Goal: Task Accomplishment & Management: Manage account settings

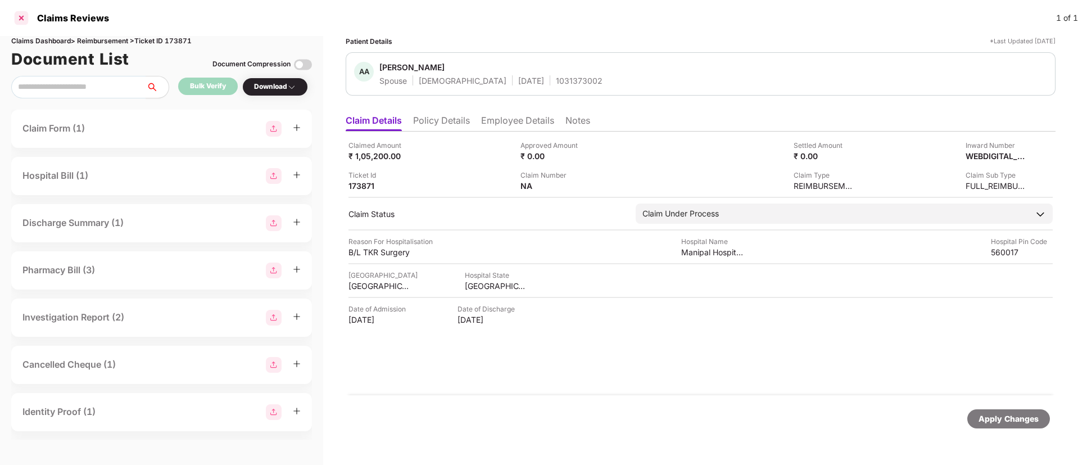
click at [25, 15] on div at bounding box center [21, 18] width 18 height 18
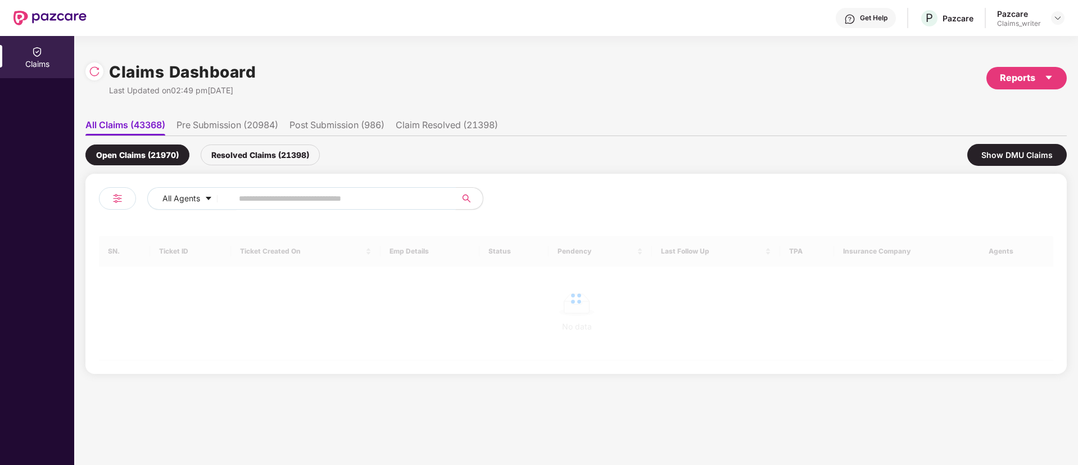
click at [261, 196] on input "text" at bounding box center [340, 198] width 202 height 17
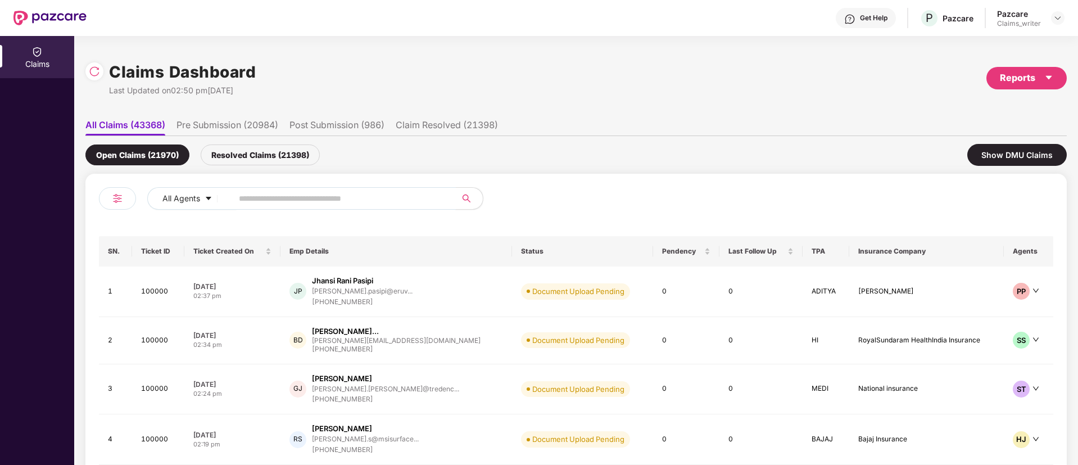
paste input "******"
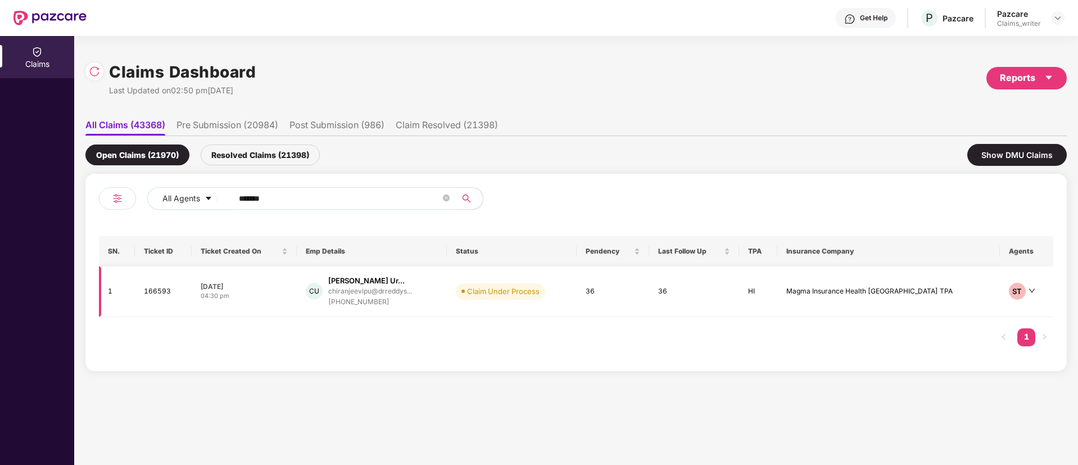
type input "******"
click at [161, 296] on td "166593" at bounding box center [163, 291] width 57 height 51
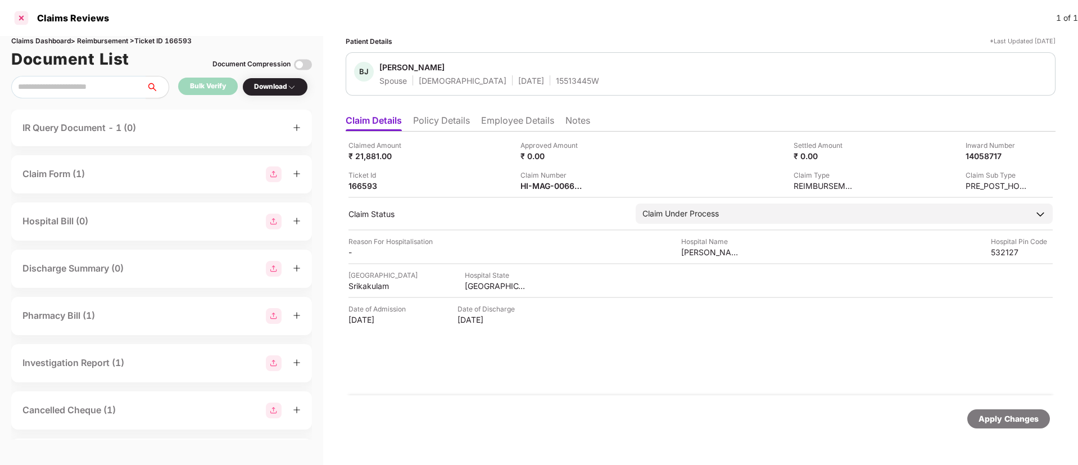
click at [22, 20] on div at bounding box center [21, 18] width 18 height 18
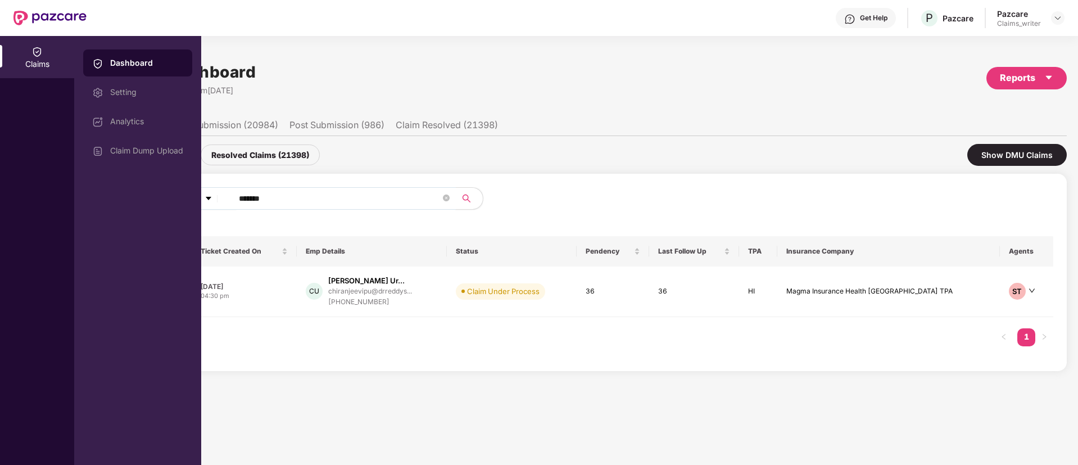
drag, startPoint x: 288, startPoint y: 197, endPoint x: 209, endPoint y: 198, distance: 79.3
click at [209, 198] on div "All Agents ******" at bounding box center [433, 198] width 573 height 22
paste input "text"
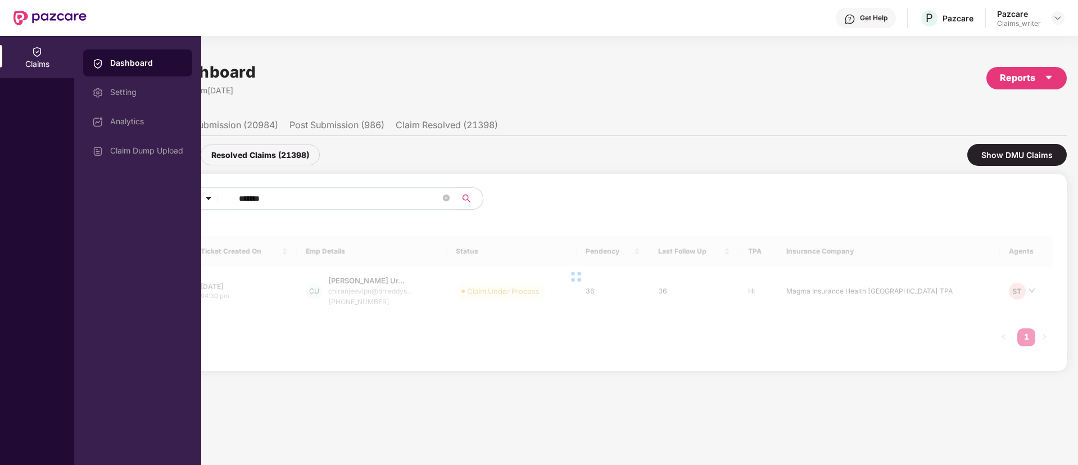
type input "******"
click at [43, 64] on div "Claims" at bounding box center [37, 63] width 74 height 11
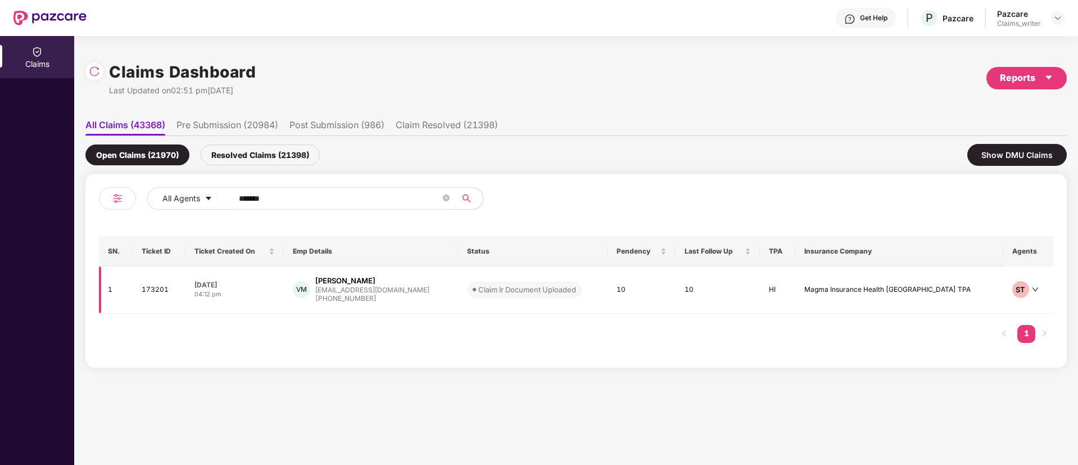
click at [154, 295] on td "173201" at bounding box center [159, 289] width 53 height 47
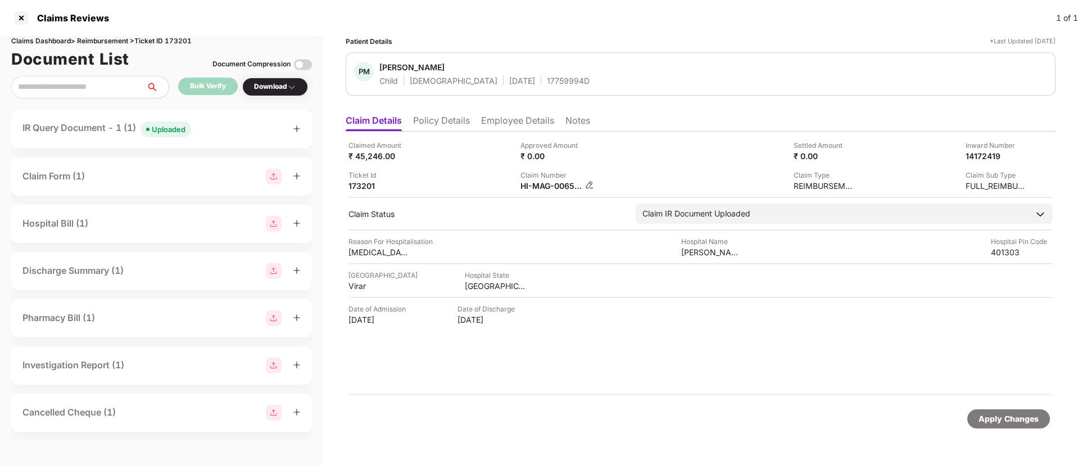
click at [590, 184] on img at bounding box center [589, 184] width 9 height 9
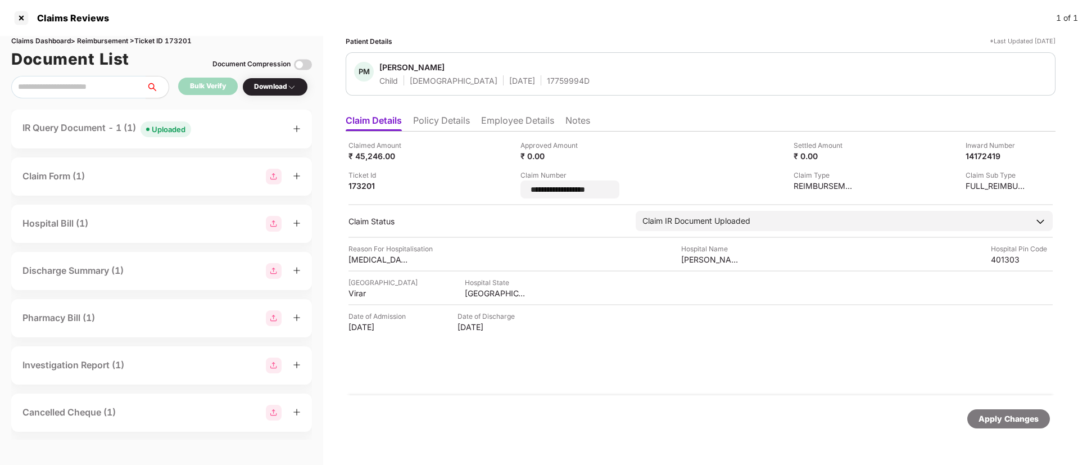
drag, startPoint x: 609, startPoint y: 189, endPoint x: 518, endPoint y: 183, distance: 91.3
click at [518, 183] on div "**********" at bounding box center [701, 169] width 704 height 58
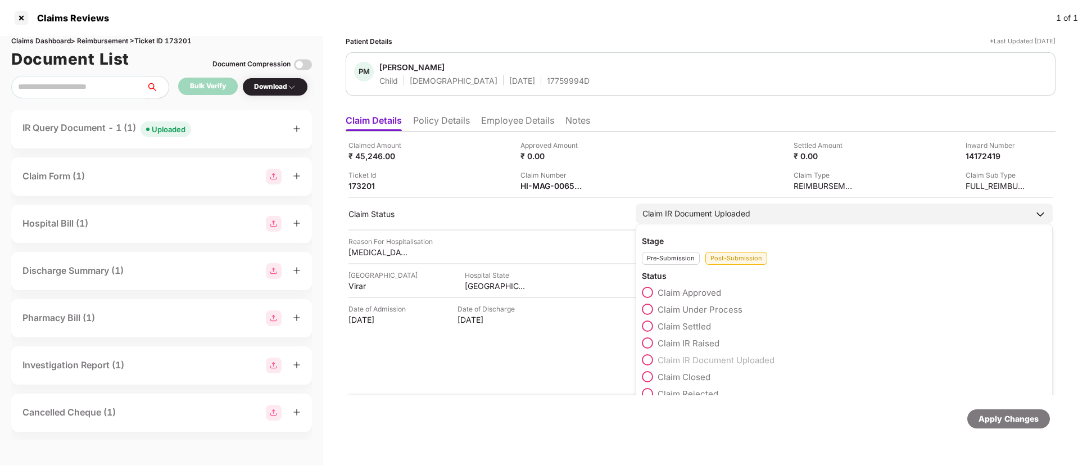
click at [647, 313] on span at bounding box center [647, 309] width 11 height 11
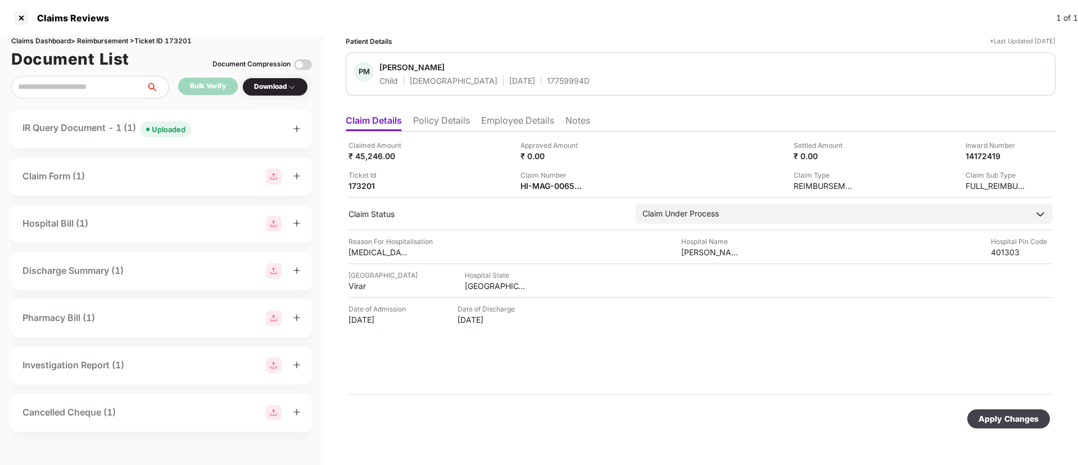
click at [983, 427] on div "Apply Changes" at bounding box center [1009, 418] width 83 height 19
click at [170, 128] on div "Uploaded" at bounding box center [169, 129] width 34 height 11
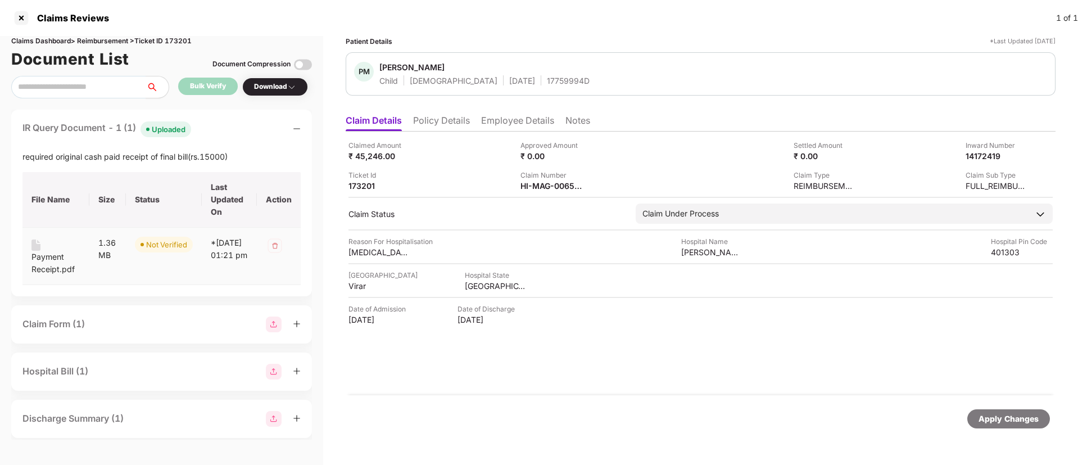
click at [42, 256] on div "Payment Receipt.pdf" at bounding box center [55, 263] width 49 height 25
click at [588, 186] on img at bounding box center [589, 184] width 9 height 9
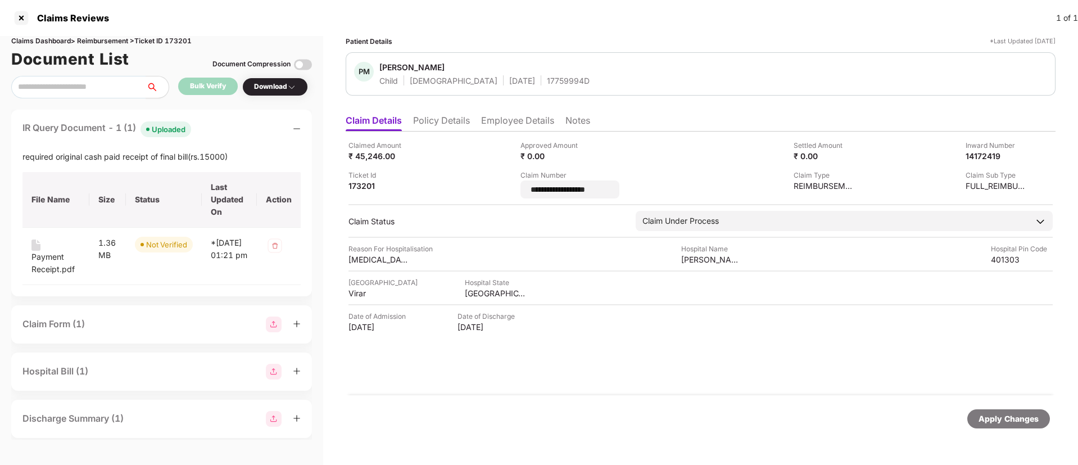
drag, startPoint x: 624, startPoint y: 190, endPoint x: 524, endPoint y: 179, distance: 100.7
click at [524, 179] on div "**********" at bounding box center [570, 184] width 99 height 29
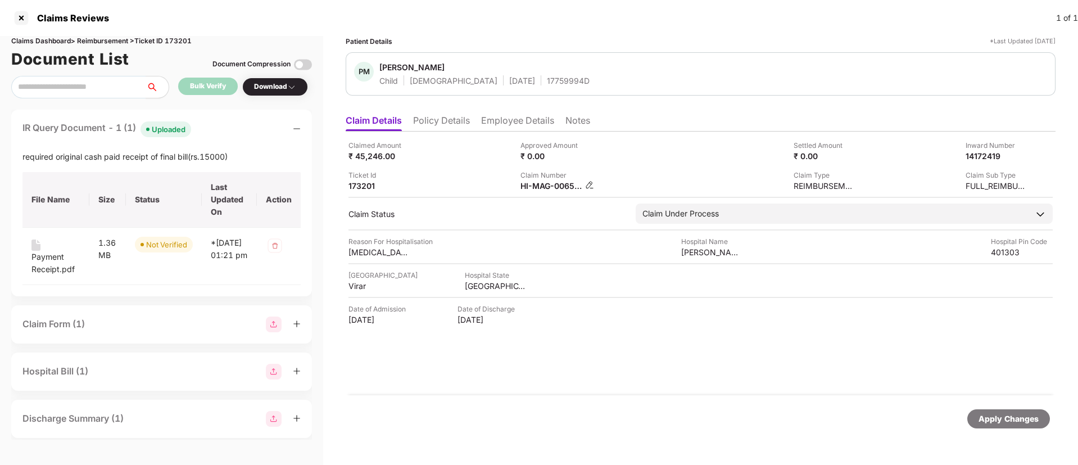
click at [591, 186] on img at bounding box center [589, 184] width 9 height 9
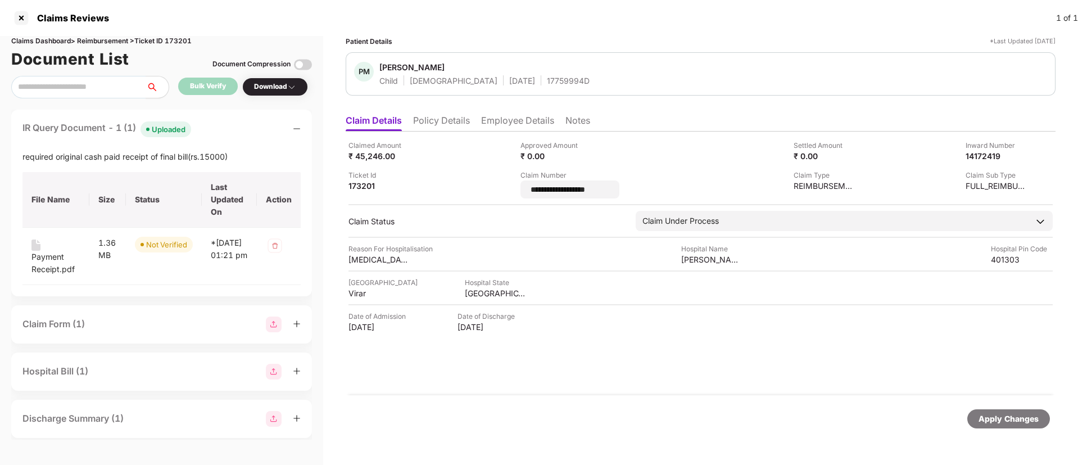
drag, startPoint x: 620, startPoint y: 191, endPoint x: 518, endPoint y: 192, distance: 101.8
click at [518, 192] on div "**********" at bounding box center [701, 169] width 704 height 58
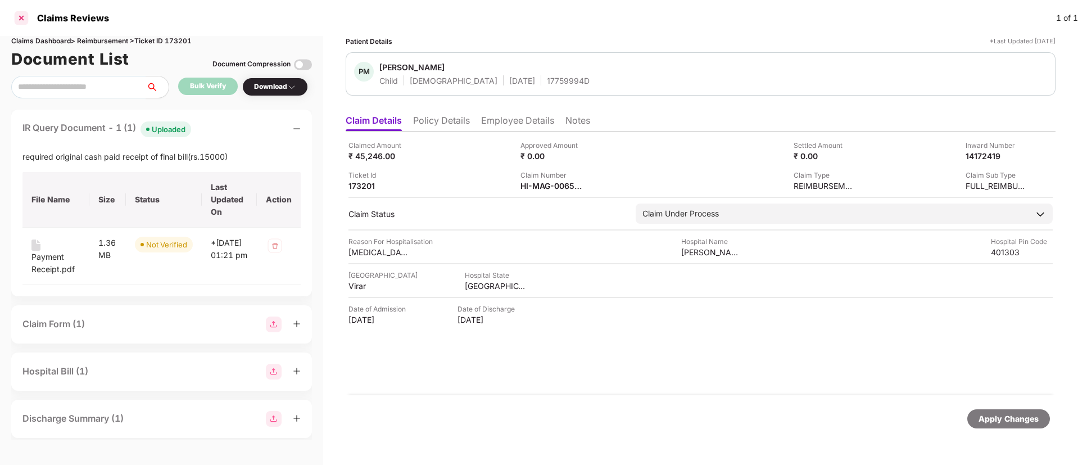
click at [21, 19] on div at bounding box center [21, 18] width 18 height 18
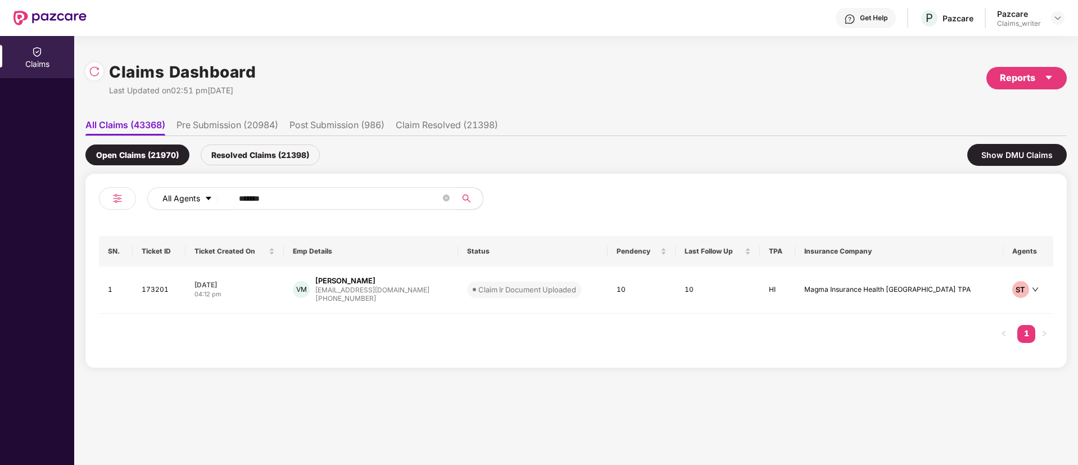
drag, startPoint x: 275, startPoint y: 193, endPoint x: 207, endPoint y: 192, distance: 67.5
click at [208, 192] on div "All Agents ******" at bounding box center [433, 198] width 573 height 22
paste input "text"
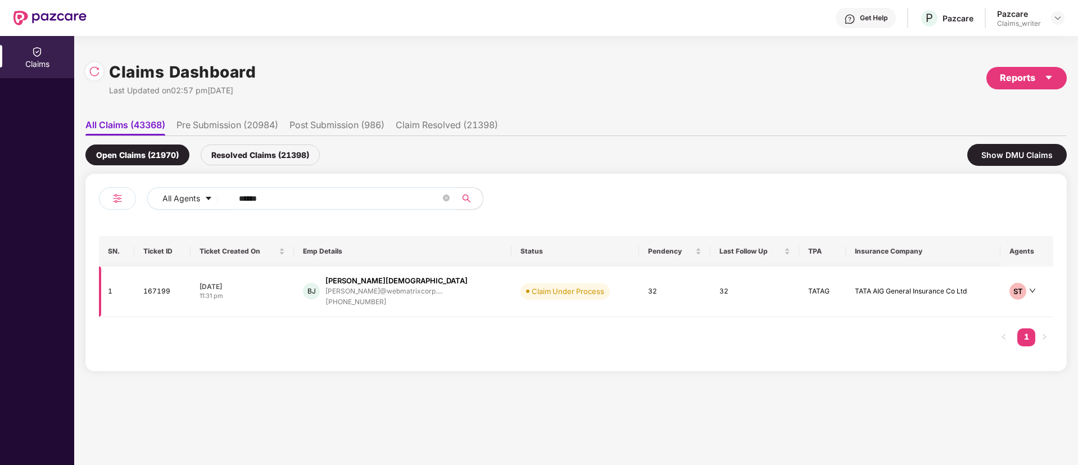
type input "******"
click at [171, 293] on td "167199" at bounding box center [162, 291] width 56 height 51
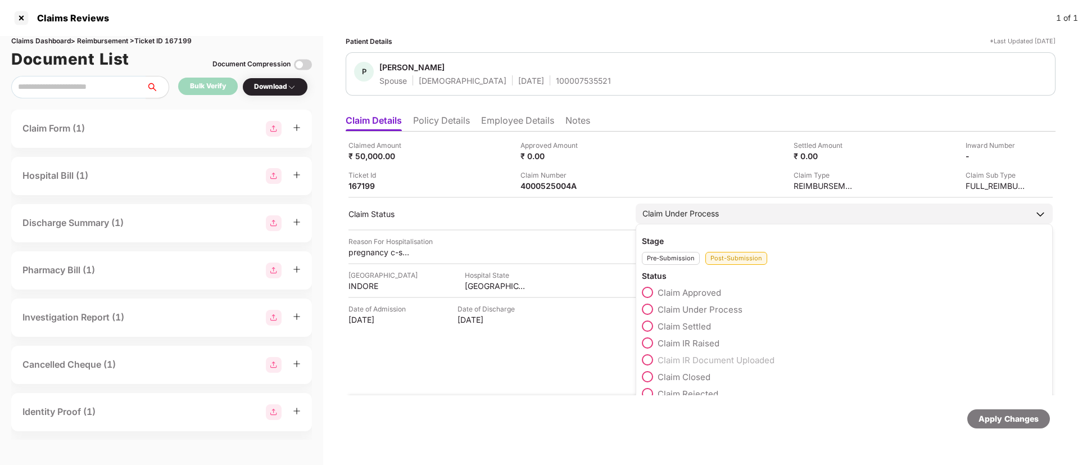
click at [648, 291] on span at bounding box center [647, 292] width 11 height 11
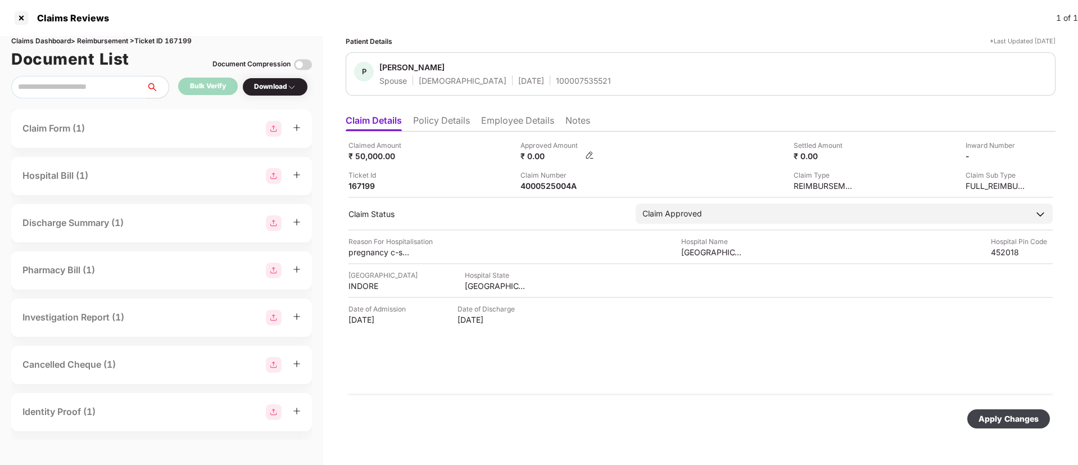
click at [594, 159] on img at bounding box center [589, 155] width 9 height 9
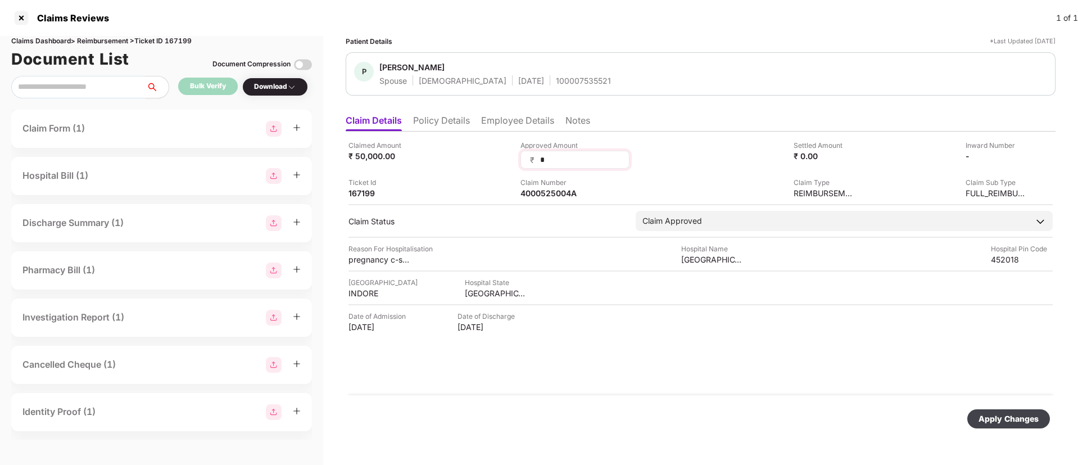
click at [590, 156] on input "*" at bounding box center [579, 160] width 81 height 12
drag, startPoint x: 562, startPoint y: 162, endPoint x: 514, endPoint y: 155, distance: 48.3
click at [515, 155] on div "Claimed Amount ₹ 50,000.00 Approved Amount ₹ * Settled Amount ₹ 0.00 Inward Num…" at bounding box center [701, 169] width 704 height 58
type input "*****"
click at [1005, 415] on div "Apply Changes" at bounding box center [1009, 419] width 60 height 12
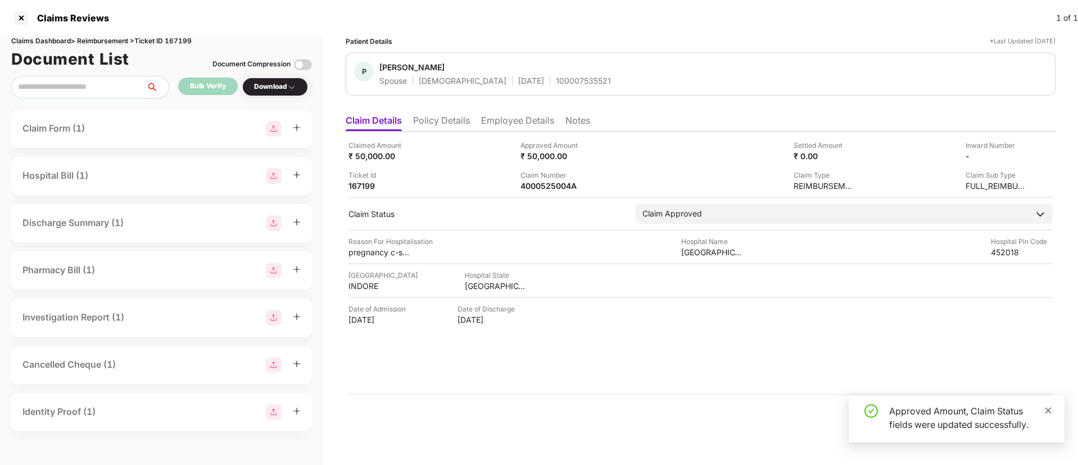
click at [1051, 410] on icon "close" at bounding box center [1049, 410] width 8 height 8
click at [507, 125] on li "Employee Details" at bounding box center [517, 123] width 73 height 16
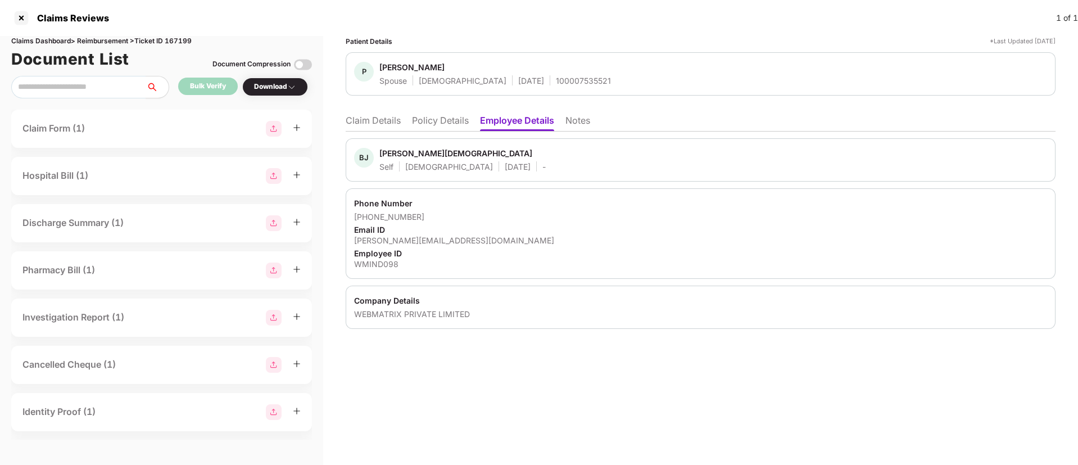
click at [396, 118] on li "Claim Details" at bounding box center [373, 123] width 55 height 16
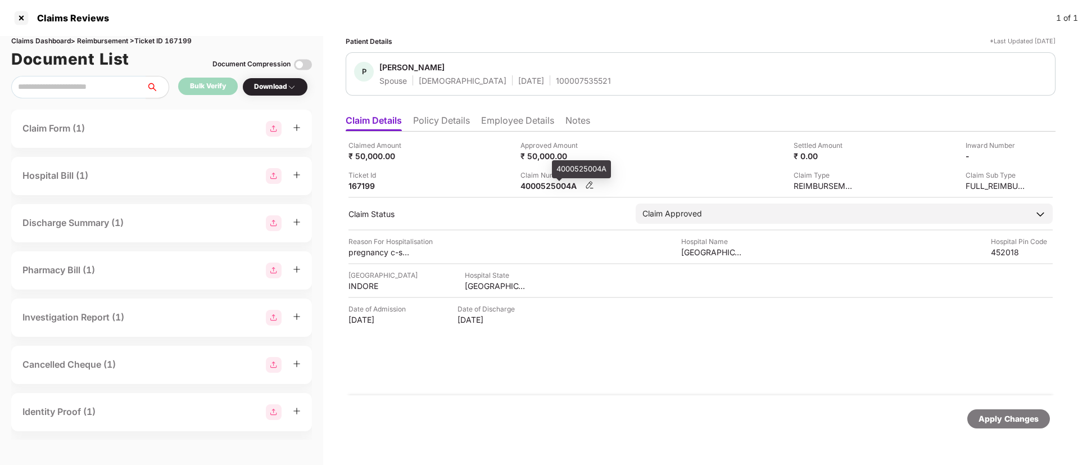
click at [561, 184] on div "4000525004A" at bounding box center [552, 185] width 62 height 11
copy div "4000525004A"
click at [15, 18] on div at bounding box center [21, 18] width 18 height 18
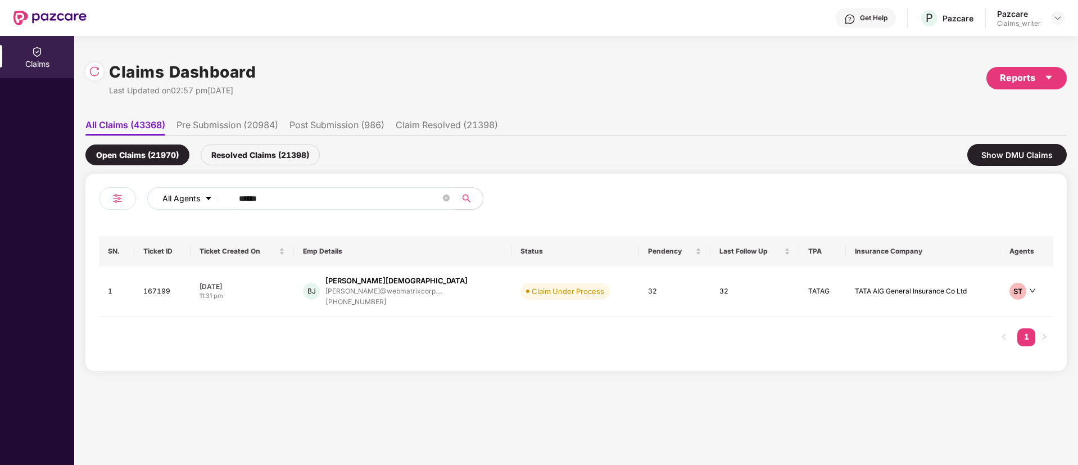
drag, startPoint x: 297, startPoint y: 186, endPoint x: 216, endPoint y: 192, distance: 81.8
click at [216, 192] on div "All Agents ****** SN. Ticket ID Ticket Created On Emp Details Status Pendency L…" at bounding box center [576, 272] width 982 height 197
drag, startPoint x: 279, startPoint y: 202, endPoint x: 205, endPoint y: 198, distance: 74.3
click at [205, 198] on div "All Agents ******" at bounding box center [433, 198] width 573 height 22
paste input "text"
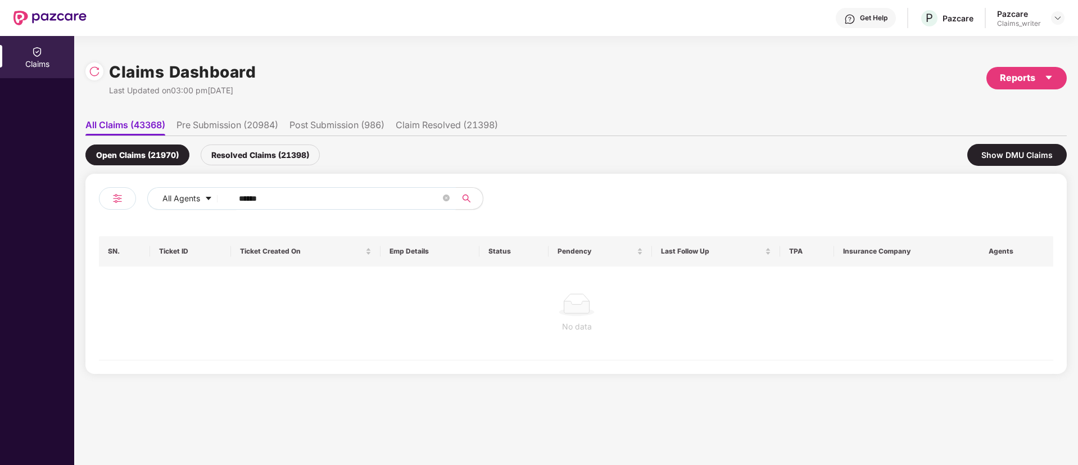
type input "******"
click at [262, 153] on div "Resolved Claims (21398)" at bounding box center [260, 154] width 119 height 21
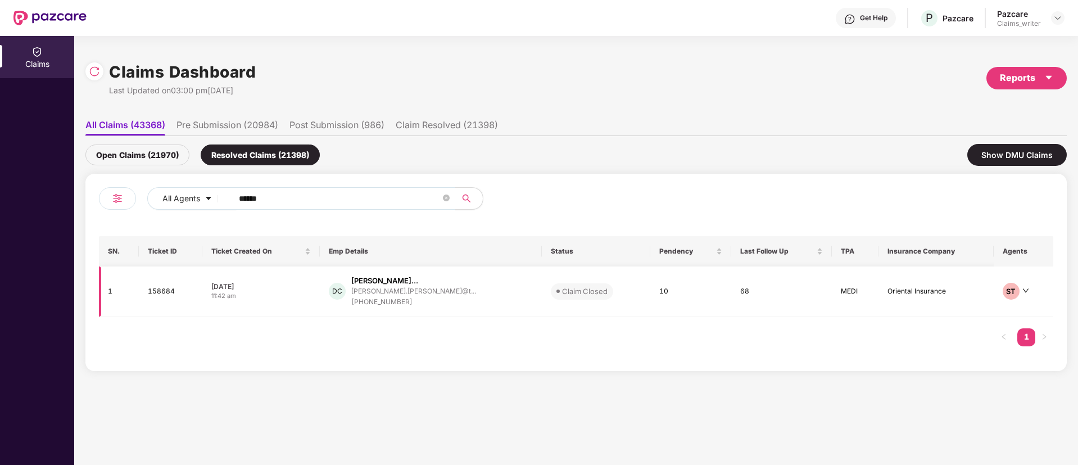
click at [158, 291] on td "158684" at bounding box center [171, 291] width 64 height 51
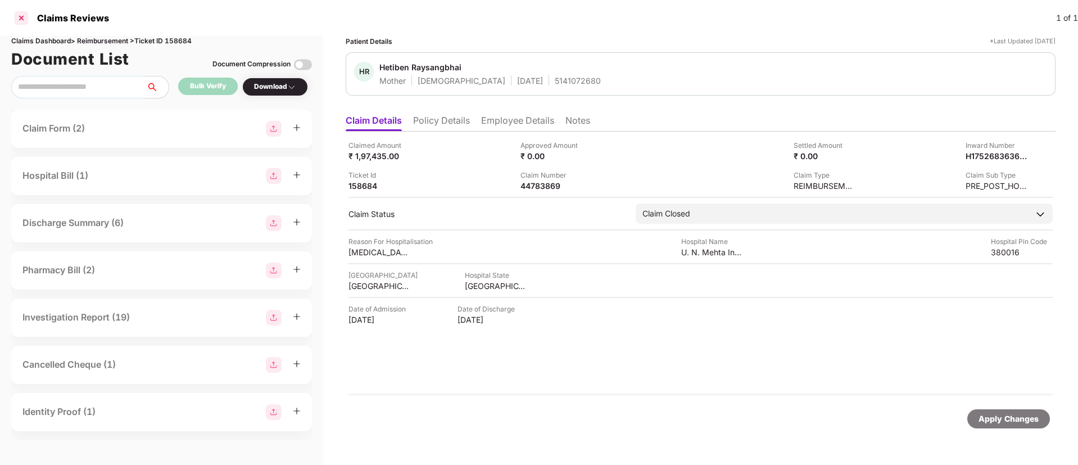
click at [23, 15] on div at bounding box center [21, 18] width 18 height 18
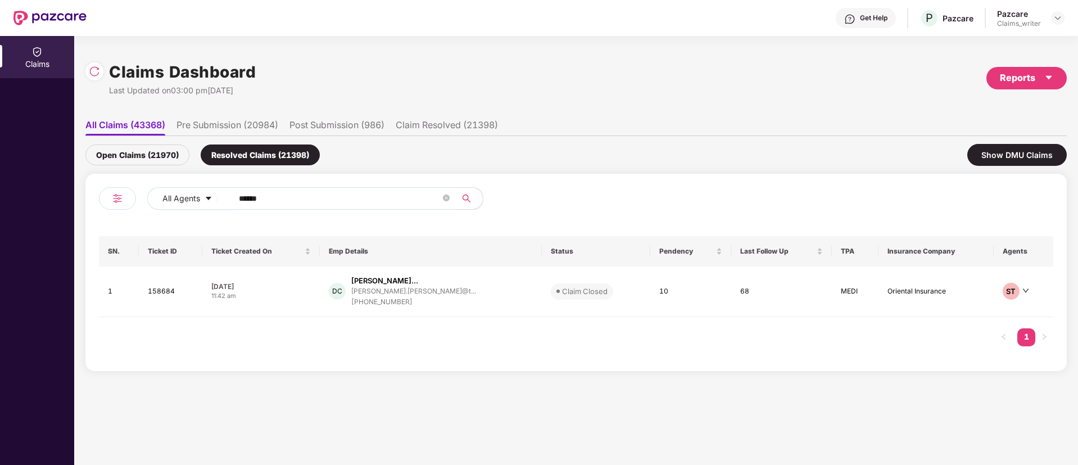
drag, startPoint x: 171, startPoint y: 159, endPoint x: 190, endPoint y: 160, distance: 19.1
click at [170, 158] on div "Open Claims (21970)" at bounding box center [137, 154] width 104 height 21
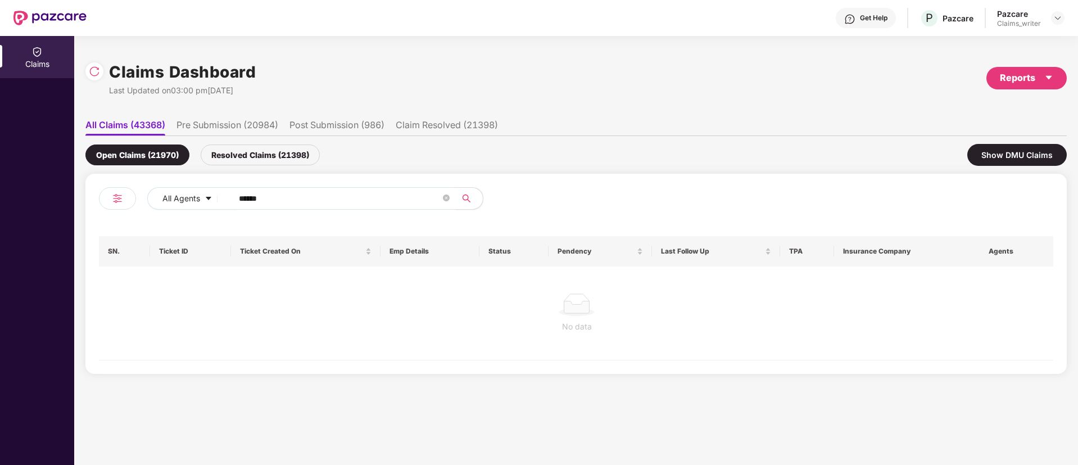
drag, startPoint x: 286, startPoint y: 188, endPoint x: 255, endPoint y: 224, distance: 47.0
click at [215, 197] on div "All Agents ******" at bounding box center [433, 198] width 573 height 22
drag, startPoint x: 295, startPoint y: 209, endPoint x: 192, endPoint y: 201, distance: 103.2
click at [192, 201] on div "All Agents ******" at bounding box center [433, 198] width 573 height 22
drag, startPoint x: 291, startPoint y: 197, endPoint x: 201, endPoint y: 192, distance: 90.6
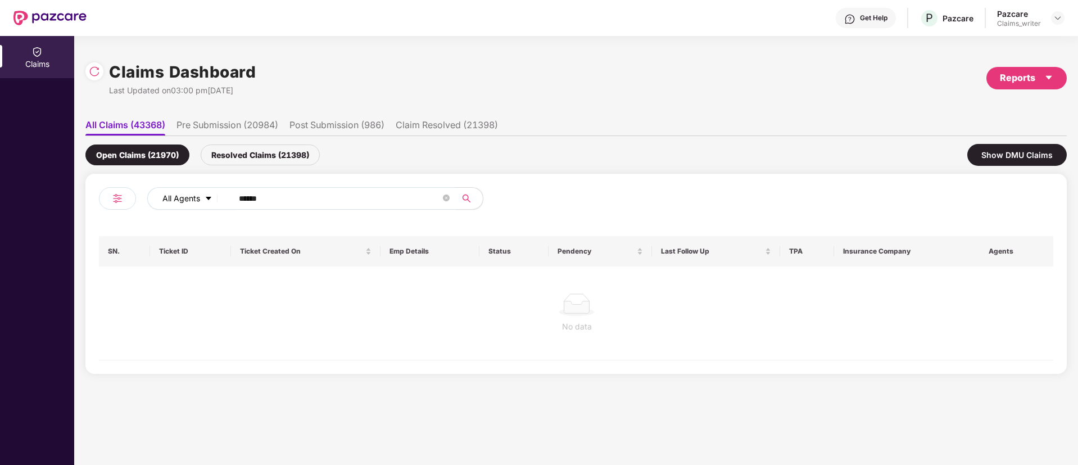
click at [201, 192] on div "All Agents ******" at bounding box center [433, 198] width 573 height 22
paste input "text"
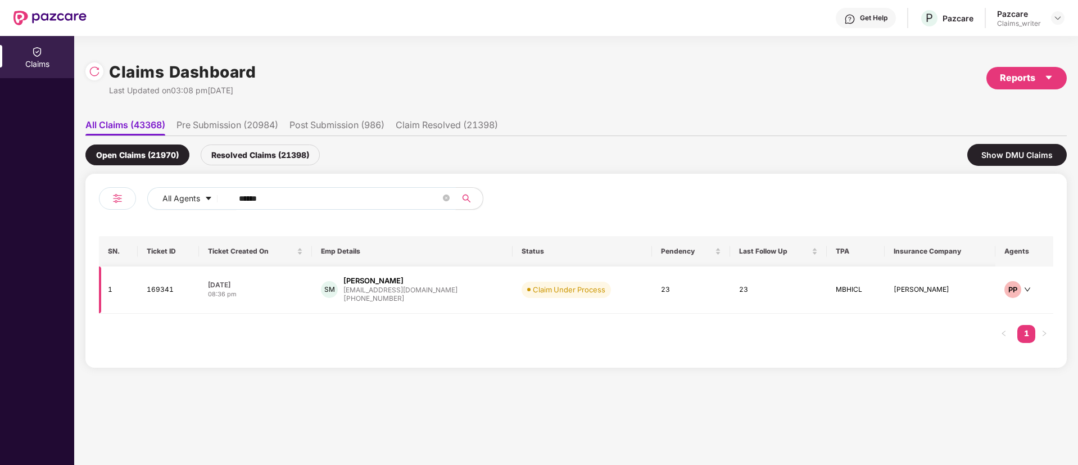
type input "******"
click at [164, 291] on td "169341" at bounding box center [168, 289] width 61 height 47
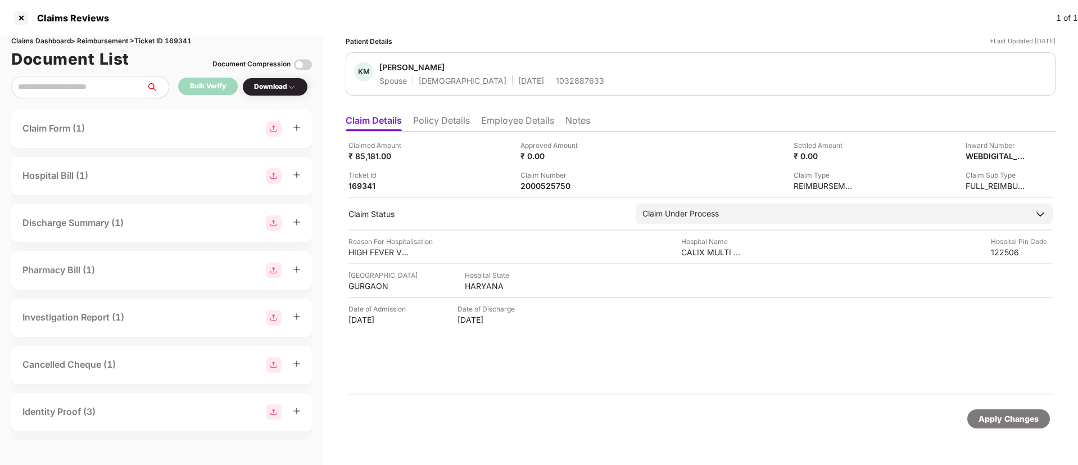
click at [556, 77] on div "1032887633" at bounding box center [580, 80] width 48 height 11
copy div "1032887633"
click at [24, 16] on div at bounding box center [21, 18] width 18 height 18
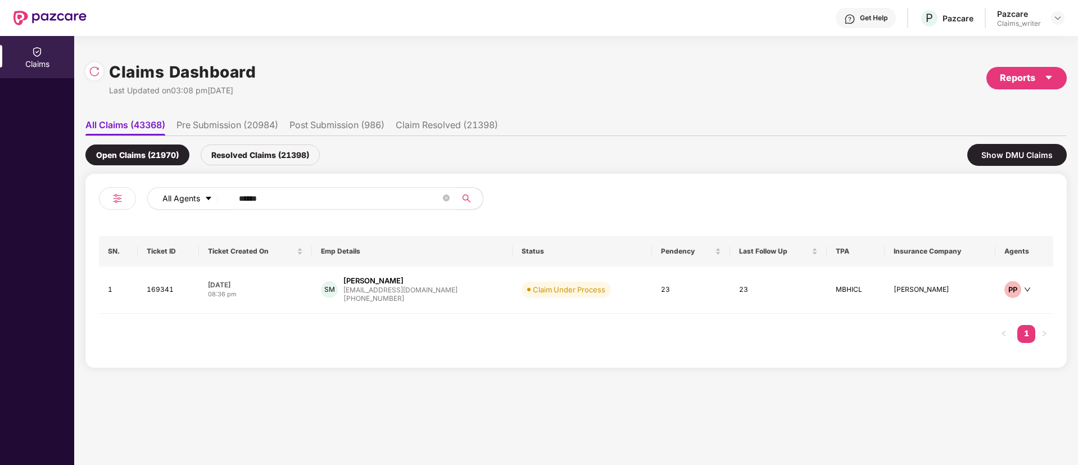
drag, startPoint x: 281, startPoint y: 205, endPoint x: 214, endPoint y: 193, distance: 67.5
click at [214, 193] on div "All Agents ******" at bounding box center [433, 198] width 573 height 22
paste input "text"
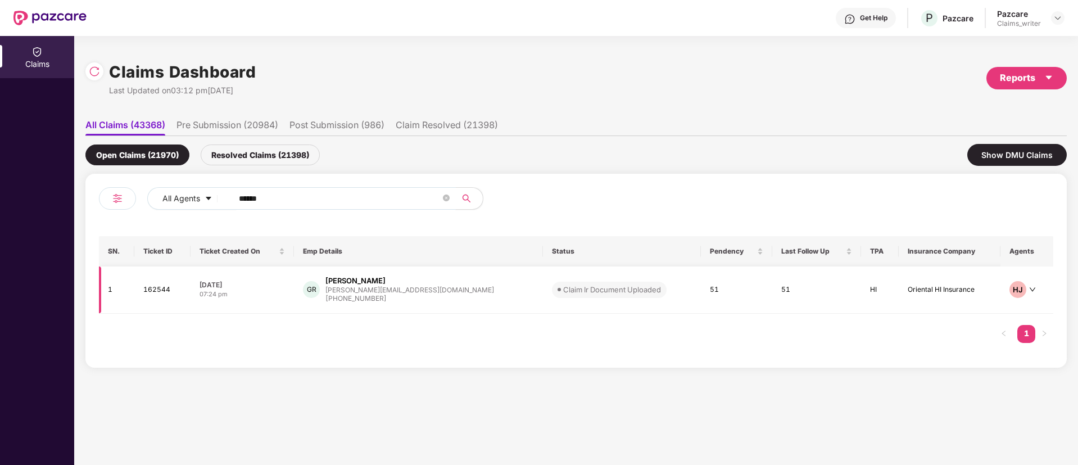
type input "******"
click at [163, 292] on td "162544" at bounding box center [162, 289] width 56 height 47
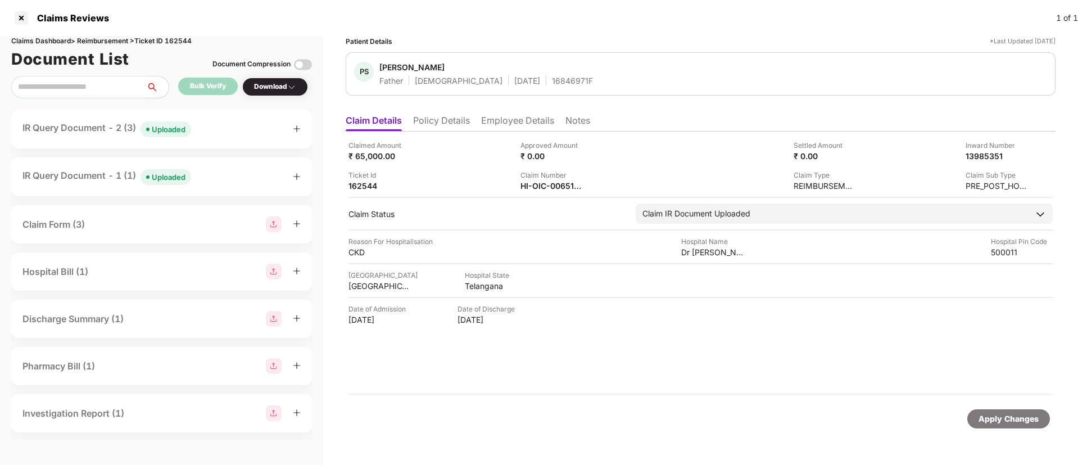
click at [162, 132] on div "Uploaded" at bounding box center [169, 129] width 34 height 11
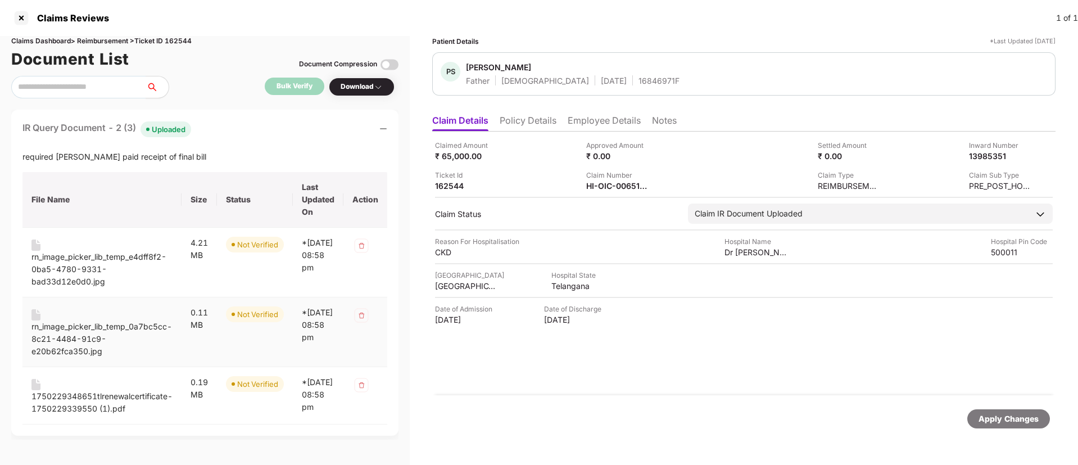
scroll to position [169, 0]
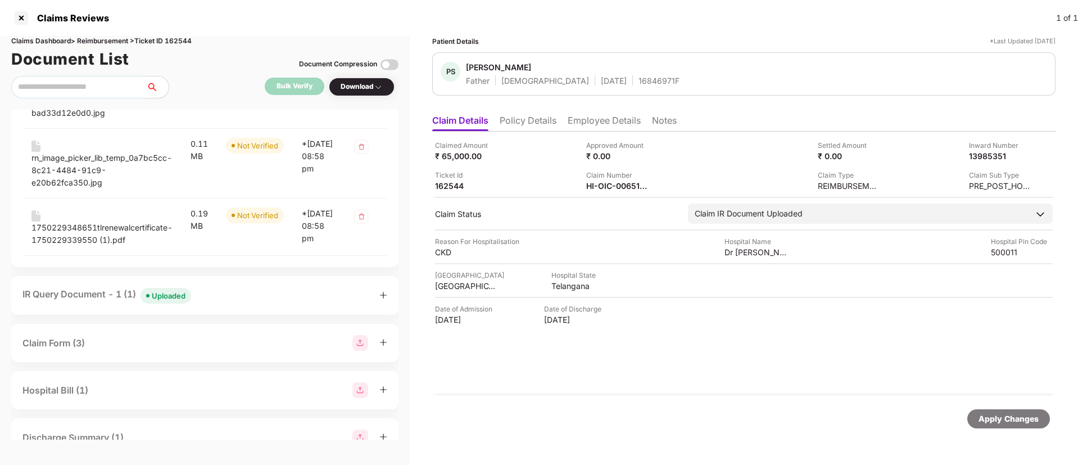
click at [159, 301] on div "Uploaded" at bounding box center [169, 295] width 34 height 11
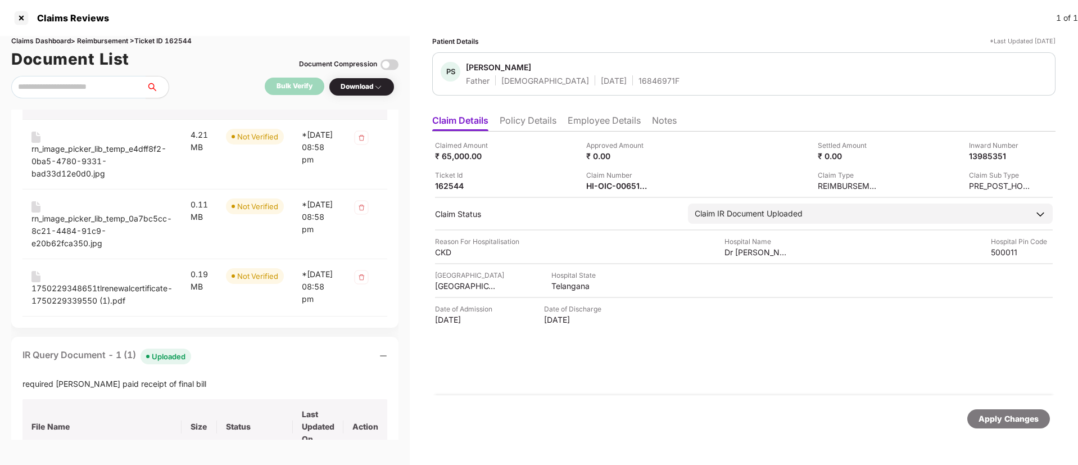
scroll to position [0, 0]
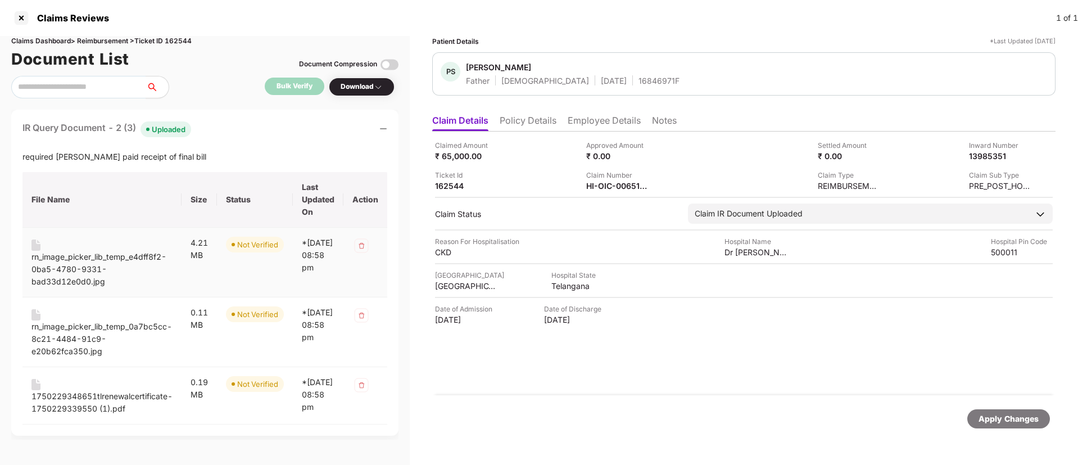
click at [67, 261] on div "rn_image_picker_lib_temp_e4dff8f2-0ba5-4780-9331-bad33d12e0d0.jpg" at bounding box center [101, 269] width 141 height 37
click at [65, 323] on div "rn_image_picker_lib_temp_0a7bc5cc-8c21-4484-91c9-e20b62fca350.jpg" at bounding box center [101, 338] width 141 height 37
click at [67, 399] on div "1750229348651tlrenewalcertificate-1750229339550 (1).pdf" at bounding box center [101, 402] width 141 height 25
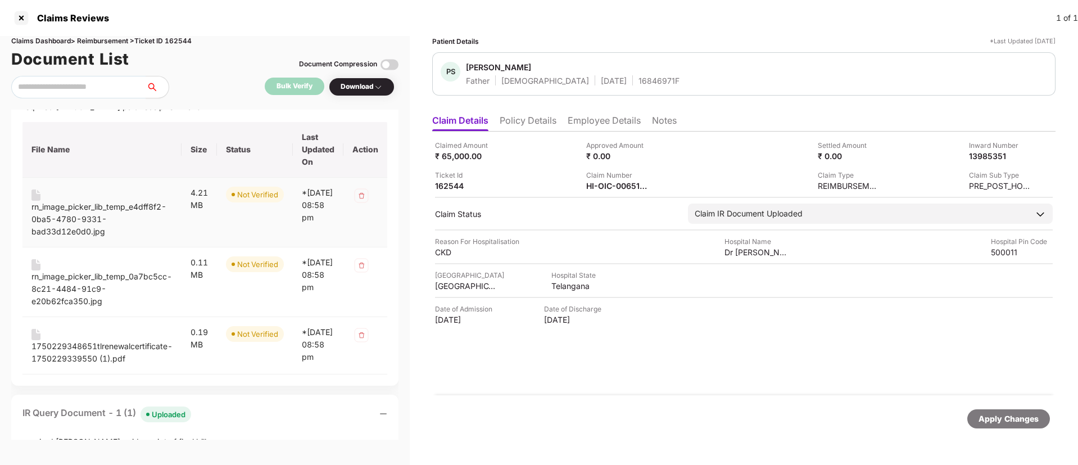
scroll to position [169, 0]
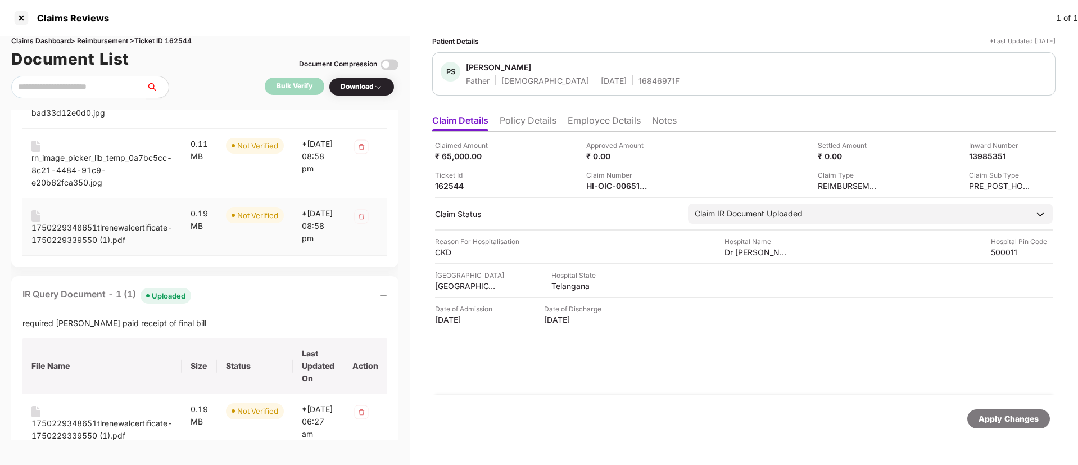
click at [63, 229] on div "1750229348651tlrenewalcertificate-1750229339550 (1).pdf" at bounding box center [101, 234] width 141 height 25
click at [366, 87] on div "Download" at bounding box center [362, 87] width 42 height 11
click at [365, 87] on div "Download" at bounding box center [362, 87] width 42 height 11
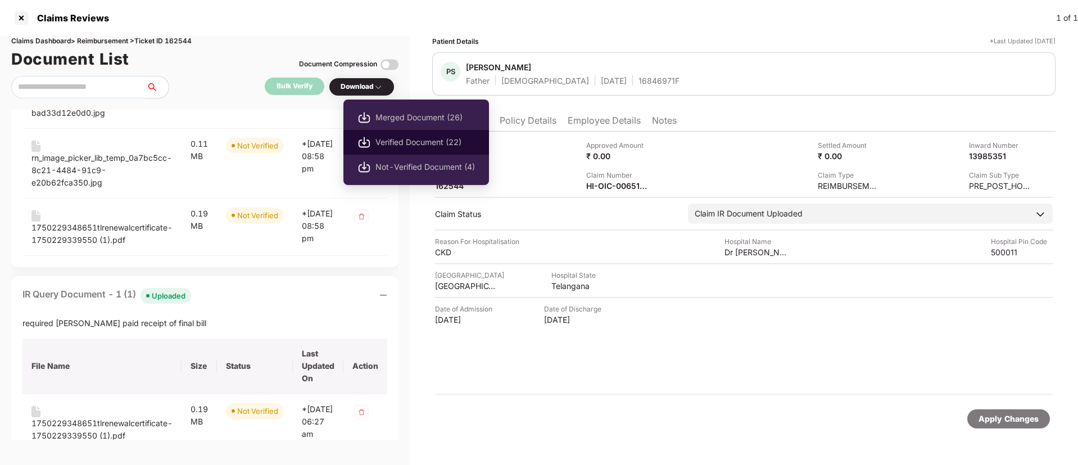
click at [409, 141] on span "Verified Document (22)" at bounding box center [426, 142] width 100 height 12
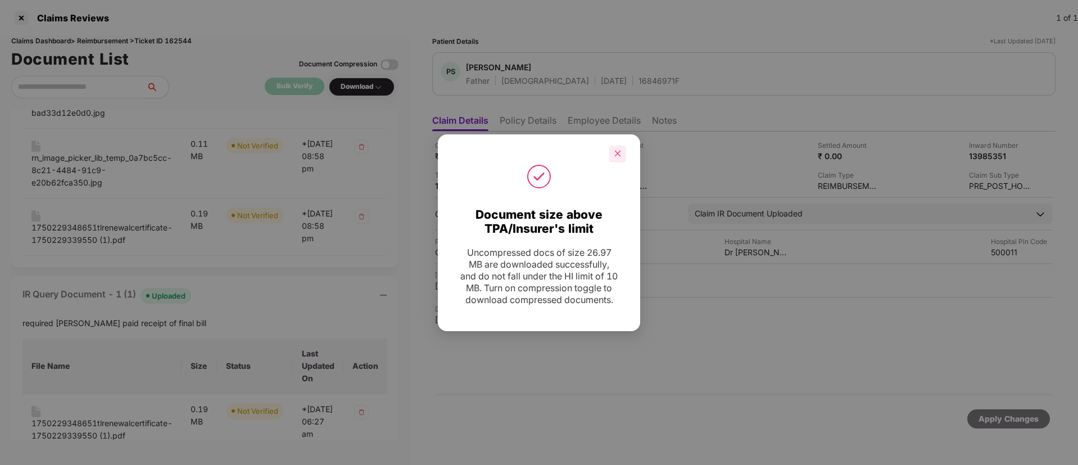
click at [624, 153] on div at bounding box center [617, 154] width 17 height 17
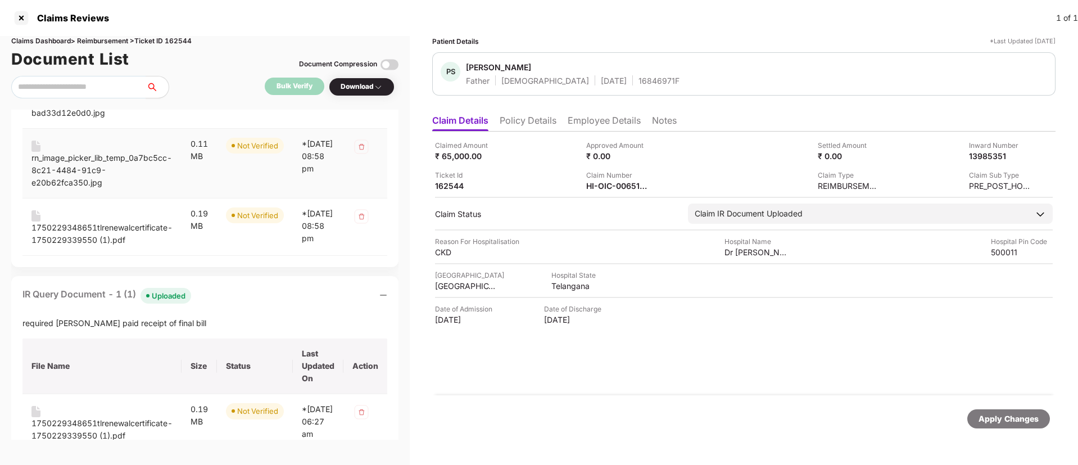
scroll to position [0, 0]
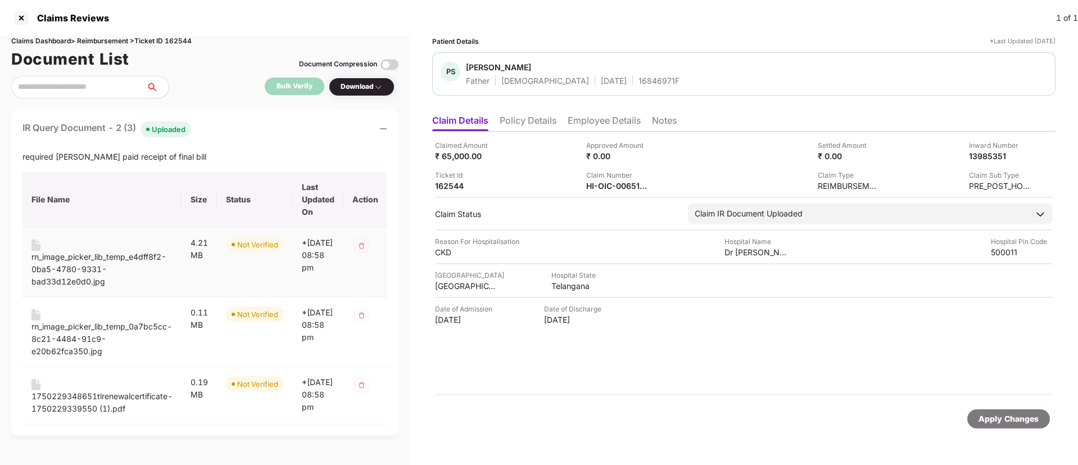
click at [100, 254] on div "rn_image_picker_lib_temp_e4dff8f2-0ba5-4780-9331-bad33d12e0d0.jpg" at bounding box center [101, 269] width 141 height 37
click at [656, 178] on div "Claim Number HI-OIC-006519159(0)" at bounding box center [657, 180] width 143 height 21
click at [654, 180] on div "Claim Number HI-OIC-006519159(0)" at bounding box center [657, 180] width 143 height 21
click at [656, 184] on img at bounding box center [655, 184] width 9 height 9
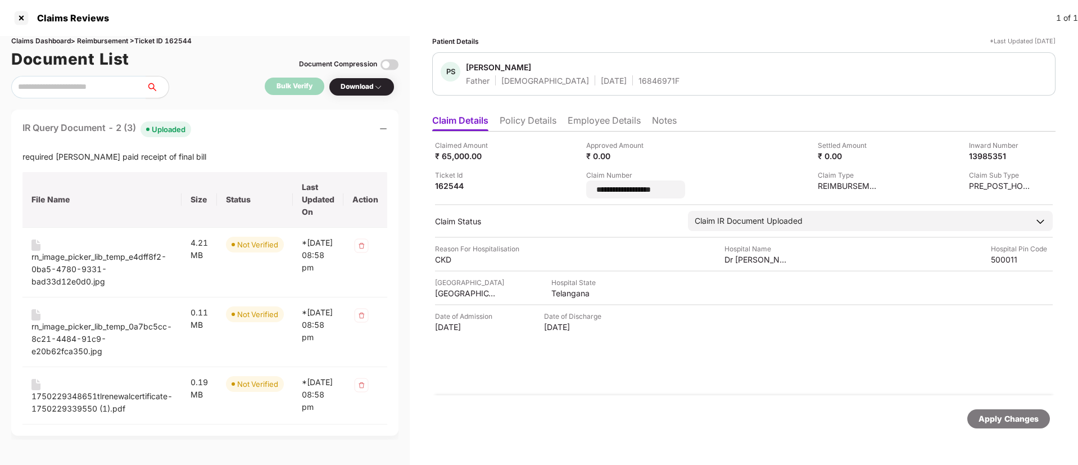
drag, startPoint x: 681, startPoint y: 189, endPoint x: 544, endPoint y: 180, distance: 138.0
click at [544, 180] on div "**********" at bounding box center [744, 169] width 618 height 58
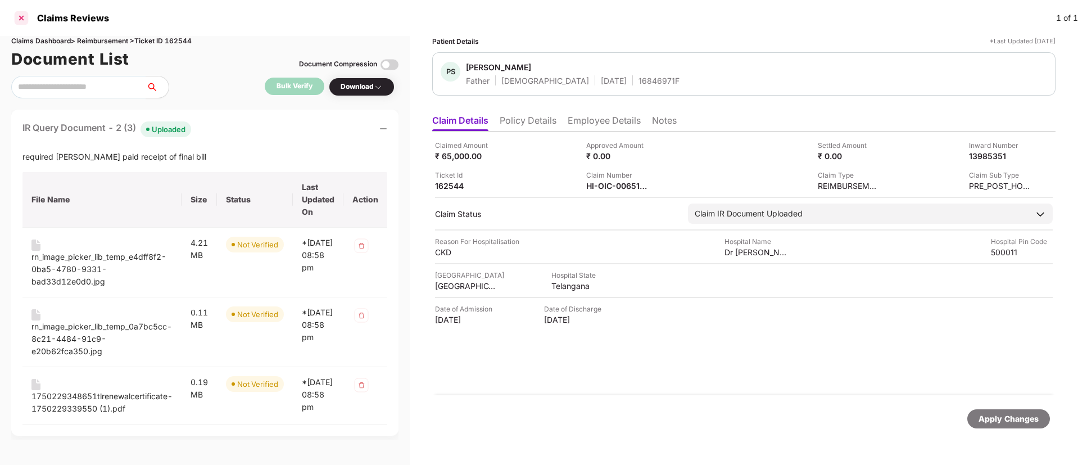
click at [25, 16] on div at bounding box center [21, 18] width 18 height 18
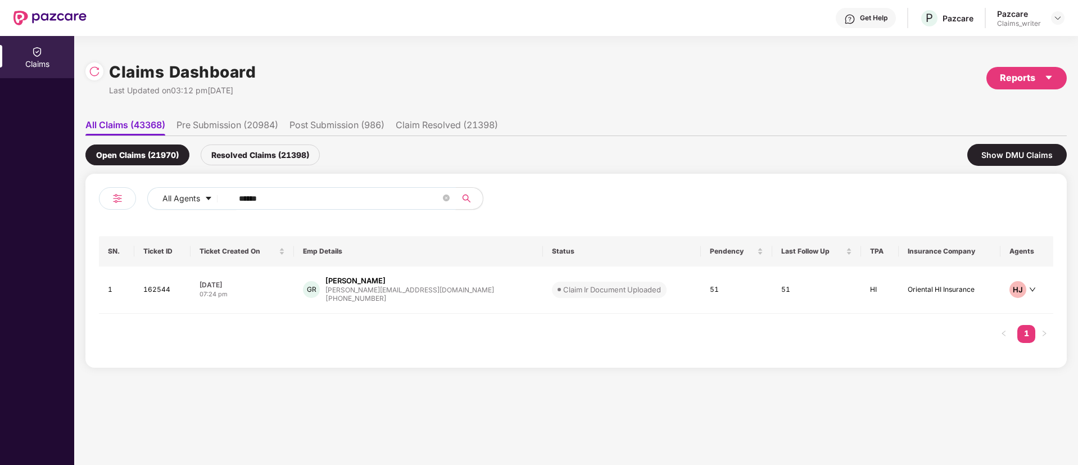
drag, startPoint x: 287, startPoint y: 200, endPoint x: 202, endPoint y: 186, distance: 86.5
click at [202, 187] on div "All Agents ******" at bounding box center [433, 198] width 573 height 22
paste input "text"
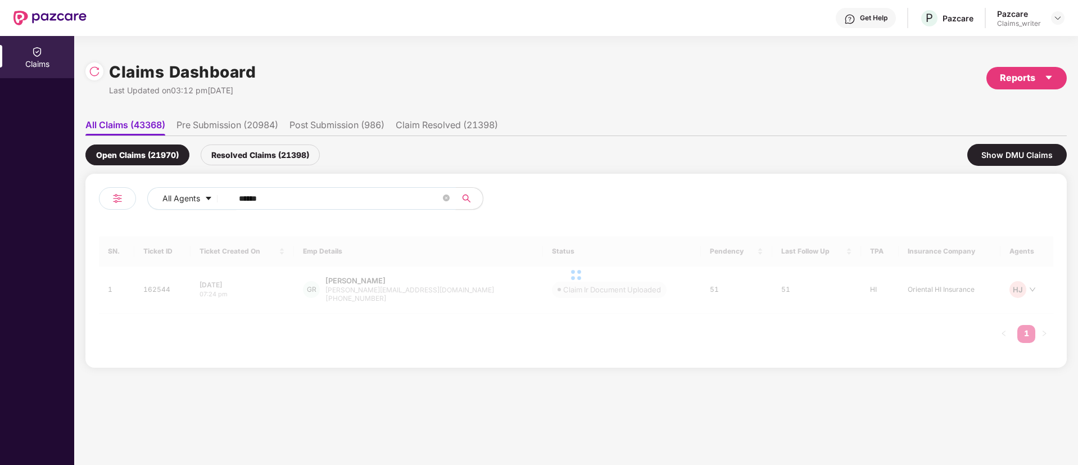
type input "******"
click at [98, 80] on div "Claims Dashboard Last Updated on 03:12 pm, 22 Sep 2025" at bounding box center [170, 78] width 170 height 37
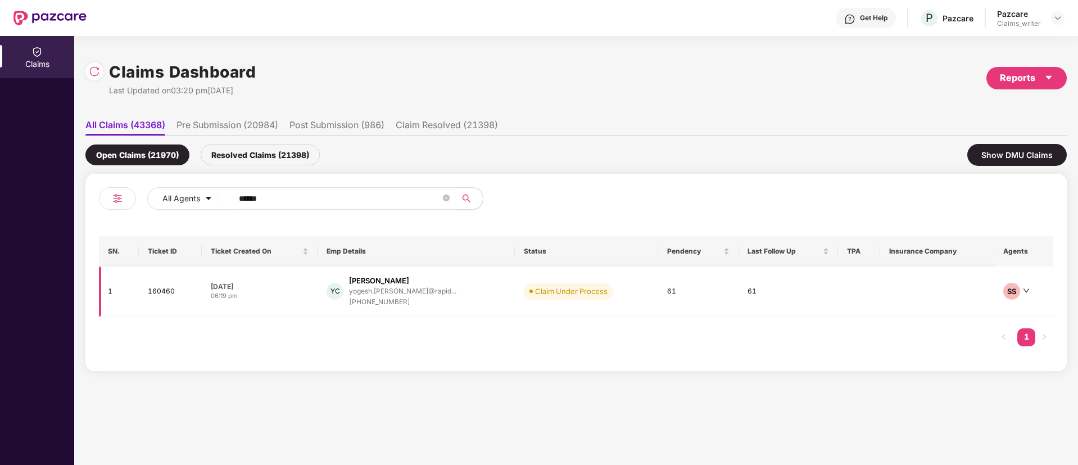
click at [160, 288] on td "160460" at bounding box center [170, 291] width 63 height 51
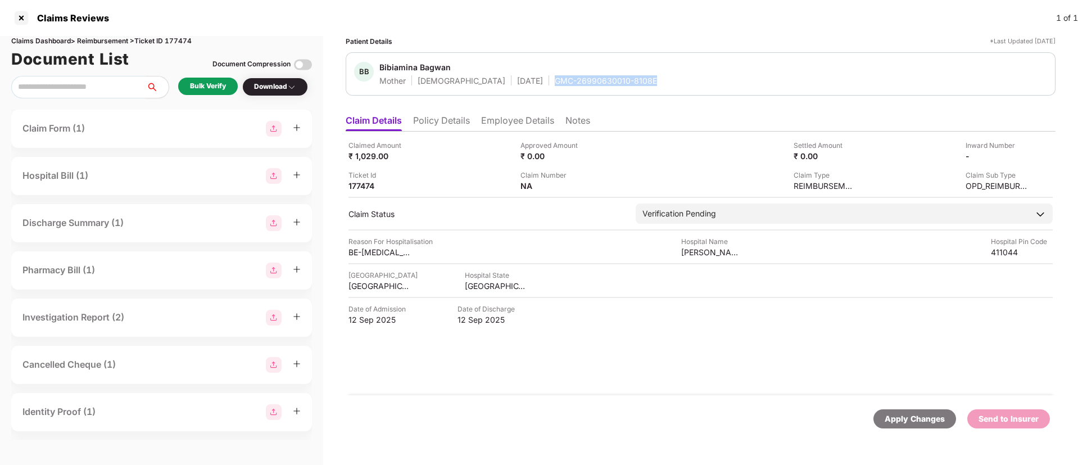
drag, startPoint x: 515, startPoint y: 80, endPoint x: 638, endPoint y: 82, distance: 122.6
click at [638, 82] on div "BB Bibiamina Bagwan Mother [DEMOGRAPHIC_DATA] [DATE] GMC-26990630010-8108E" at bounding box center [700, 74] width 693 height 24
copy div "GMC-26990630010-8108E"
drag, startPoint x: 680, startPoint y: 251, endPoint x: 743, endPoint y: 250, distance: 63.0
click at [743, 250] on div "Reason For Hospitalisation BE-[MEDICAL_DATA] Hospital Name [PERSON_NAME][GEOGRA…" at bounding box center [701, 246] width 704 height 21
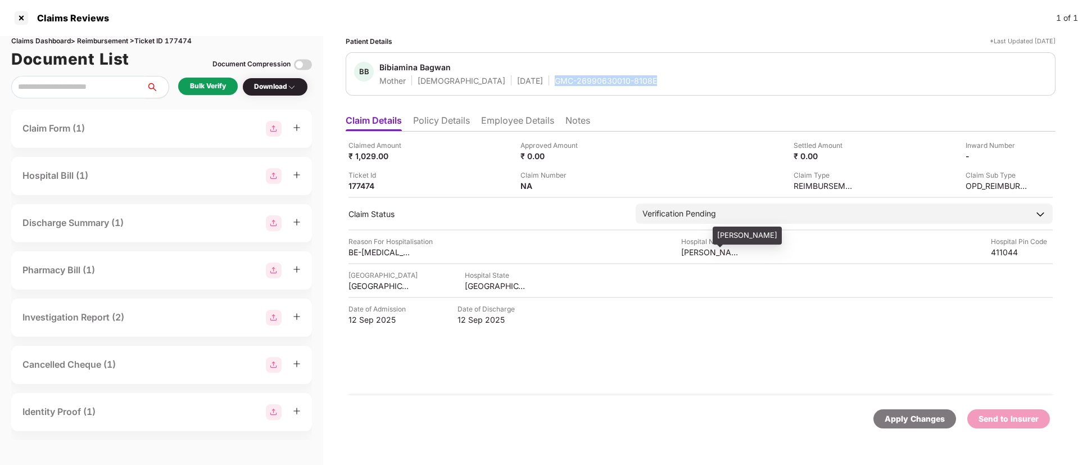
copy div "[PERSON_NAME]"
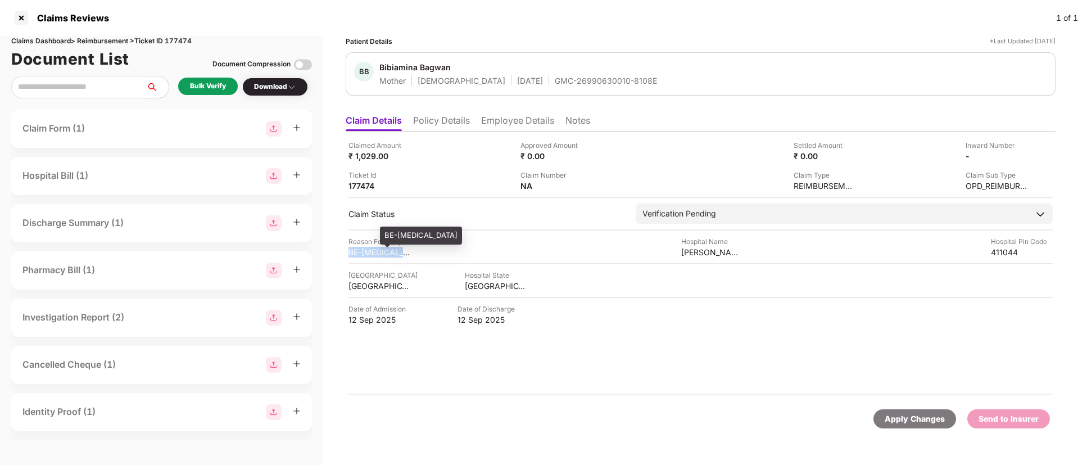
drag, startPoint x: 349, startPoint y: 253, endPoint x: 408, endPoint y: 254, distance: 59.0
click at [408, 254] on div "Claimed Amount ₹ 1,029.00 Approved Amount ₹ 0.00 Settled Amount ₹ 0.00 Inward N…" at bounding box center [701, 264] width 710 height 264
copy div "BE-Allergic Con"
click at [516, 126] on li "Employee Details" at bounding box center [517, 123] width 73 height 16
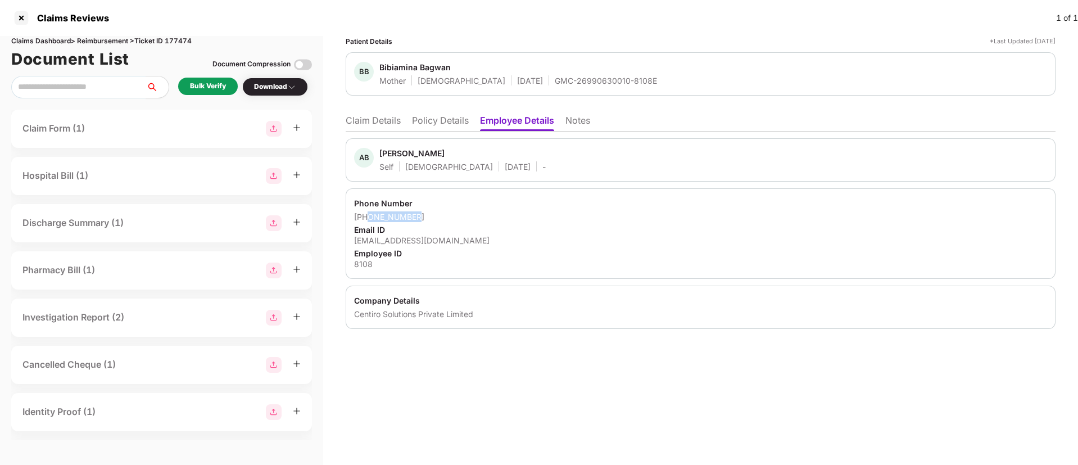
drag, startPoint x: 370, startPoint y: 218, endPoint x: 419, endPoint y: 214, distance: 49.6
click at [419, 214] on div "+919175954811" at bounding box center [700, 216] width 693 height 11
copy div "9175954811"
drag, startPoint x: 345, startPoint y: 234, endPoint x: 362, endPoint y: 238, distance: 17.5
click at [362, 236] on div "Patient Details *Last Updated 19 Sep 2025 BB Bibiamina Bagwan Mother Female 05 …" at bounding box center [700, 250] width 755 height 429
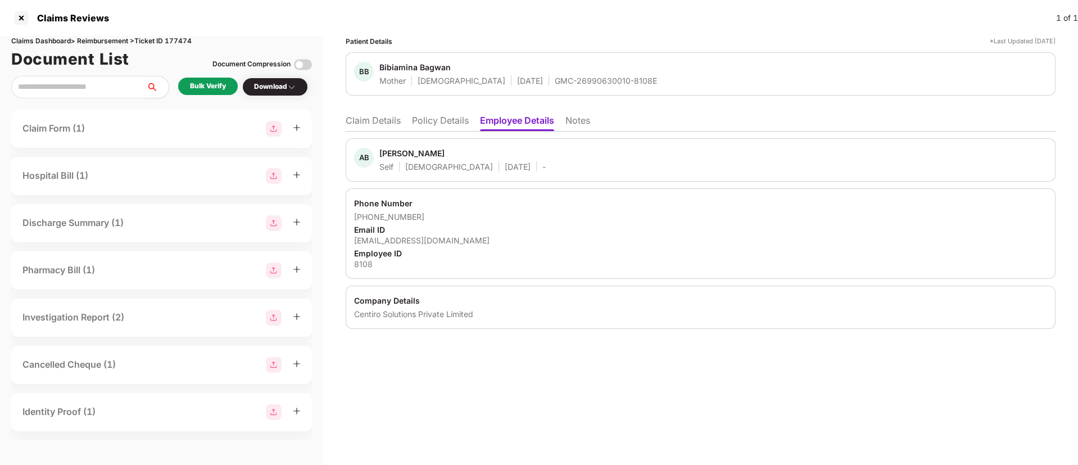
click at [413, 239] on div "abrar.bagwan@centiro.com" at bounding box center [700, 240] width 693 height 11
drag, startPoint x: 353, startPoint y: 240, endPoint x: 471, endPoint y: 237, distance: 118.7
click at [471, 237] on div "Phone Number +919175954811 Email ID abrar.bagwan@centiro.com Employee ID 8108" at bounding box center [701, 233] width 710 height 91
copy div "abrar.bagwan@centiro.com"
click at [382, 118] on li "Claim Details" at bounding box center [373, 123] width 55 height 16
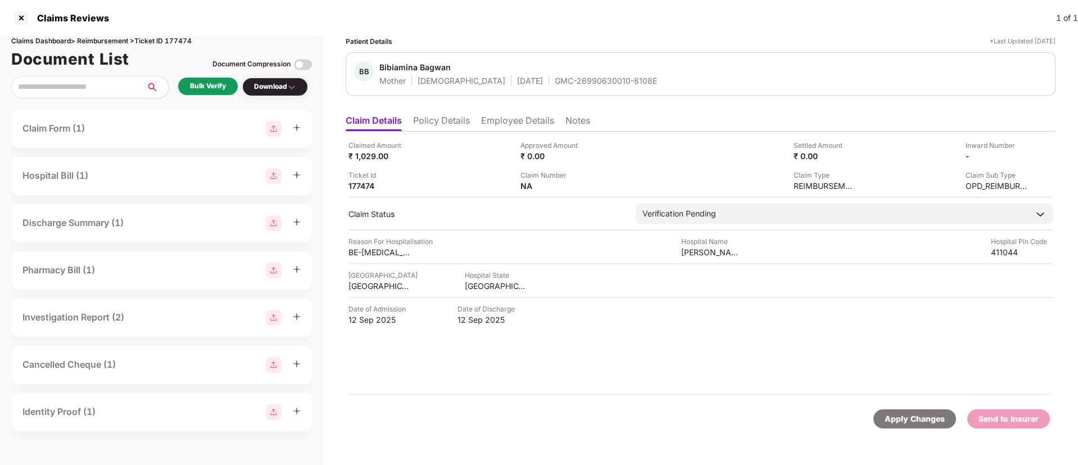
click at [204, 82] on div "Bulk Verify" at bounding box center [208, 86] width 36 height 11
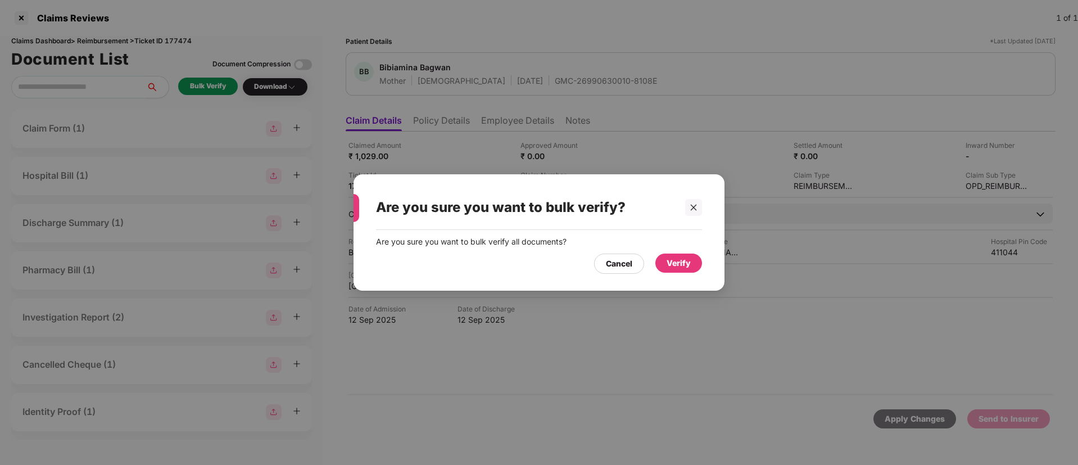
click at [675, 260] on div "Verify" at bounding box center [679, 263] width 24 height 12
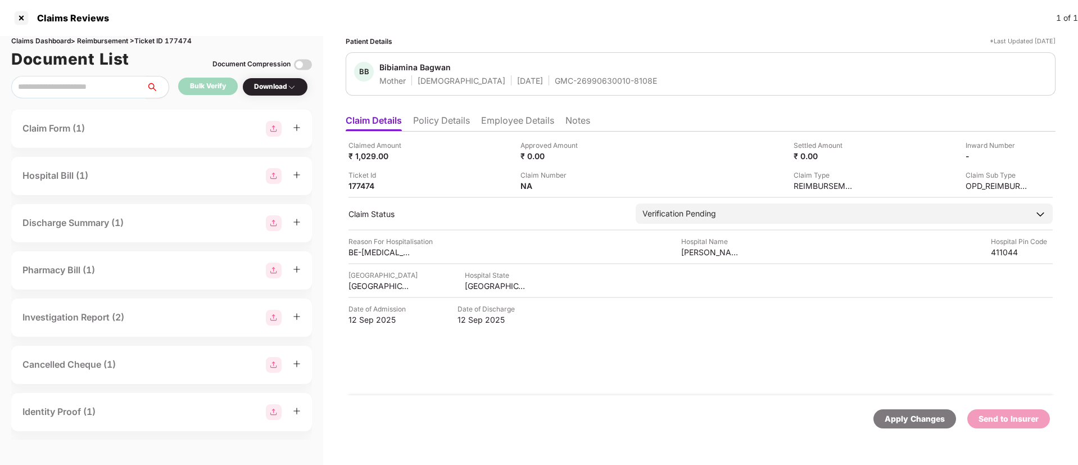
click at [278, 89] on div "Download" at bounding box center [275, 87] width 42 height 11
click at [277, 89] on div "Download" at bounding box center [275, 87] width 42 height 11
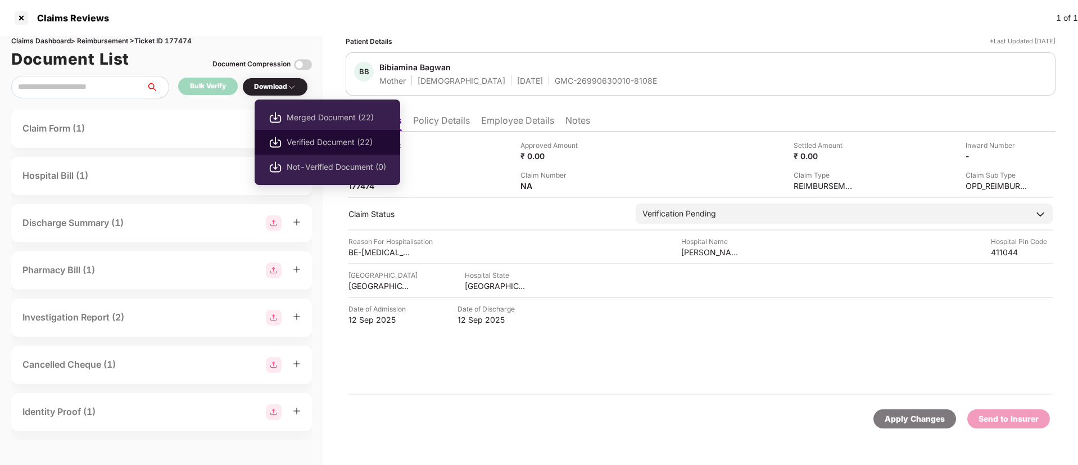
click at [303, 144] on span "Verified Document (22)" at bounding box center [337, 142] width 100 height 12
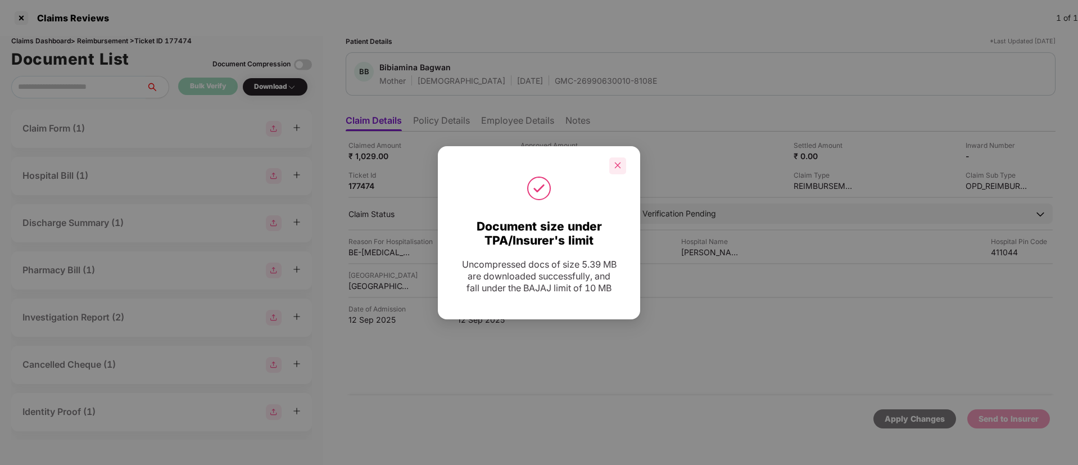
click at [614, 168] on icon "close" at bounding box center [618, 165] width 8 height 8
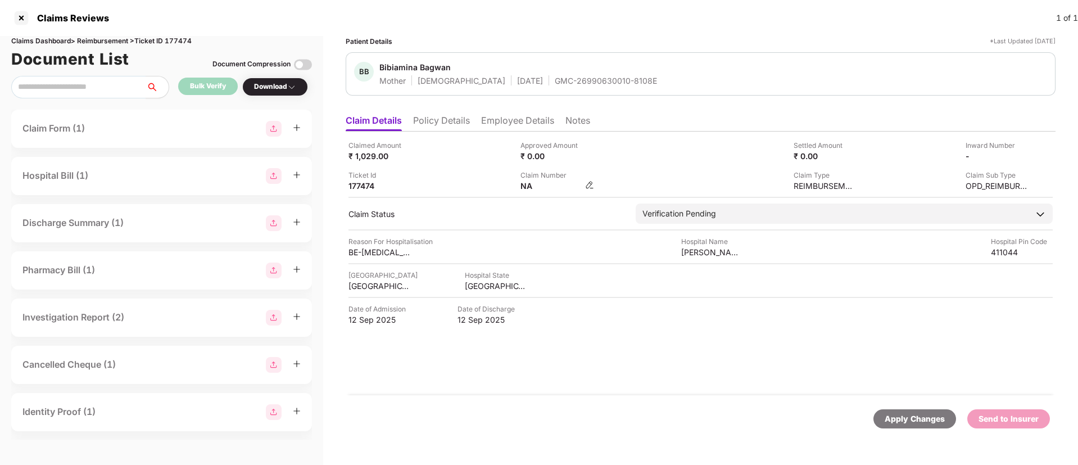
click at [591, 183] on img at bounding box center [589, 184] width 9 height 9
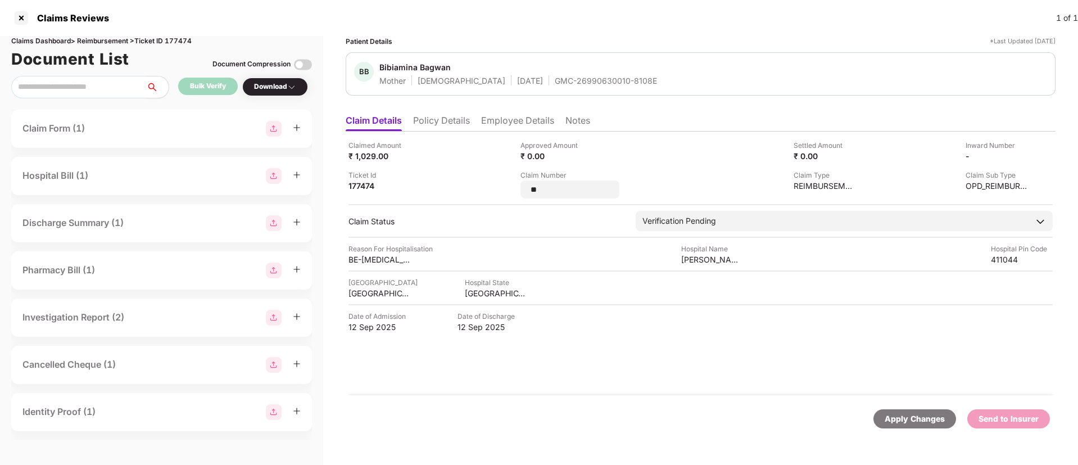
drag, startPoint x: 557, startPoint y: 188, endPoint x: 518, endPoint y: 188, distance: 38.8
click at [518, 188] on div "Claimed Amount ₹ 1,029.00 Approved Amount ₹ 0.00 Settled Amount ₹ 0.00 Inward N…" at bounding box center [701, 169] width 704 height 58
type input "**********"
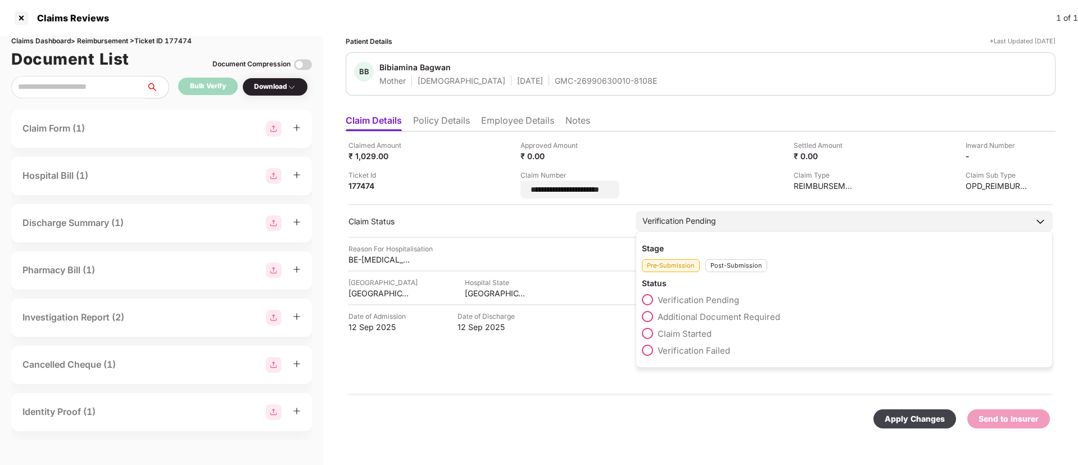
click at [721, 263] on div "Post-Submission" at bounding box center [737, 265] width 62 height 13
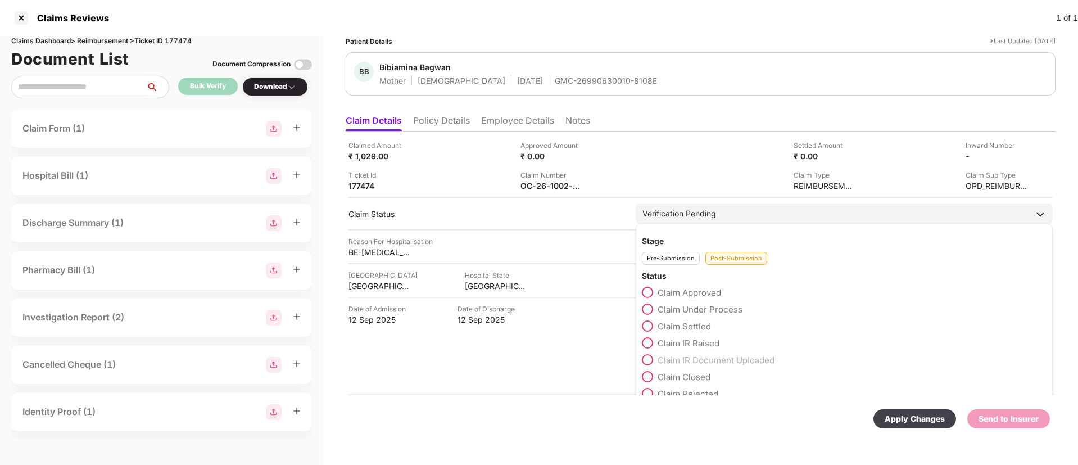
click at [650, 307] on span at bounding box center [647, 309] width 11 height 11
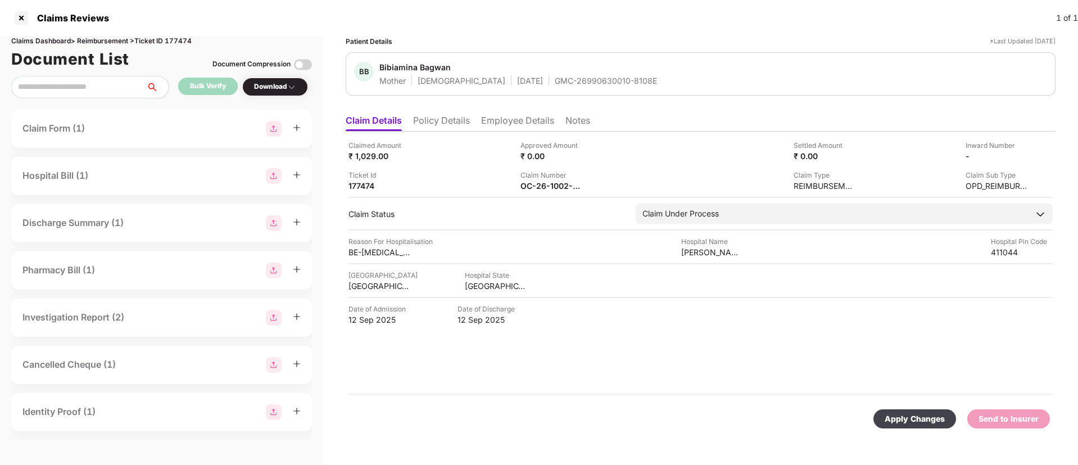
click at [907, 415] on div "Apply Changes" at bounding box center [915, 419] width 60 height 12
click at [1048, 410] on icon "close" at bounding box center [1049, 410] width 6 height 6
click at [720, 338] on div "Claimed Amount ₹ 1,029.00 Approved Amount ₹ 0.00 Settled Amount ₹ 0.00 Inward N…" at bounding box center [701, 264] width 710 height 264
drag, startPoint x: 510, startPoint y: 79, endPoint x: 613, endPoint y: 83, distance: 102.4
click at [613, 83] on div "RB Rehana Begum T Mother Female 13 Apr 1967 GMC-26990630018-3126E" at bounding box center [700, 74] width 693 height 24
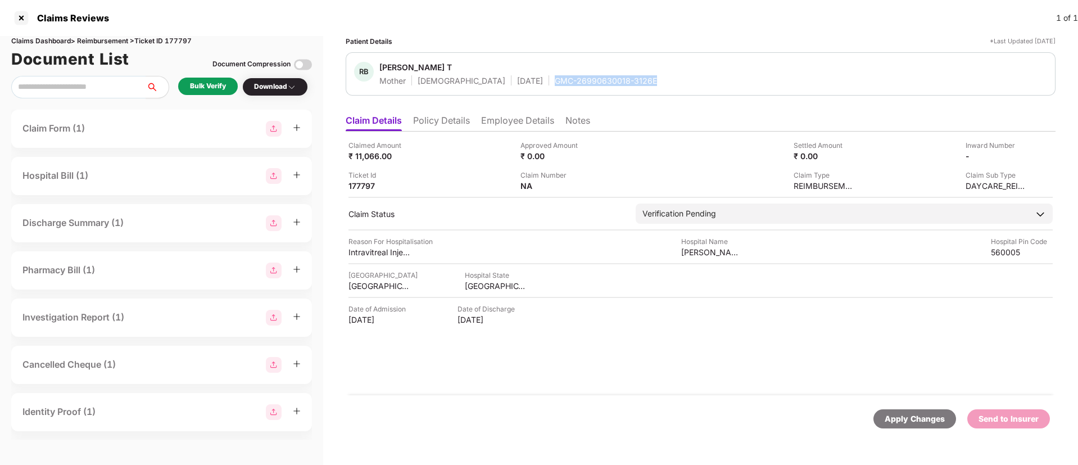
copy div "GMC-26990630018-3126E"
drag, startPoint x: 682, startPoint y: 254, endPoint x: 755, endPoint y: 256, distance: 72.6
click at [755, 256] on div "Reason For Hospitalisation Intravitreal Injection Right Eye Hospital Name Dr Ag…" at bounding box center [701, 246] width 704 height 21
copy div "Dr Agarwals Eye ho"
click at [508, 126] on li "Employee Details" at bounding box center [517, 123] width 73 height 16
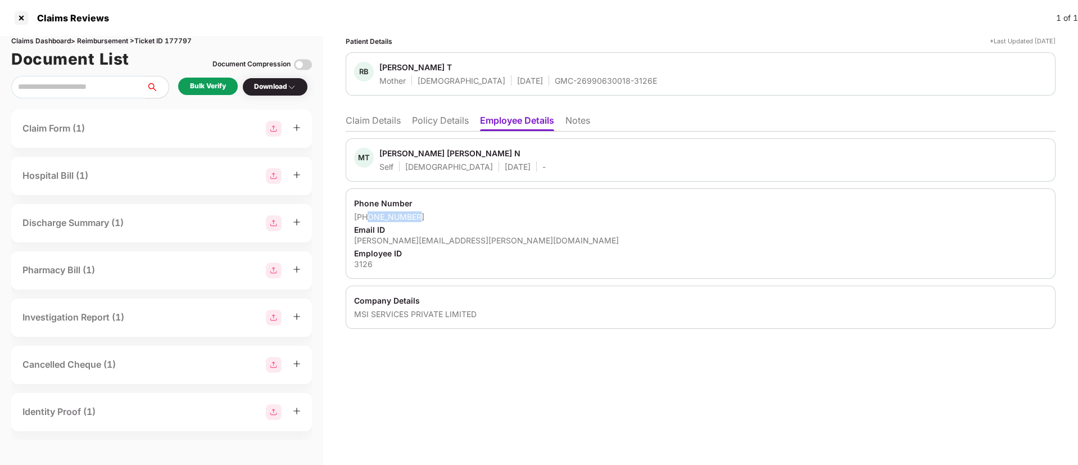
drag, startPoint x: 370, startPoint y: 215, endPoint x: 427, endPoint y: 209, distance: 57.7
click at [427, 209] on div "Phone Number +919980876695 Email ID touseef.hussain@msisurfaces.com Employee ID…" at bounding box center [701, 233] width 710 height 91
copy div "9980876695"
drag, startPoint x: 350, startPoint y: 242, endPoint x: 485, endPoint y: 241, distance: 134.9
click at [485, 241] on div "Phone Number +919980876695 Email ID touseef.hussain@msisurfaces.com Employee ID…" at bounding box center [701, 233] width 710 height 91
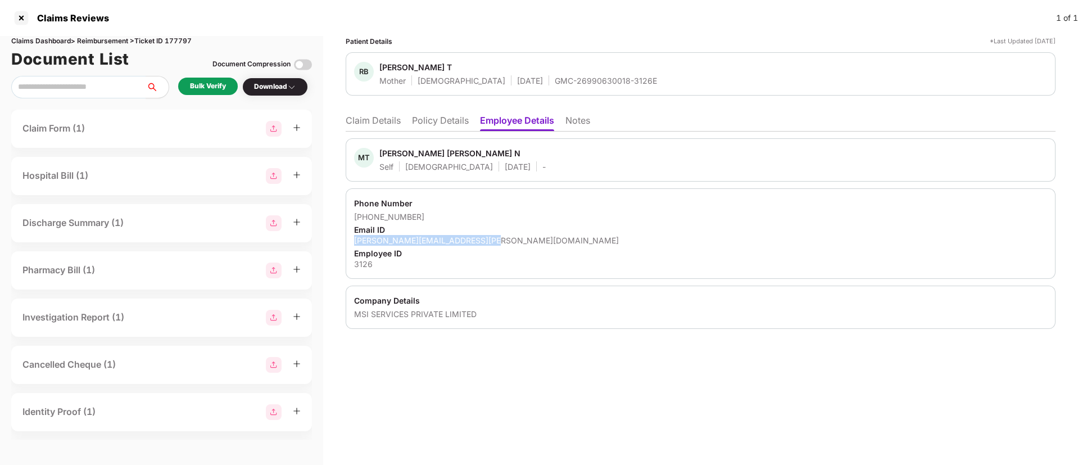
copy div "touseef.hussain@msisurfaces.com"
click at [394, 123] on li "Claim Details" at bounding box center [373, 123] width 55 height 16
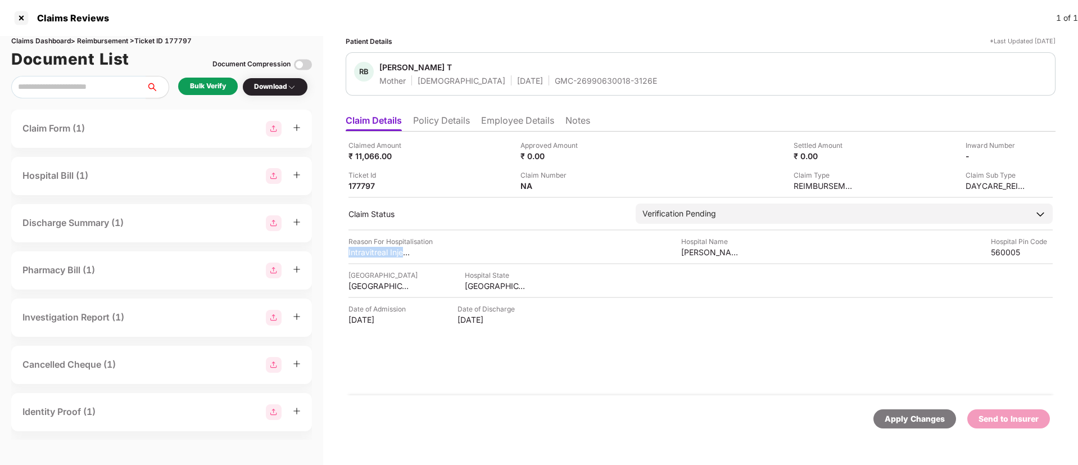
drag, startPoint x: 345, startPoint y: 247, endPoint x: 422, endPoint y: 252, distance: 77.2
click at [422, 252] on div "Patient Details *Last Updated 21 Sep 2025 RB Rehana Begum T Mother Female 13 Ap…" at bounding box center [700, 250] width 755 height 429
copy div "Intravitreal Injection"
click at [571, 306] on div "Date of Admission 16 Sep 2025 Date of Discharge 16 Sep 2025" at bounding box center [701, 314] width 704 height 21
click at [208, 81] on div "Bulk Verify" at bounding box center [208, 86] width 36 height 11
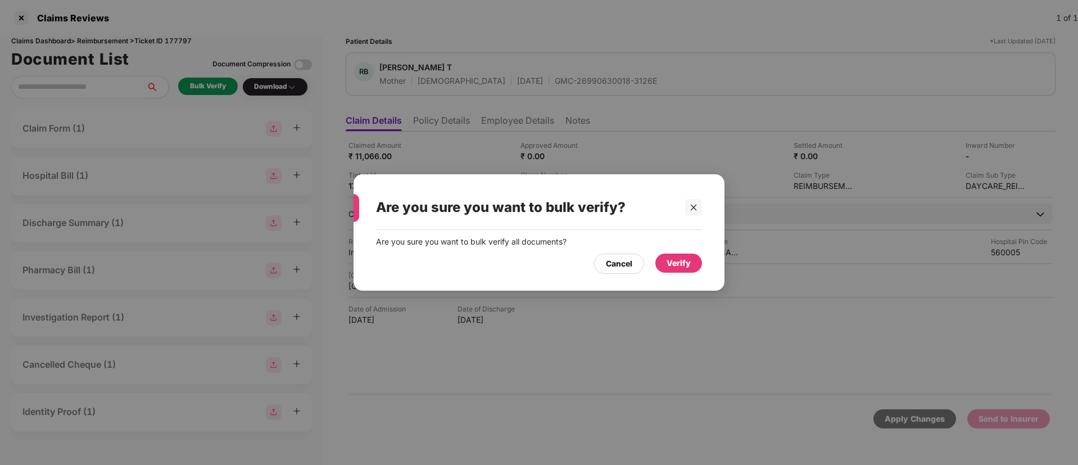
click at [676, 259] on div "Verify" at bounding box center [679, 263] width 24 height 12
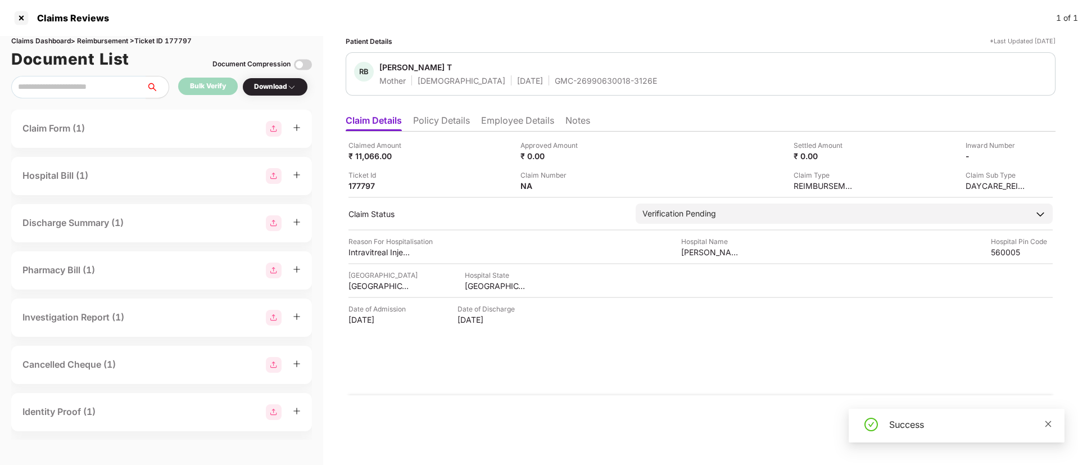
click at [1052, 420] on icon "close" at bounding box center [1049, 424] width 8 height 8
click at [274, 80] on div "Download" at bounding box center [275, 87] width 66 height 19
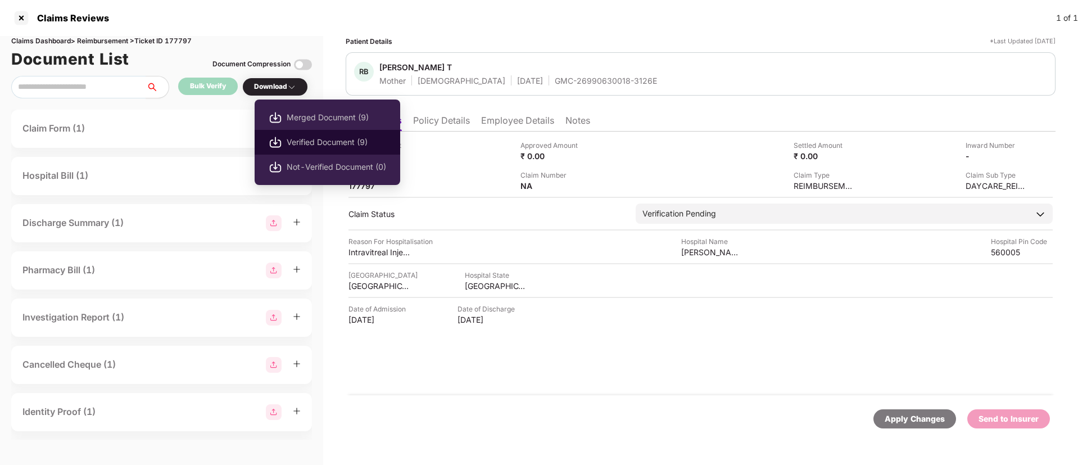
click at [309, 137] on span "Verified Document (9)" at bounding box center [337, 142] width 100 height 12
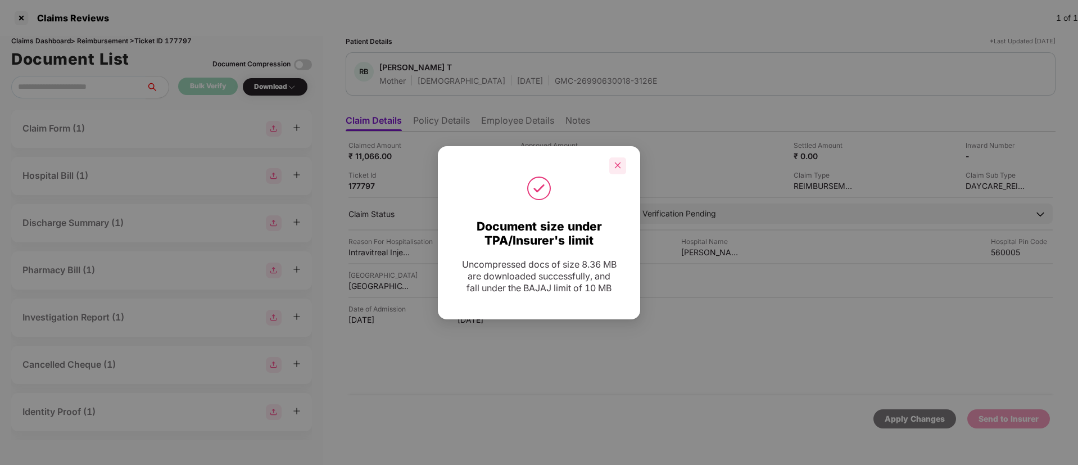
click at [613, 166] on div at bounding box center [617, 165] width 17 height 17
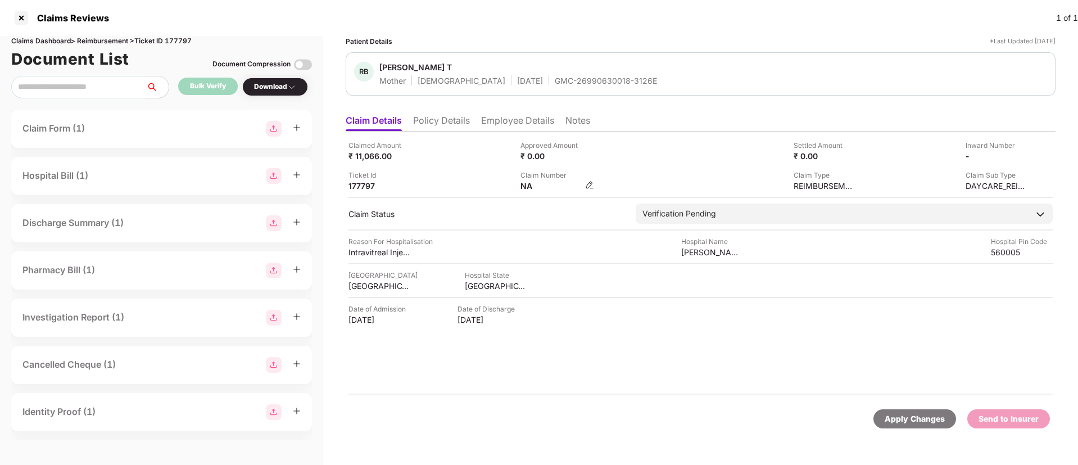
click at [587, 184] on img at bounding box center [589, 184] width 9 height 9
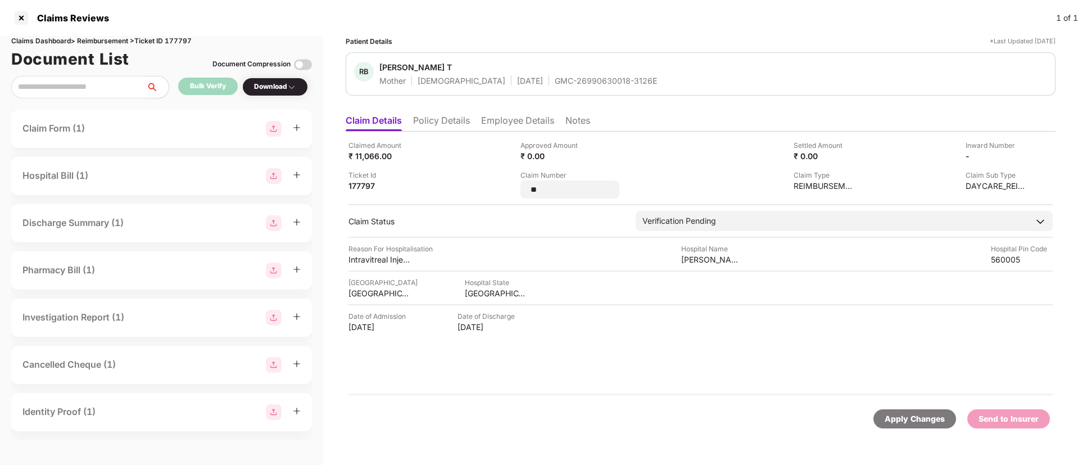
drag, startPoint x: 553, startPoint y: 192, endPoint x: 509, endPoint y: 186, distance: 44.4
click at [509, 186] on div "Claimed Amount ₹ 11,066.00 Approved Amount ₹ 0.00 Settled Amount ₹ 0.00 Inward …" at bounding box center [701, 169] width 704 height 58
type input "**********"
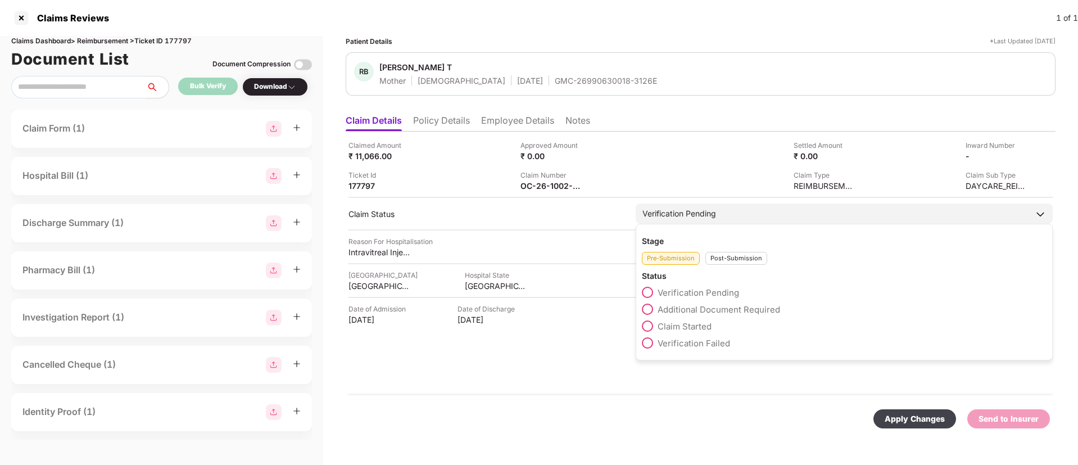
click at [720, 260] on div "Post-Submission" at bounding box center [737, 258] width 62 height 13
click at [652, 310] on span at bounding box center [647, 309] width 11 height 11
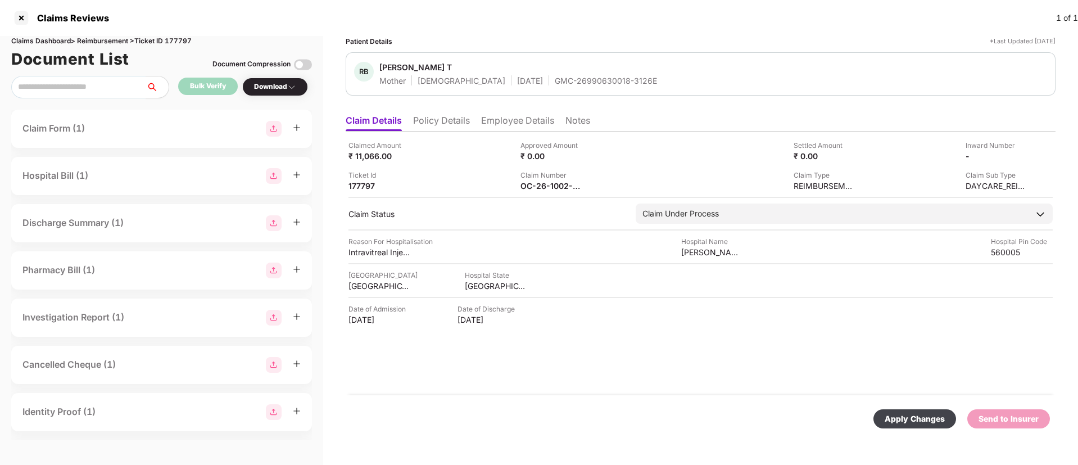
click at [921, 420] on div "Apply Changes" at bounding box center [915, 419] width 60 height 12
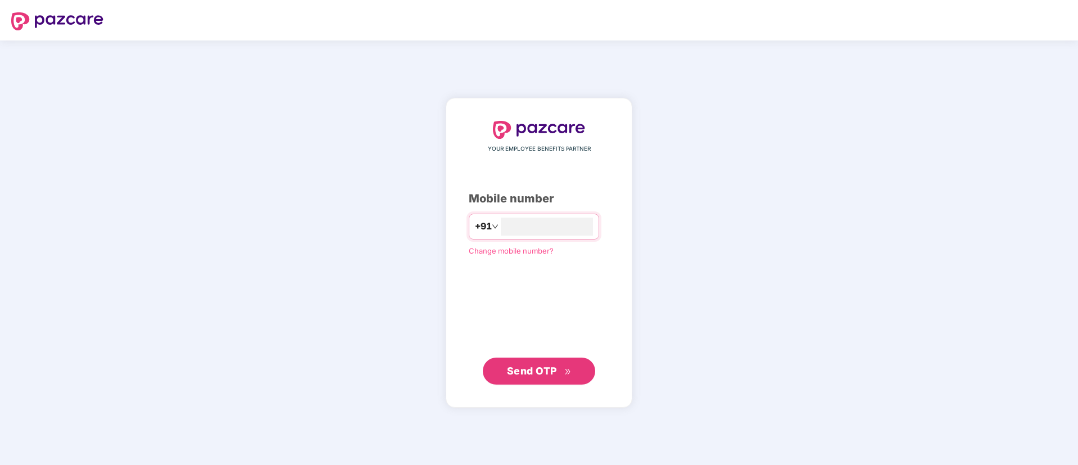
type input "**********"
click at [549, 361] on button "Send OTP" at bounding box center [539, 371] width 112 height 27
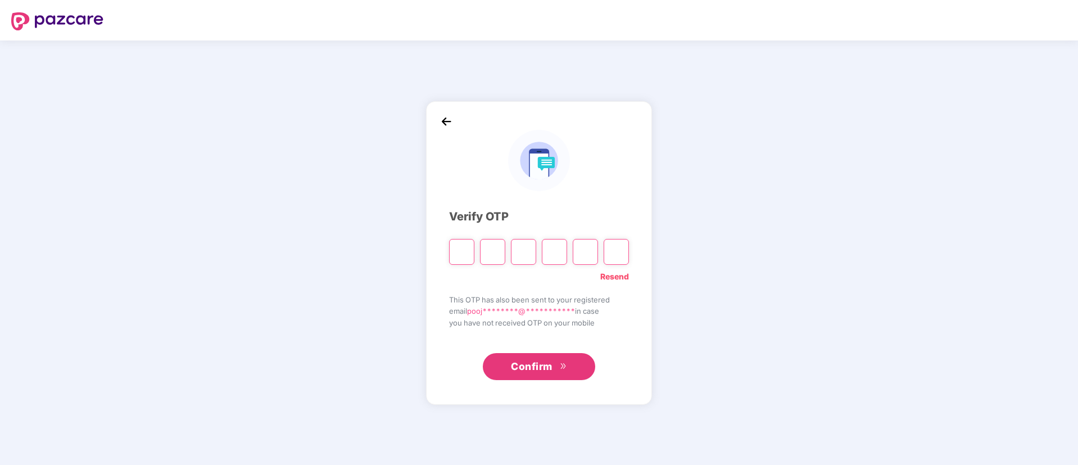
type input "*"
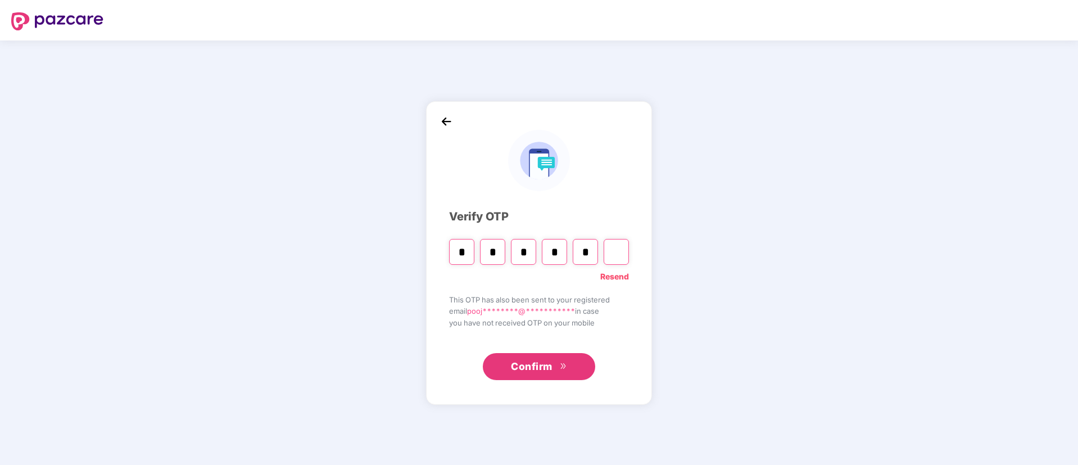
type input "*"
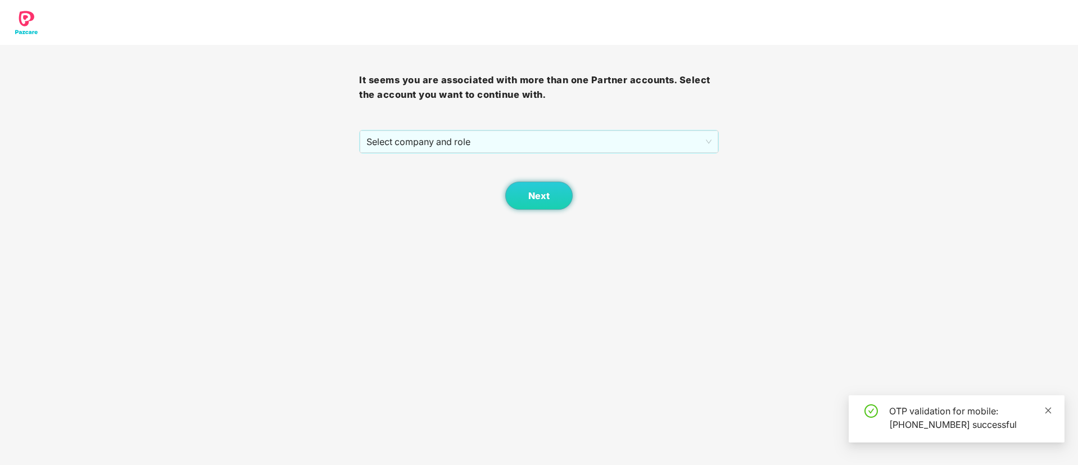
click at [1046, 410] on icon "close" at bounding box center [1049, 410] width 8 height 8
click at [463, 147] on span "Select company and role" at bounding box center [539, 141] width 345 height 21
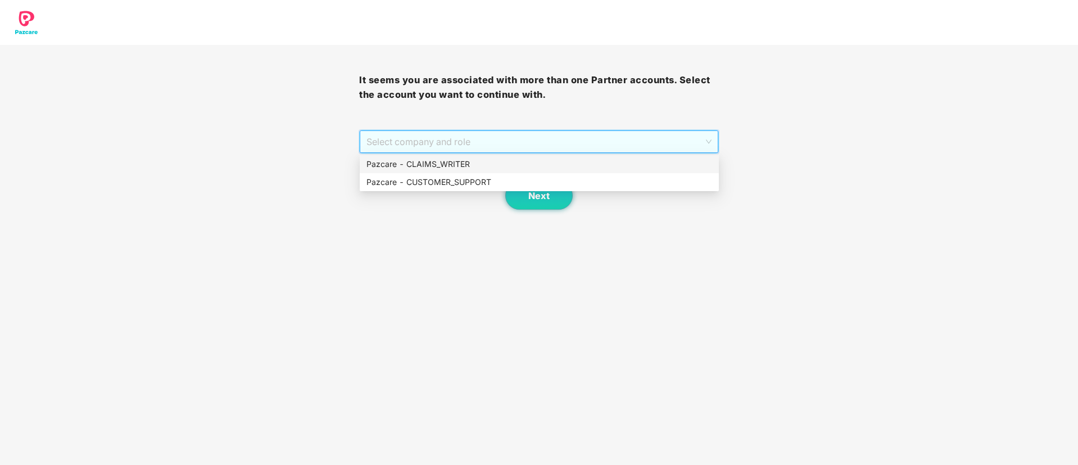
click at [454, 164] on div "Pazcare - CLAIMS_WRITER" at bounding box center [540, 164] width 346 height 12
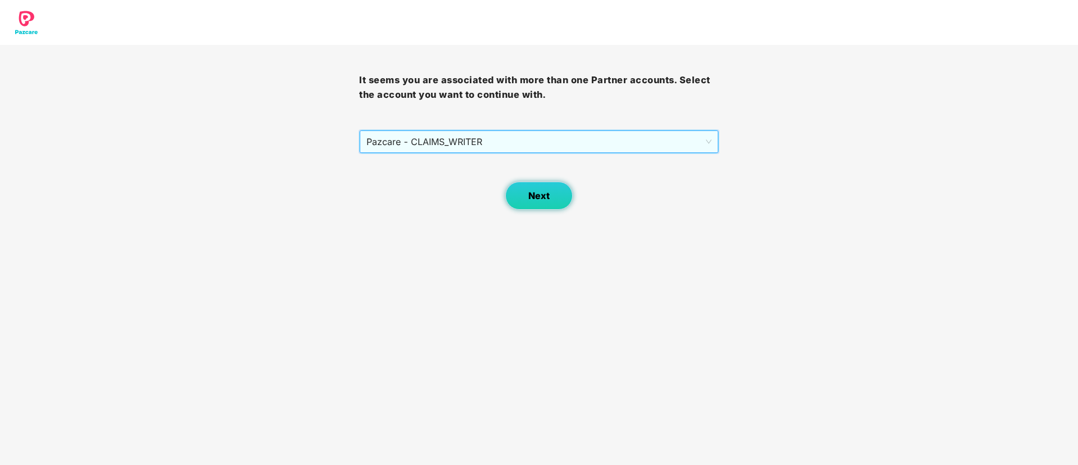
click at [534, 188] on button "Next" at bounding box center [538, 196] width 67 height 28
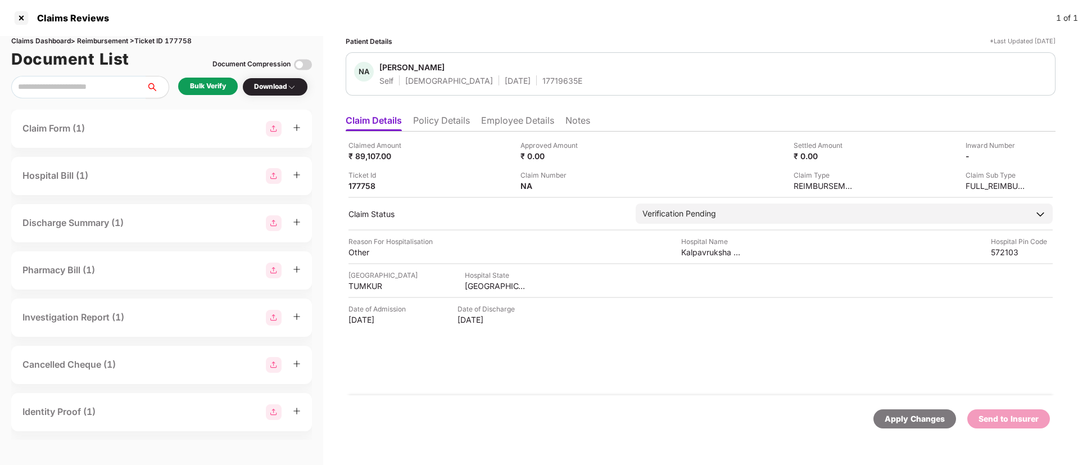
click at [202, 92] on div "Bulk Verify" at bounding box center [208, 86] width 60 height 17
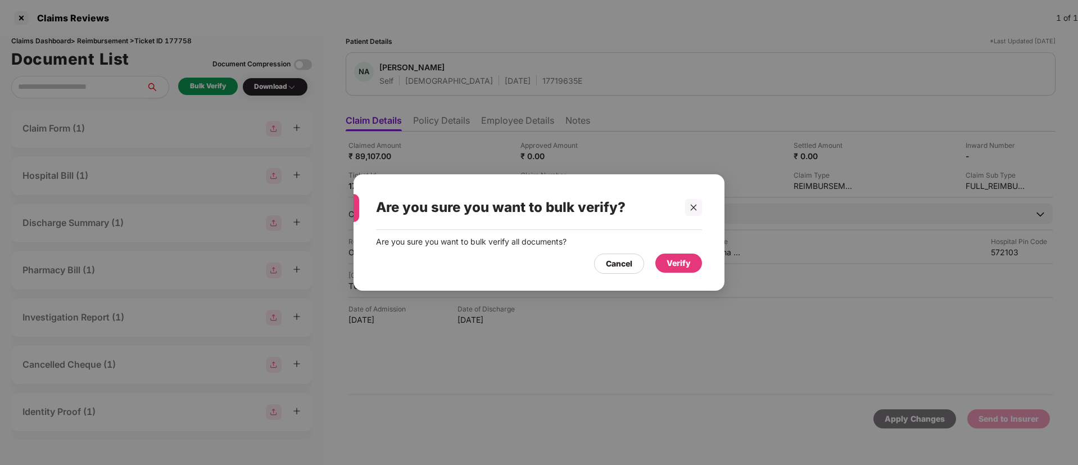
click at [677, 268] on div "Verify" at bounding box center [679, 263] width 24 height 12
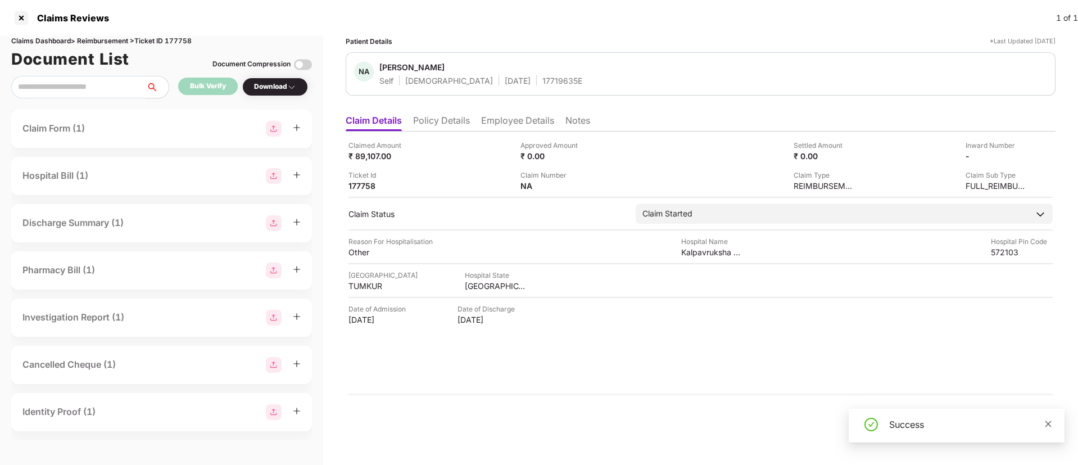
click at [1048, 418] on link at bounding box center [1049, 424] width 8 height 12
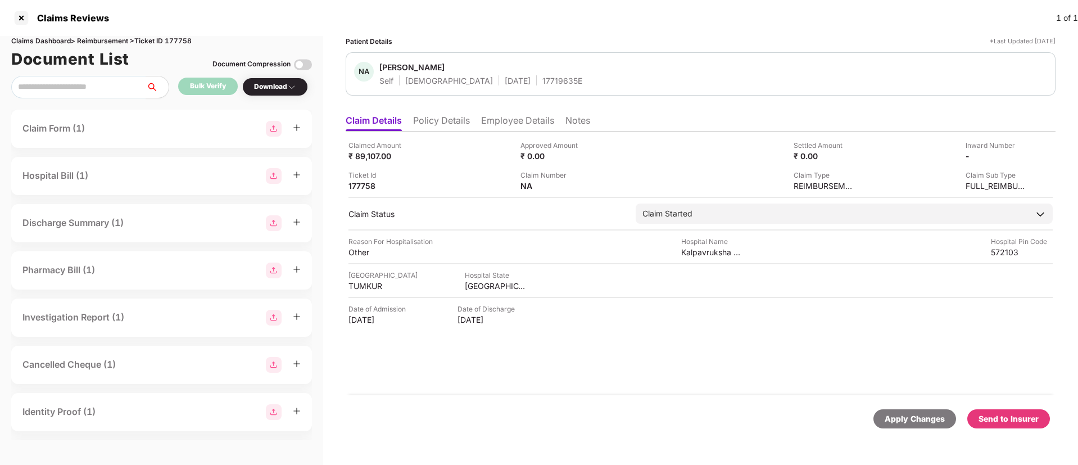
click at [279, 85] on div "Download" at bounding box center [275, 87] width 42 height 11
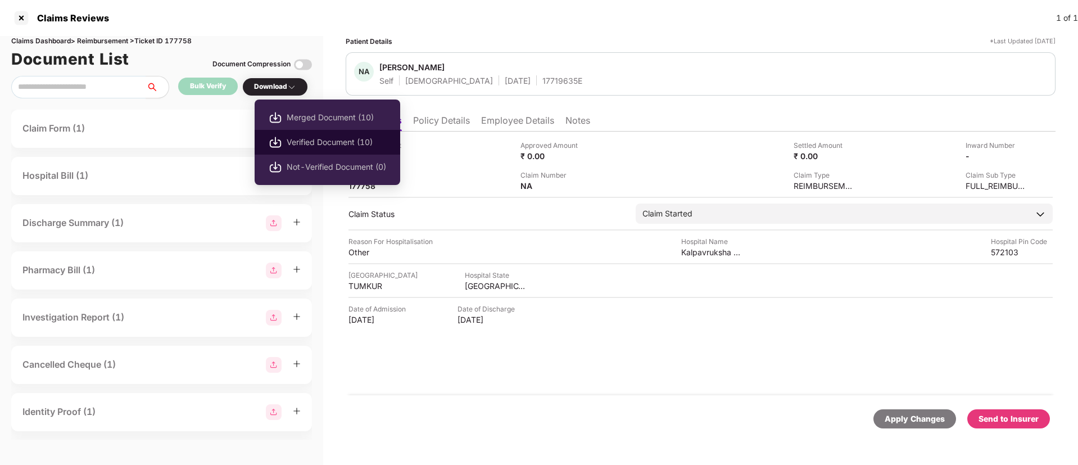
click at [295, 144] on span "Verified Document (10)" at bounding box center [337, 142] width 100 height 12
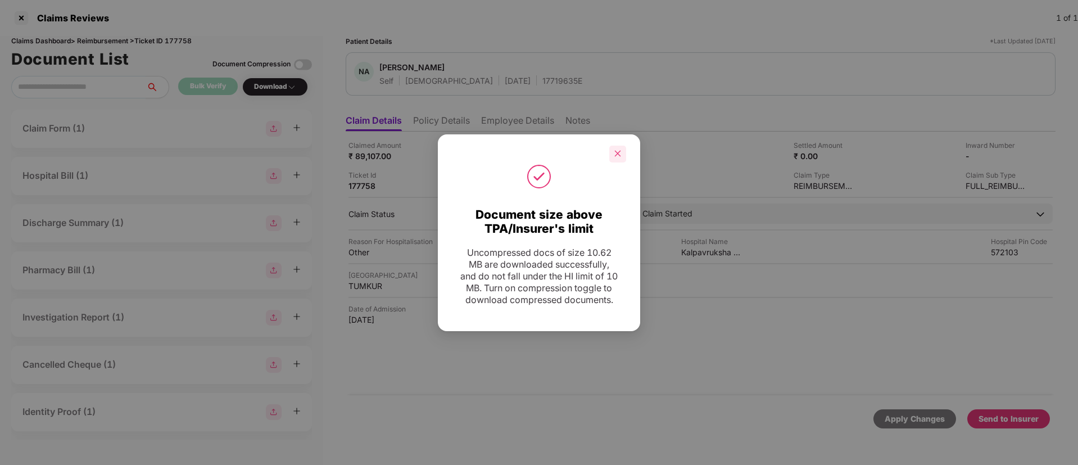
click at [618, 150] on icon "close" at bounding box center [618, 154] width 8 height 8
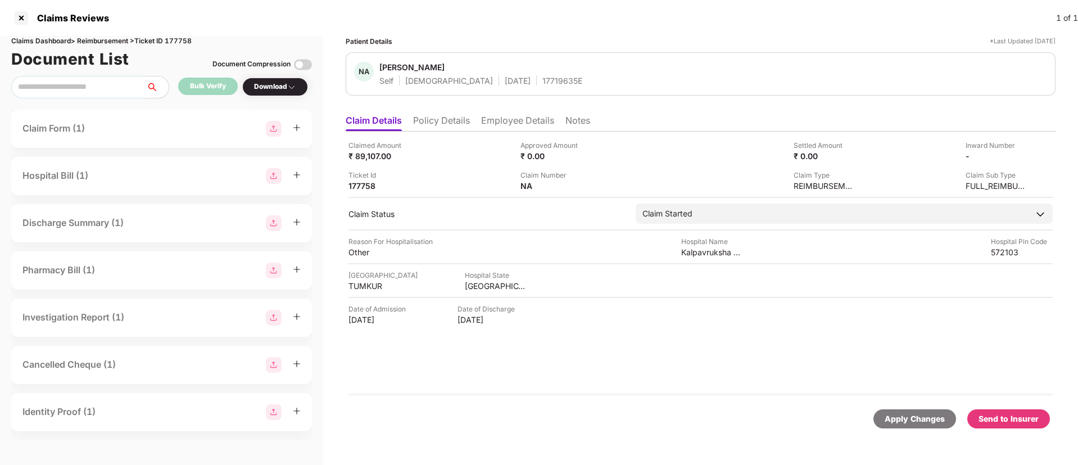
click at [575, 244] on div "Reason For Hospitalisation Other Hospital Name Kalpavruksha Multispeciality Hos…" at bounding box center [701, 246] width 704 height 21
click at [1013, 421] on div "Send to Insurer" at bounding box center [1009, 419] width 60 height 12
click at [438, 123] on li "Policy Details" at bounding box center [441, 123] width 57 height 16
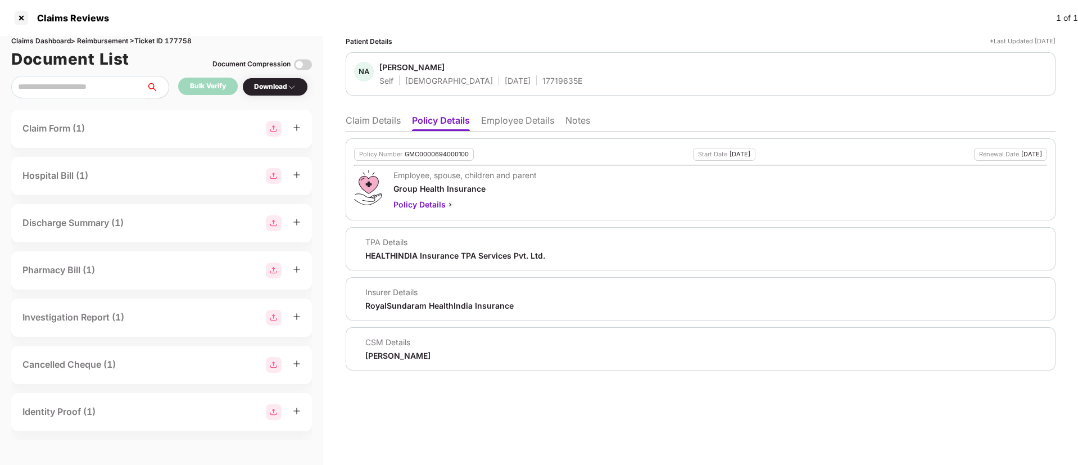
click at [493, 125] on li "Employee Details" at bounding box center [517, 123] width 73 height 16
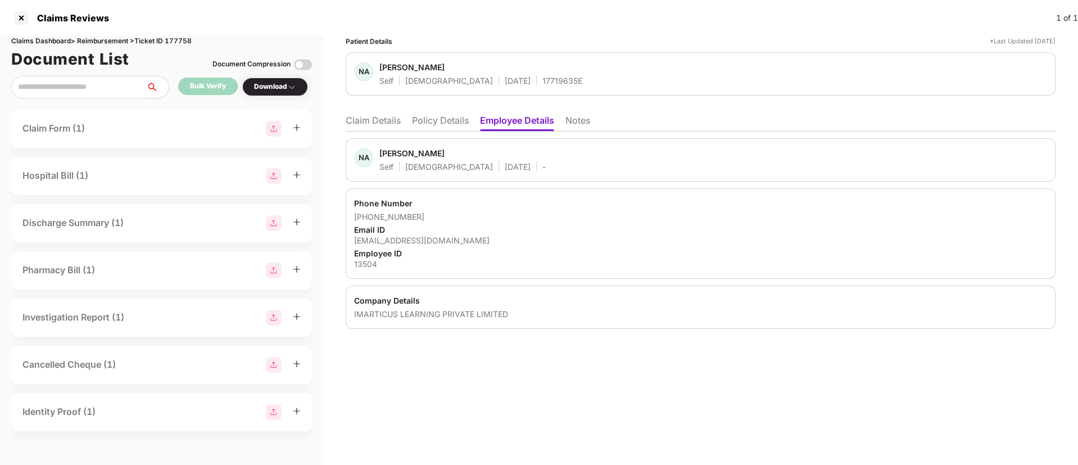
click at [425, 124] on li "Policy Details" at bounding box center [440, 123] width 57 height 16
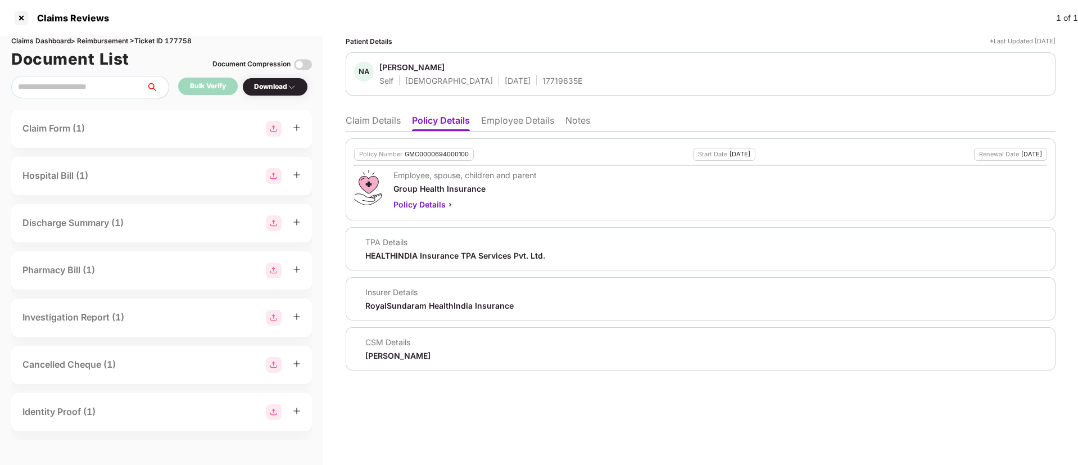
click at [374, 118] on li "Claim Details" at bounding box center [373, 123] width 55 height 16
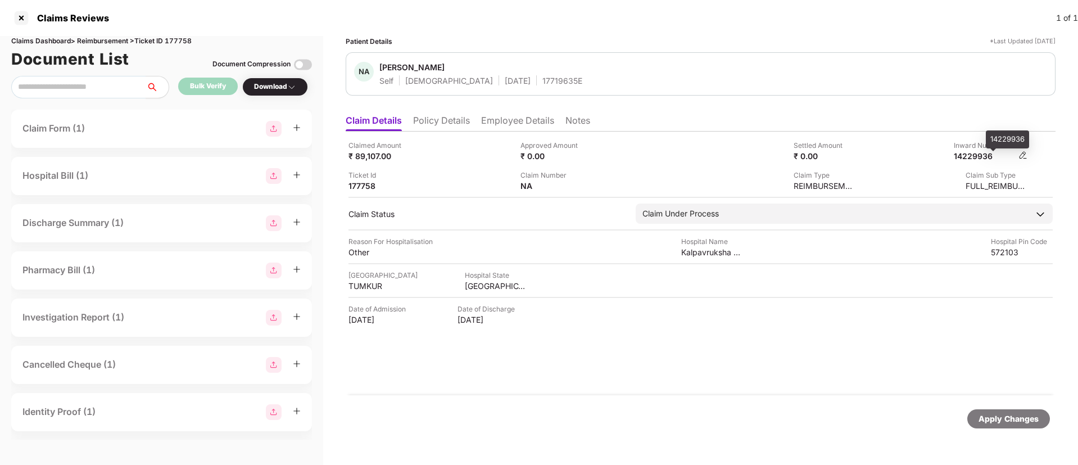
click at [970, 155] on div "14229936" at bounding box center [985, 156] width 62 height 11
copy div "14229936"
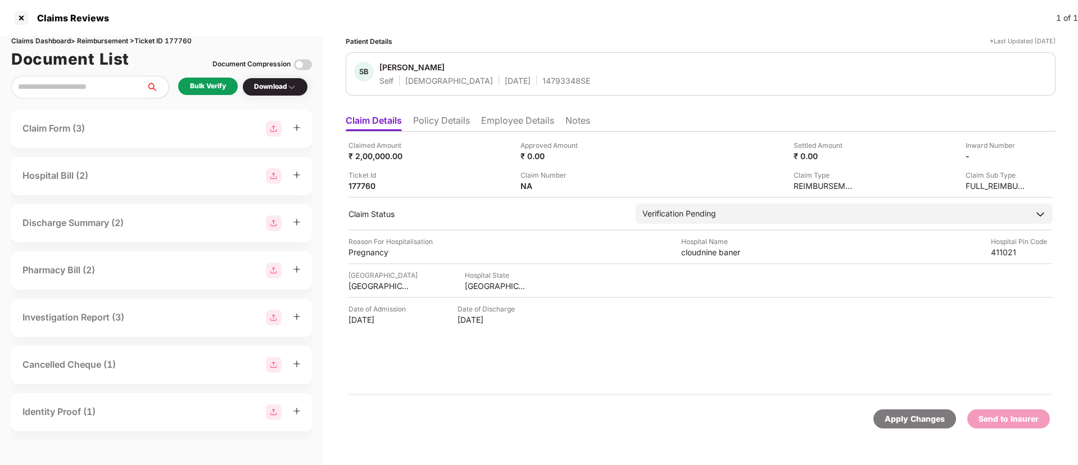
click at [203, 91] on div "Bulk Verify" at bounding box center [208, 86] width 36 height 11
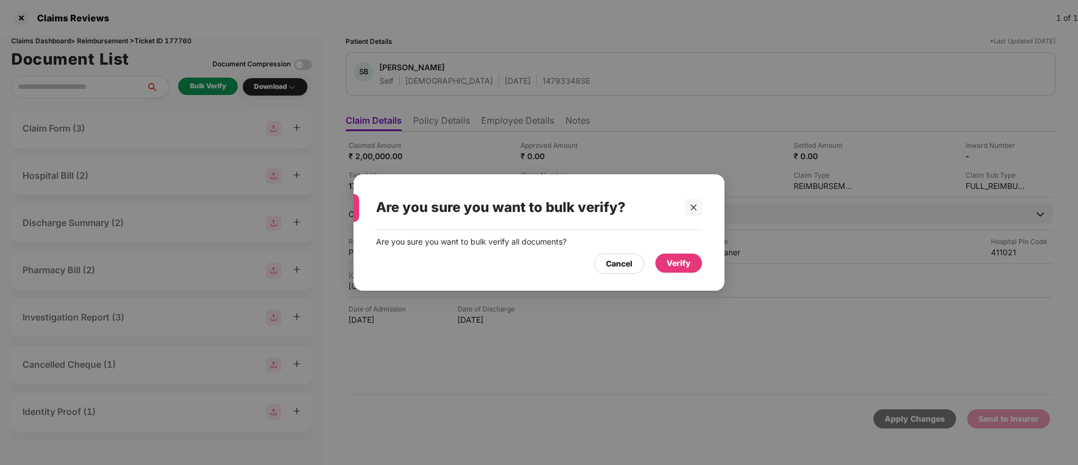
click at [679, 265] on div "Verify" at bounding box center [679, 263] width 24 height 12
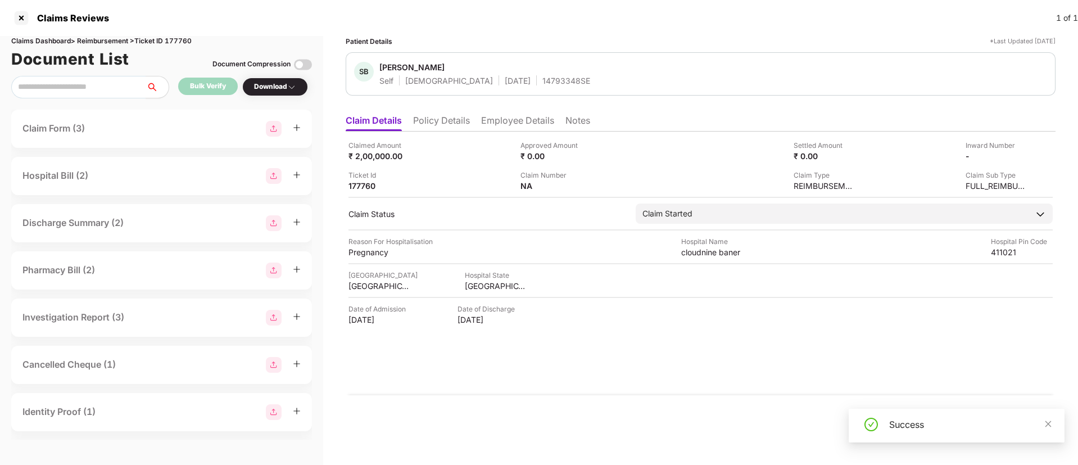
click at [269, 89] on div "Download" at bounding box center [275, 87] width 42 height 11
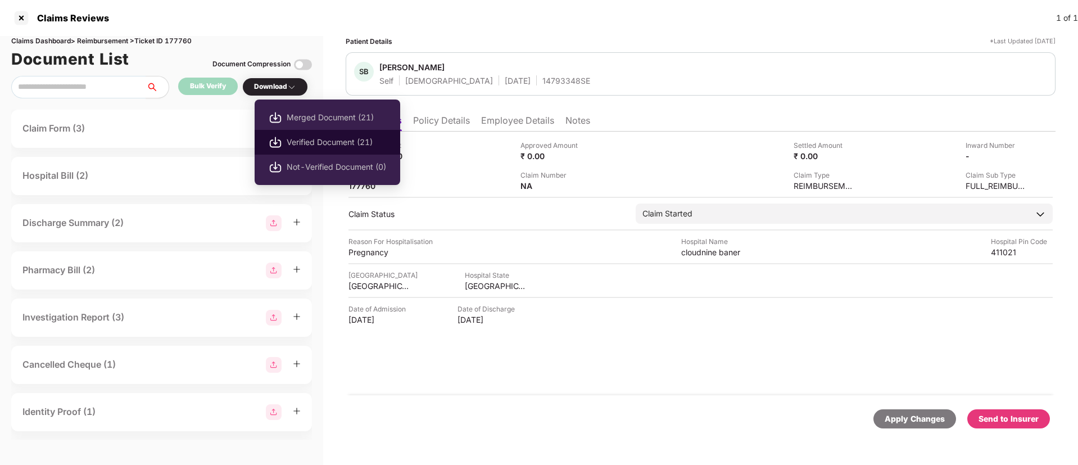
click at [311, 139] on span "Verified Document (21)" at bounding box center [337, 142] width 100 height 12
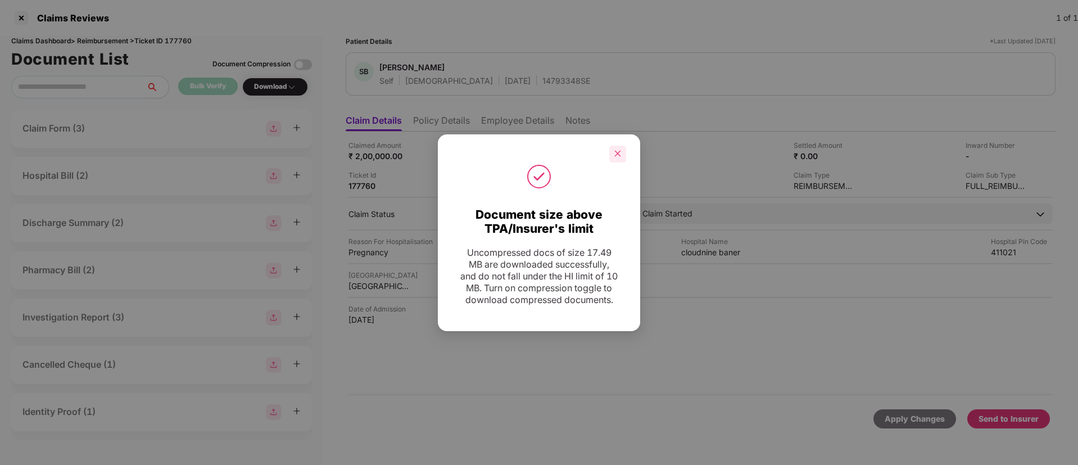
drag, startPoint x: 617, startPoint y: 143, endPoint x: 617, endPoint y: 155, distance: 11.2
click at [617, 146] on div at bounding box center [617, 154] width 17 height 17
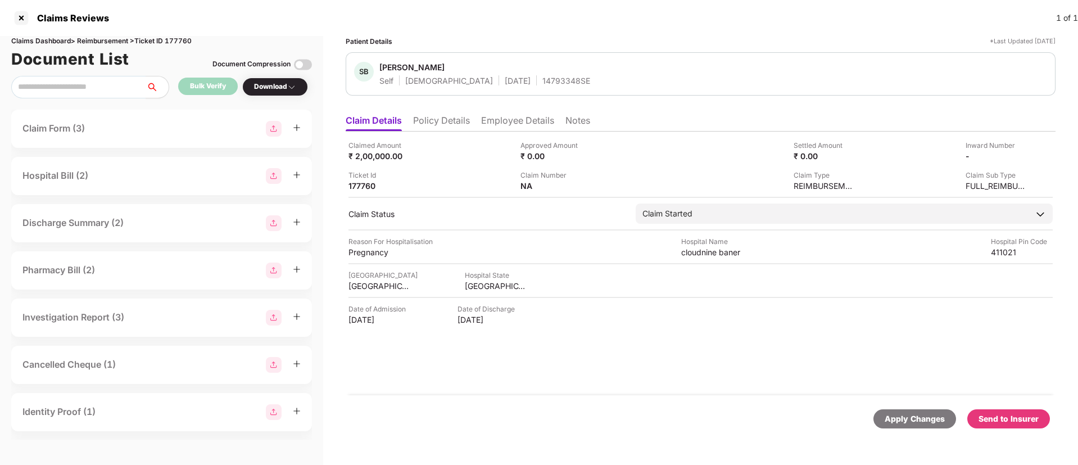
click at [999, 410] on div "Send to Insurer" at bounding box center [1009, 418] width 83 height 19
click at [431, 123] on li "Policy Details" at bounding box center [441, 123] width 57 height 16
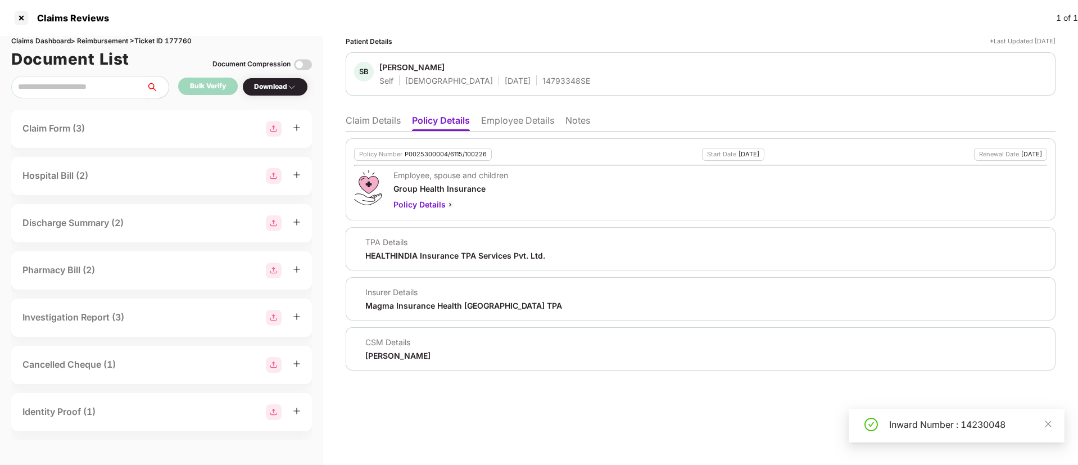
click at [493, 119] on li "Employee Details" at bounding box center [517, 123] width 73 height 16
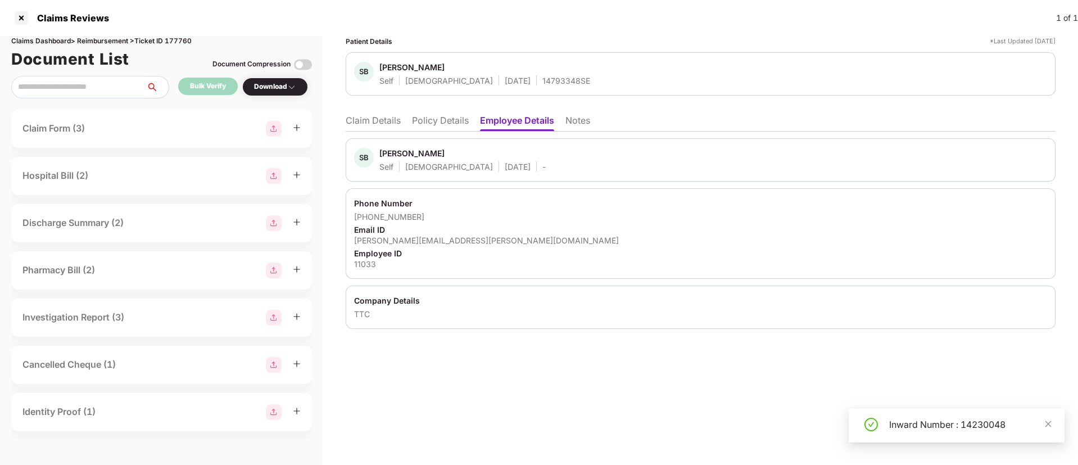
click at [428, 124] on li "Policy Details" at bounding box center [440, 123] width 57 height 16
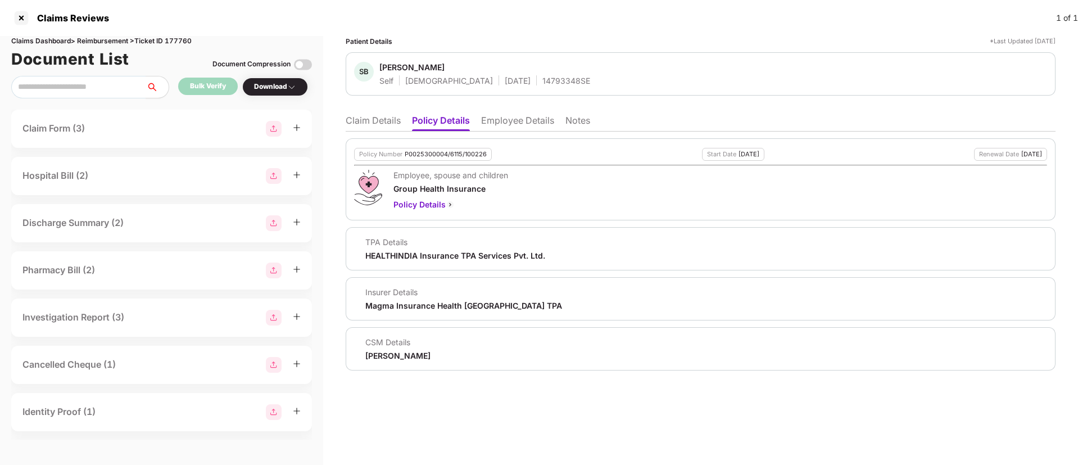
click at [392, 123] on li "Claim Details" at bounding box center [373, 123] width 55 height 16
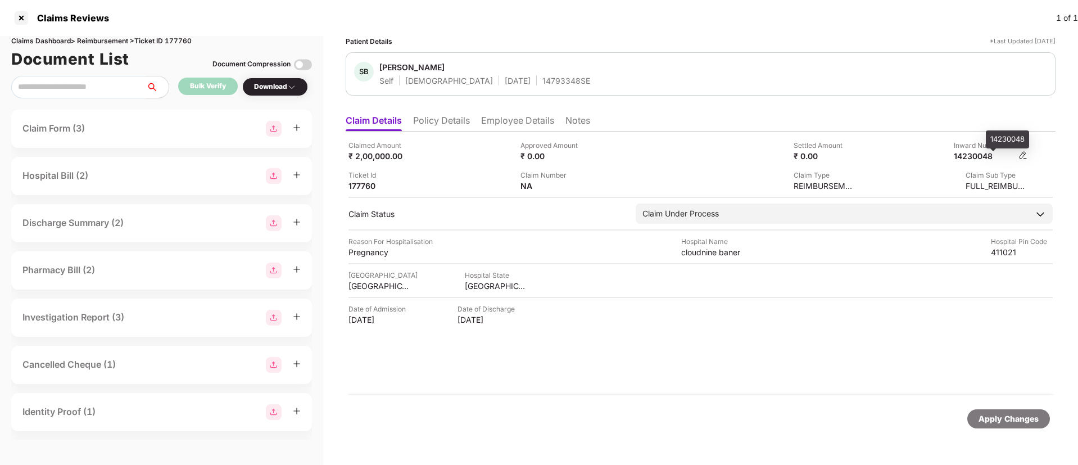
click at [968, 153] on div "14230048" at bounding box center [985, 156] width 62 height 11
copy div "14230048"
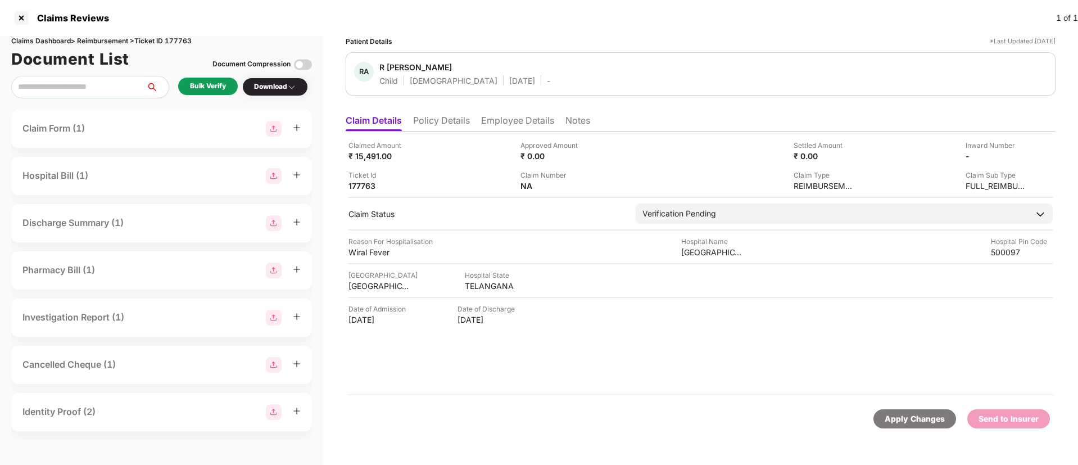
click at [493, 121] on li "Employee Details" at bounding box center [517, 123] width 73 height 16
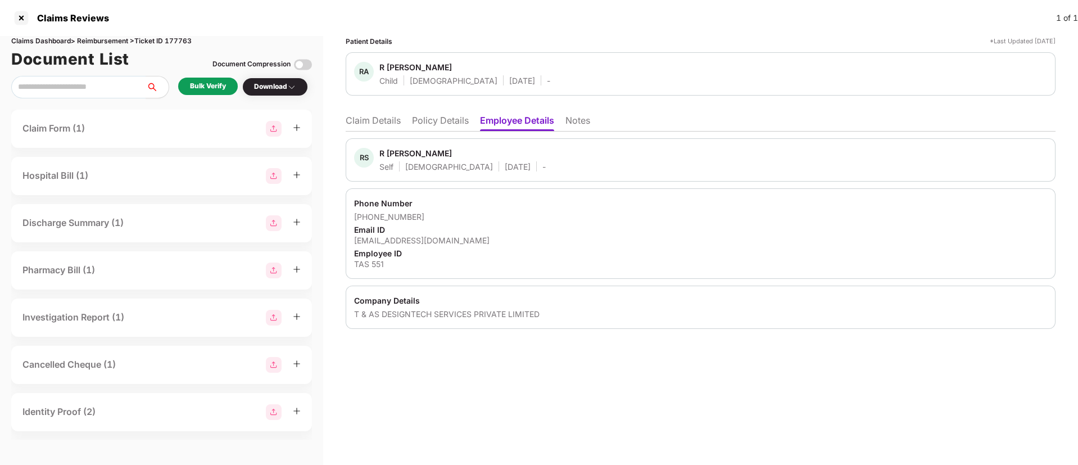
click at [442, 124] on li "Policy Details" at bounding box center [440, 123] width 57 height 16
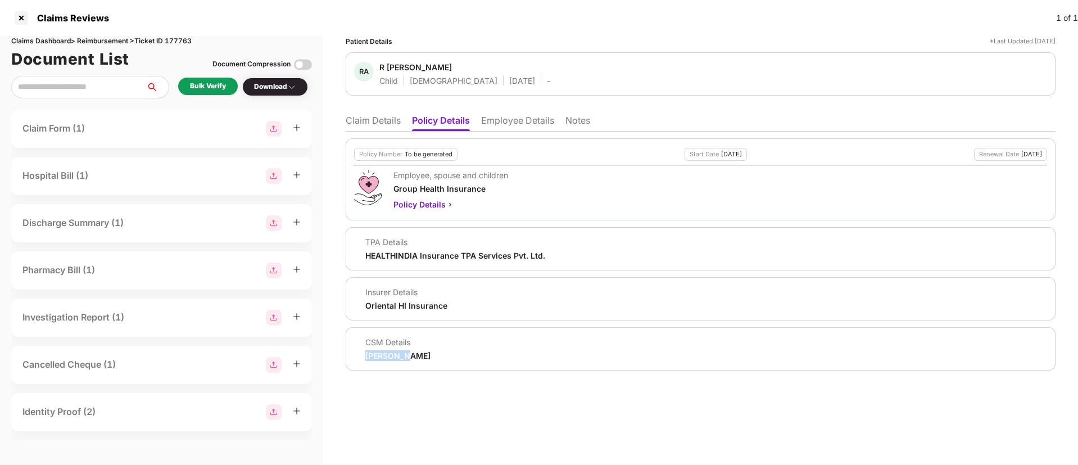
drag, startPoint x: 359, startPoint y: 355, endPoint x: 408, endPoint y: 354, distance: 48.4
click at [408, 354] on div "CSM Details [PERSON_NAME]" at bounding box center [392, 349] width 76 height 24
copy div "[PERSON_NAME]"
drag, startPoint x: 381, startPoint y: 66, endPoint x: 421, endPoint y: 66, distance: 39.9
click at [421, 66] on span "R [PERSON_NAME]" at bounding box center [464, 68] width 171 height 13
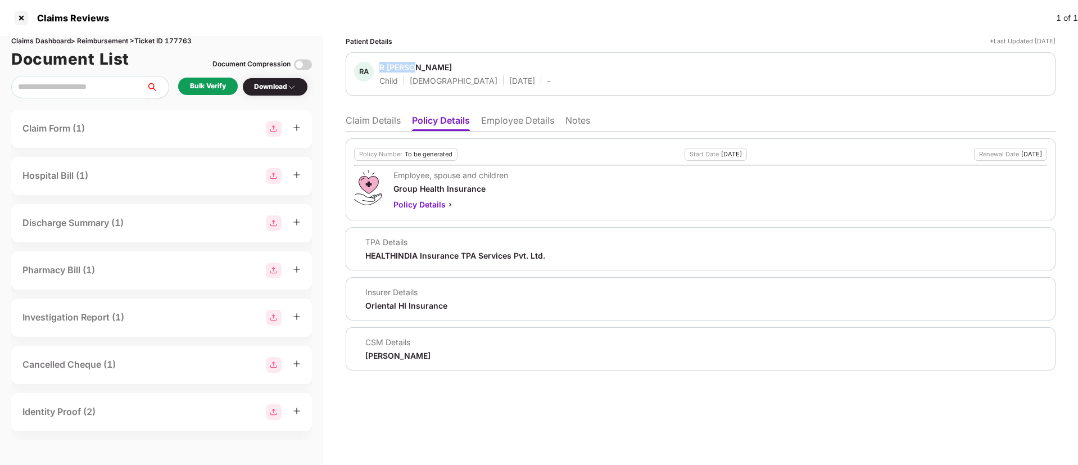
copy div "R [PERSON_NAME]"
click at [517, 119] on li "Employee Details" at bounding box center [517, 123] width 73 height 16
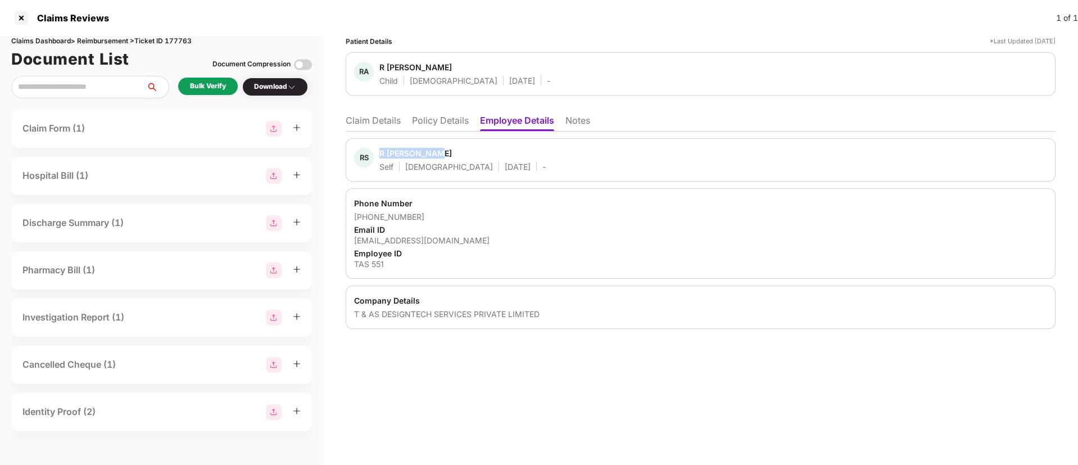
drag, startPoint x: 377, startPoint y: 152, endPoint x: 470, endPoint y: 152, distance: 93.3
click at [470, 152] on div "RS R [PERSON_NAME] Self [DEMOGRAPHIC_DATA] [DATE] -" at bounding box center [450, 160] width 192 height 24
copy div "R [PERSON_NAME]"
drag, startPoint x: 366, startPoint y: 219, endPoint x: 426, endPoint y: 209, distance: 60.4
click at [426, 209] on div "Phone Number [PHONE_NUMBER] Email ID [EMAIL_ADDRESS][DOMAIN_NAME] Employee ID T…" at bounding box center [701, 233] width 710 height 91
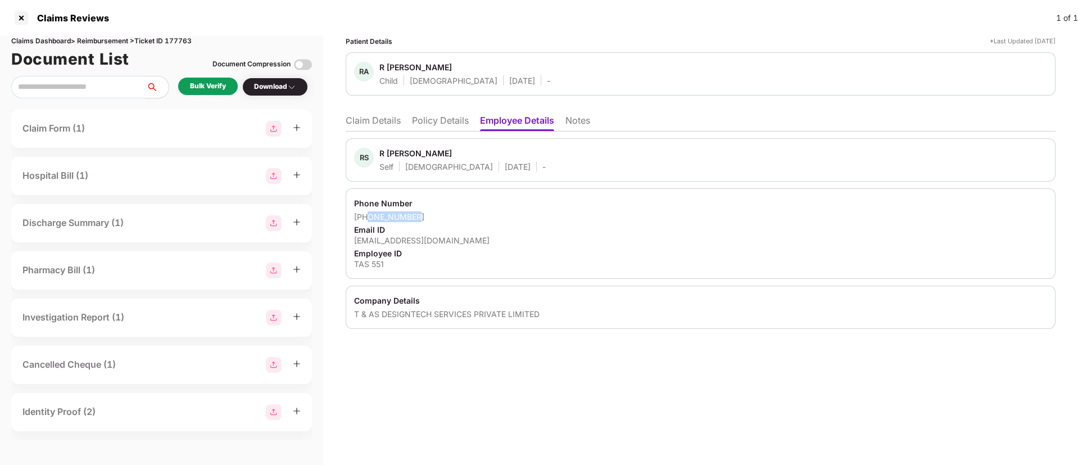
copy div "9701467781"
copy div "[EMAIL_ADDRESS][DOMAIN_NAME]"
drag, startPoint x: 354, startPoint y: 242, endPoint x: 449, endPoint y: 243, distance: 95.0
click at [449, 243] on div "Phone Number [PHONE_NUMBER] Email ID [EMAIL_ADDRESS][DOMAIN_NAME] Employee ID T…" at bounding box center [701, 233] width 710 height 91
drag, startPoint x: 356, startPoint y: 264, endPoint x: 395, endPoint y: 266, distance: 38.9
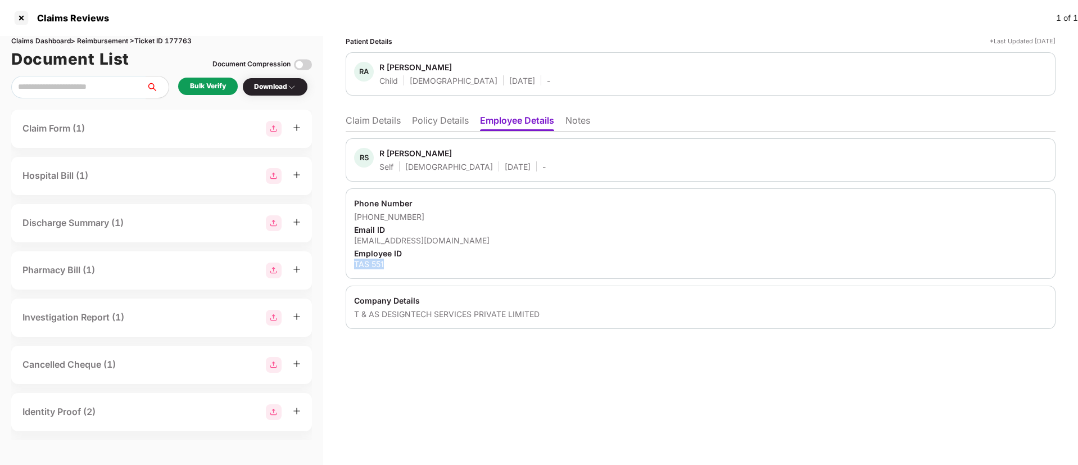
click at [395, 266] on div "TAS 551" at bounding box center [700, 264] width 693 height 11
copy div "TAS 551"
drag, startPoint x: 355, startPoint y: 311, endPoint x: 562, endPoint y: 322, distance: 207.1
click at [562, 322] on div "Company Details T & AS DESIGNTECH SERVICES PRIVATE LIMITED" at bounding box center [701, 307] width 710 height 43
copy div "T & AS DESIGNTECH SERVICES PRIVATE LIMITED"
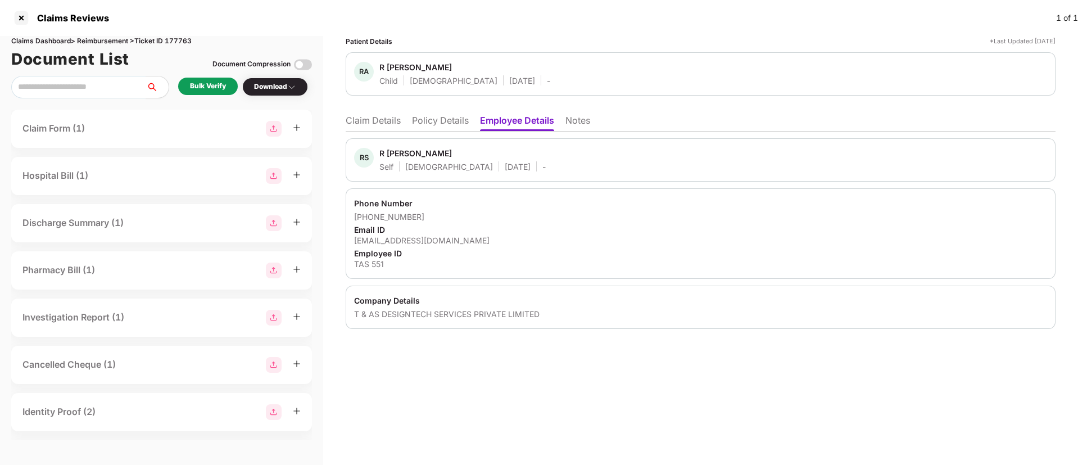
click at [412, 119] on ul "Claim Details Policy Details Employee Details Notes" at bounding box center [701, 120] width 710 height 22
click at [438, 122] on li "Policy Details" at bounding box center [440, 123] width 57 height 16
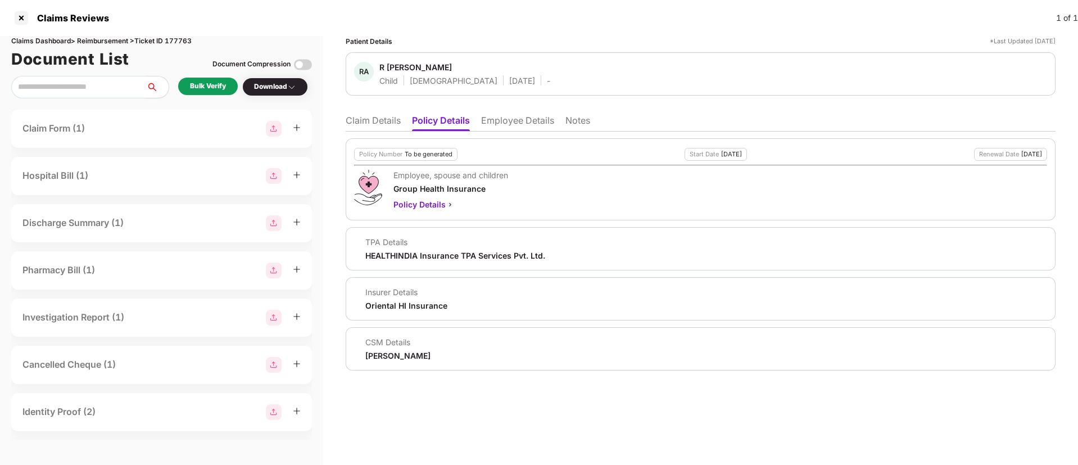
click at [537, 179] on div "Employee, spouse and children Group Health Insurance Policy Details" at bounding box center [700, 190] width 693 height 41
click at [530, 121] on li "Employee Details" at bounding box center [517, 123] width 73 height 16
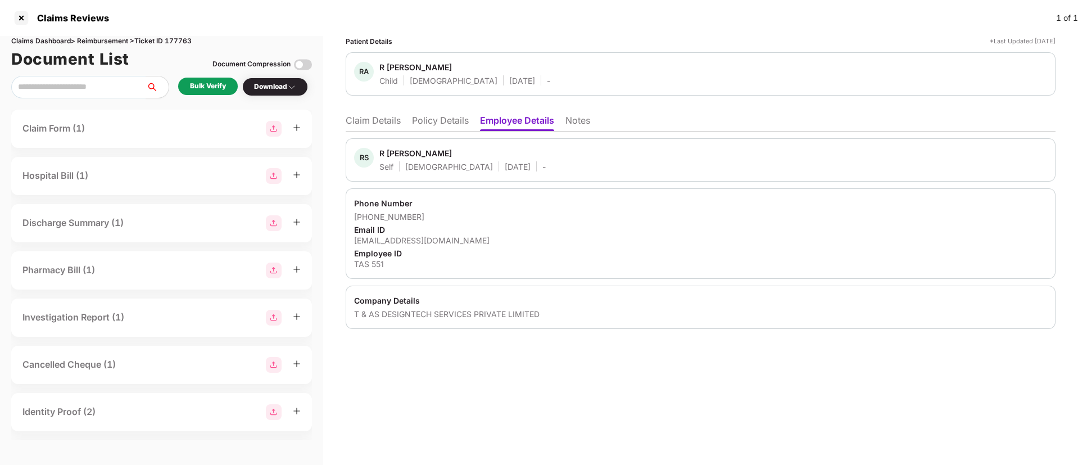
click at [597, 264] on div "TAS 551" at bounding box center [700, 264] width 693 height 11
click at [472, 369] on div "Patient Details *Last Updated [DATE] RA R [PERSON_NAME] Child [DEMOGRAPHIC_DATA…" at bounding box center [700, 250] width 755 height 429
click at [210, 83] on div "Bulk Verify" at bounding box center [208, 86] width 36 height 11
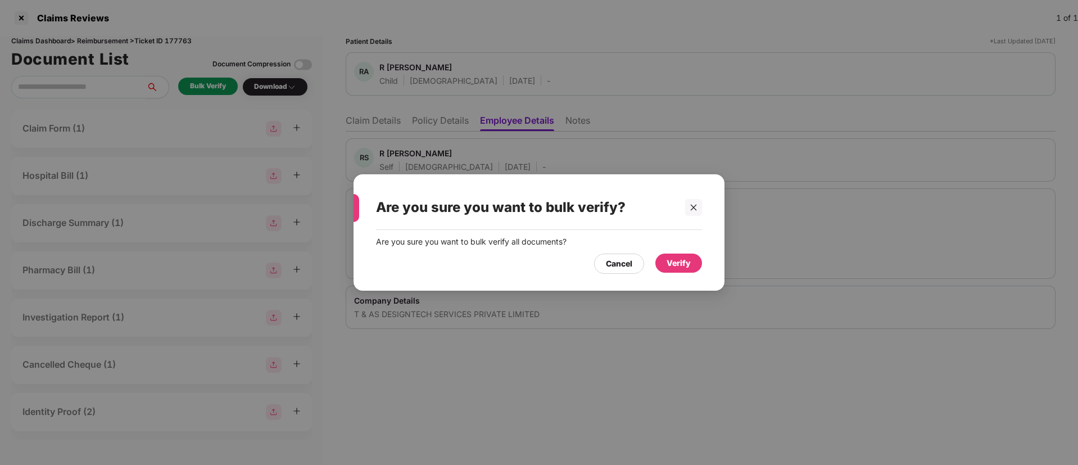
click at [690, 264] on div "Verify" at bounding box center [679, 263] width 24 height 12
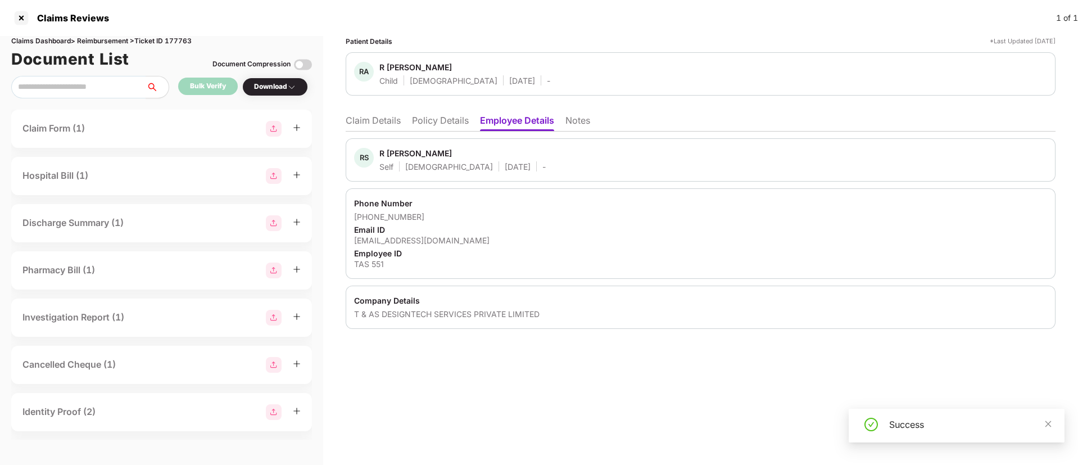
click at [395, 130] on li "Claim Details" at bounding box center [373, 123] width 55 height 16
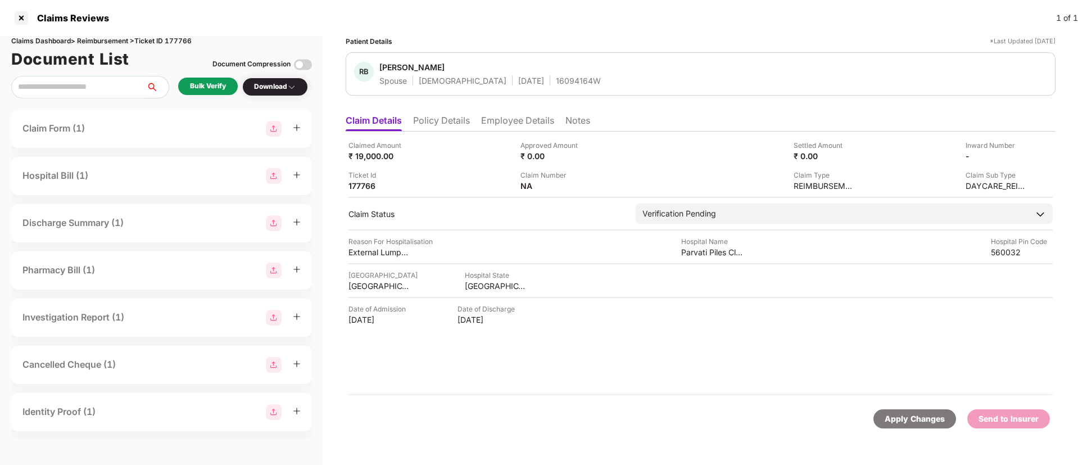
click at [210, 85] on div "Bulk Verify" at bounding box center [208, 86] width 36 height 11
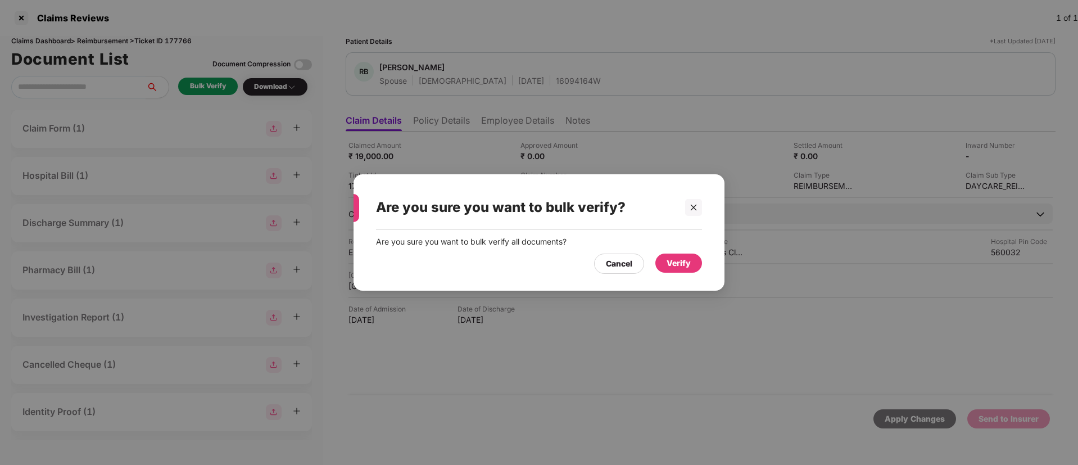
click at [671, 264] on div "Verify" at bounding box center [679, 263] width 24 height 12
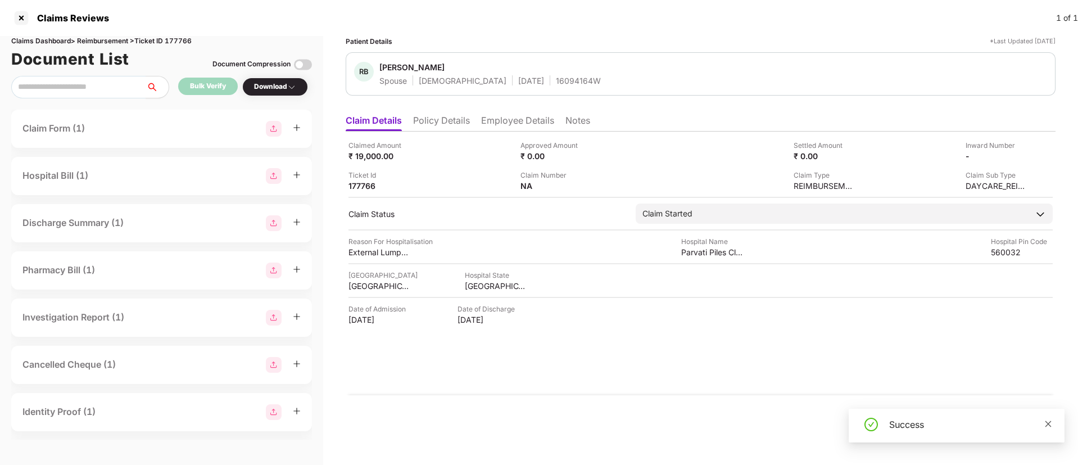
click at [1046, 422] on icon "close" at bounding box center [1049, 424] width 8 height 8
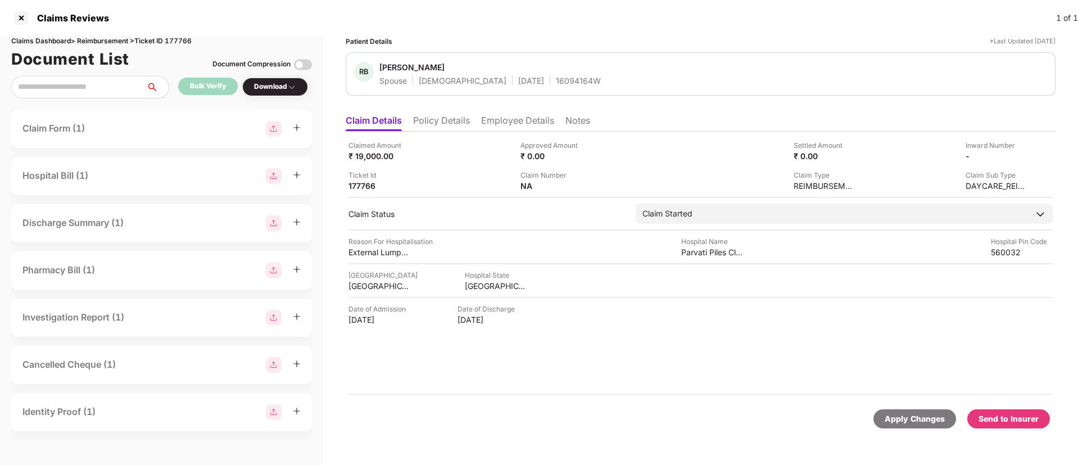
click at [276, 83] on div "Download" at bounding box center [275, 87] width 42 height 11
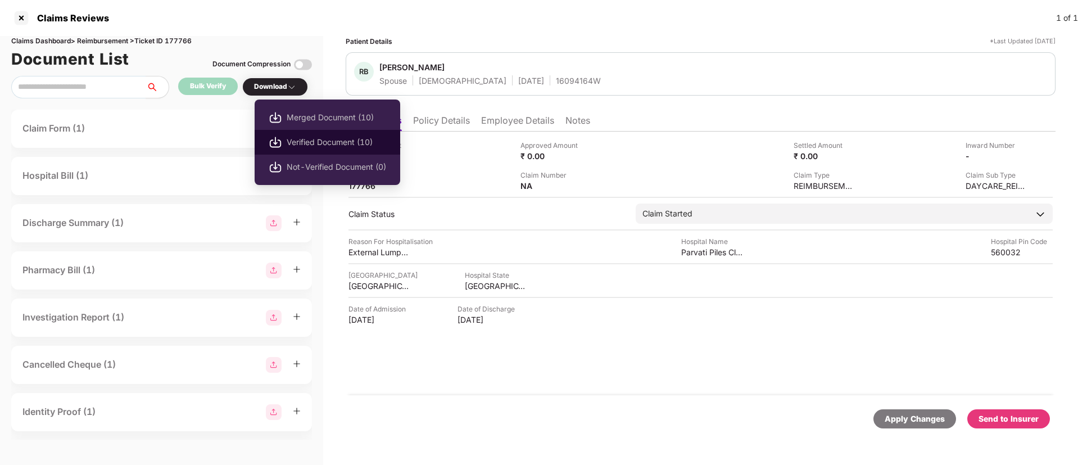
click at [311, 136] on span "Verified Document (10)" at bounding box center [337, 142] width 100 height 12
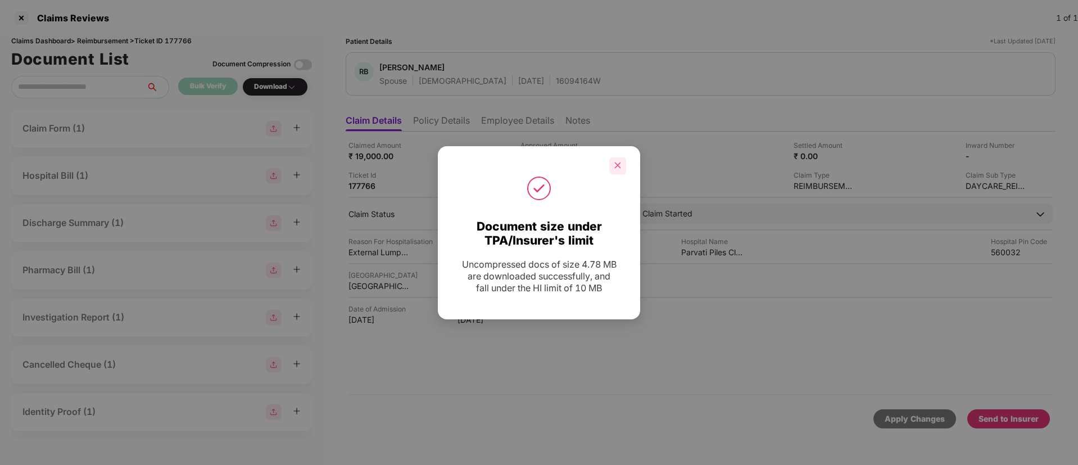
click at [615, 164] on icon "close" at bounding box center [618, 165] width 8 height 8
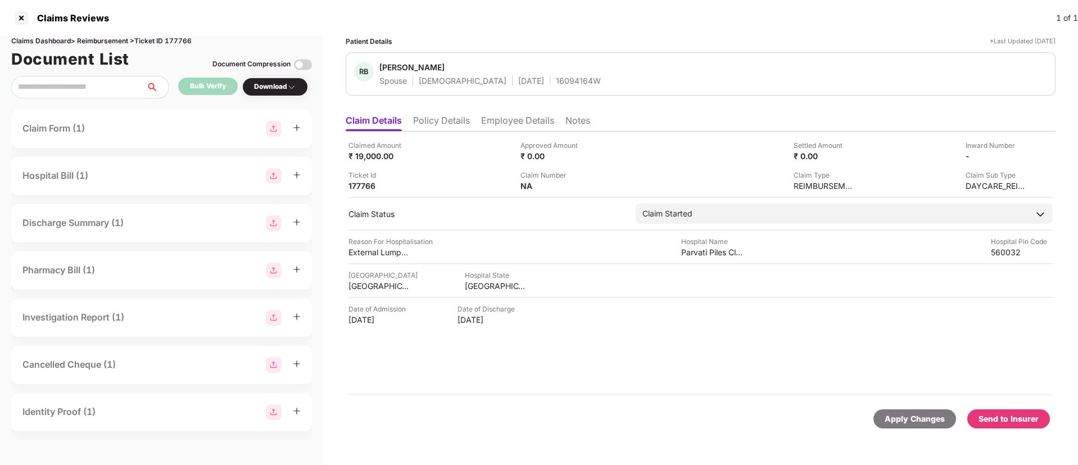
click at [1003, 419] on div "Send to Insurer" at bounding box center [1009, 419] width 60 height 12
click at [446, 125] on li "Policy Details" at bounding box center [441, 123] width 57 height 16
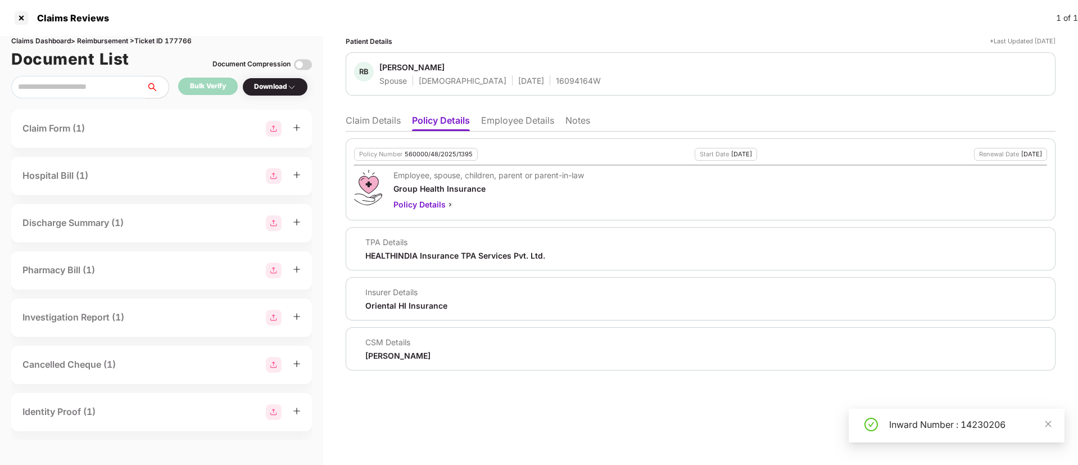
click at [512, 123] on li "Employee Details" at bounding box center [517, 123] width 73 height 16
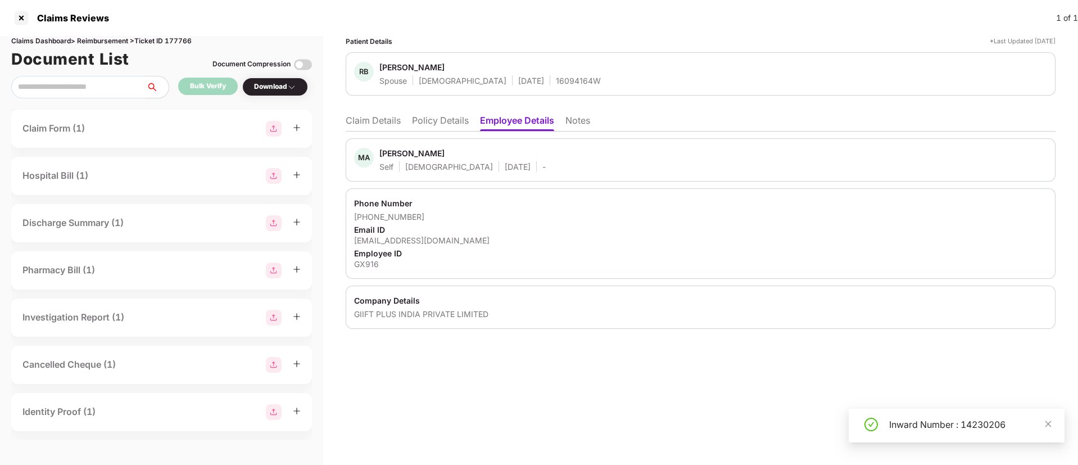
click at [449, 125] on li "Policy Details" at bounding box center [440, 123] width 57 height 16
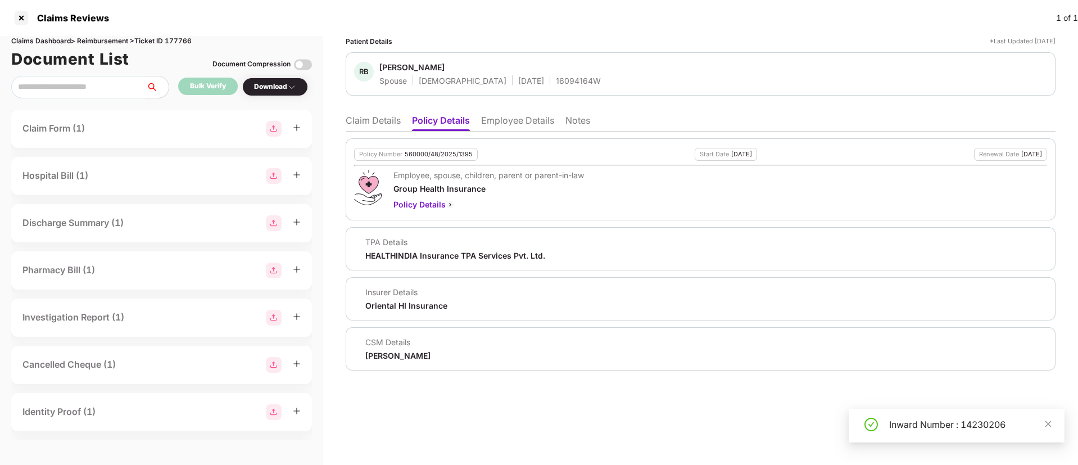
click at [499, 121] on li "Employee Details" at bounding box center [517, 123] width 73 height 16
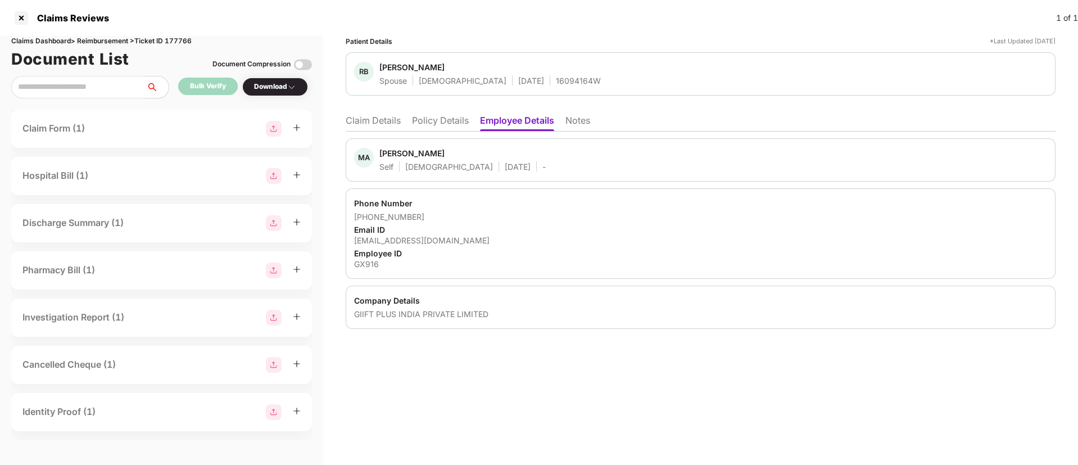
click at [435, 126] on li "Policy Details" at bounding box center [440, 123] width 57 height 16
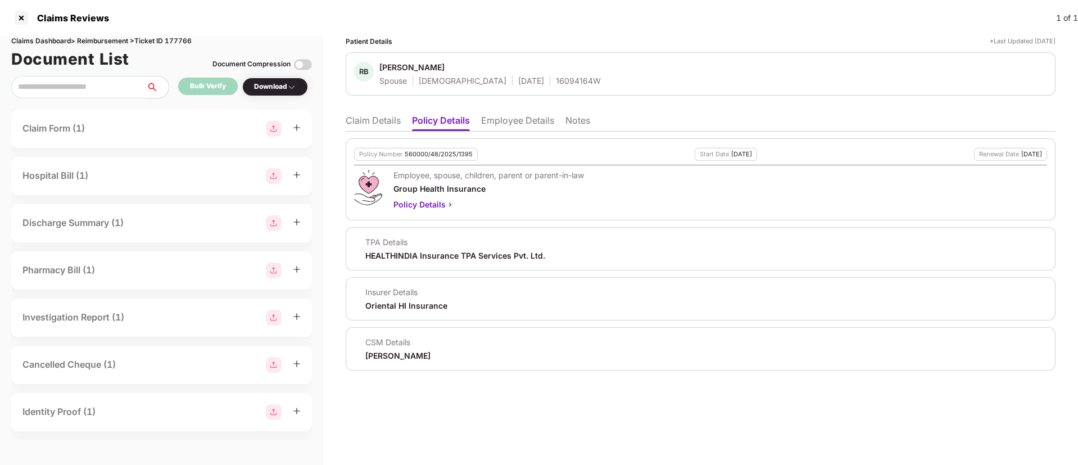
click at [379, 121] on li "Claim Details" at bounding box center [373, 123] width 55 height 16
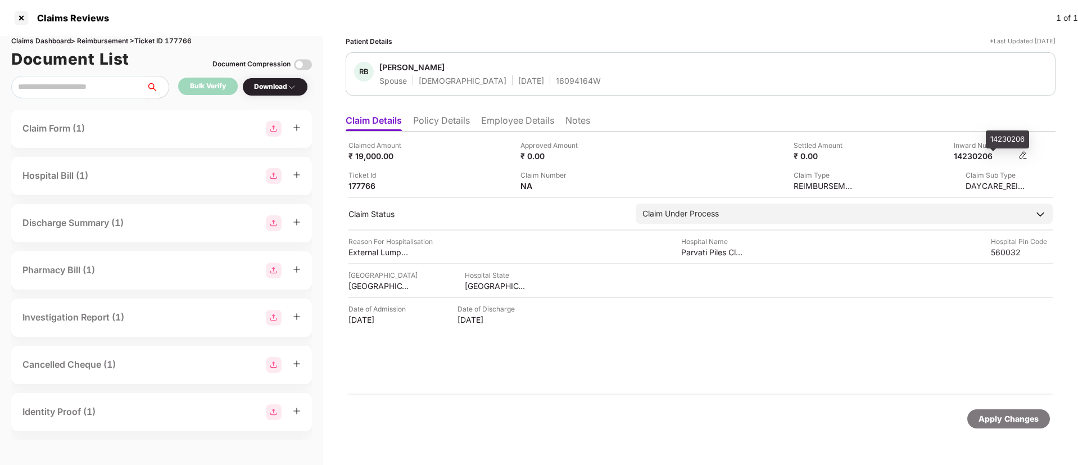
click at [974, 153] on div "14230206" at bounding box center [985, 156] width 62 height 11
copy div "14230206"
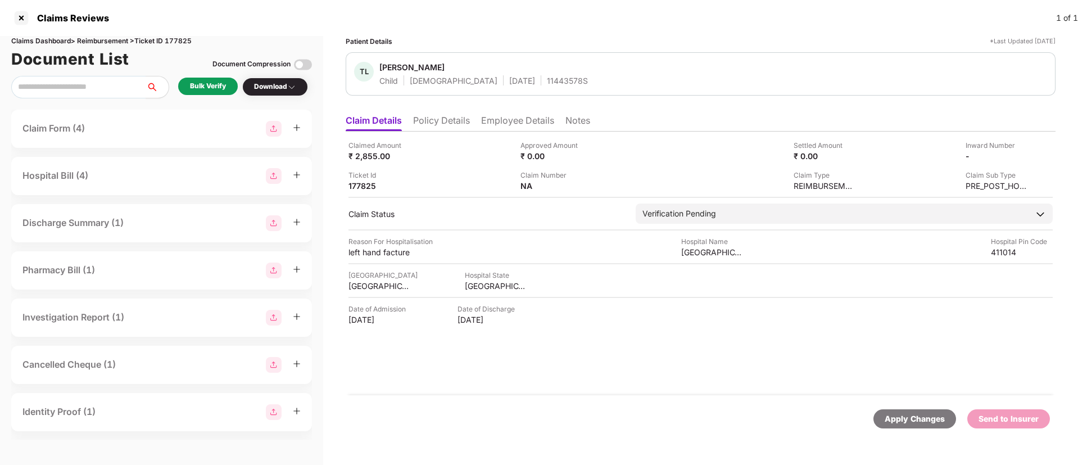
click at [217, 83] on div "Bulk Verify" at bounding box center [208, 86] width 36 height 11
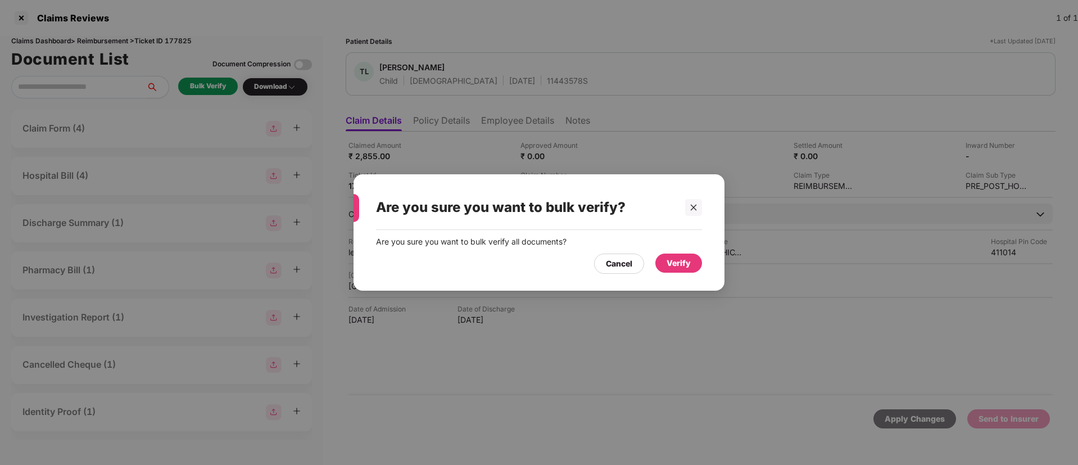
click at [677, 265] on div "Verify" at bounding box center [679, 263] width 24 height 12
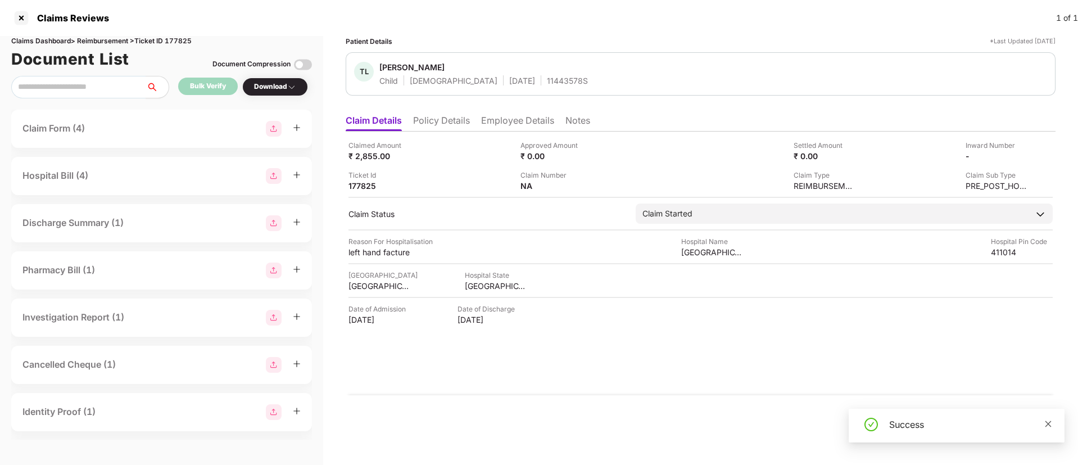
click at [1046, 420] on icon "close" at bounding box center [1049, 424] width 8 height 8
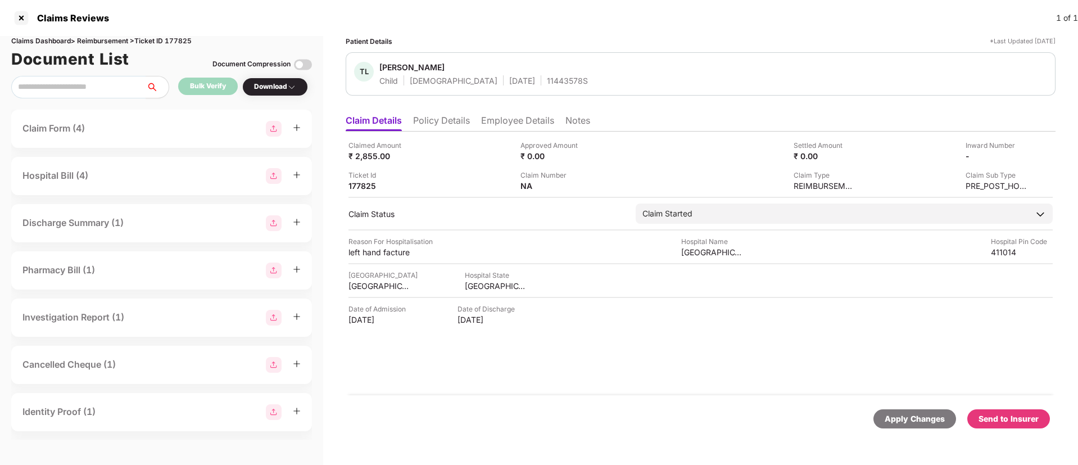
click at [277, 83] on div "Download" at bounding box center [275, 87] width 42 height 11
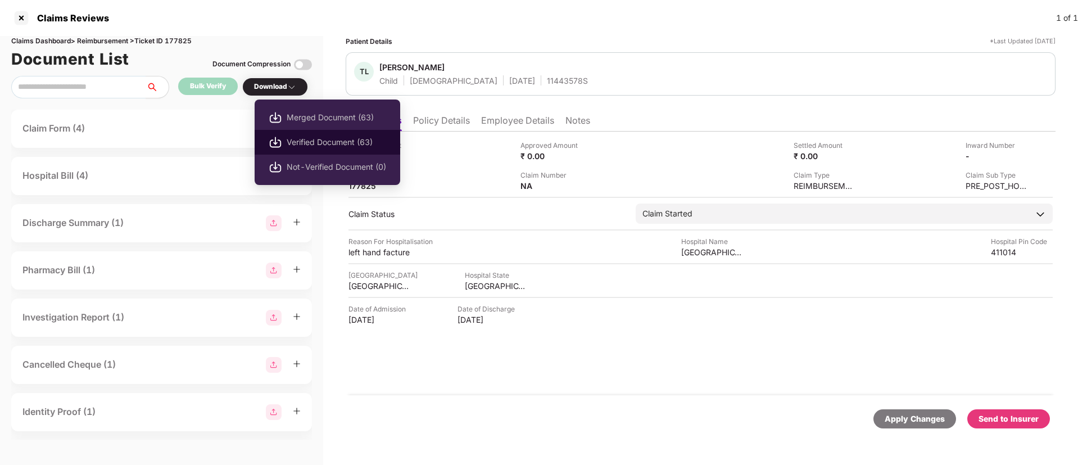
click at [322, 141] on span "Verified Document (63)" at bounding box center [337, 142] width 100 height 12
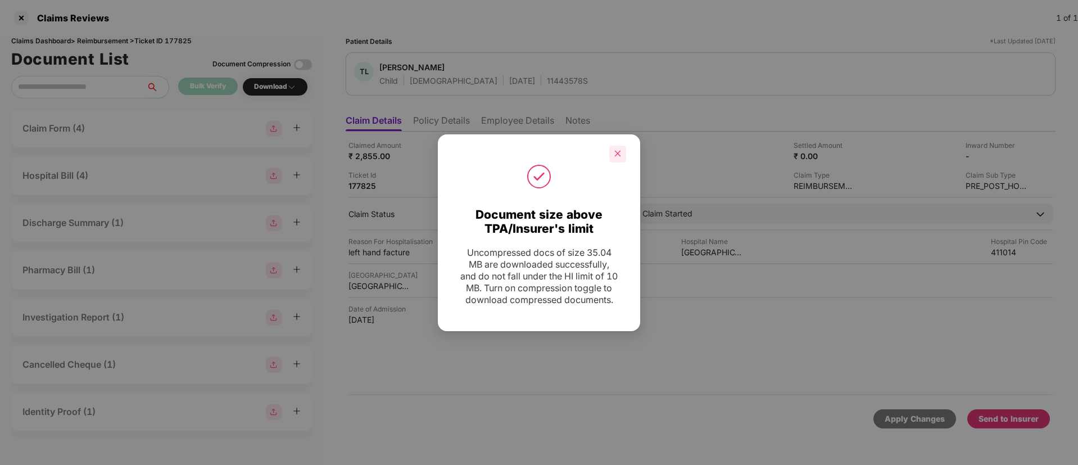
click at [622, 150] on div at bounding box center [617, 154] width 17 height 17
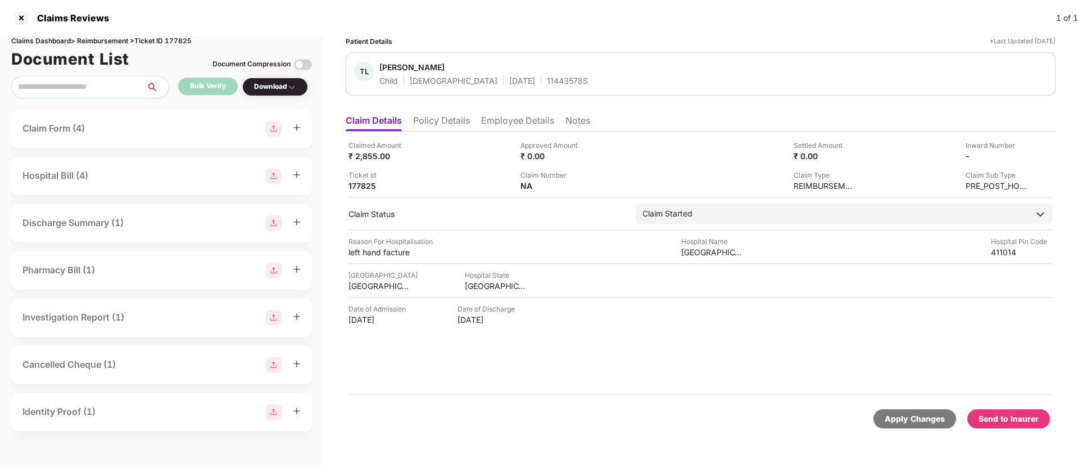
click at [1006, 418] on div "Send to Insurer" at bounding box center [1009, 419] width 60 height 12
click at [430, 123] on li "Policy Details" at bounding box center [441, 123] width 57 height 16
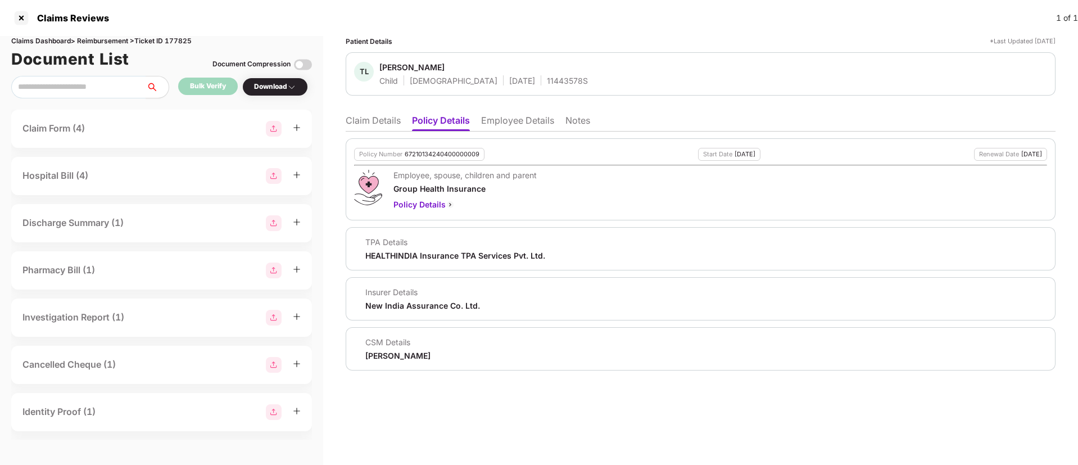
click at [495, 123] on li "Employee Details" at bounding box center [517, 123] width 73 height 16
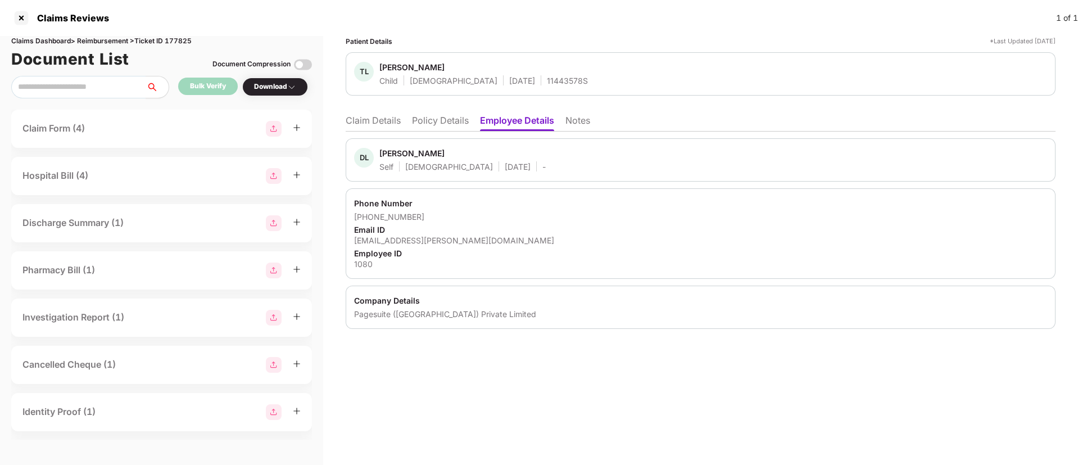
click at [435, 123] on li "Policy Details" at bounding box center [440, 123] width 57 height 16
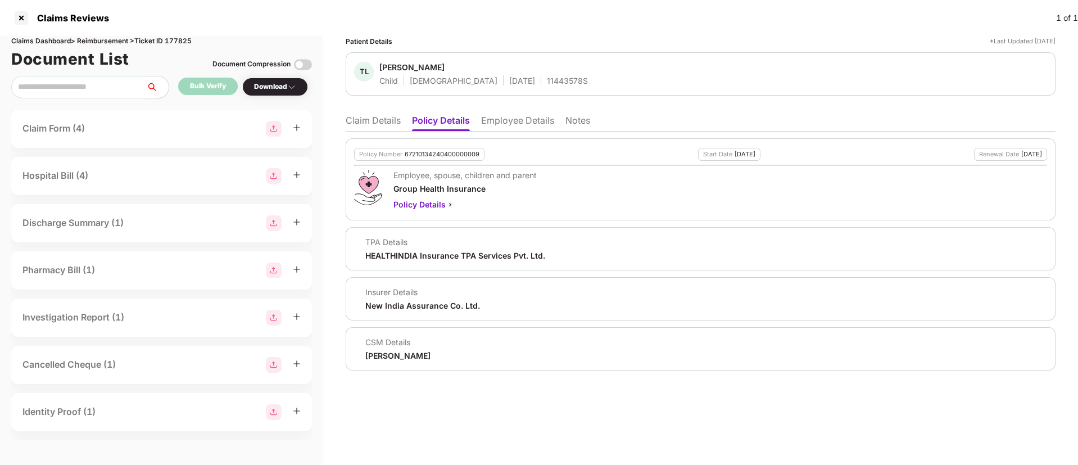
click at [388, 129] on li "Claim Details" at bounding box center [373, 123] width 55 height 16
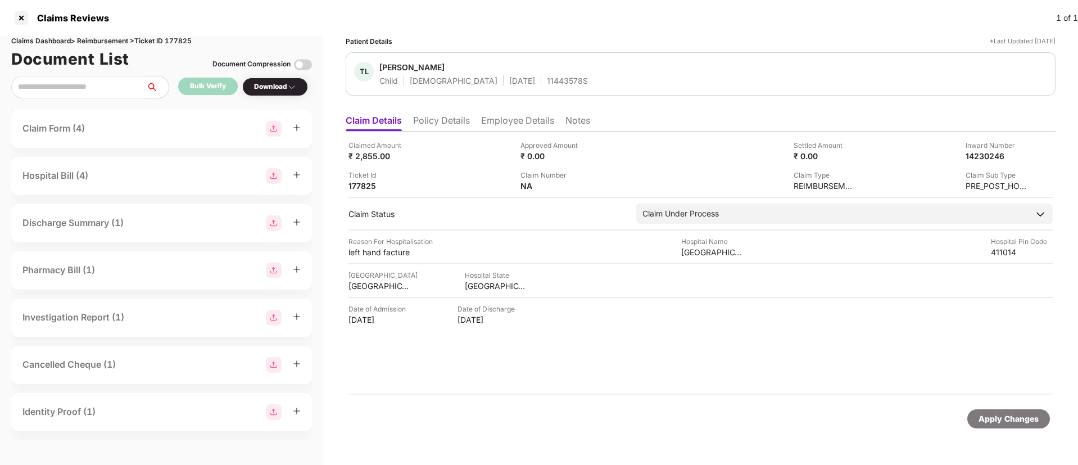
click at [506, 124] on li "Employee Details" at bounding box center [517, 123] width 73 height 16
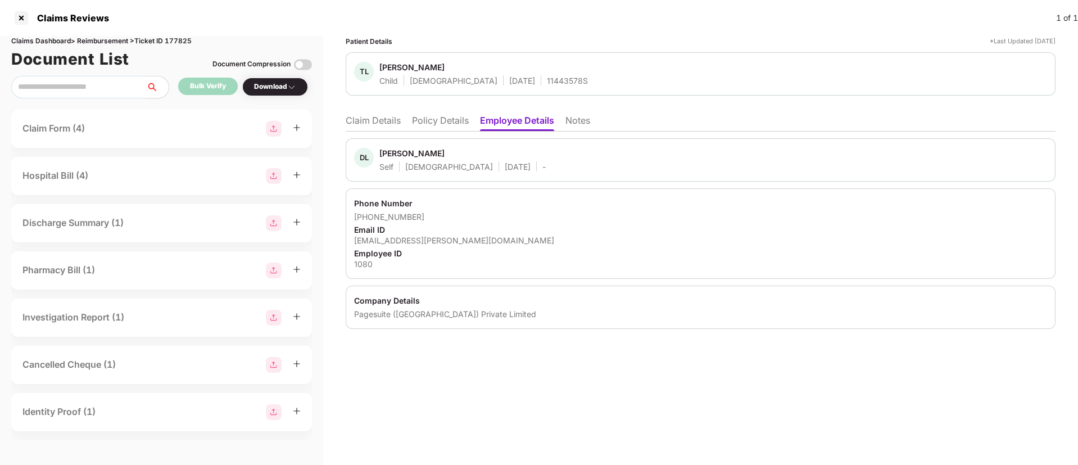
click at [376, 123] on li "Claim Details" at bounding box center [373, 123] width 55 height 16
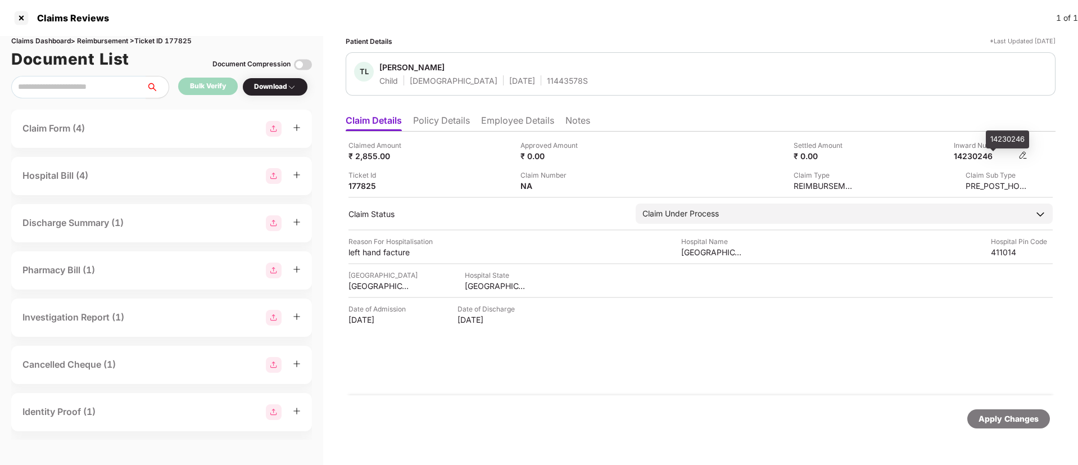
click at [989, 156] on div "14230246" at bounding box center [985, 156] width 62 height 11
copy div "14230246"
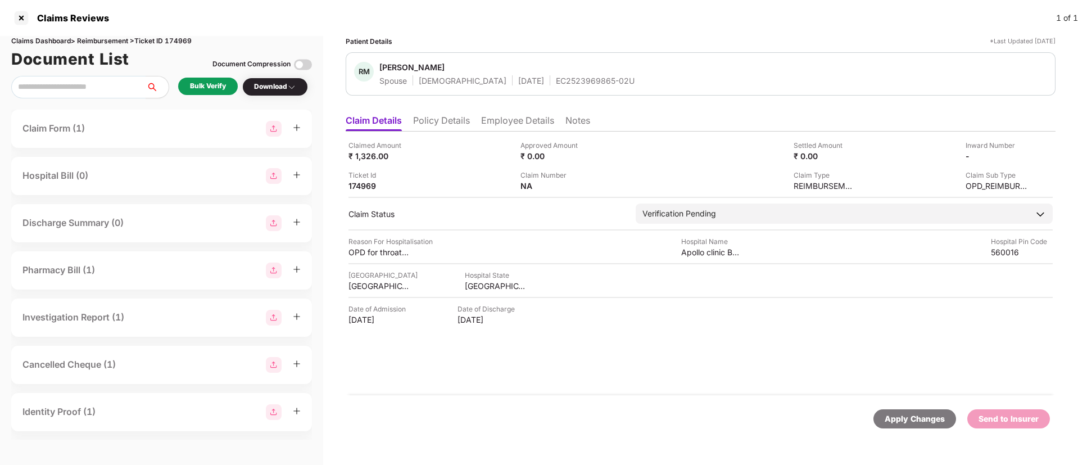
click at [491, 121] on li "Employee Details" at bounding box center [517, 123] width 73 height 16
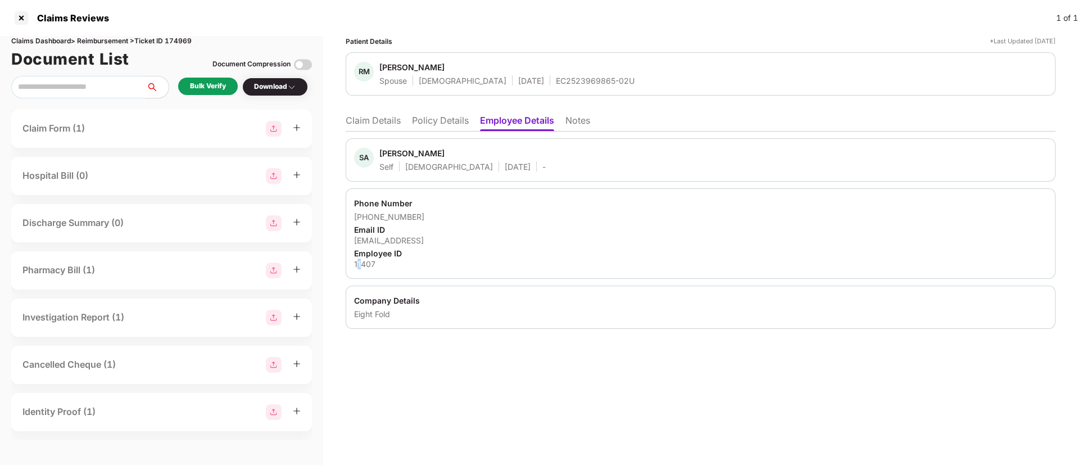
click at [362, 263] on div "11407" at bounding box center [700, 264] width 693 height 11
click at [367, 263] on div "11407" at bounding box center [700, 264] width 693 height 11
copy div "11407"
click at [381, 118] on li "Claim Details" at bounding box center [373, 123] width 55 height 16
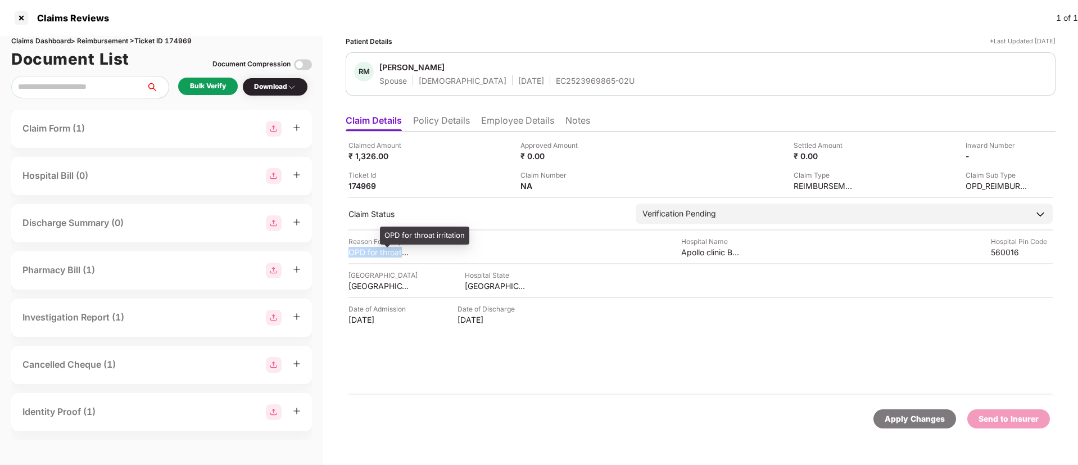
drag, startPoint x: 350, startPoint y: 252, endPoint x: 409, endPoint y: 248, distance: 59.2
click at [409, 248] on div "OPD for throat irritation" at bounding box center [380, 252] width 62 height 11
copy div "OPD for throat ir"
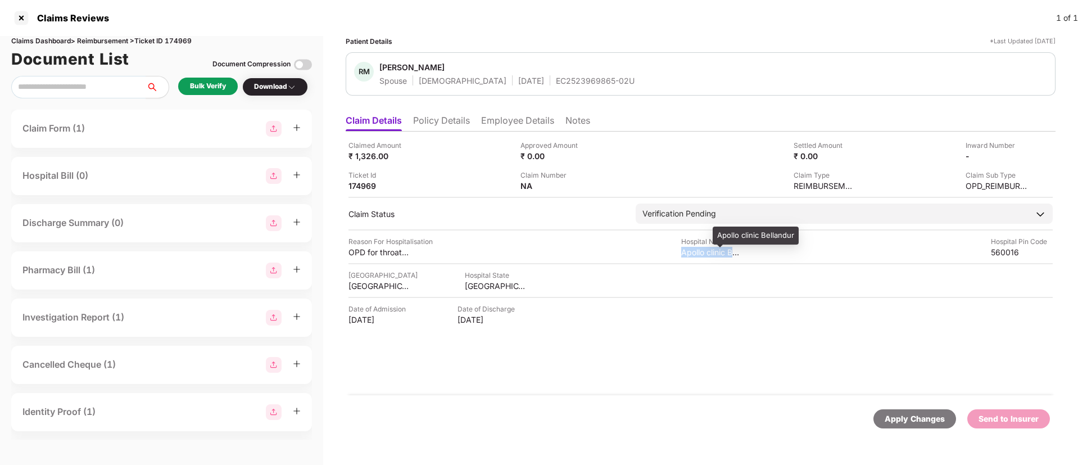
drag, startPoint x: 682, startPoint y: 250, endPoint x: 739, endPoint y: 255, distance: 57.6
click at [739, 255] on div "Apollo clinic Bellandur" at bounding box center [712, 252] width 62 height 11
copy div "Apollo clinic Be"
drag, startPoint x: 348, startPoint y: 248, endPoint x: 414, endPoint y: 252, distance: 66.5
click at [414, 252] on div "Claimed Amount ₹ 1,326.00 Approved Amount ₹ 0.00 Settled Amount ₹ 0.00 Inward N…" at bounding box center [701, 264] width 710 height 264
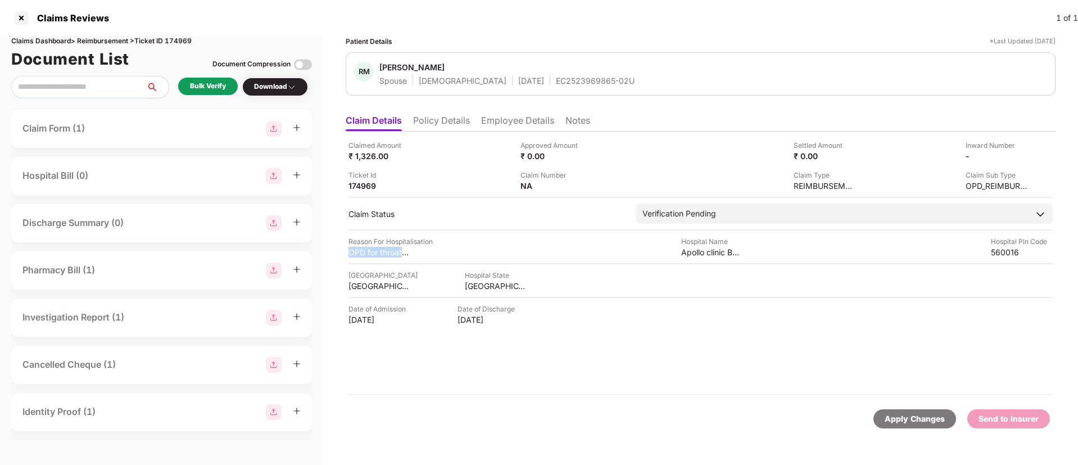
copy div "OPD for throat irri"
click at [1023, 154] on img at bounding box center [1023, 155] width 9 height 9
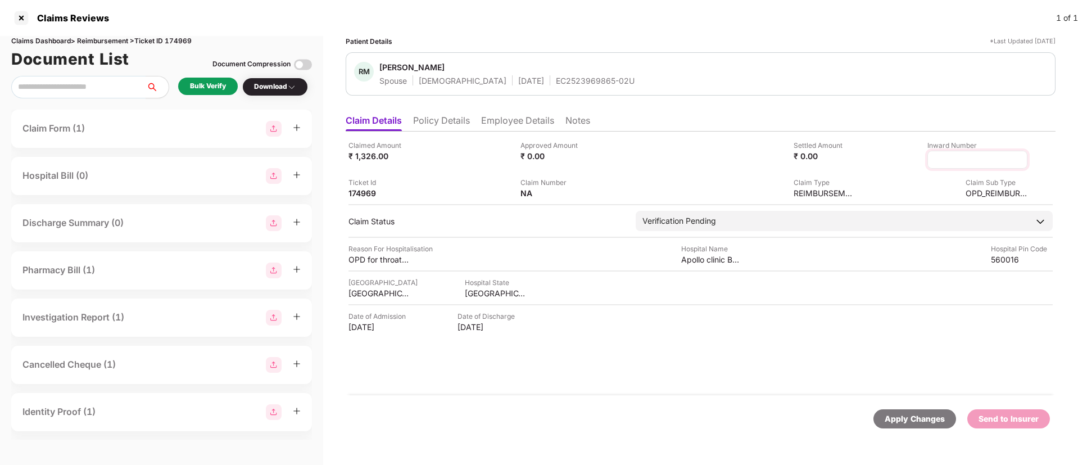
click at [971, 159] on input at bounding box center [977, 160] width 81 height 12
type input "**********"
click at [214, 81] on div "Bulk Verify" at bounding box center [208, 86] width 36 height 11
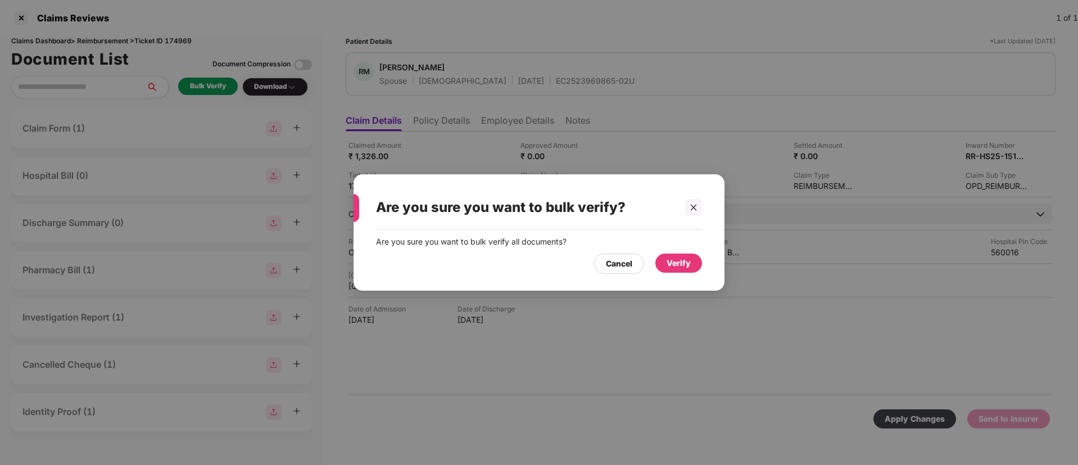
click at [669, 264] on div "Verify" at bounding box center [679, 263] width 24 height 12
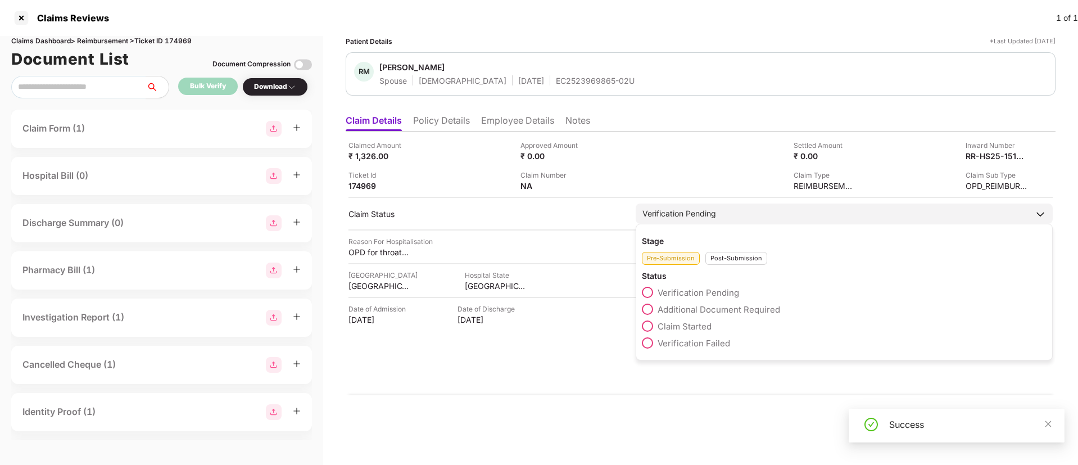
click at [731, 255] on div "Post-Submission" at bounding box center [737, 258] width 62 height 13
click at [652, 309] on span at bounding box center [647, 309] width 11 height 11
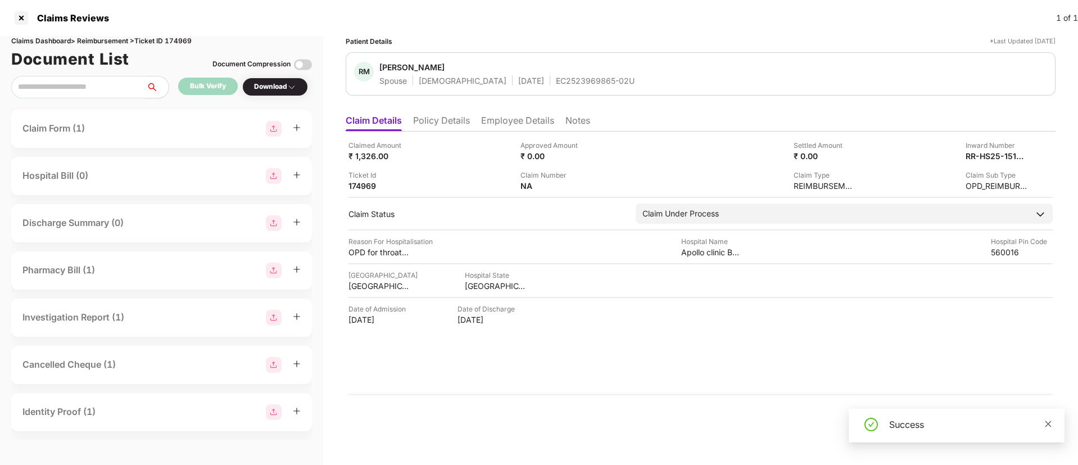
click at [1047, 425] on icon "close" at bounding box center [1049, 424] width 6 height 6
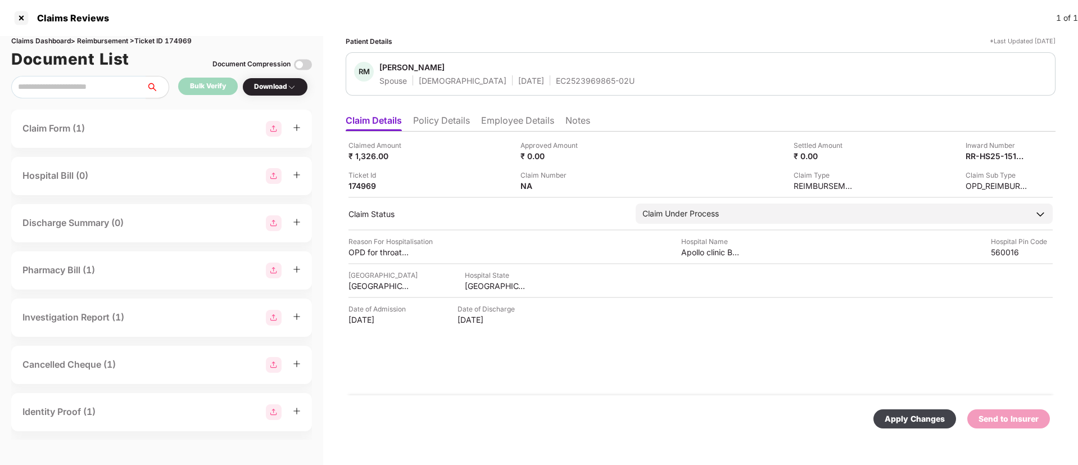
click at [903, 421] on div "Apply Changes" at bounding box center [915, 419] width 60 height 12
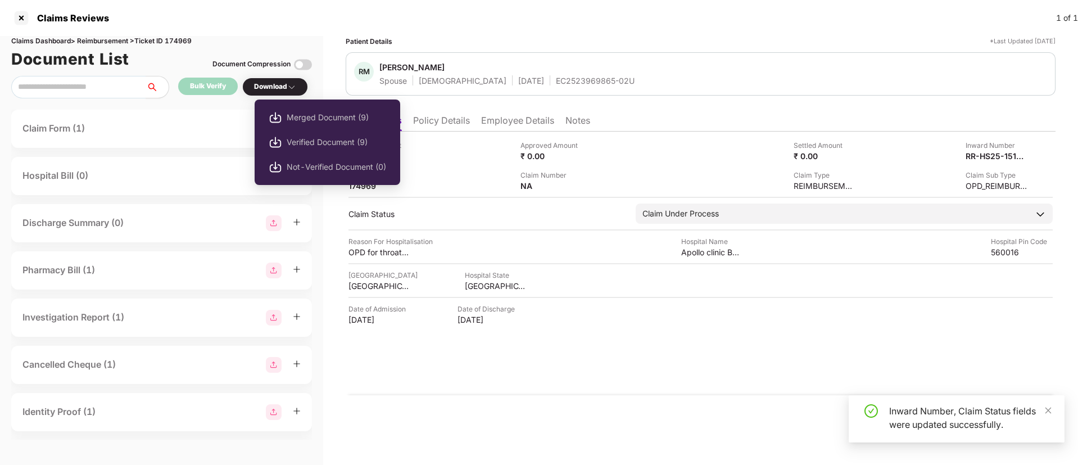
click at [272, 89] on div "Download" at bounding box center [275, 87] width 42 height 11
click at [317, 139] on span "Verified Document (9)" at bounding box center [337, 142] width 100 height 12
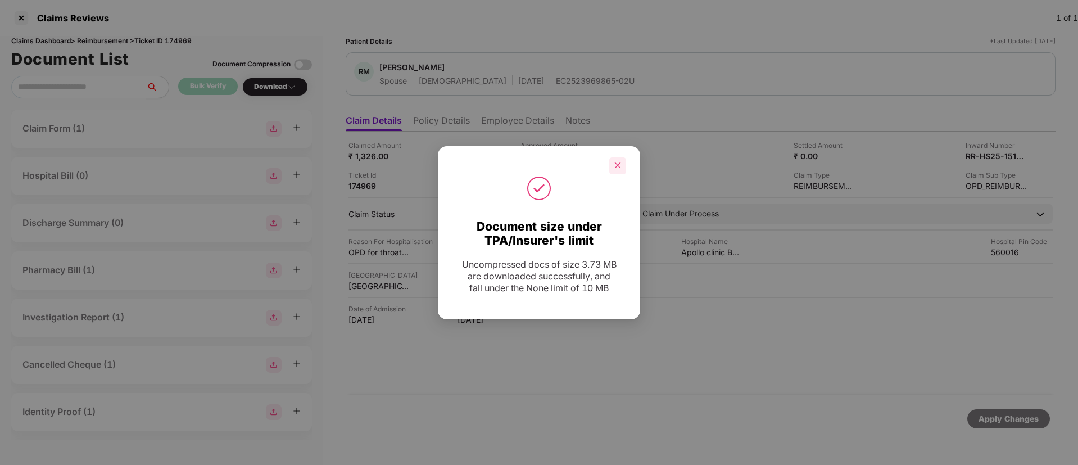
click at [620, 166] on icon "close" at bounding box center [618, 165] width 8 height 8
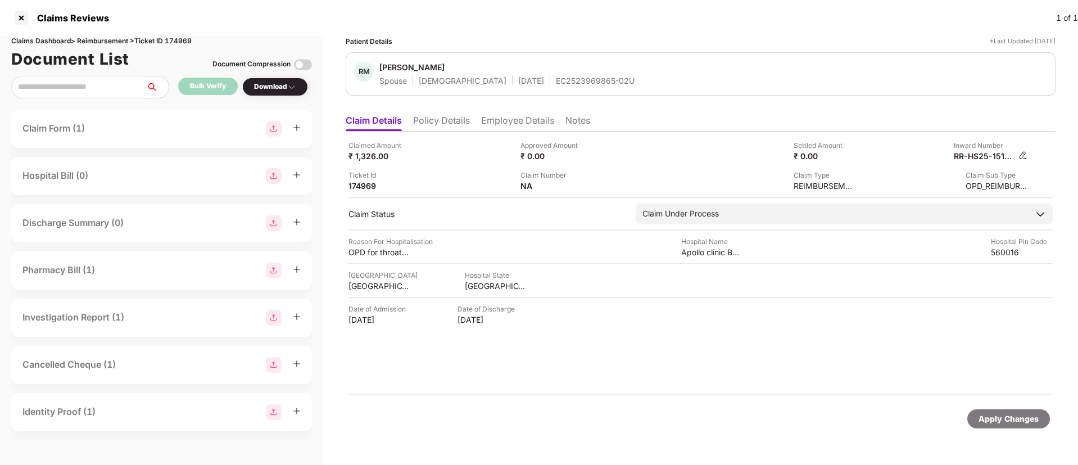
click at [1022, 154] on img at bounding box center [1023, 155] width 9 height 9
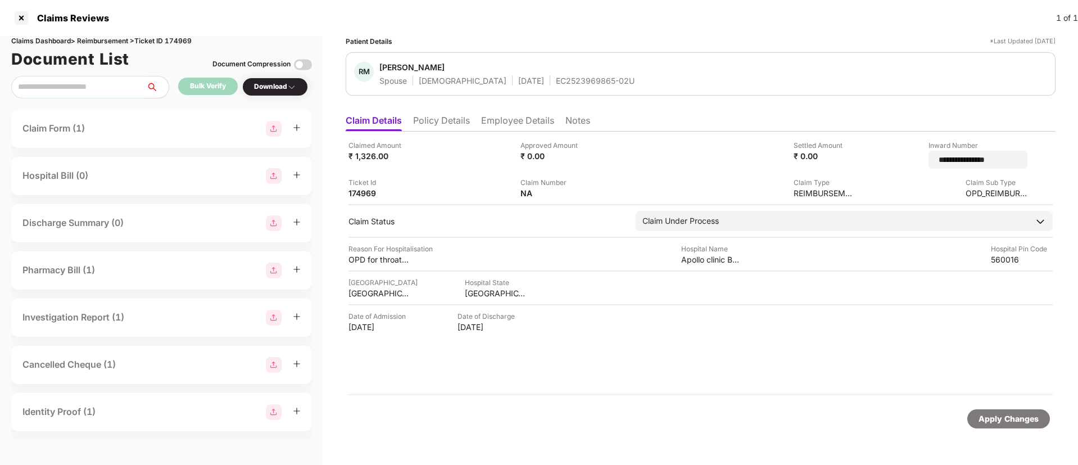
drag, startPoint x: 993, startPoint y: 161, endPoint x: 884, endPoint y: 154, distance: 108.7
click at [884, 154] on div "**********" at bounding box center [946, 154] width 164 height 29
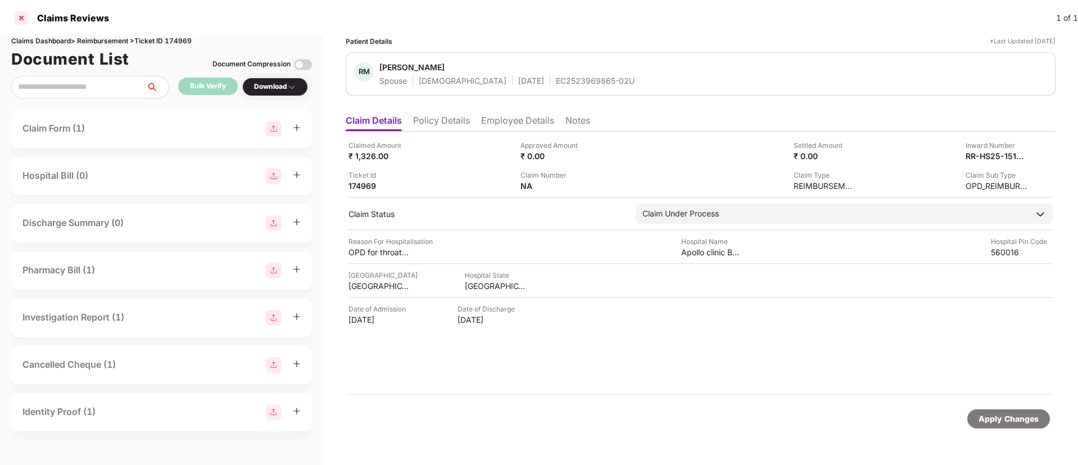
click at [24, 19] on div at bounding box center [21, 18] width 18 height 18
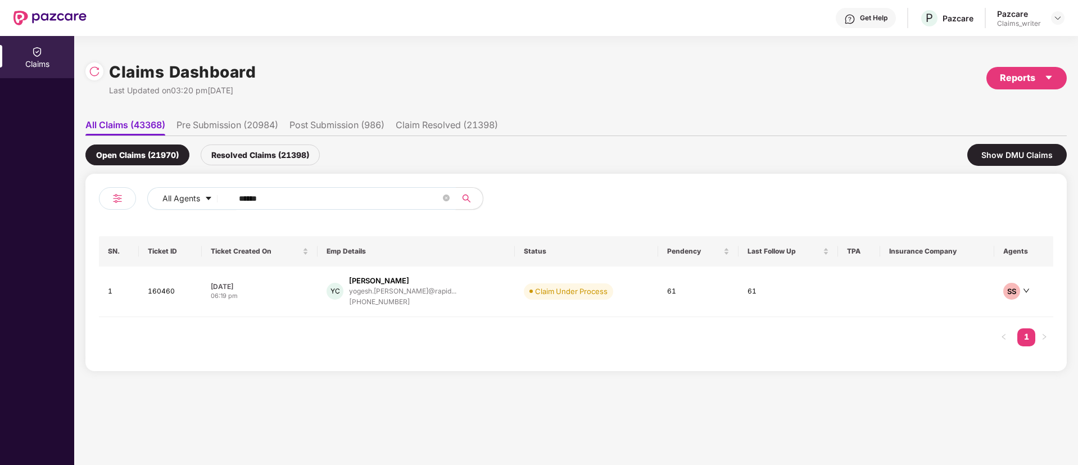
drag, startPoint x: 289, startPoint y: 194, endPoint x: 227, endPoint y: 200, distance: 62.1
click at [227, 200] on span "******" at bounding box center [340, 198] width 231 height 22
paste input "text"
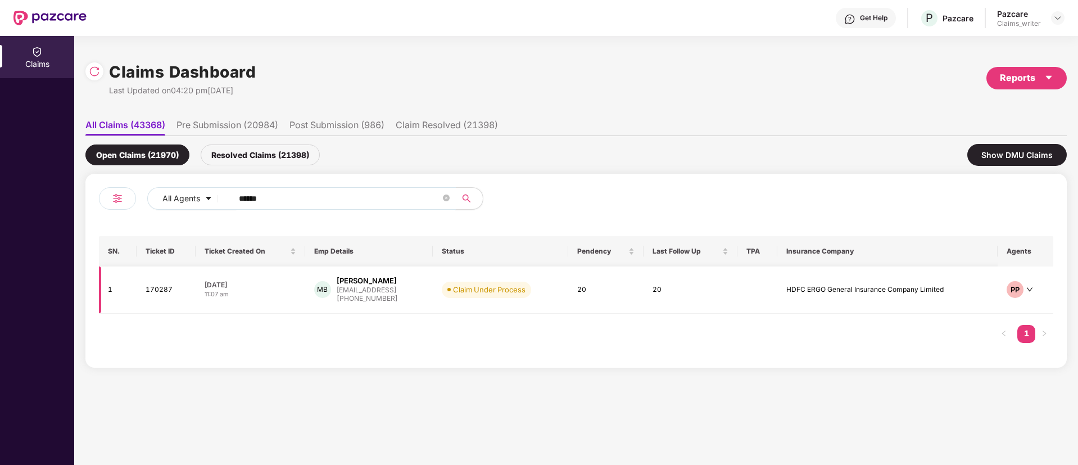
type input "******"
click at [160, 290] on td "170287" at bounding box center [167, 289] width 60 height 47
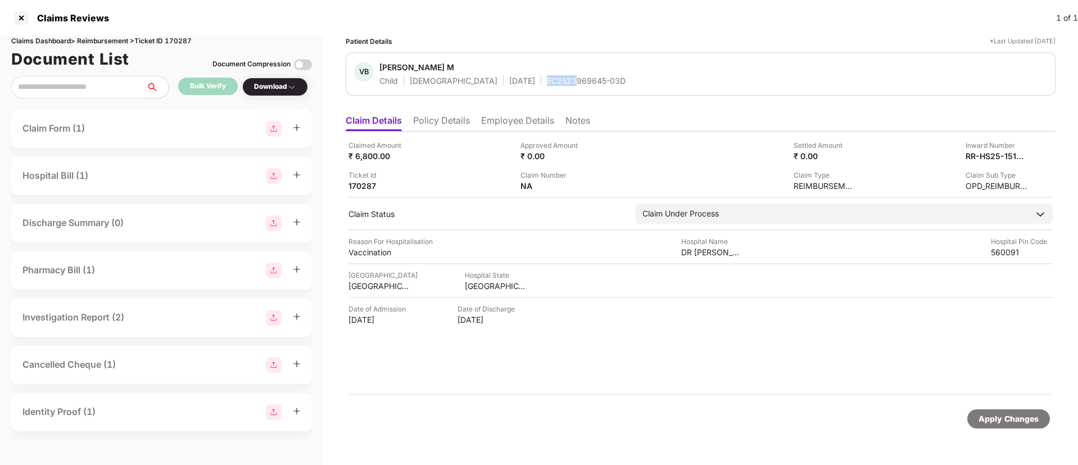
drag, startPoint x: 505, startPoint y: 80, endPoint x: 535, endPoint y: 80, distance: 29.8
click at [535, 80] on div "Child [DEMOGRAPHIC_DATA] [DATE] EC2523969645-03D" at bounding box center [502, 80] width 246 height 11
click at [1022, 152] on img at bounding box center [1023, 155] width 9 height 9
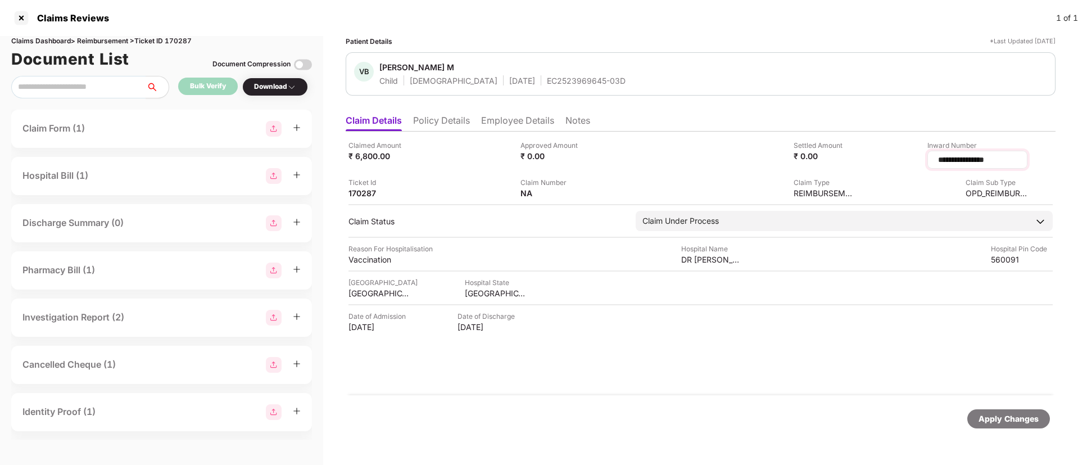
drag, startPoint x: 999, startPoint y: 160, endPoint x: 907, endPoint y: 160, distance: 91.6
click at [928, 160] on div "**********" at bounding box center [978, 160] width 100 height 18
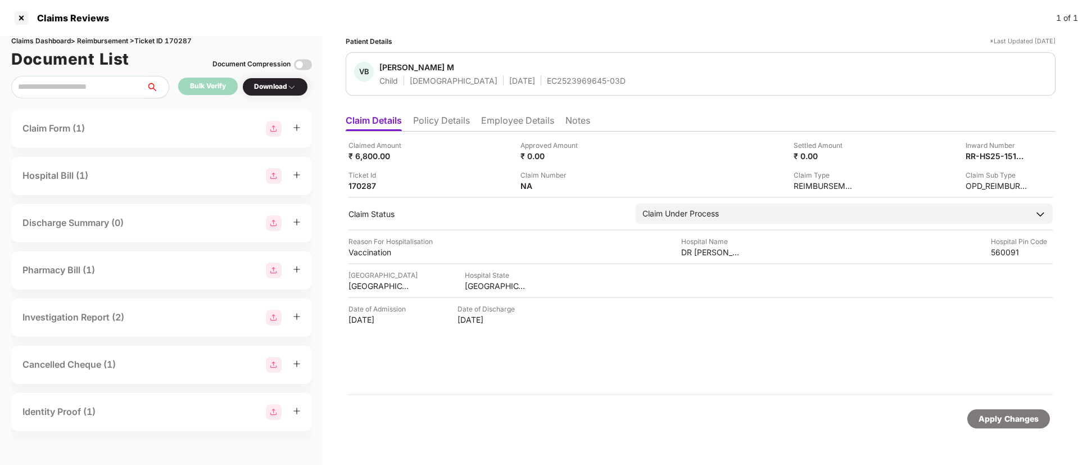
click at [275, 92] on div "Download" at bounding box center [275, 87] width 42 height 11
click at [275, 91] on div "Download" at bounding box center [275, 87] width 42 height 11
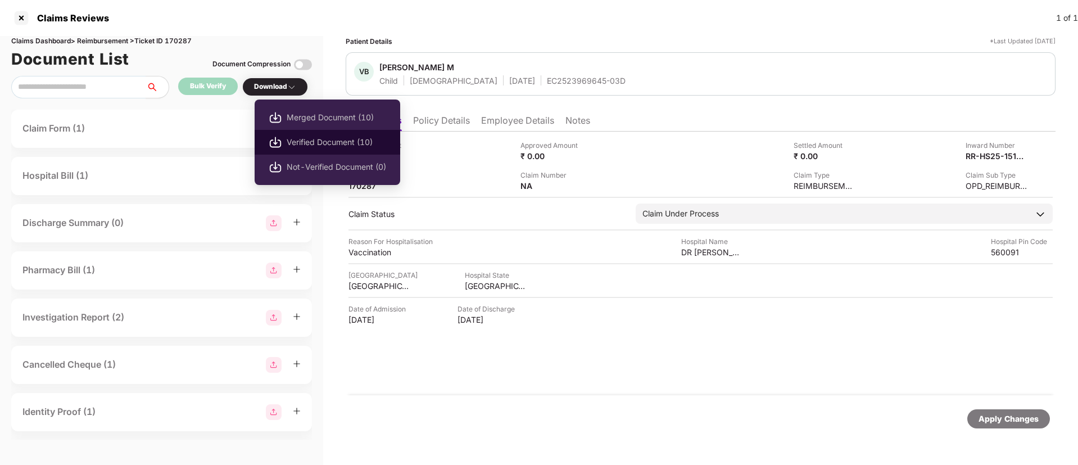
click at [304, 141] on span "Verified Document (10)" at bounding box center [337, 142] width 100 height 12
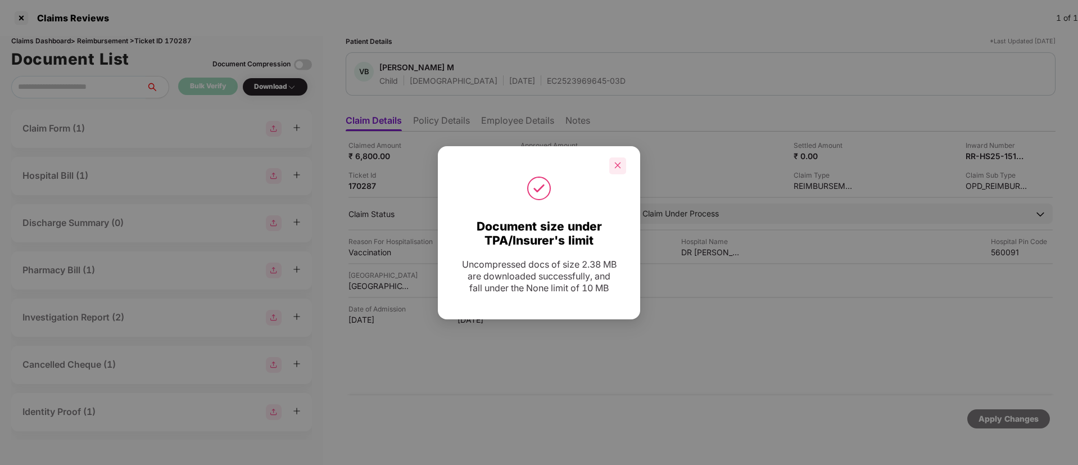
click at [617, 166] on icon "close" at bounding box center [618, 165] width 6 height 6
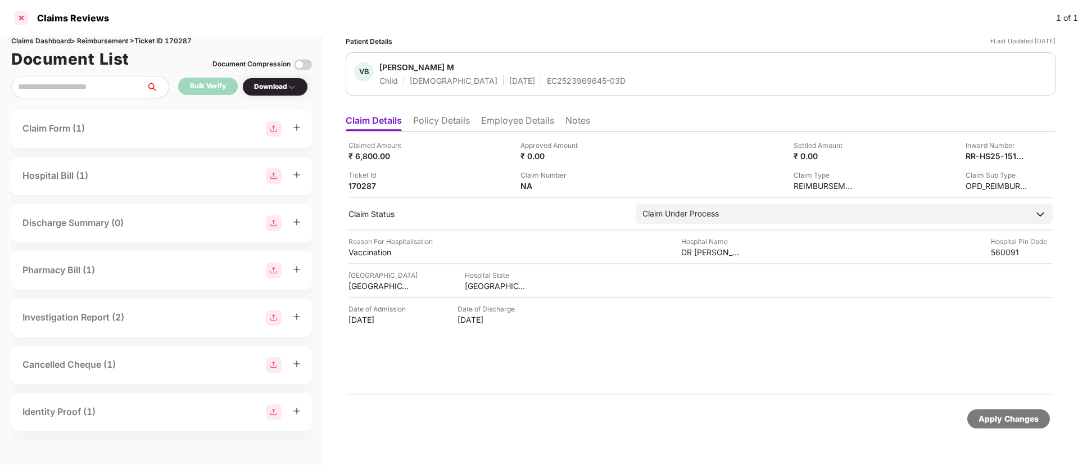
click at [22, 20] on div at bounding box center [21, 18] width 18 height 18
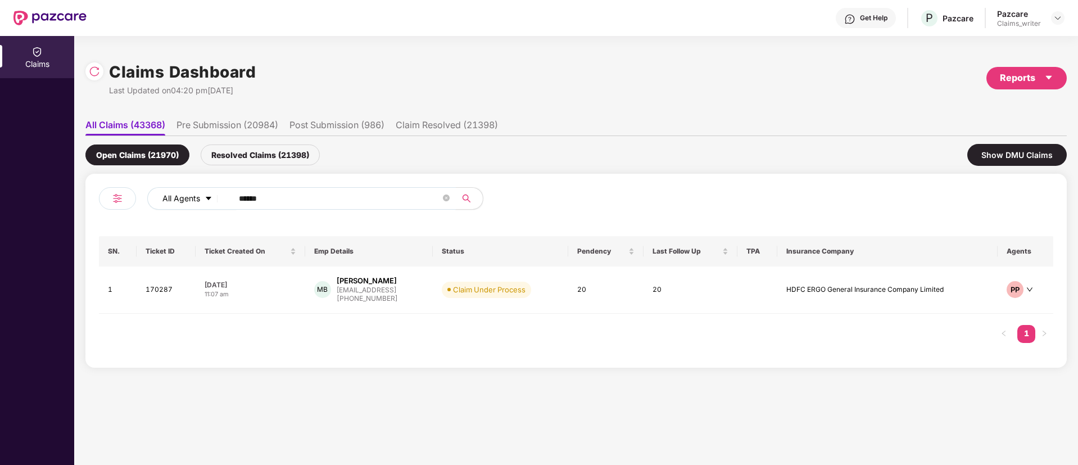
drag, startPoint x: 299, startPoint y: 197, endPoint x: 204, endPoint y: 191, distance: 95.8
click at [204, 191] on div "All Agents ******" at bounding box center [433, 198] width 573 height 22
paste input "text"
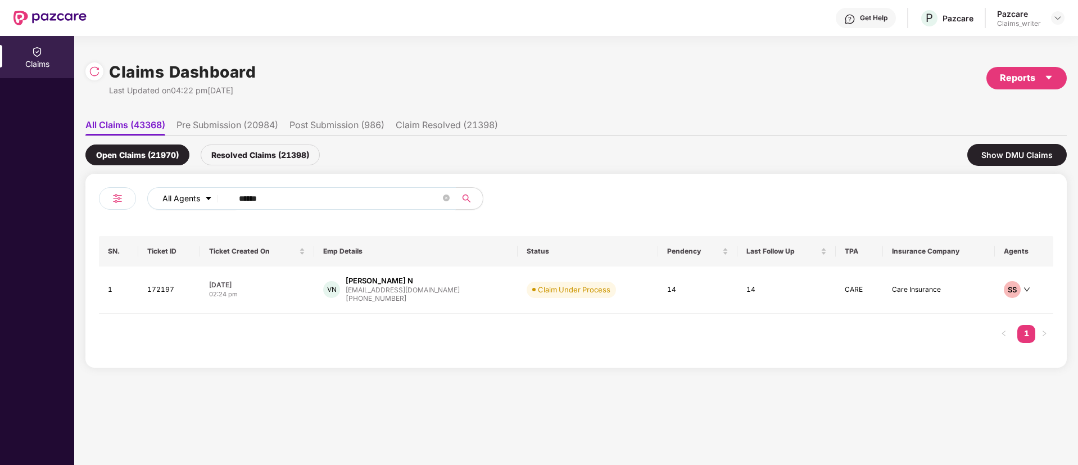
drag, startPoint x: 299, startPoint y: 198, endPoint x: 183, endPoint y: 188, distance: 116.8
click at [183, 188] on div "All Agents ******" at bounding box center [433, 198] width 573 height 22
paste input "text"
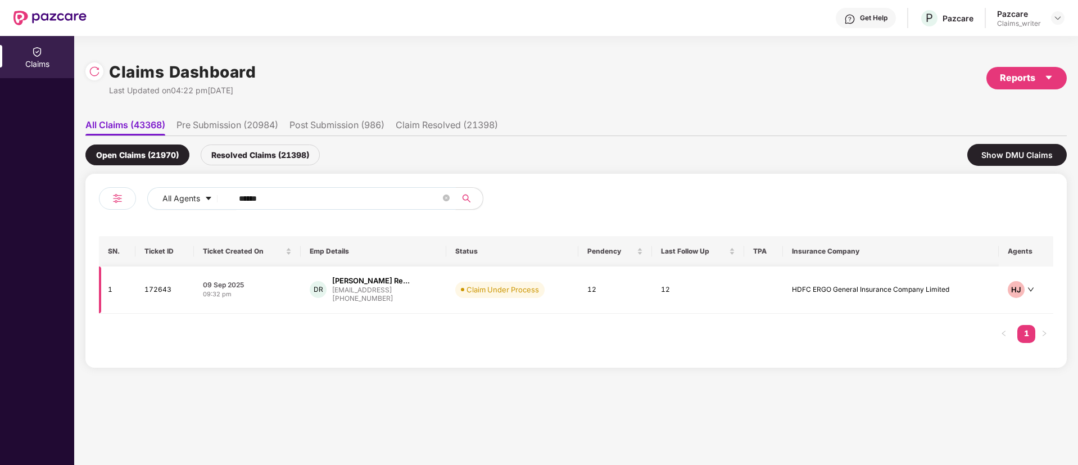
type input "******"
click at [156, 286] on td "172643" at bounding box center [164, 289] width 58 height 47
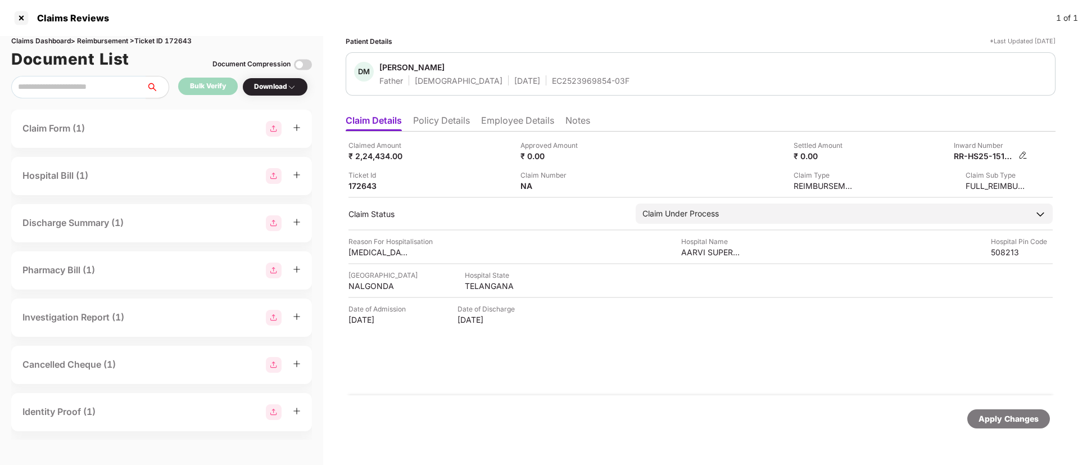
click at [1020, 156] on img at bounding box center [1023, 155] width 9 height 9
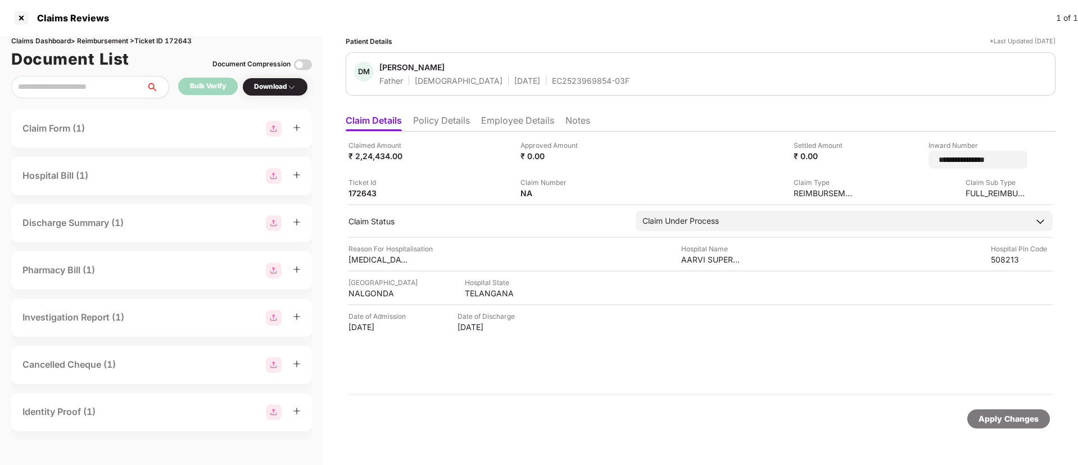
drag, startPoint x: 989, startPoint y: 165, endPoint x: 897, endPoint y: 164, distance: 91.6
click at [897, 164] on div "**********" at bounding box center [946, 154] width 164 height 29
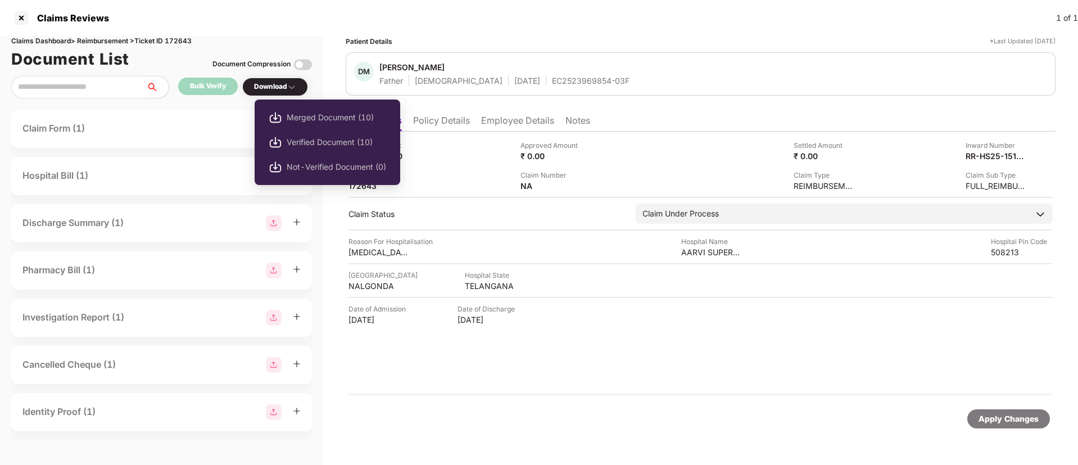
click at [273, 90] on div "Download" at bounding box center [275, 87] width 42 height 11
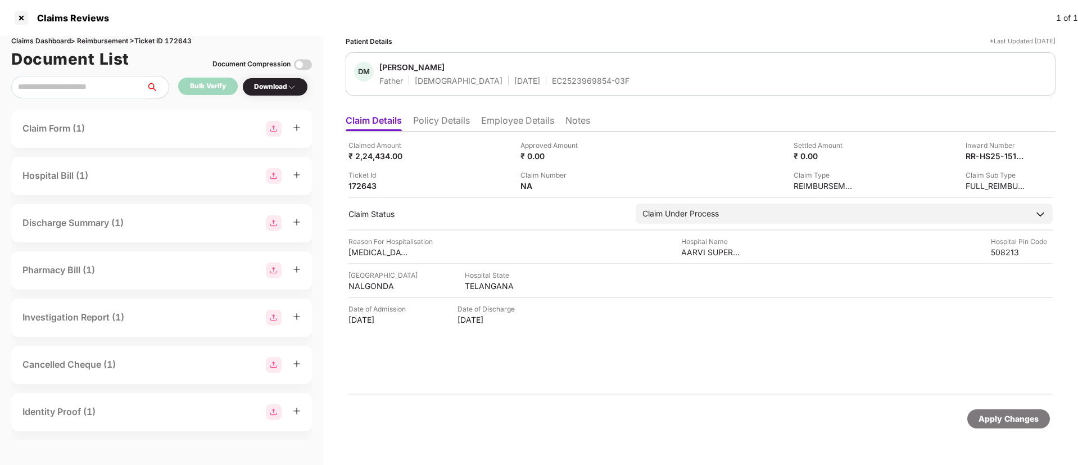
click at [277, 92] on div "Download" at bounding box center [275, 87] width 66 height 19
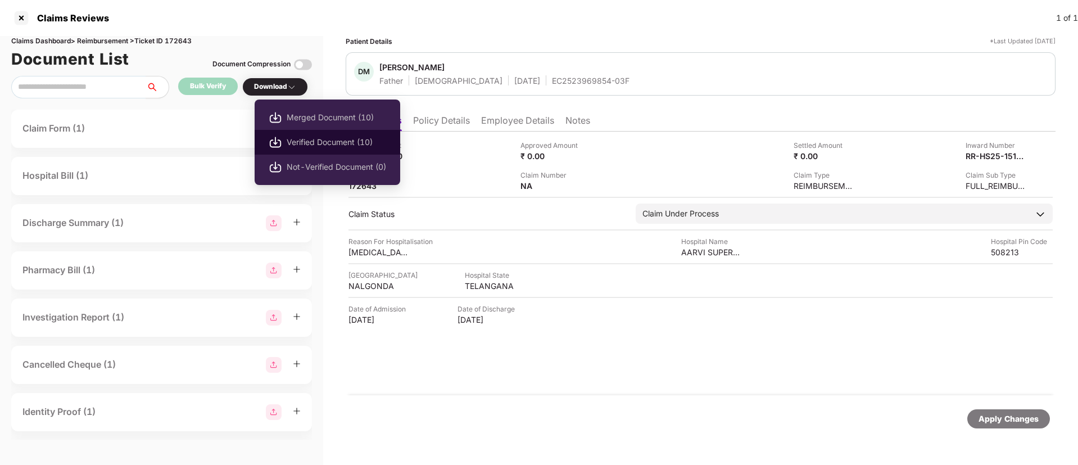
click at [297, 143] on span "Verified Document (10)" at bounding box center [337, 142] width 100 height 12
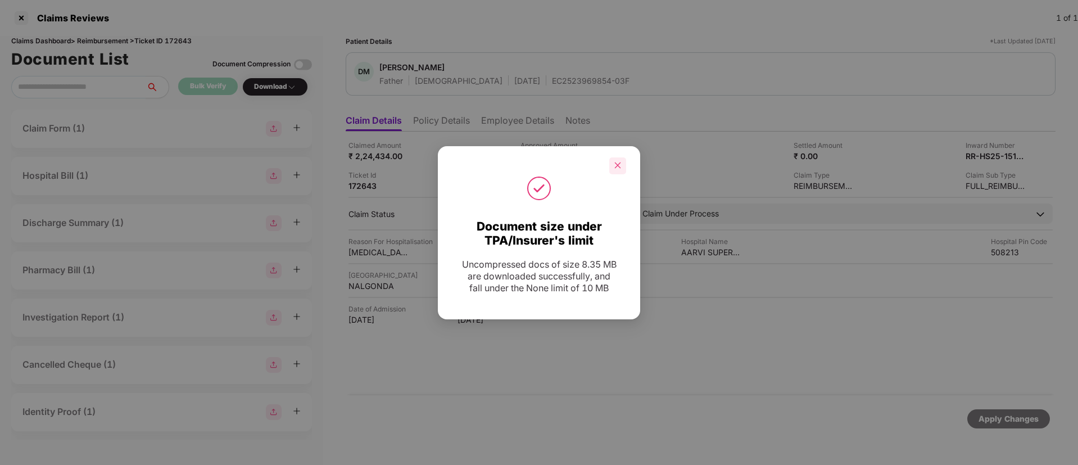
click at [612, 161] on div at bounding box center [617, 165] width 17 height 17
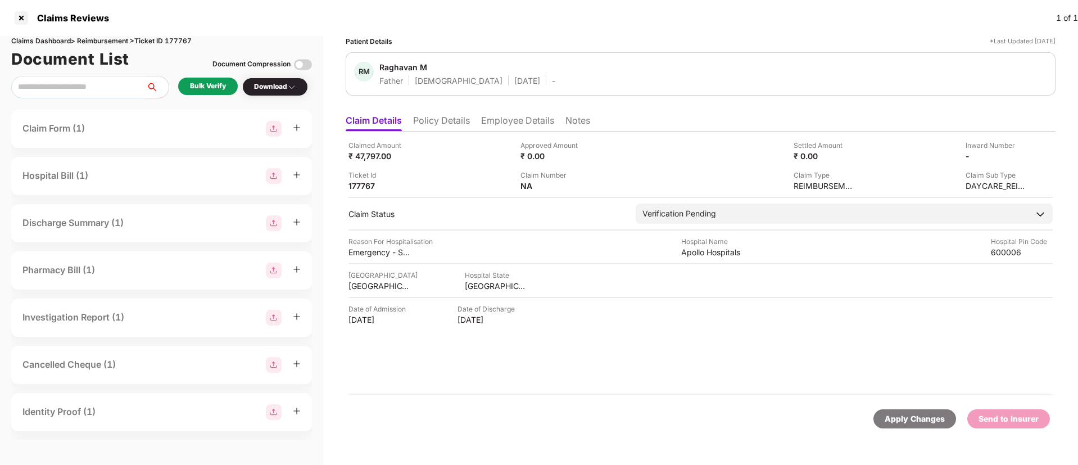
click at [460, 124] on li "Policy Details" at bounding box center [441, 123] width 57 height 16
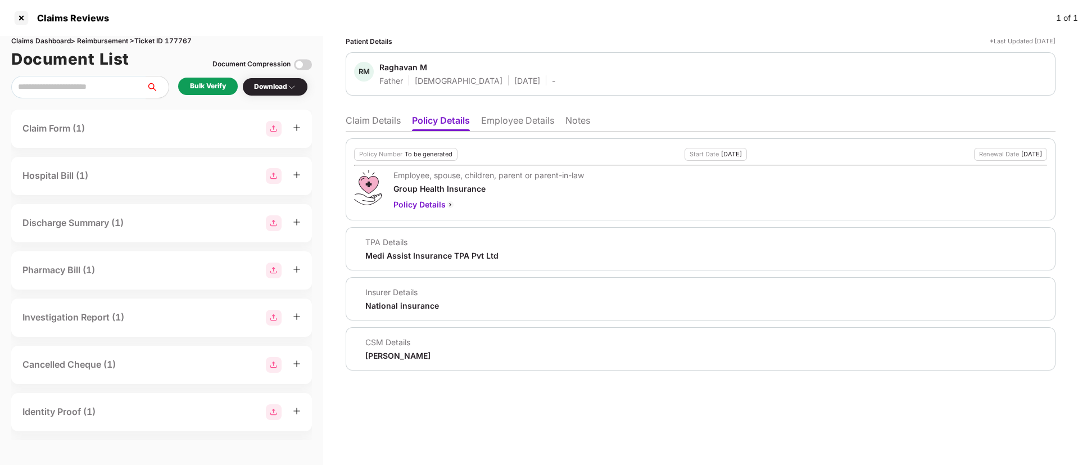
drag, startPoint x: 463, startPoint y: 350, endPoint x: 493, endPoint y: 349, distance: 30.4
click at [493, 349] on div "CSM Details [PERSON_NAME]" at bounding box center [700, 349] width 693 height 24
copy div
drag, startPoint x: 469, startPoint y: 356, endPoint x: 365, endPoint y: 356, distance: 104.0
click at [365, 356] on div "CSM Details Ronak Shashikant Majalkar" at bounding box center [700, 349] width 693 height 24
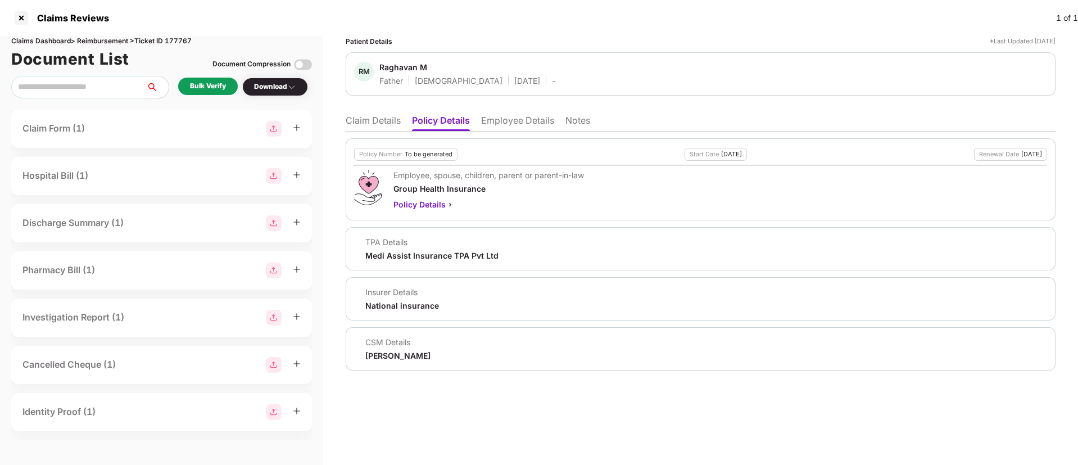
copy div "Ronak Shashikant Majalkar"
drag, startPoint x: 381, startPoint y: 62, endPoint x: 428, endPoint y: 63, distance: 47.2
click at [428, 63] on span "Raghavan M" at bounding box center [467, 68] width 176 height 13
copy div "Raghavan M"
click at [386, 124] on li "Claim Details" at bounding box center [373, 123] width 55 height 16
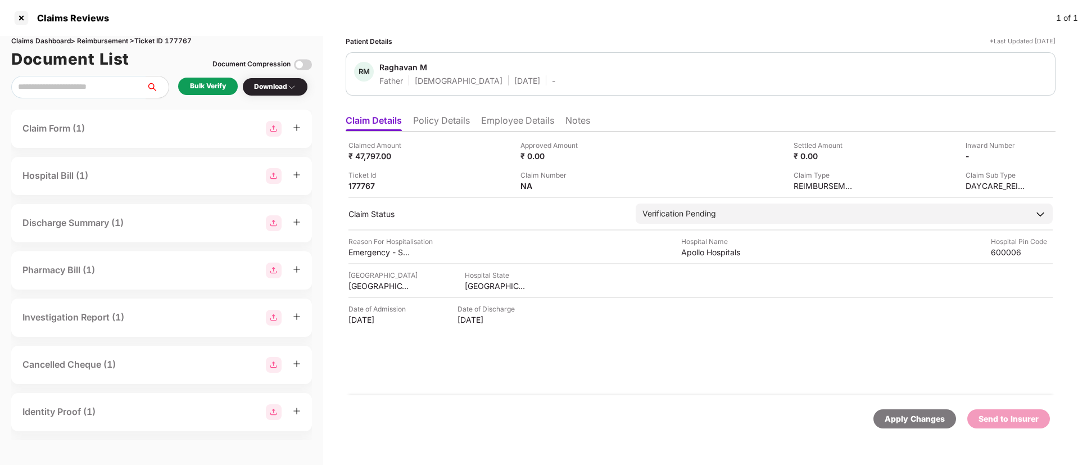
click at [438, 125] on li "Policy Details" at bounding box center [441, 123] width 57 height 16
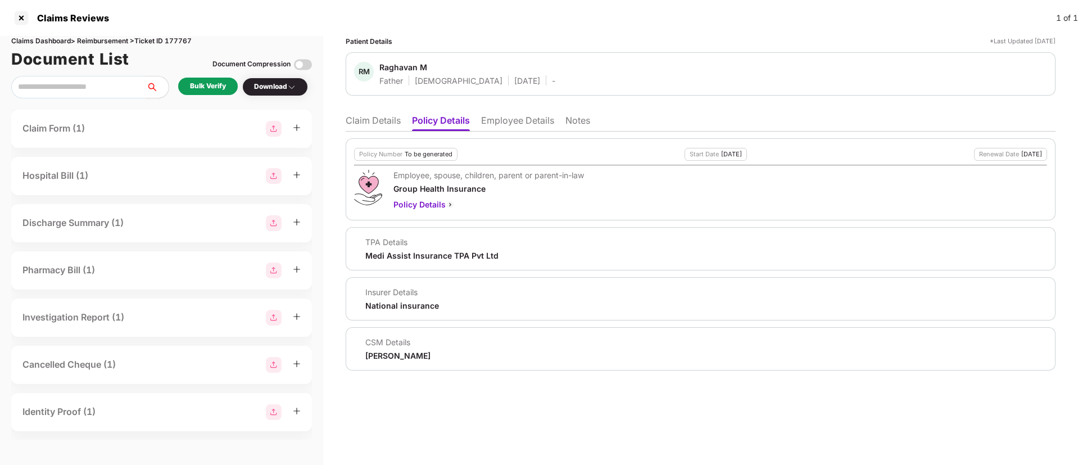
click at [498, 120] on li "Employee Details" at bounding box center [517, 123] width 73 height 16
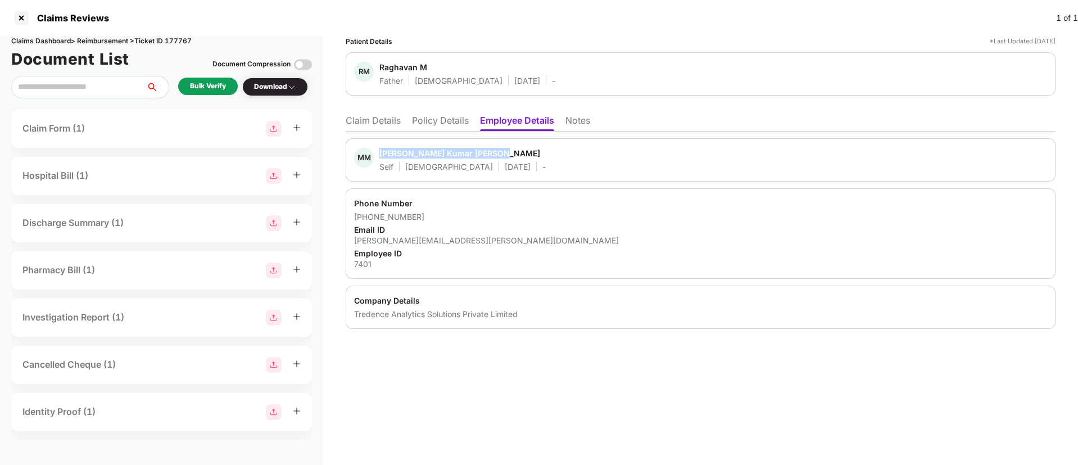
drag, startPoint x: 378, startPoint y: 149, endPoint x: 546, endPoint y: 159, distance: 167.8
click at [546, 159] on div "MM Munish Muthu Kumar Raghavan Self Male 06 July 1990 -" at bounding box center [700, 160] width 693 height 24
copy div "Munish Muthu Kumar Raghavan"
drag, startPoint x: 368, startPoint y: 215, endPoint x: 429, endPoint y: 215, distance: 61.3
click at [429, 215] on div "+919176363770" at bounding box center [700, 216] width 693 height 11
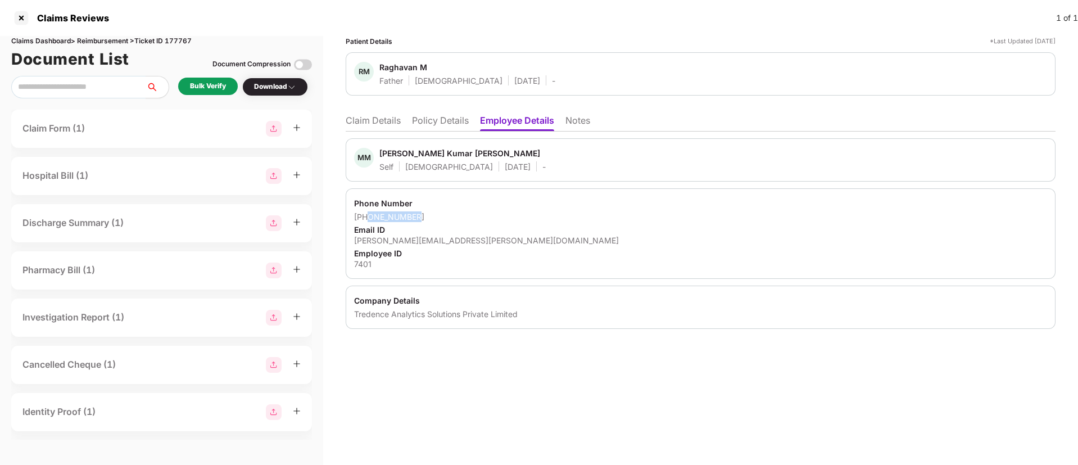
copy div "9176363770"
drag, startPoint x: 352, startPoint y: 238, endPoint x: 504, endPoint y: 246, distance: 152.0
click at [504, 246] on div "Phone Number +919176363770 Email ID munish.raghavan@tredence.com Employee ID 74…" at bounding box center [701, 233] width 710 height 91
click at [496, 223] on div "Phone Number +919176363770 Email ID munish.raghavan@tredence.com Employee ID 74…" at bounding box center [701, 233] width 710 height 91
drag, startPoint x: 354, startPoint y: 237, endPoint x: 508, endPoint y: 238, distance: 153.5
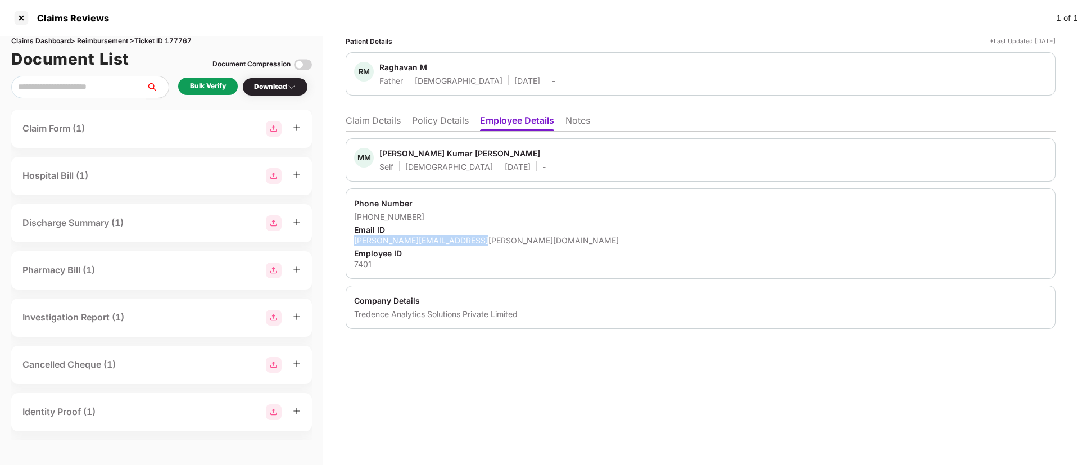
click at [508, 238] on div "Phone Number +919176363770 Email ID munish.raghavan@tredence.com Employee ID 74…" at bounding box center [701, 233] width 710 height 91
copy div "munish.raghavan@tredence.com"
click at [360, 260] on div "7401" at bounding box center [700, 264] width 693 height 11
click at [364, 261] on div "7401" at bounding box center [700, 264] width 693 height 11
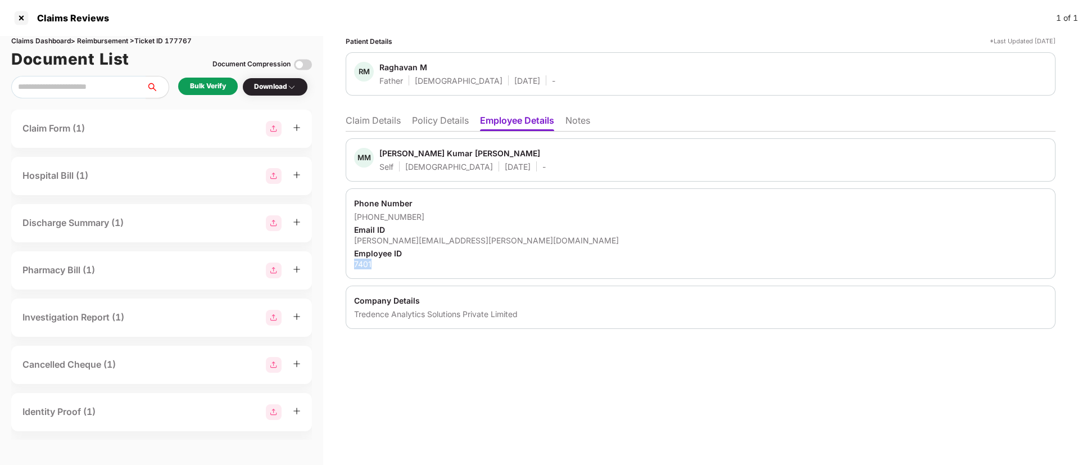
copy div "7401"
drag, startPoint x: 353, startPoint y: 309, endPoint x: 536, endPoint y: 319, distance: 183.6
click at [536, 319] on div "Company Details Tredence Analytics Solutions Private Limited" at bounding box center [701, 307] width 710 height 43
copy div "Tredence Analytics Solutions Private Limited"
click at [511, 216] on div "+919176363770" at bounding box center [700, 216] width 693 height 11
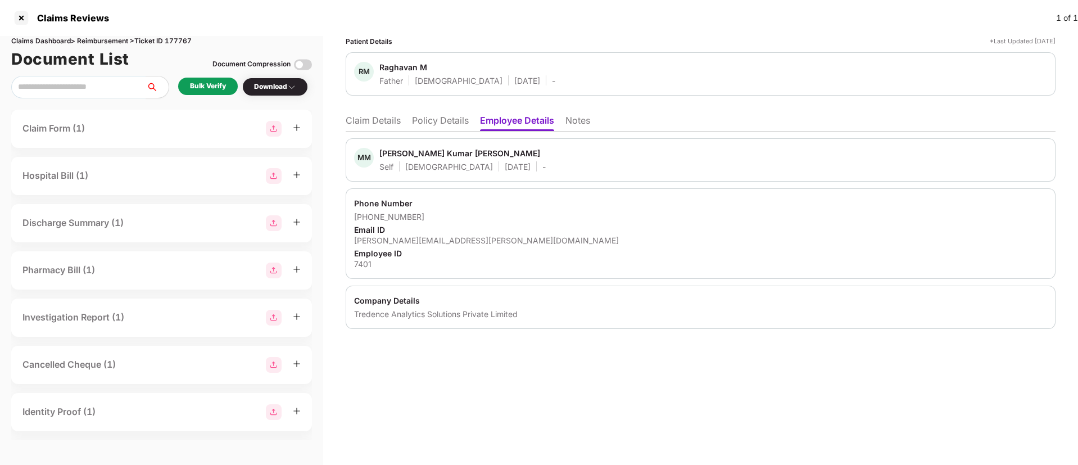
click at [466, 401] on div "Patient Details *Last Updated 21 Sep 2025 RM Raghavan M Father Male 03 Dec 1961…" at bounding box center [700, 250] width 755 height 429
click at [178, 75] on div "Claims Dashboard > Reimbursement > Ticket ID 177767 Document List Document Comp…" at bounding box center [161, 250] width 323 height 429
click at [186, 78] on div "Bulk Verify" at bounding box center [208, 86] width 60 height 17
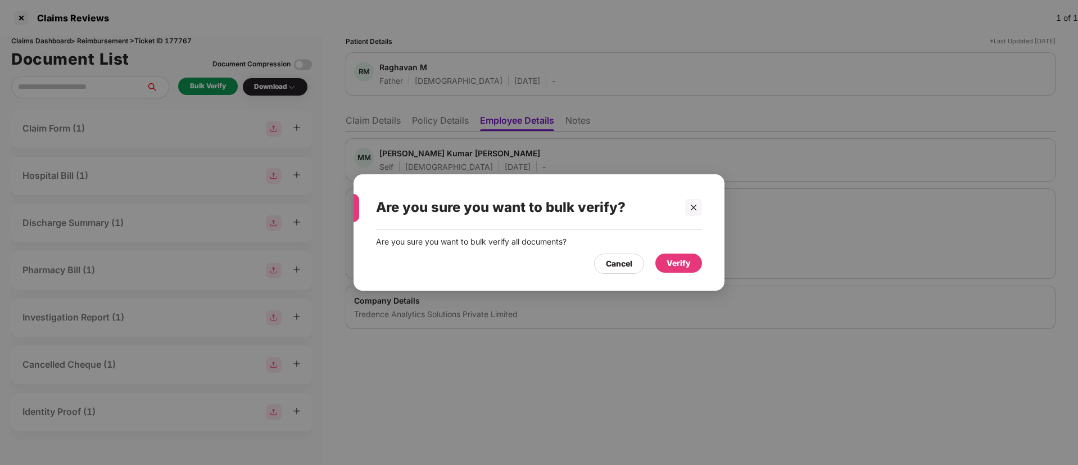
click at [681, 266] on div "Verify" at bounding box center [679, 263] width 24 height 12
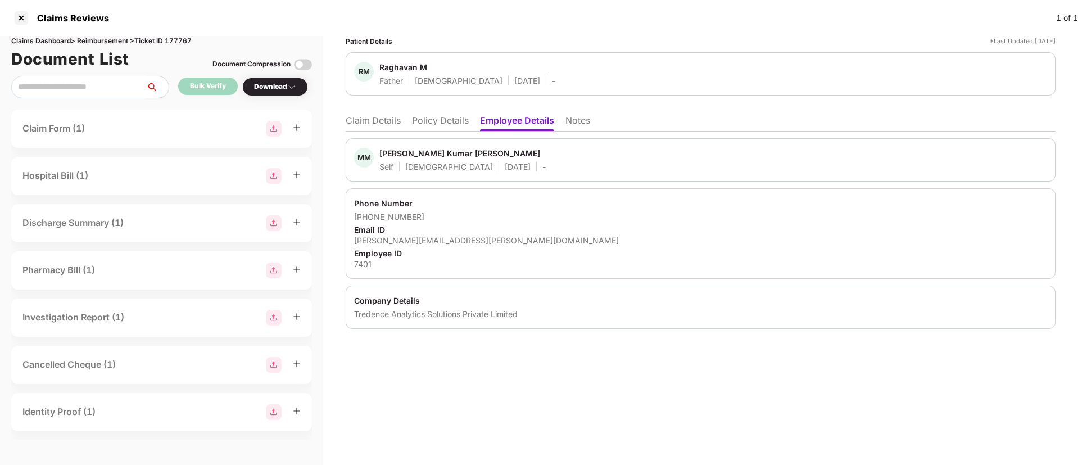
click at [395, 125] on li "Claim Details" at bounding box center [373, 123] width 55 height 16
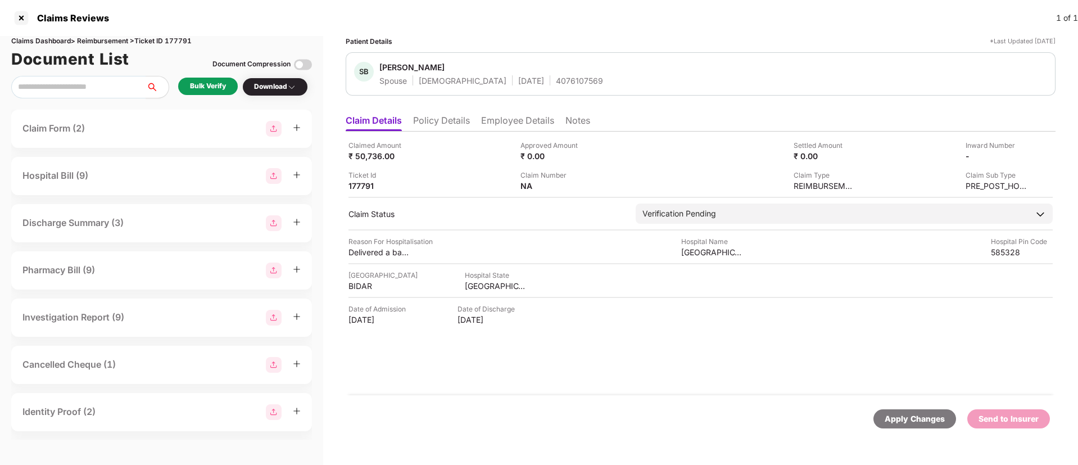
click at [206, 86] on div "Bulk Verify" at bounding box center [208, 86] width 36 height 11
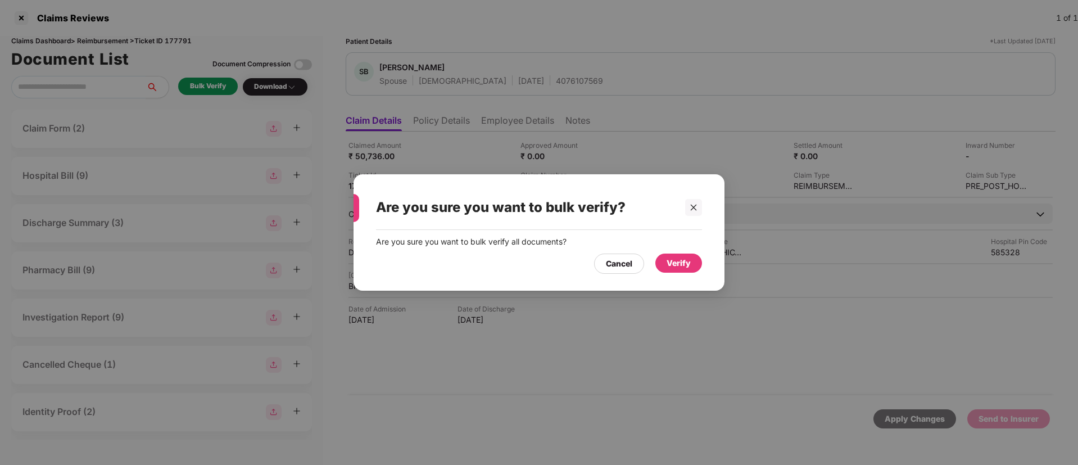
click at [667, 260] on div "Verify" at bounding box center [679, 263] width 24 height 12
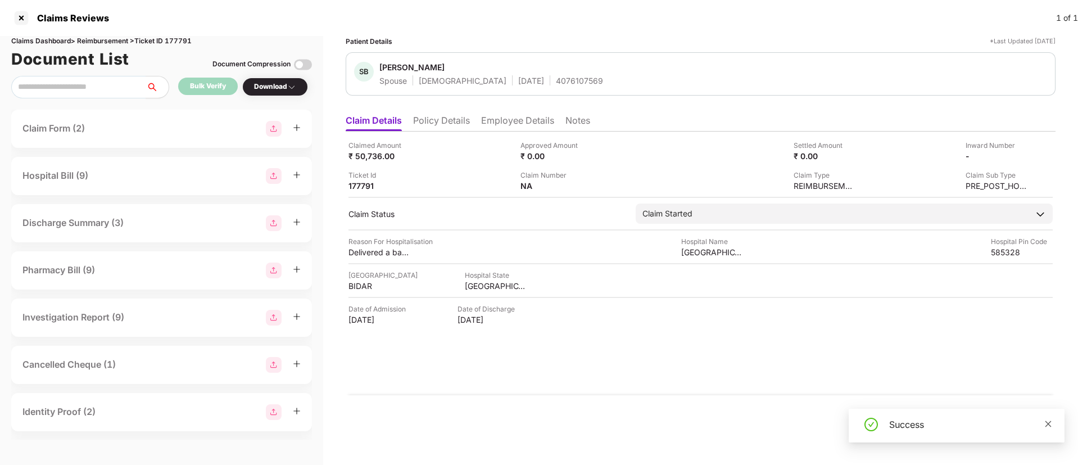
click at [1045, 419] on span at bounding box center [1049, 424] width 8 height 10
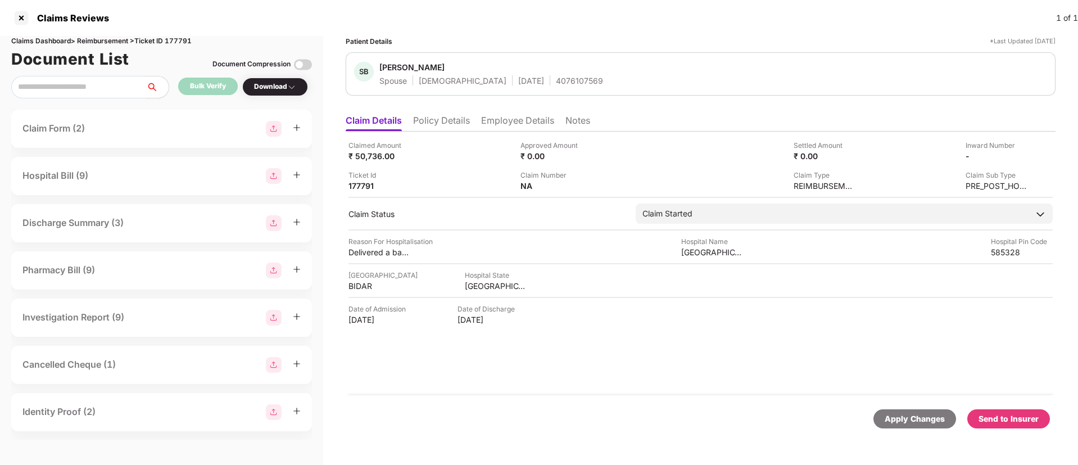
click at [256, 88] on div "Download" at bounding box center [275, 87] width 42 height 11
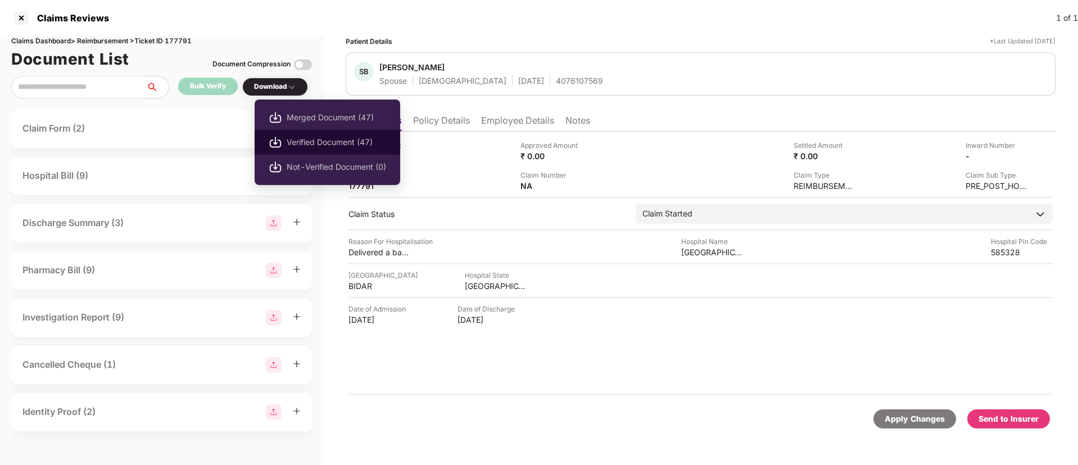
click at [314, 140] on span "Verified Document (47)" at bounding box center [337, 142] width 100 height 12
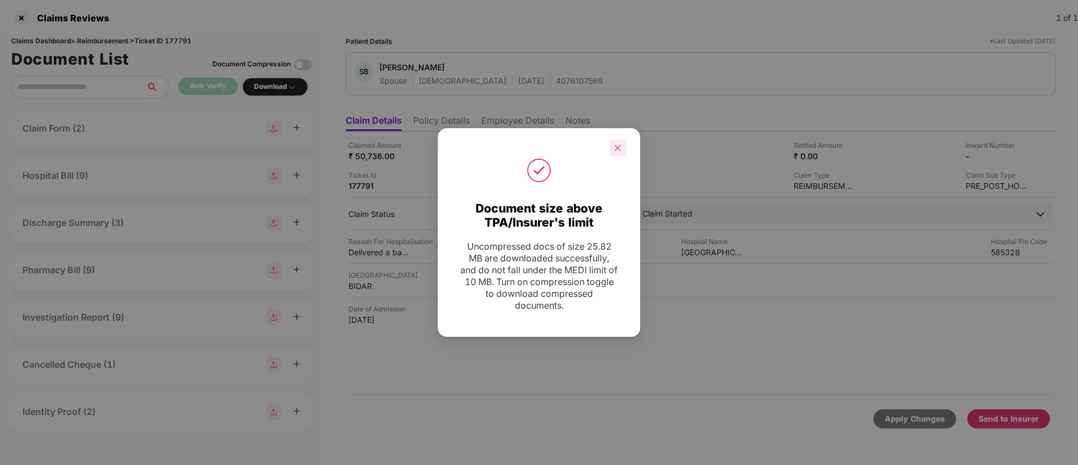
click at [622, 151] on div at bounding box center [617, 147] width 17 height 17
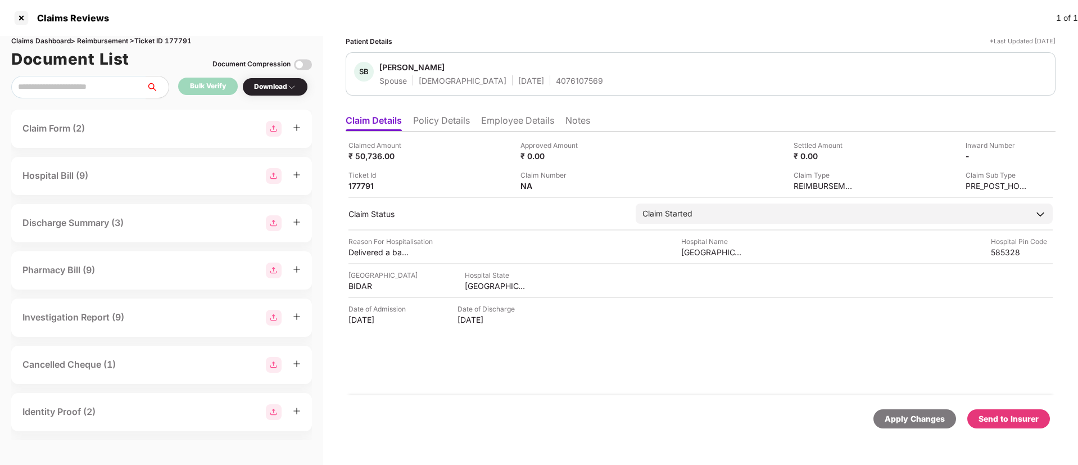
click at [455, 125] on li "Policy Details" at bounding box center [441, 123] width 57 height 16
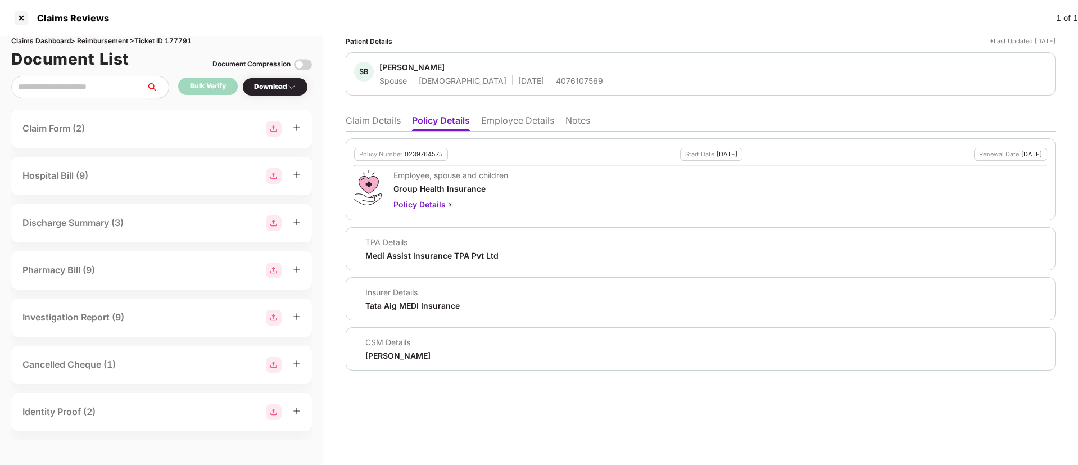
click at [385, 124] on li "Claim Details" at bounding box center [373, 123] width 55 height 16
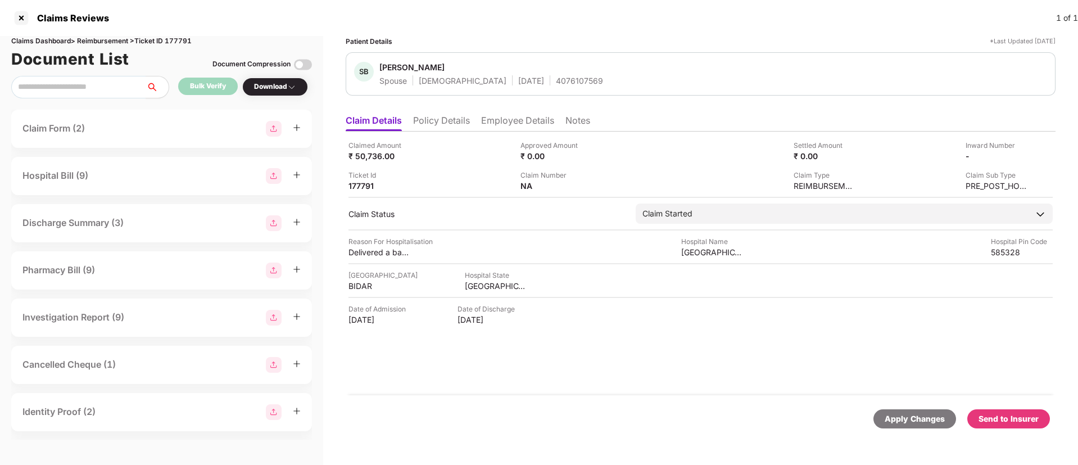
click at [487, 120] on li "Employee Details" at bounding box center [517, 123] width 73 height 16
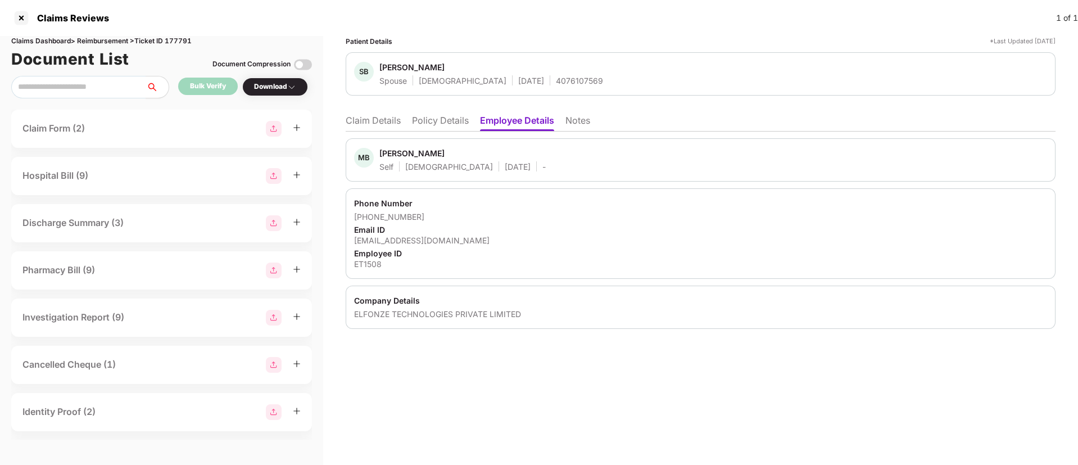
click at [389, 125] on li "Claim Details" at bounding box center [373, 123] width 55 height 16
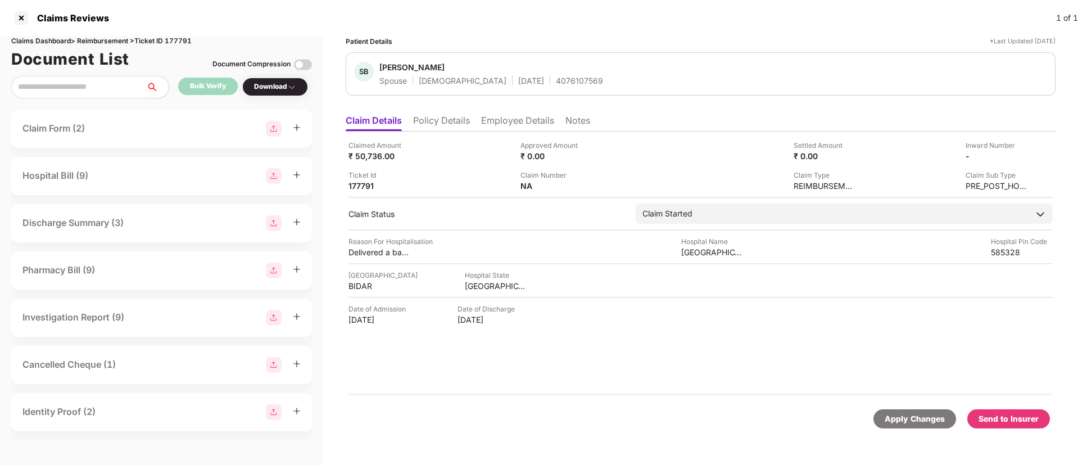
click at [1000, 418] on div "Send to Insurer" at bounding box center [1009, 419] width 60 height 12
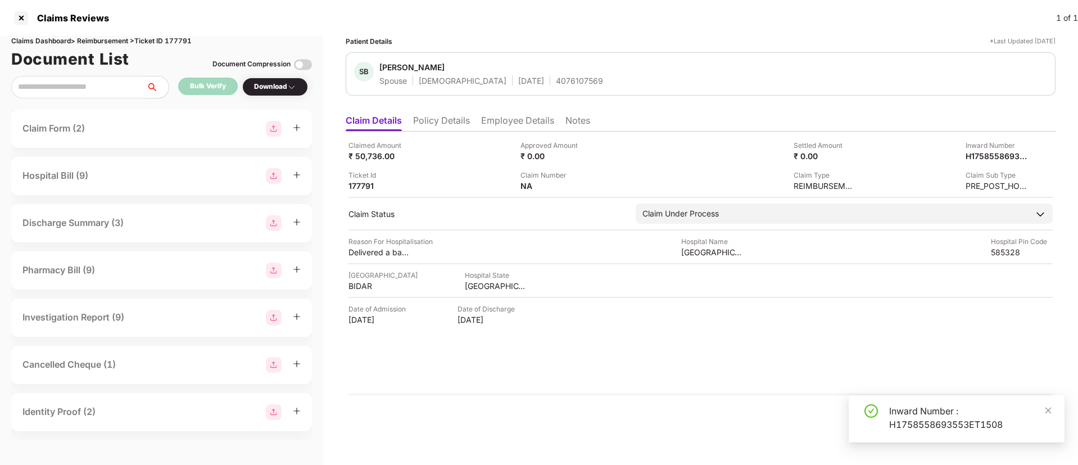
click at [431, 116] on li "Policy Details" at bounding box center [441, 123] width 57 height 16
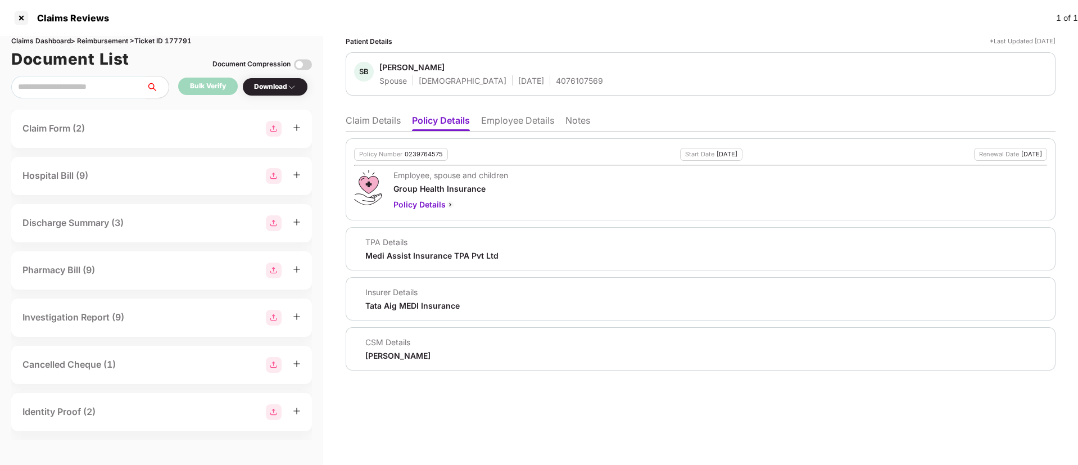
click at [504, 121] on li "Employee Details" at bounding box center [517, 123] width 73 height 16
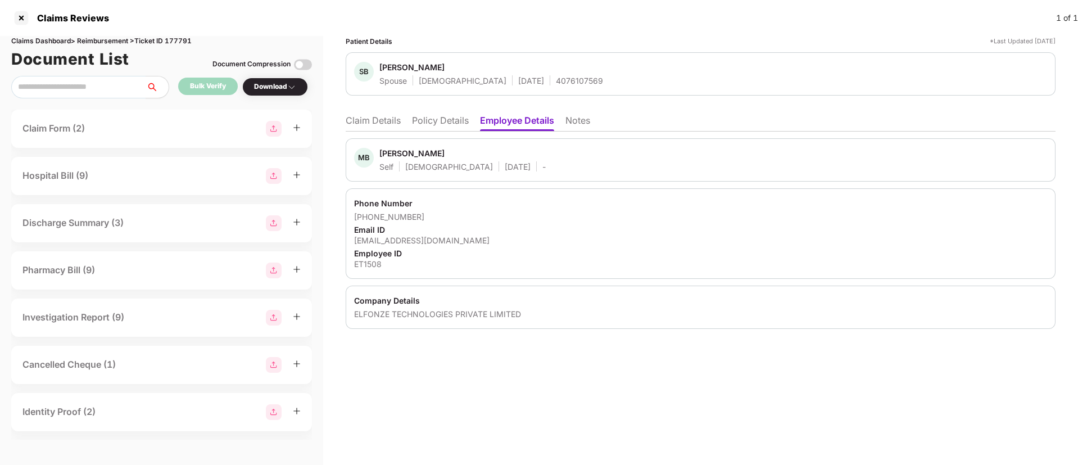
click at [368, 123] on li "Claim Details" at bounding box center [373, 123] width 55 height 16
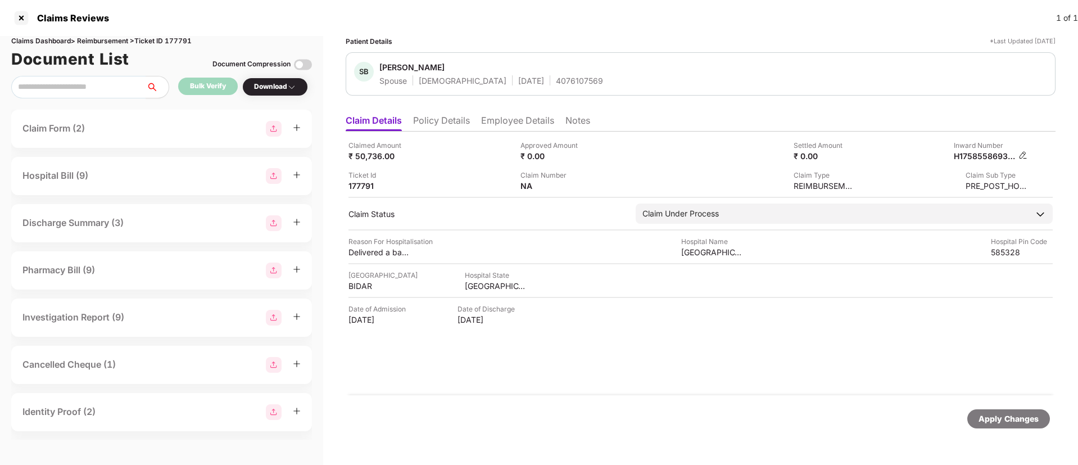
click at [1022, 157] on img at bounding box center [1023, 155] width 9 height 9
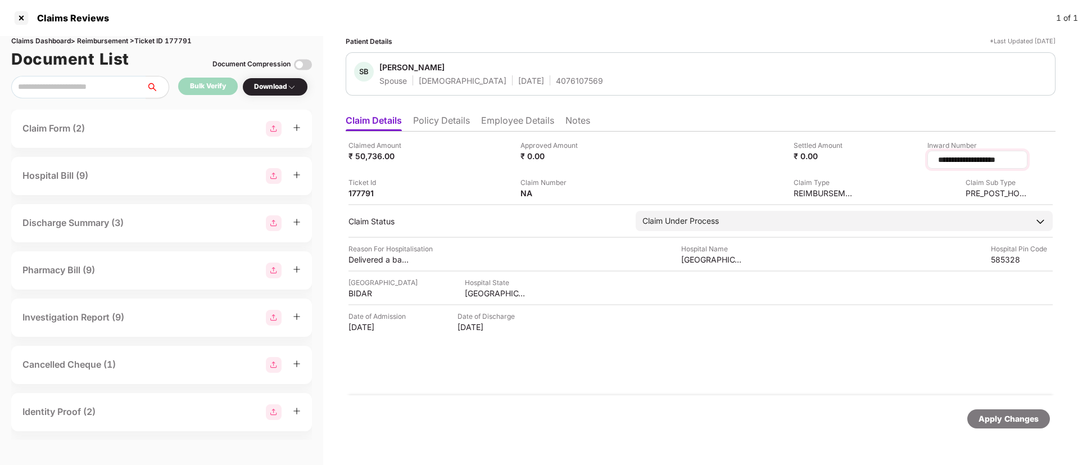
click at [981, 161] on input "**********" at bounding box center [977, 160] width 81 height 12
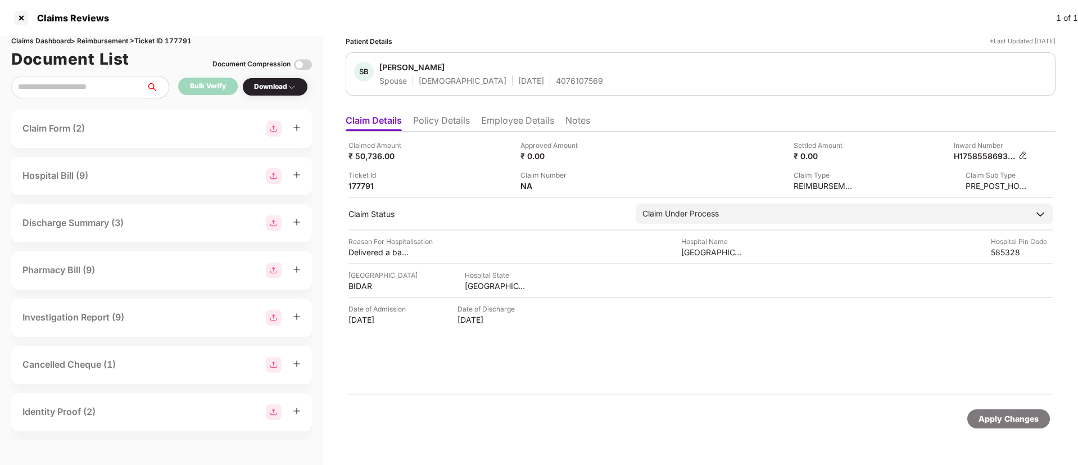
click at [1022, 152] on img at bounding box center [1023, 155] width 9 height 9
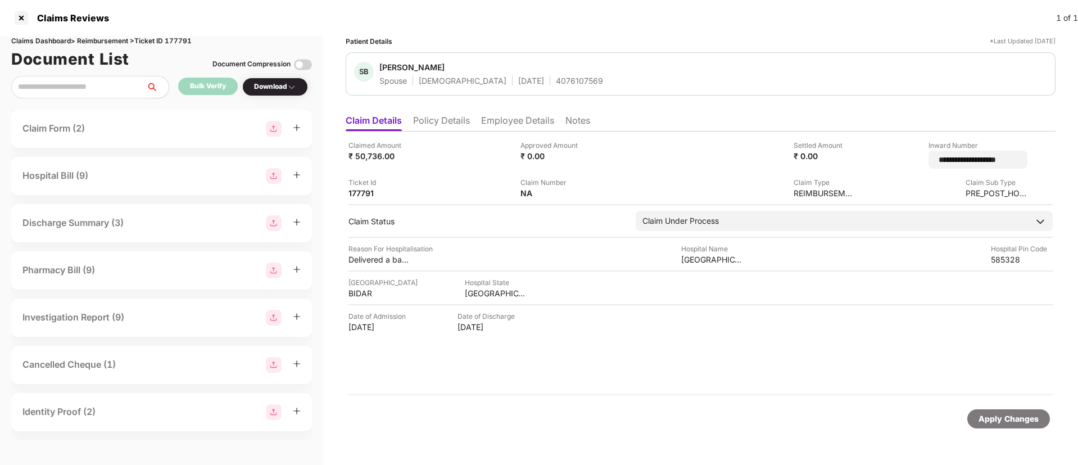
drag, startPoint x: 1008, startPoint y: 161, endPoint x: 895, endPoint y: 162, distance: 113.0
click at [895, 162] on div "**********" at bounding box center [946, 154] width 164 height 29
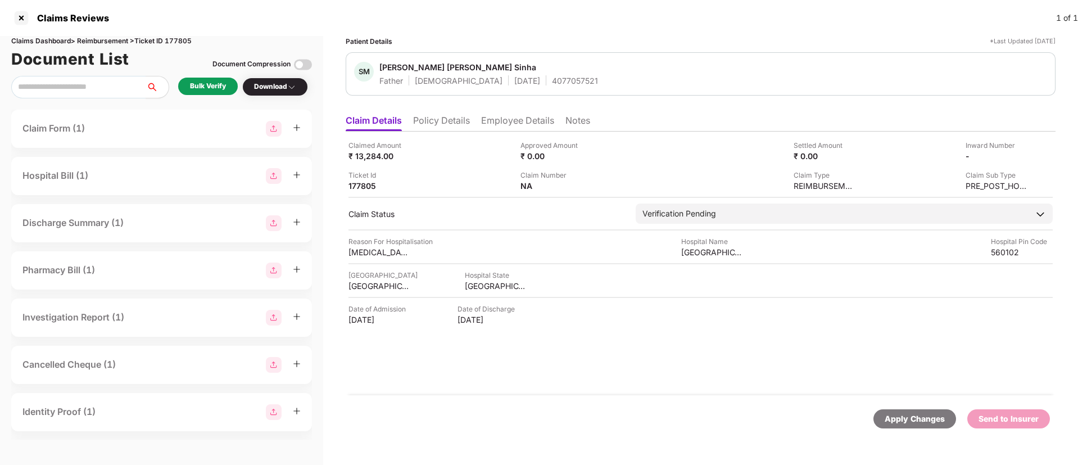
click at [202, 70] on div "Document List Document Compression" at bounding box center [161, 59] width 301 height 25
click at [199, 83] on div "Bulk Verify" at bounding box center [208, 86] width 36 height 11
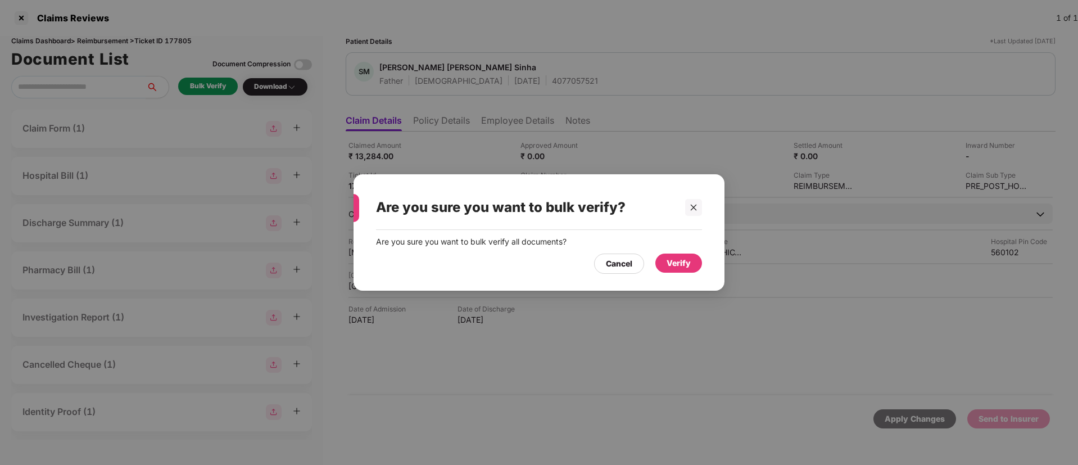
click at [674, 263] on div "Verify" at bounding box center [679, 263] width 24 height 12
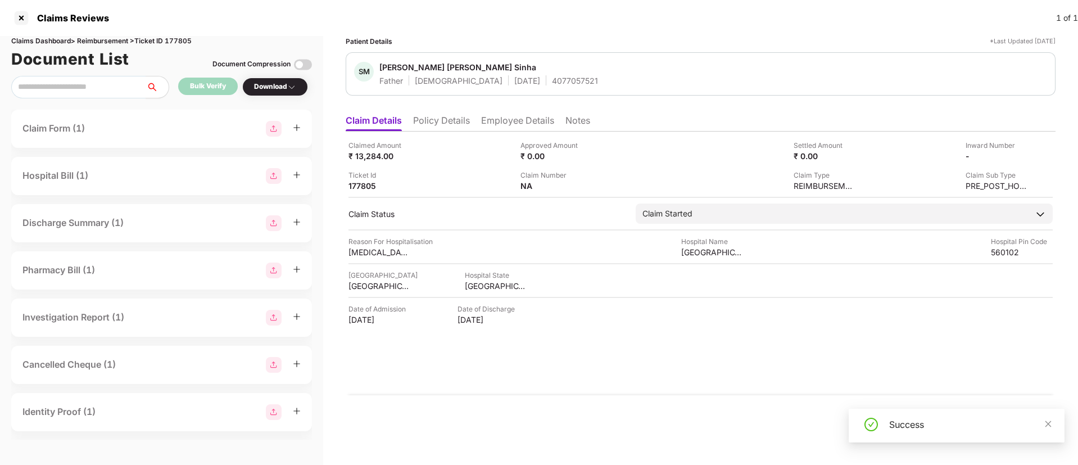
click at [1053, 422] on div "Success" at bounding box center [957, 426] width 216 height 34
click at [276, 93] on div "Download" at bounding box center [275, 87] width 66 height 19
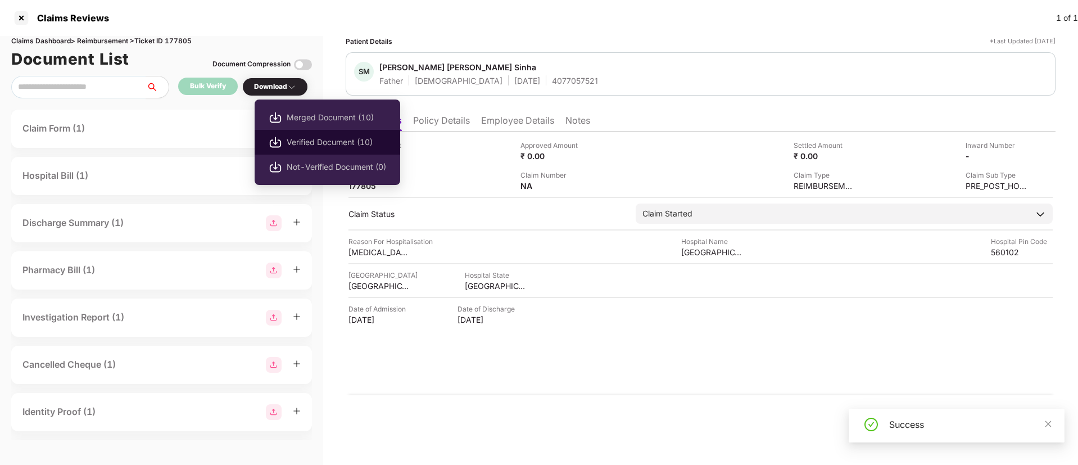
click at [290, 143] on span "Verified Document (10)" at bounding box center [337, 142] width 100 height 12
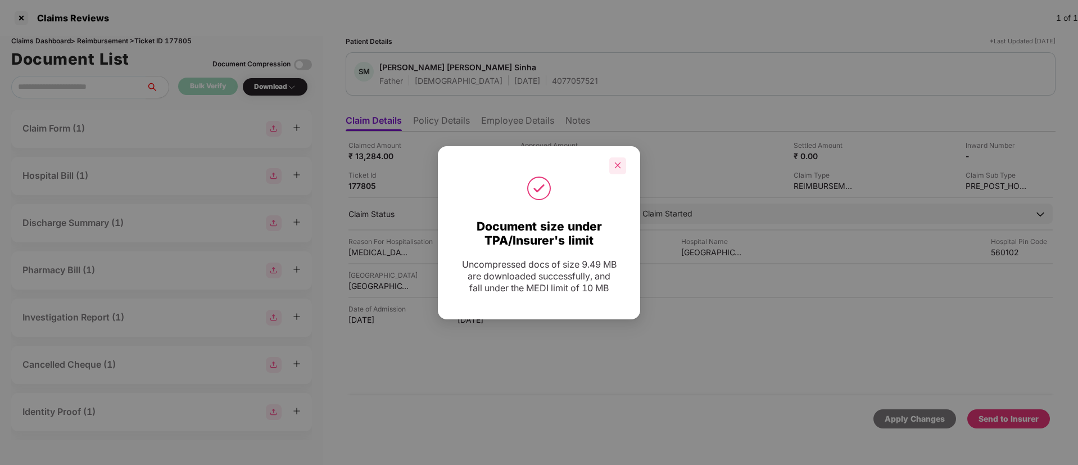
click at [616, 168] on icon "close" at bounding box center [618, 165] width 8 height 8
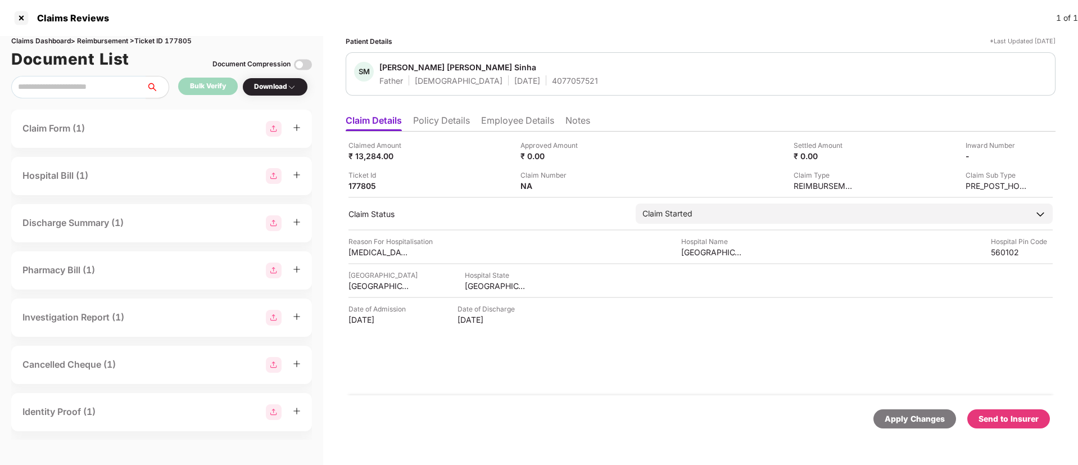
click at [996, 417] on div "Send to Insurer" at bounding box center [1009, 419] width 60 height 12
click at [448, 123] on li "Policy Details" at bounding box center [441, 123] width 57 height 16
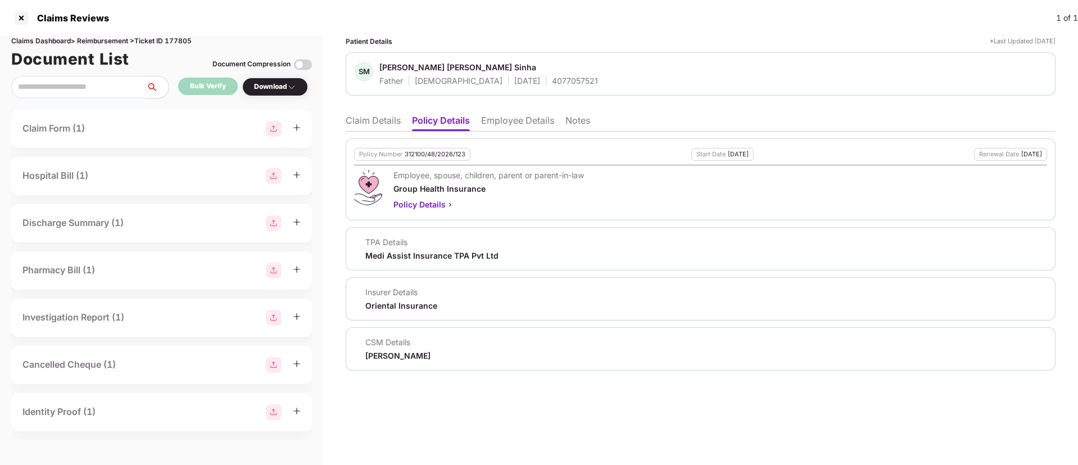
click at [507, 120] on li "Employee Details" at bounding box center [517, 123] width 73 height 16
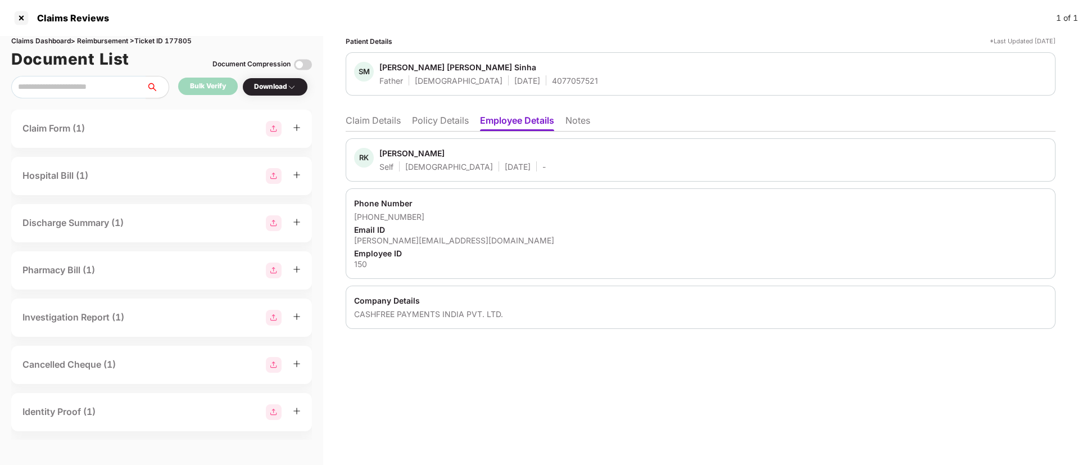
click at [437, 124] on li "Policy Details" at bounding box center [440, 123] width 57 height 16
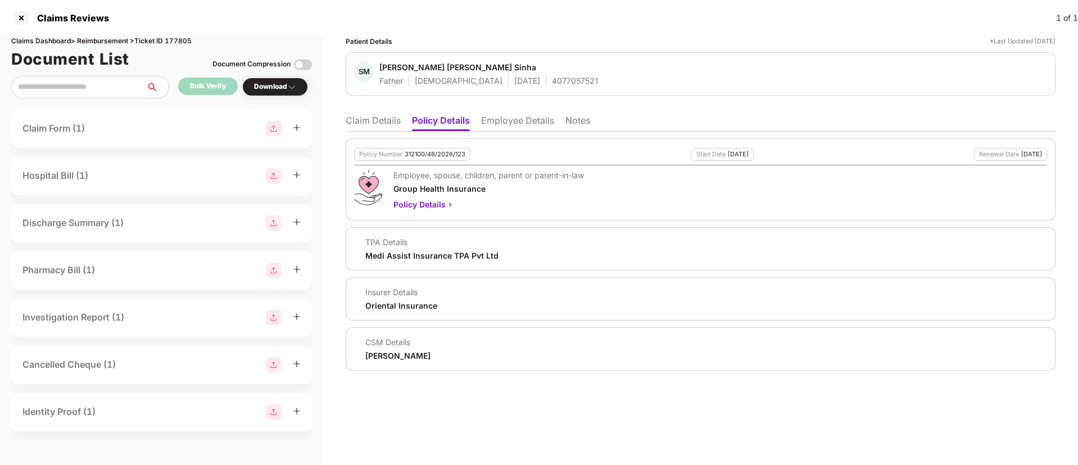
click at [377, 118] on li "Claim Details" at bounding box center [373, 123] width 55 height 16
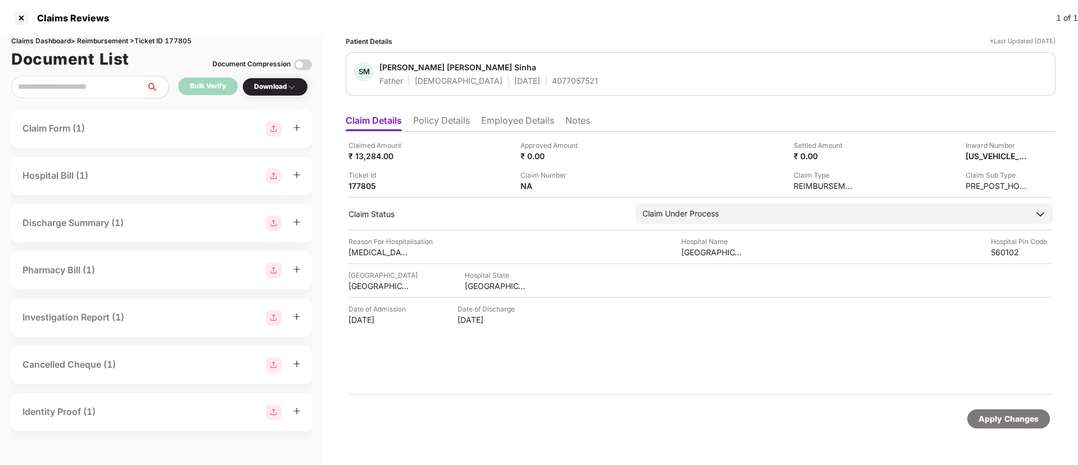
click at [504, 127] on li "Employee Details" at bounding box center [517, 123] width 73 height 16
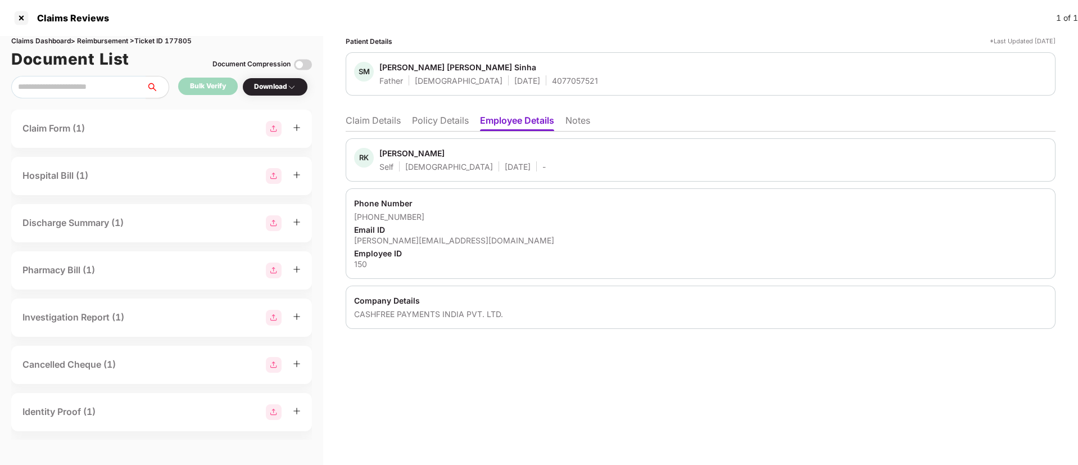
click at [373, 120] on li "Claim Details" at bounding box center [373, 123] width 55 height 16
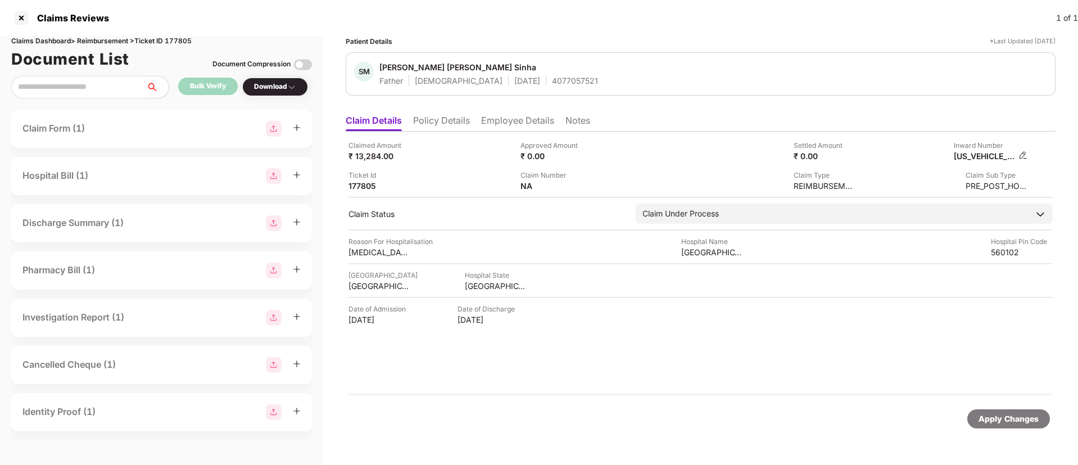
click at [1021, 153] on img at bounding box center [1023, 155] width 9 height 9
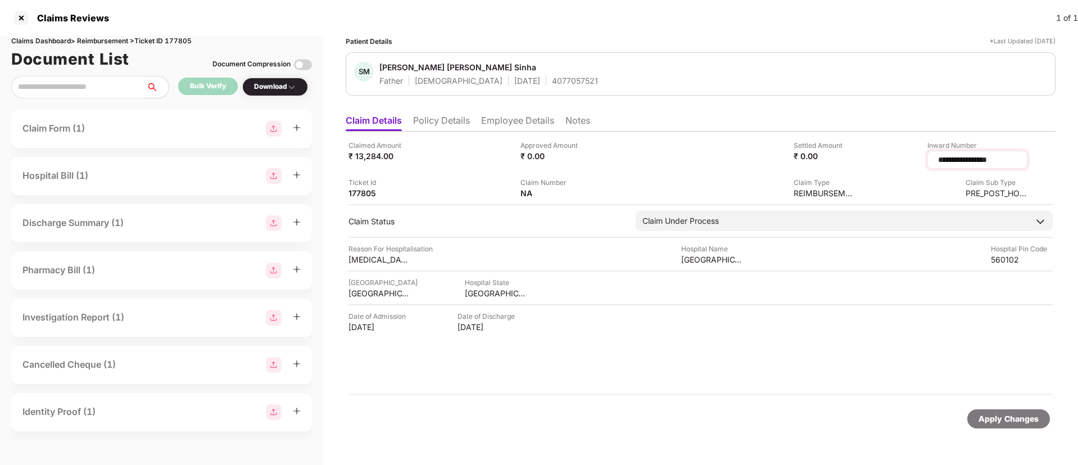
click at [959, 161] on input "**********" at bounding box center [977, 160] width 81 height 12
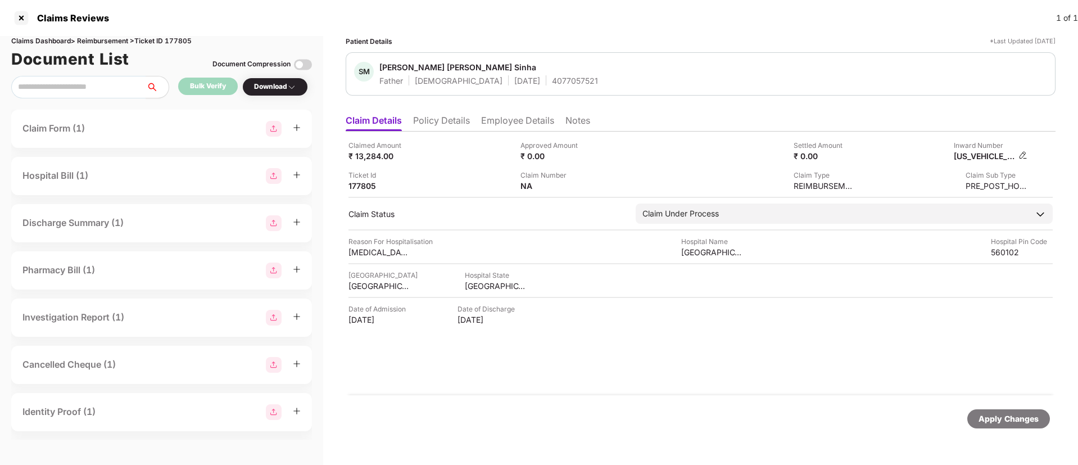
click at [1017, 155] on div "[US_VEHICLE_IDENTIFICATION_NUMBER]" at bounding box center [991, 156] width 74 height 11
click at [1022, 156] on img at bounding box center [1023, 155] width 9 height 9
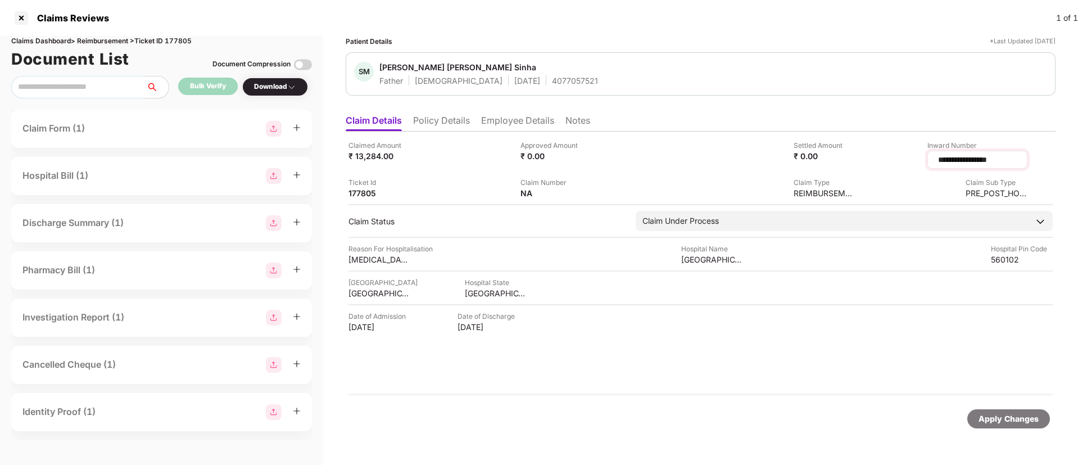
click at [963, 159] on input "**********" at bounding box center [977, 160] width 81 height 12
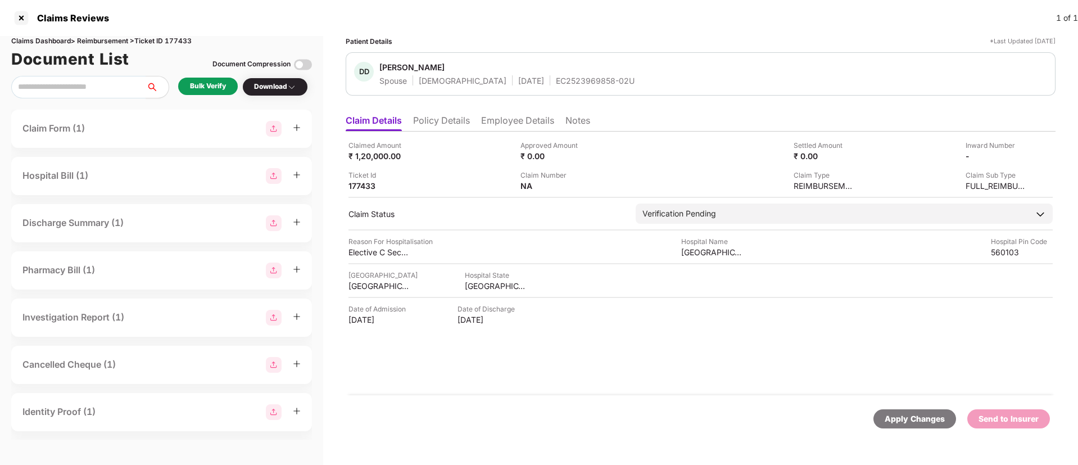
drag, startPoint x: 512, startPoint y: 123, endPoint x: 511, endPoint y: 118, distance: 5.7
click at [510, 122] on li "Employee Details" at bounding box center [517, 123] width 73 height 16
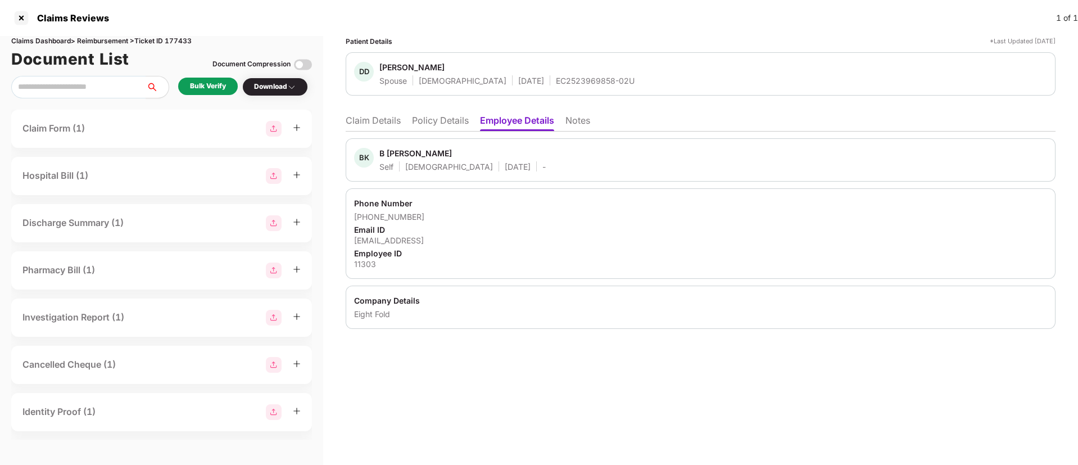
click at [395, 17] on div "Claims Reviews 1 of 1" at bounding box center [539, 18] width 1078 height 36
click at [364, 266] on div "11303" at bounding box center [700, 264] width 693 height 11
copy div "11303"
click at [379, 119] on li "Claim Details" at bounding box center [373, 123] width 55 height 16
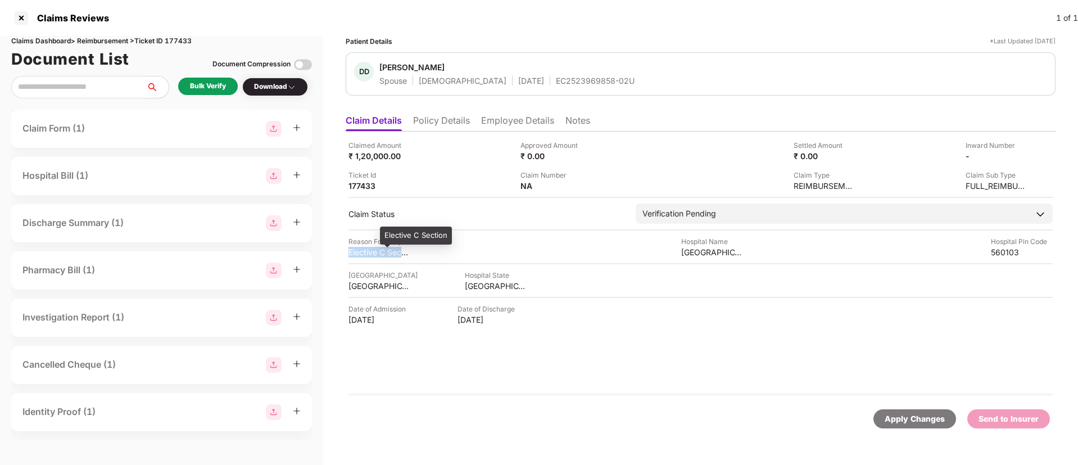
drag, startPoint x: 347, startPoint y: 251, endPoint x: 412, endPoint y: 250, distance: 65.2
click at [412, 250] on div "Claimed Amount ₹ 1,20,000.00 Approved Amount ₹ 0.00 Settled Amount ₹ 0.00 Inwar…" at bounding box center [701, 264] width 710 height 264
copy div "Elective C Sectio"
drag, startPoint x: 681, startPoint y: 251, endPoint x: 772, endPoint y: 254, distance: 91.1
click at [772, 254] on div "Reason For Hospitalisation Elective C Section Hospital Name [GEOGRAPHIC_DATA] P…" at bounding box center [701, 246] width 704 height 21
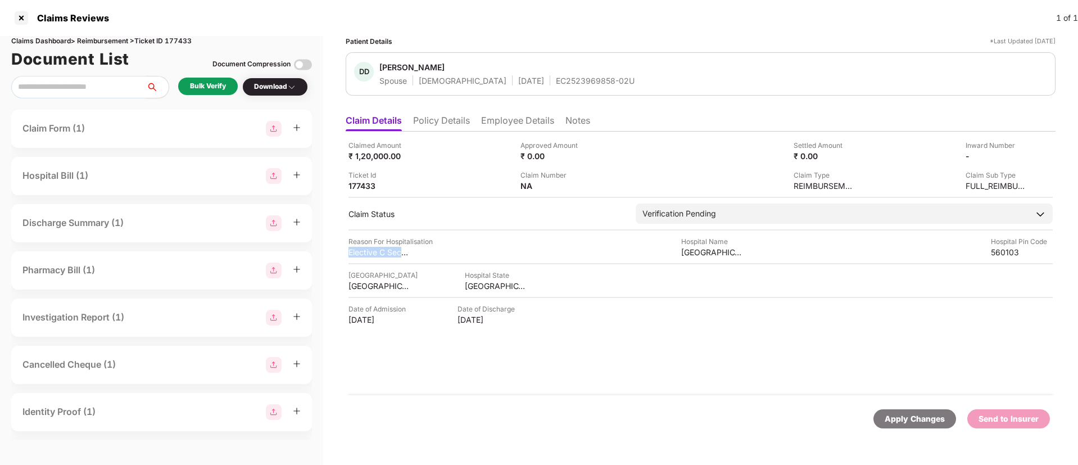
copy div "[GEOGRAPHIC_DATA]"
click at [597, 252] on div "Reason For Hospitalisation Elective C Section Hospital Name [GEOGRAPHIC_DATA] P…" at bounding box center [701, 246] width 704 height 21
drag, startPoint x: 679, startPoint y: 251, endPoint x: 745, endPoint y: 254, distance: 65.8
click at [745, 254] on div "Reason For Hospitalisation Elective C Section Hospital Name [GEOGRAPHIC_DATA] P…" at bounding box center [701, 246] width 704 height 21
copy div "Morherhood Hos"
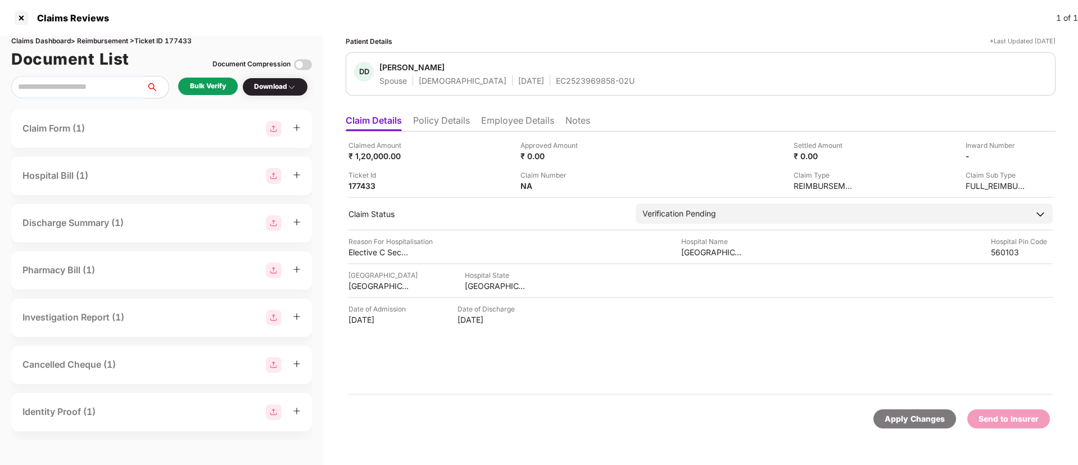
click at [199, 85] on div "Bulk Verify" at bounding box center [208, 86] width 36 height 11
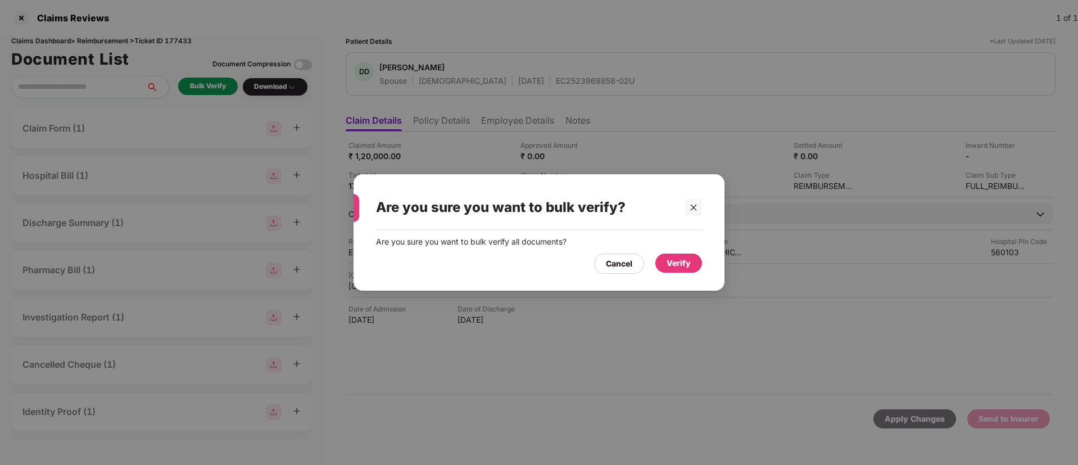
click at [692, 265] on div "Verify" at bounding box center [679, 263] width 47 height 19
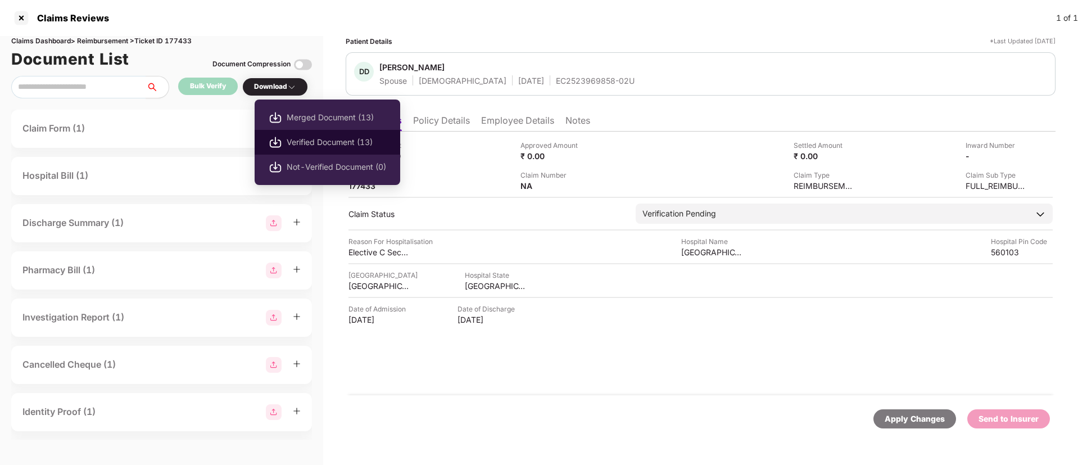
click at [302, 139] on span "Verified Document (13)" at bounding box center [337, 142] width 100 height 12
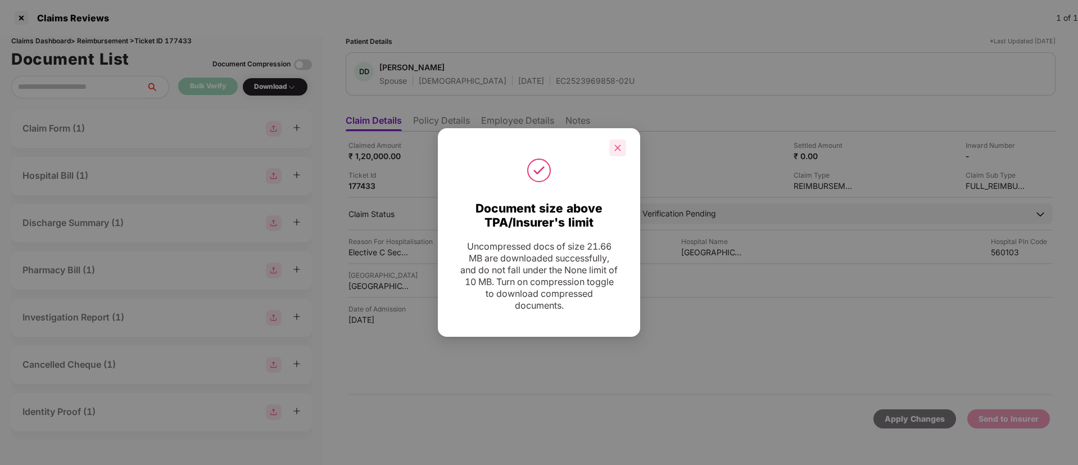
click at [617, 146] on icon "close" at bounding box center [618, 148] width 8 height 8
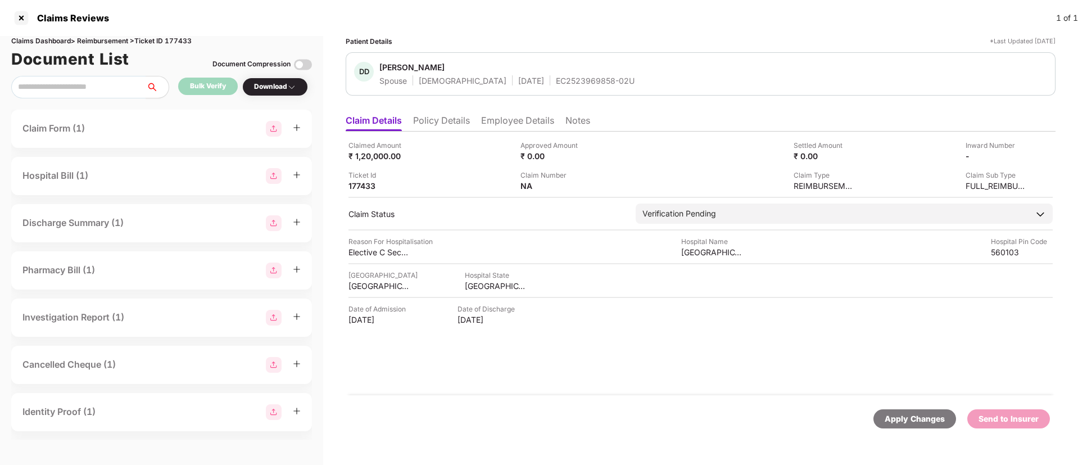
click at [499, 121] on li "Employee Details" at bounding box center [517, 123] width 73 height 16
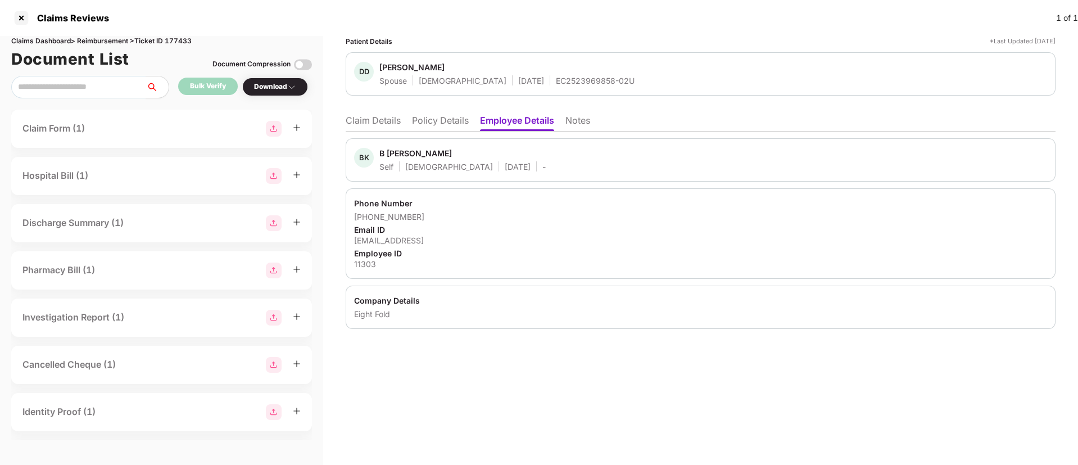
click at [363, 260] on div "11303" at bounding box center [700, 264] width 693 height 11
copy div "11303"
click at [385, 124] on li "Claim Details" at bounding box center [373, 123] width 55 height 16
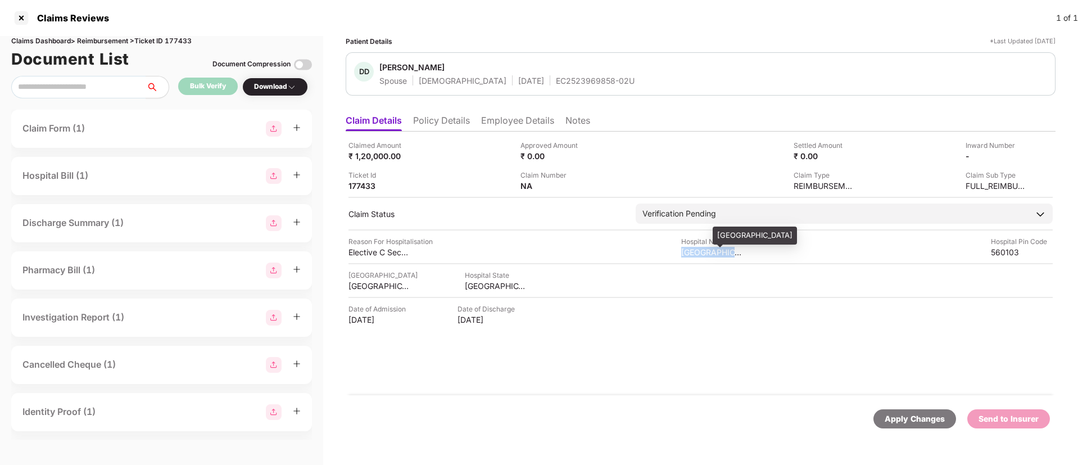
drag, startPoint x: 684, startPoint y: 253, endPoint x: 744, endPoint y: 252, distance: 60.2
click at [743, 252] on div "[GEOGRAPHIC_DATA]" at bounding box center [712, 252] width 62 height 11
copy div "Morherhood Hos"
drag, startPoint x: 357, startPoint y: 252, endPoint x: 424, endPoint y: 249, distance: 67.0
click at [424, 249] on div "Claimed Amount ₹ 1,20,000.00 Approved Amount ₹ 0.00 Settled Amount ₹ 0.00 Inwar…" at bounding box center [701, 264] width 710 height 264
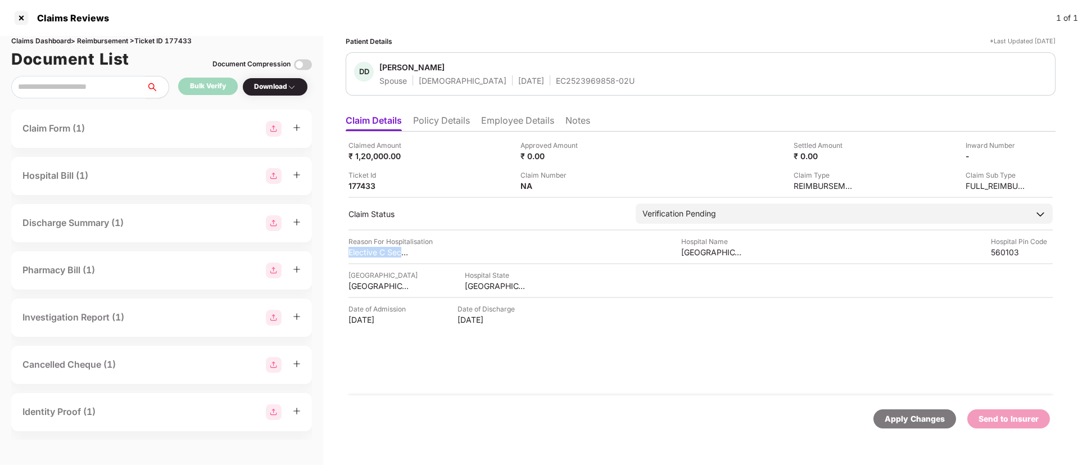
copy div "Elective C Section"
click at [1022, 155] on img at bounding box center [1023, 155] width 9 height 9
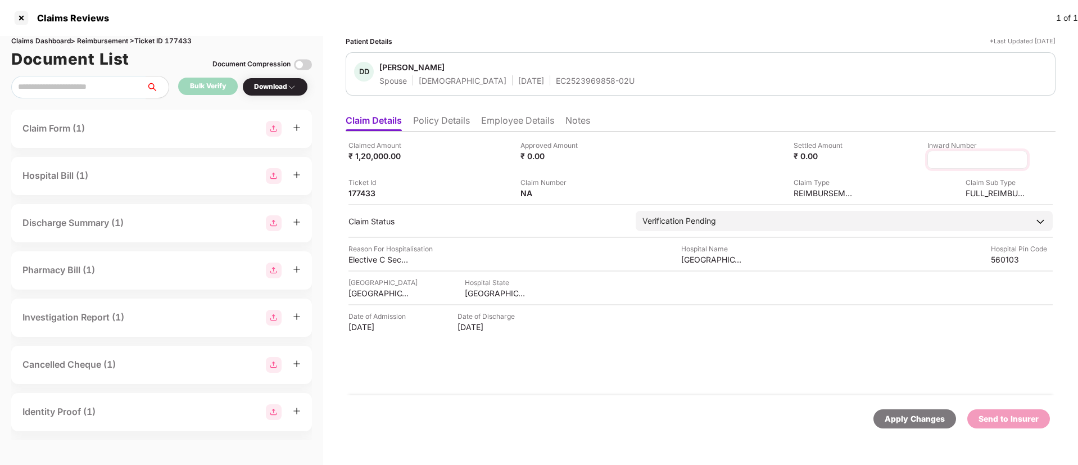
click at [959, 157] on input at bounding box center [977, 160] width 81 height 12
type input "**********"
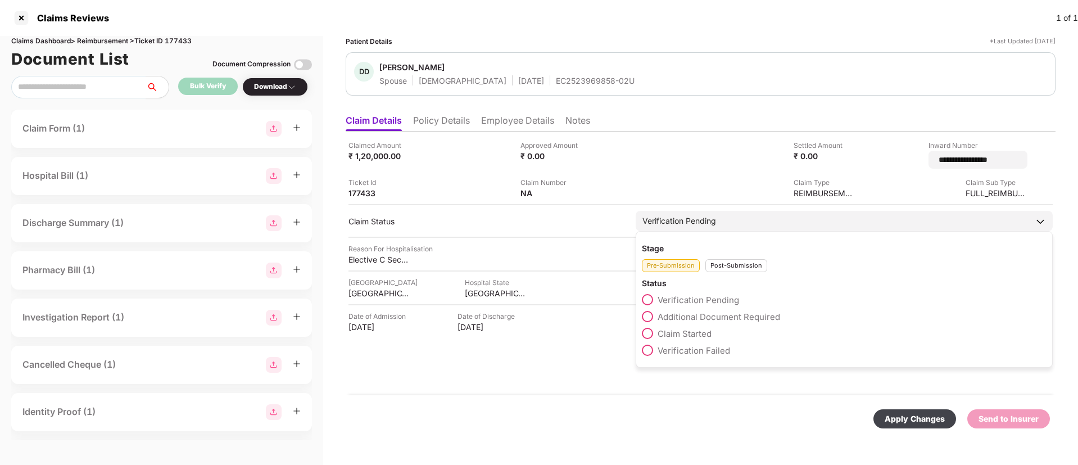
click at [725, 268] on div "Stage Pre-Submission Post-Submission Status Verification Pending Additional Doc…" at bounding box center [844, 299] width 417 height 137
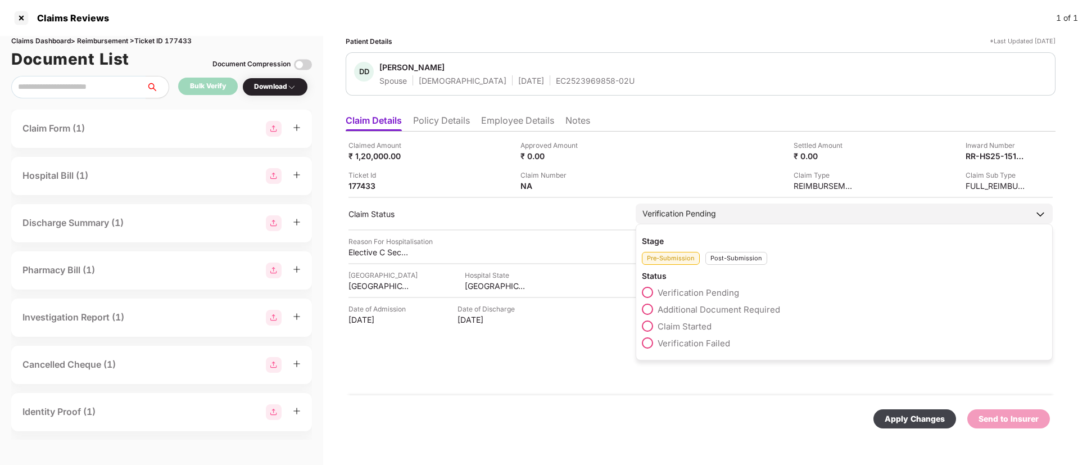
click at [736, 259] on div "Post-Submission" at bounding box center [737, 258] width 62 height 13
click at [650, 306] on span at bounding box center [647, 309] width 11 height 11
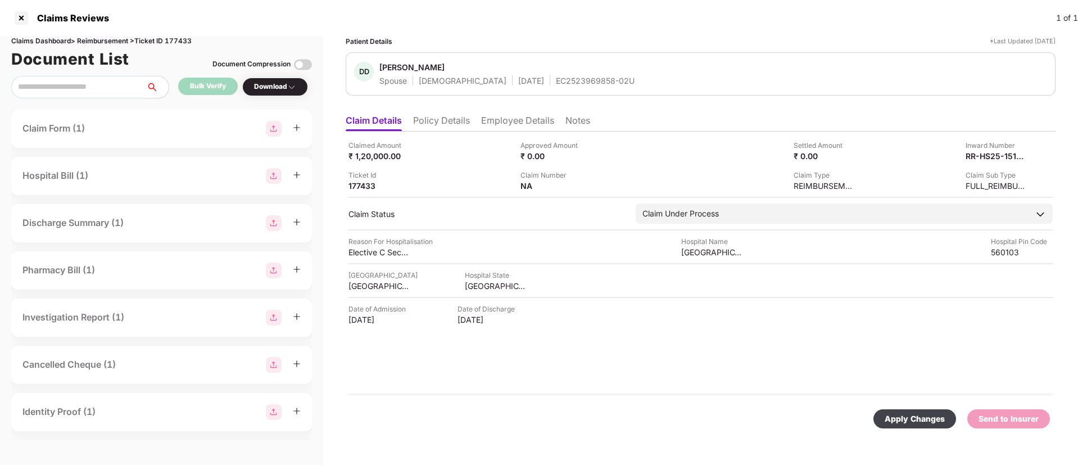
click at [911, 424] on div "Apply Changes" at bounding box center [915, 419] width 60 height 12
click at [1022, 153] on img at bounding box center [1023, 155] width 9 height 9
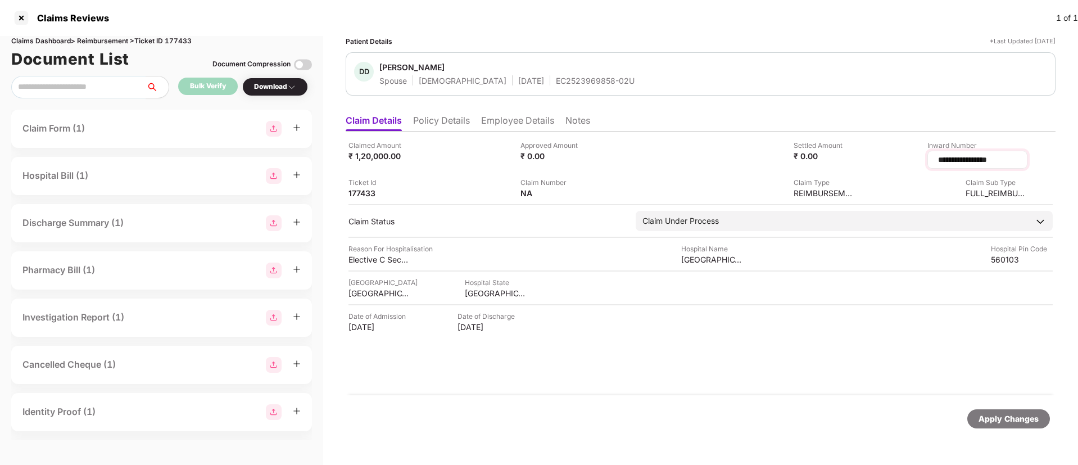
drag, startPoint x: 991, startPoint y: 159, endPoint x: 909, endPoint y: 154, distance: 81.7
click at [937, 154] on input "**********" at bounding box center [977, 160] width 81 height 12
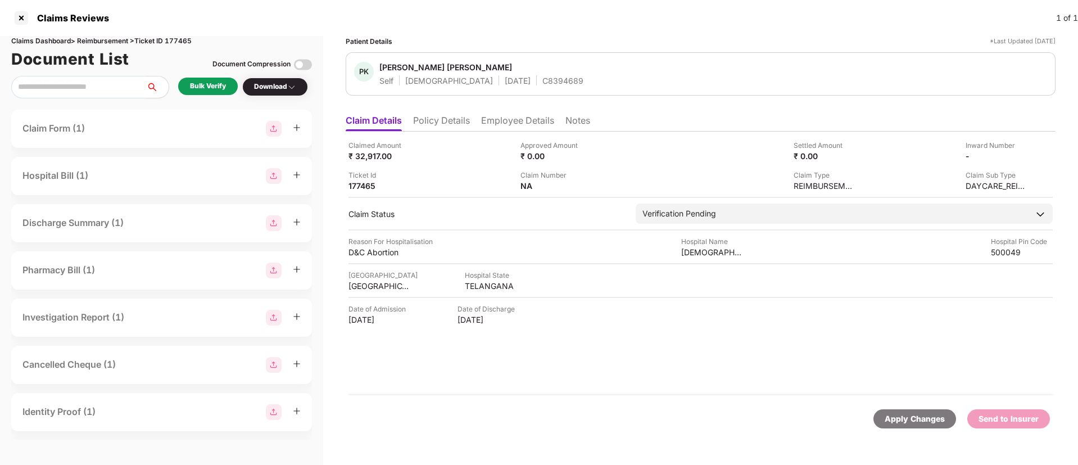
click at [415, 118] on li "Policy Details" at bounding box center [441, 123] width 57 height 16
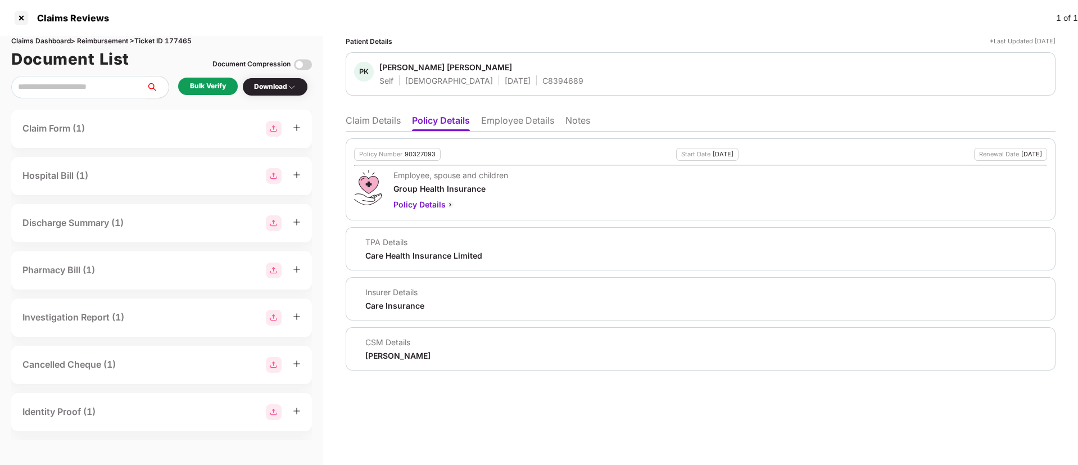
click at [424, 159] on div "Policy Number 90327093" at bounding box center [397, 154] width 87 height 13
click at [419, 153] on div "90327093" at bounding box center [420, 154] width 31 height 7
copy div "90327093"
click at [543, 78] on div "C8394689" at bounding box center [563, 80] width 41 height 11
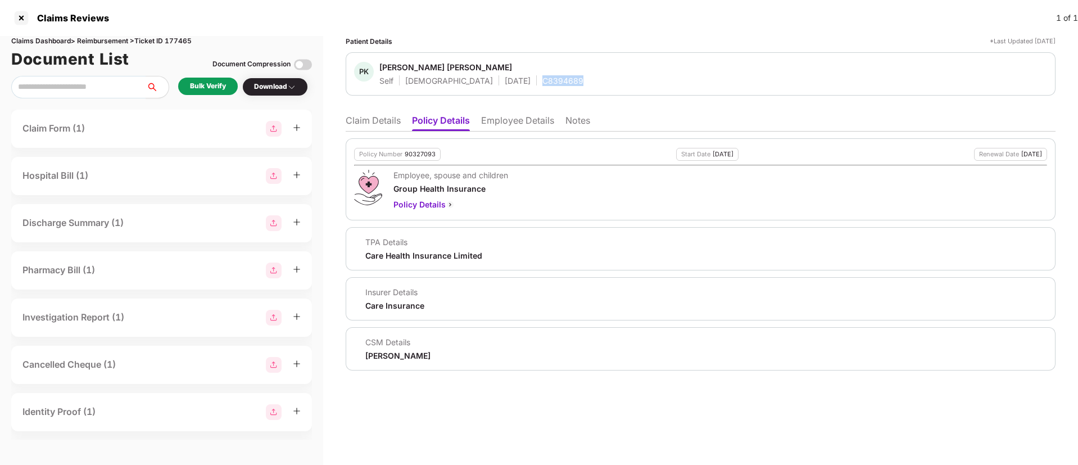
click at [543, 78] on div "C8394689" at bounding box center [563, 80] width 41 height 11
copy div "C8394689"
click at [371, 123] on li "Claim Details" at bounding box center [373, 123] width 55 height 16
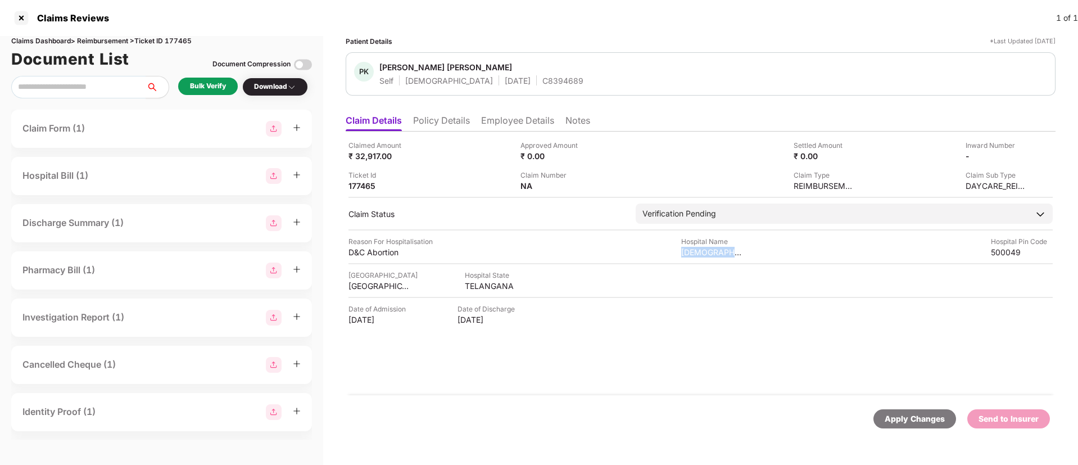
drag, startPoint x: 682, startPoint y: 252, endPoint x: 748, endPoint y: 254, distance: 66.4
click at [748, 254] on div "Reason For Hospitalisation D&C Abortion Hospital Name [DEMOGRAPHIC_DATA][GEOGRA…" at bounding box center [701, 246] width 704 height 21
copy div "[DEMOGRAPHIC_DATA] H"
click at [367, 282] on div "[GEOGRAPHIC_DATA]" at bounding box center [380, 286] width 62 height 11
click at [367, 281] on div "[GEOGRAPHIC_DATA]" at bounding box center [380, 286] width 62 height 11
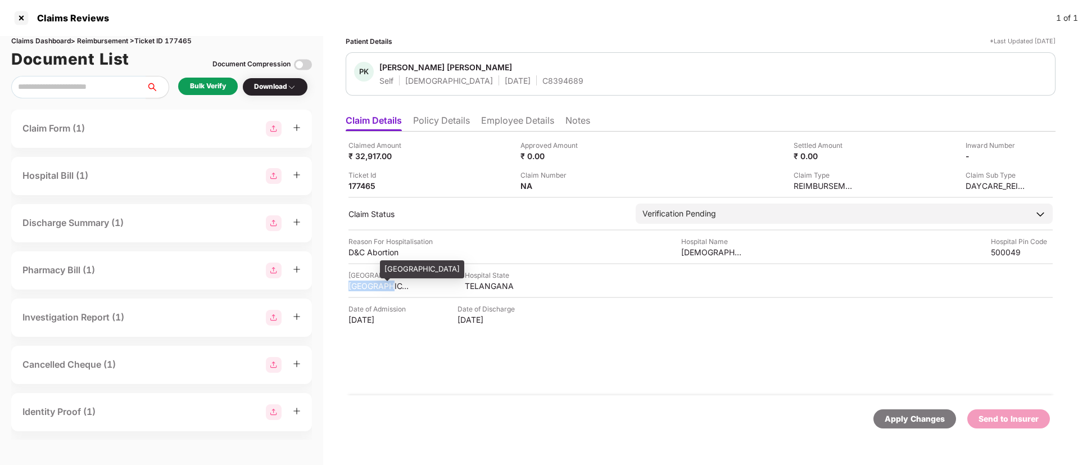
copy div "[GEOGRAPHIC_DATA]"
drag, startPoint x: 348, startPoint y: 253, endPoint x: 404, endPoint y: 249, distance: 56.4
click at [404, 249] on div "Patient Details *Last Updated [DATE] [PERSON_NAME][GEOGRAPHIC_DATA] Kura Sri [P…" at bounding box center [700, 250] width 755 height 429
copy div "D&C Abortion"
click at [484, 124] on li "Employee Details" at bounding box center [517, 123] width 73 height 16
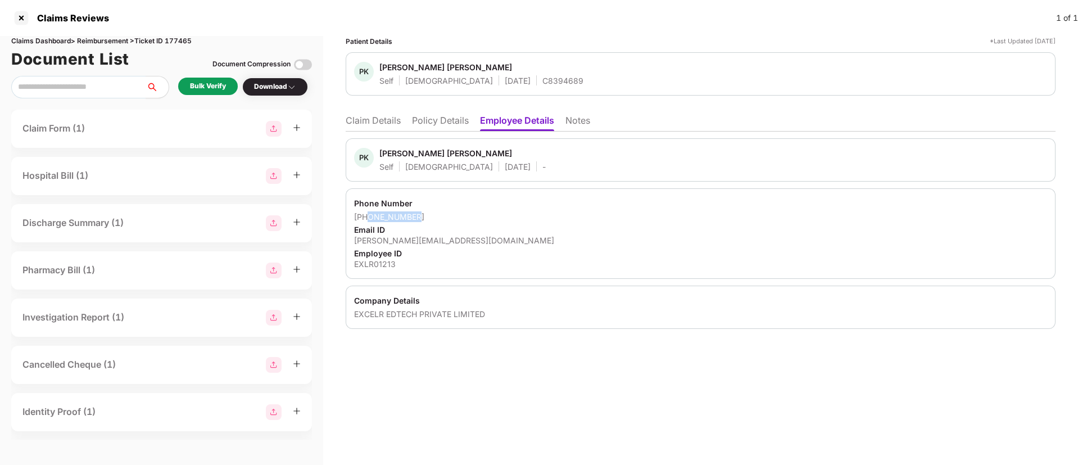
drag, startPoint x: 370, startPoint y: 213, endPoint x: 417, endPoint y: 213, distance: 47.2
click at [417, 213] on div "[PHONE_NUMBER]" at bounding box center [700, 216] width 693 height 11
copy div "9705417255"
drag, startPoint x: 367, startPoint y: 241, endPoint x: 446, endPoint y: 237, distance: 79.3
click at [446, 237] on div "[PERSON_NAME][EMAIL_ADDRESS][DOMAIN_NAME]" at bounding box center [700, 240] width 693 height 11
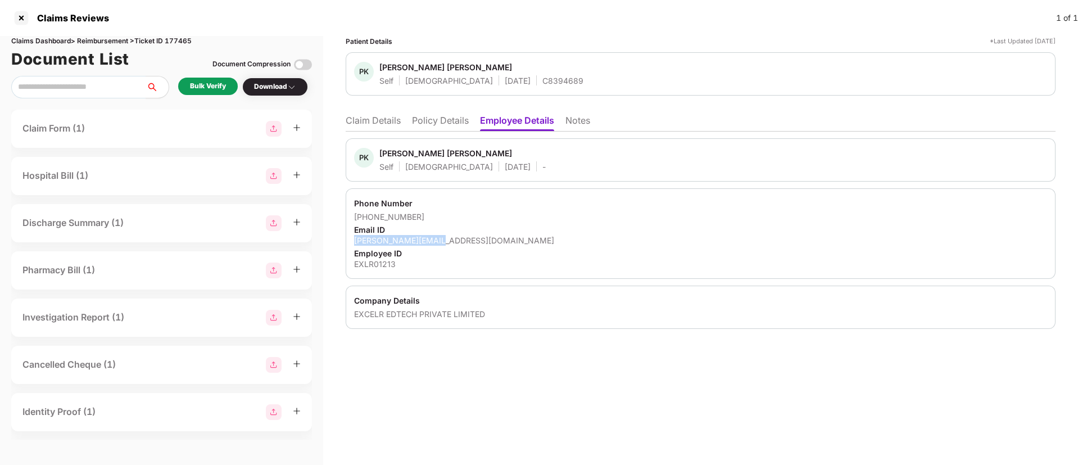
copy div "[PERSON_NAME][EMAIL_ADDRESS][DOMAIN_NAME]"
click at [200, 84] on div "Bulk Verify" at bounding box center [208, 86] width 36 height 11
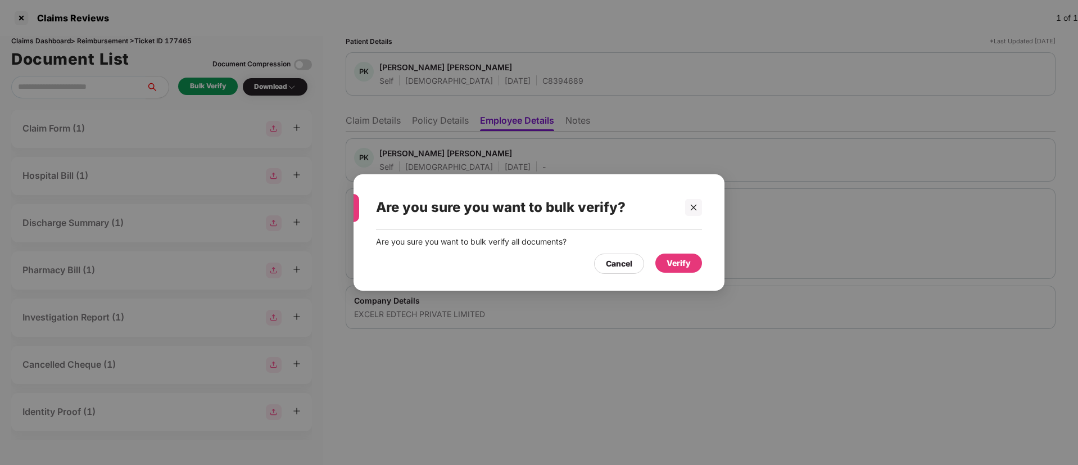
click at [677, 267] on div "Verify" at bounding box center [679, 263] width 24 height 12
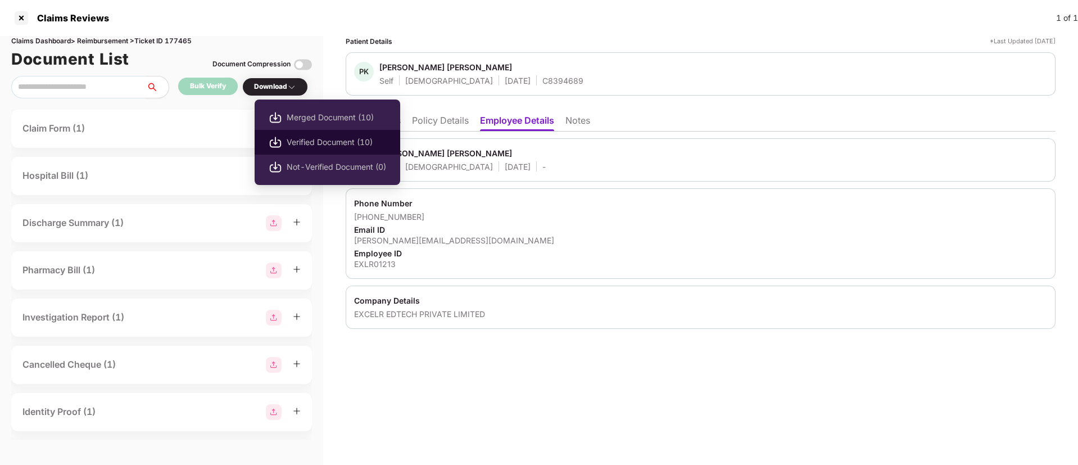
click at [310, 138] on span "Verified Document (10)" at bounding box center [337, 142] width 100 height 12
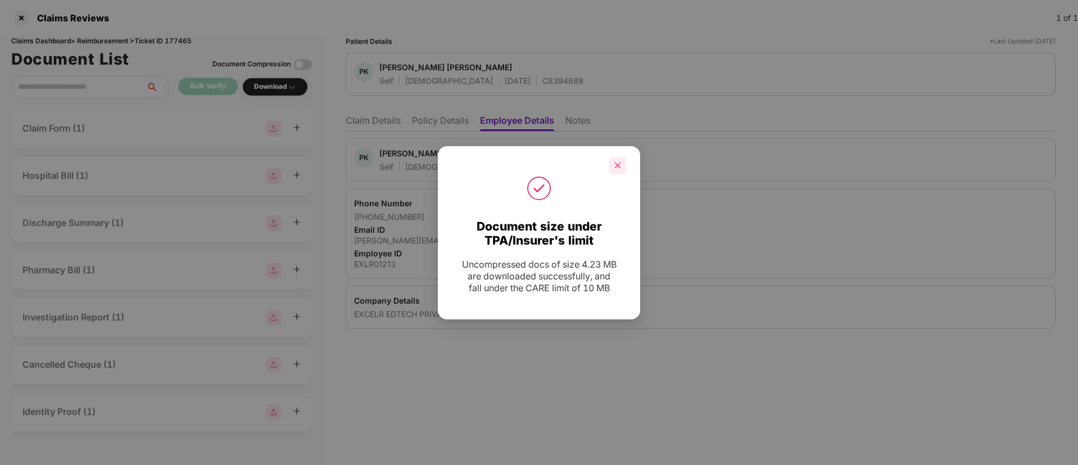
click at [615, 159] on div at bounding box center [617, 165] width 17 height 17
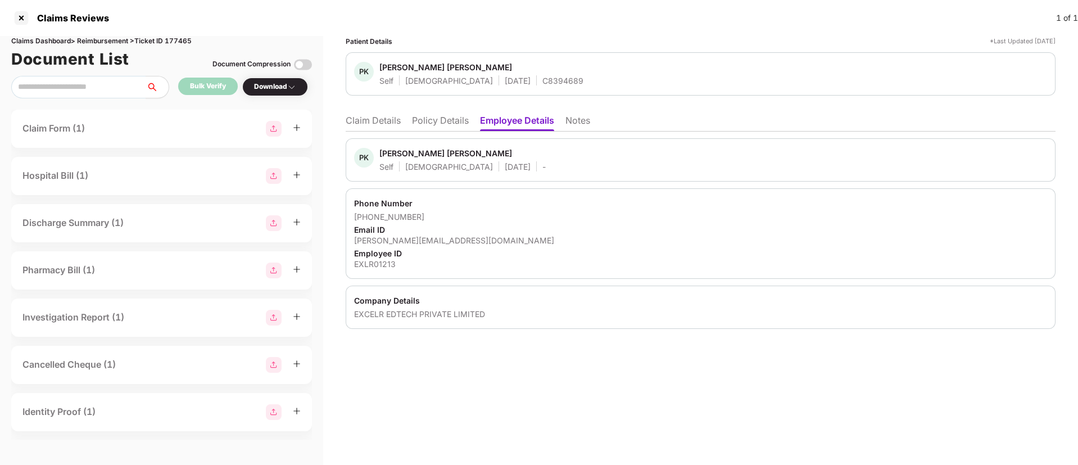
click at [384, 116] on li "Claim Details" at bounding box center [373, 123] width 55 height 16
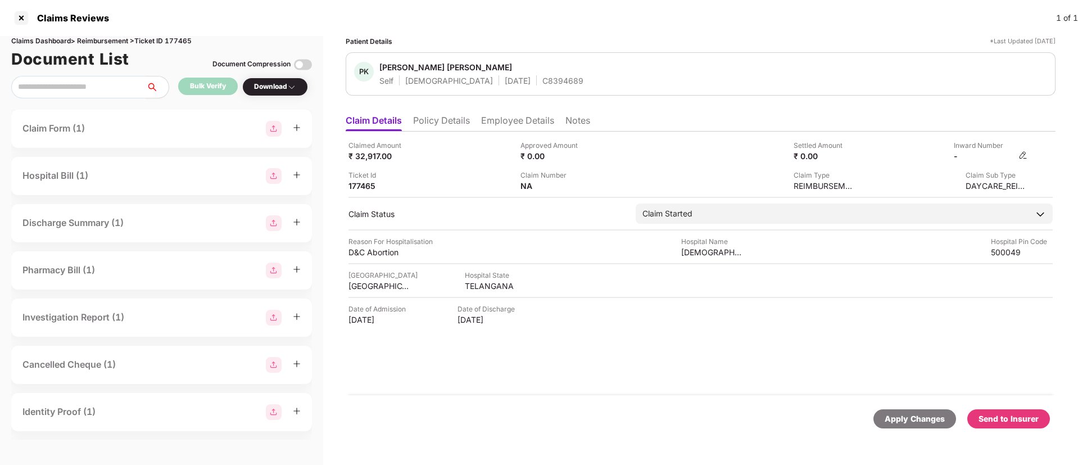
click at [1017, 153] on div "-" at bounding box center [991, 156] width 74 height 11
click at [1023, 157] on img at bounding box center [1023, 155] width 9 height 9
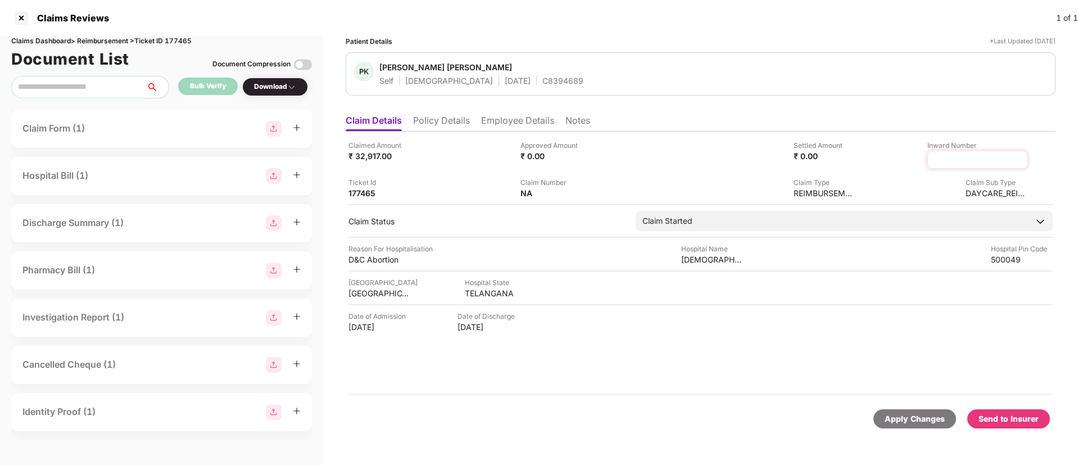
click at [938, 161] on input at bounding box center [977, 160] width 81 height 12
type input "**********"
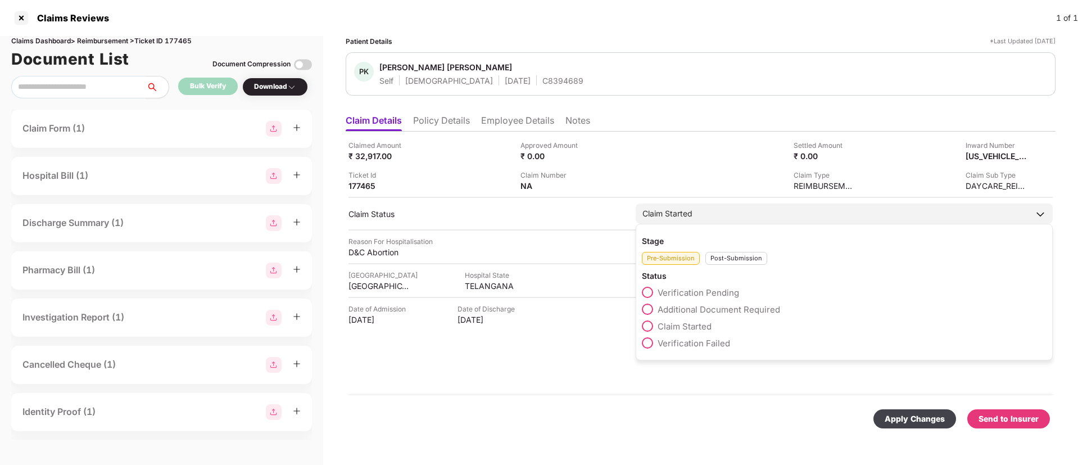
click at [713, 262] on div "Post-Submission" at bounding box center [737, 258] width 62 height 13
click at [643, 306] on span at bounding box center [647, 309] width 11 height 11
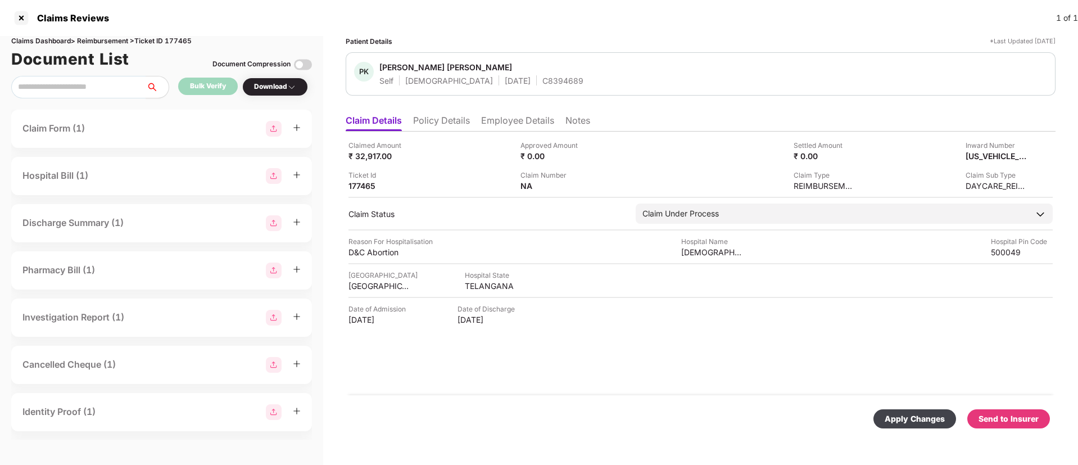
click at [901, 413] on div "Apply Changes" at bounding box center [915, 419] width 60 height 12
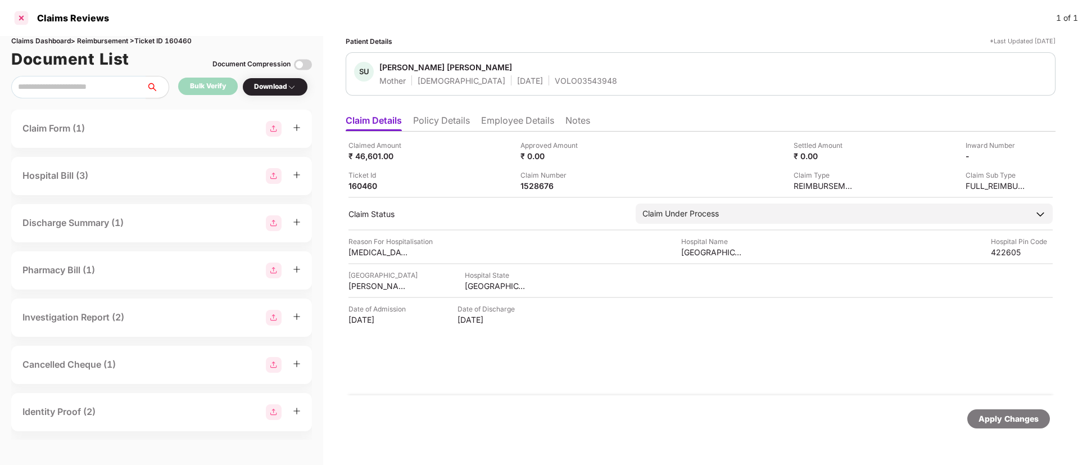
click at [24, 21] on div at bounding box center [21, 18] width 18 height 18
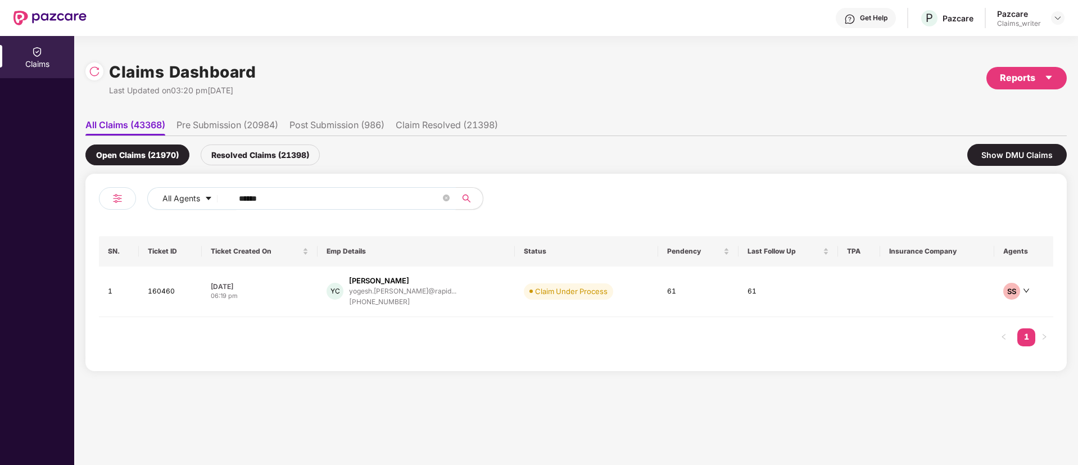
drag, startPoint x: 313, startPoint y: 196, endPoint x: 225, endPoint y: 199, distance: 87.8
click at [225, 199] on span "******" at bounding box center [340, 198] width 231 height 22
paste input "text"
type input "******"
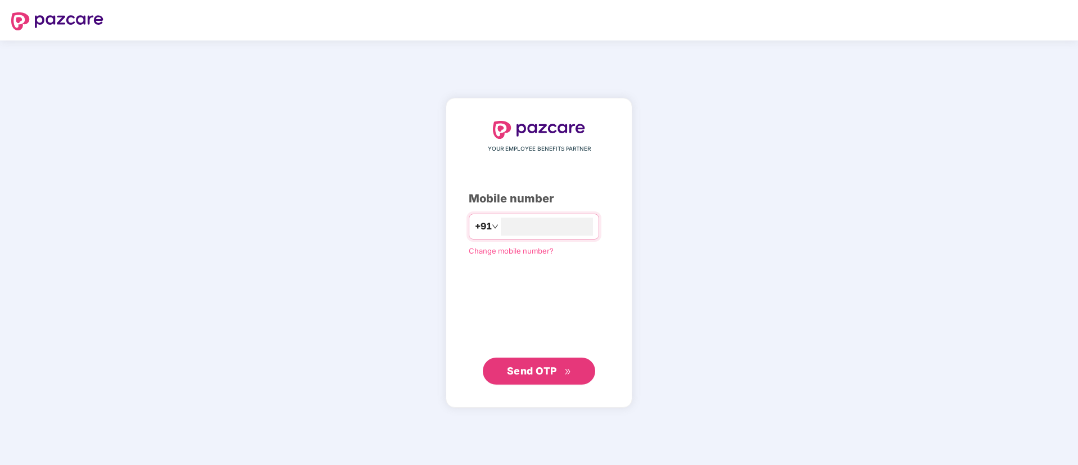
type input "**********"
click at [521, 381] on button "Send OTP" at bounding box center [539, 370] width 112 height 27
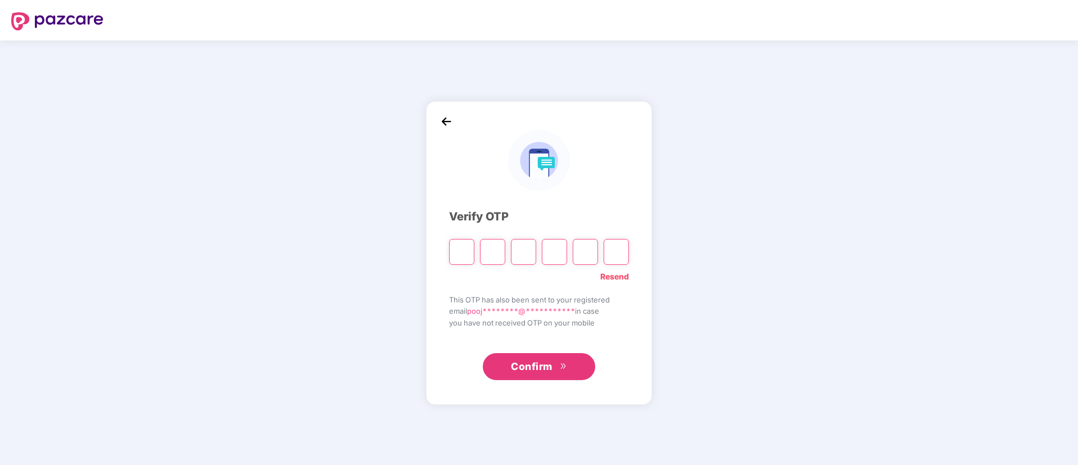
type input "*"
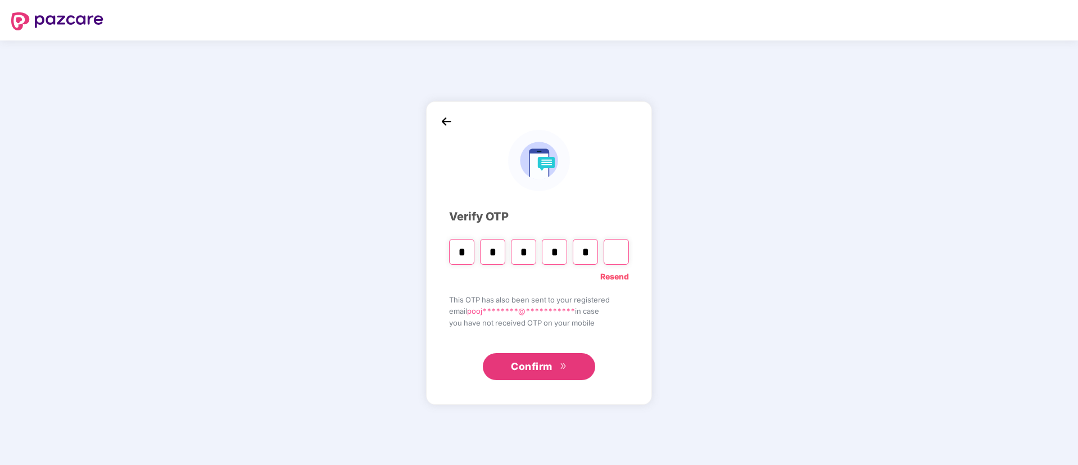
type input "*"
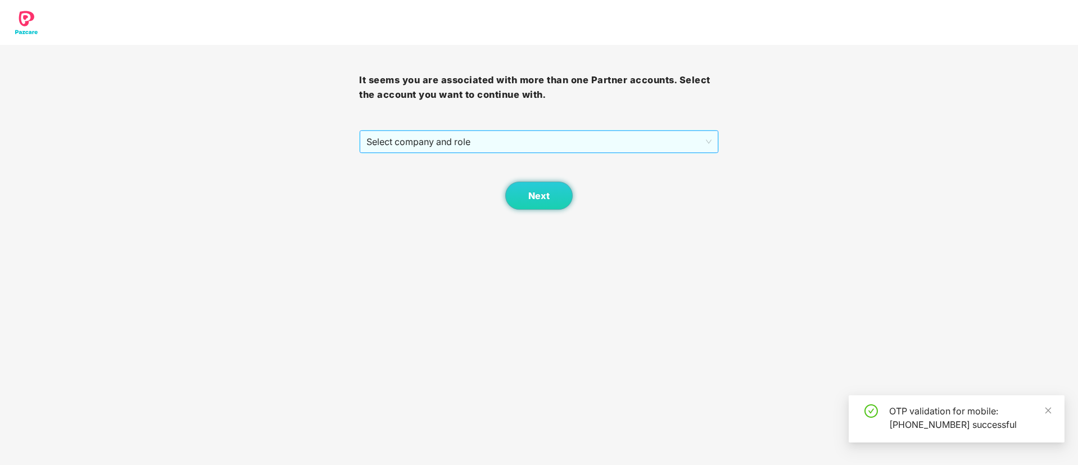
click at [454, 145] on span "Select company and role" at bounding box center [539, 141] width 345 height 21
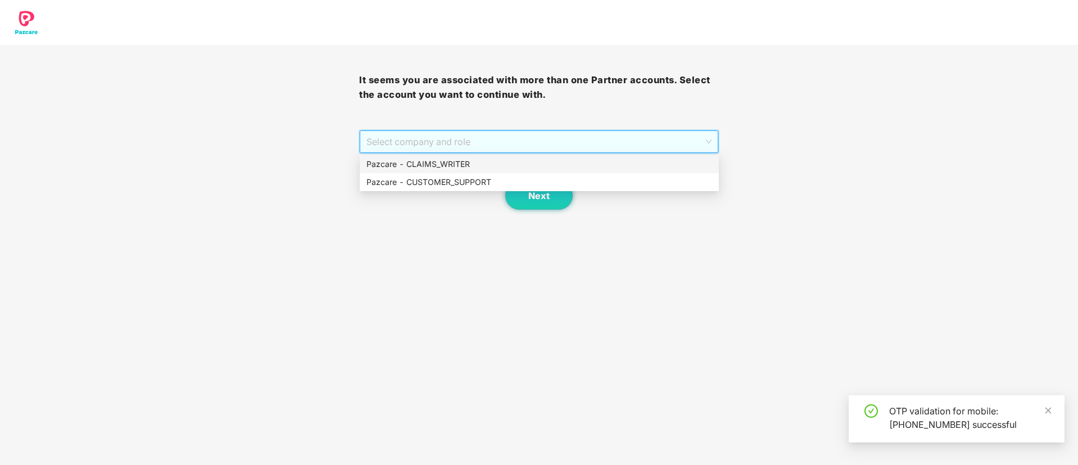
click at [448, 158] on div "Pazcare - CLAIMS_WRITER" at bounding box center [540, 164] width 346 height 12
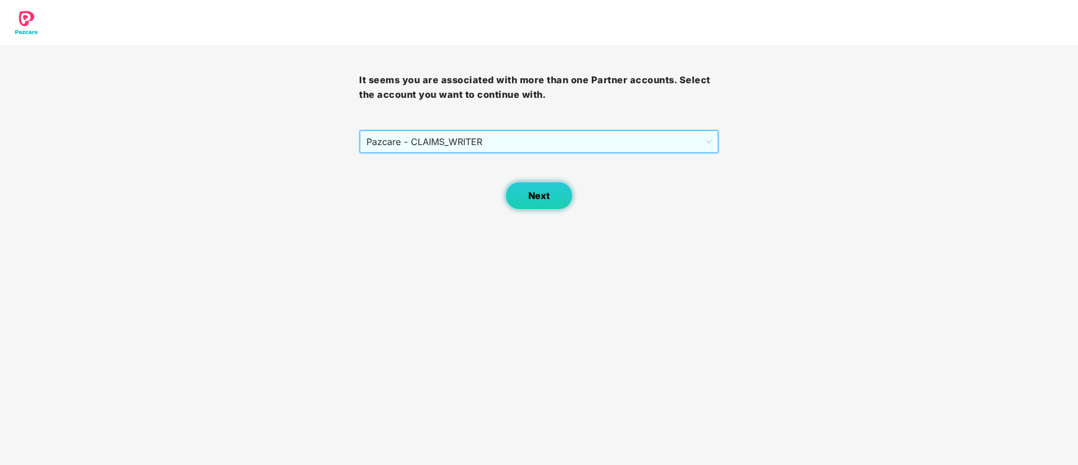
click at [543, 193] on span "Next" at bounding box center [538, 196] width 21 height 11
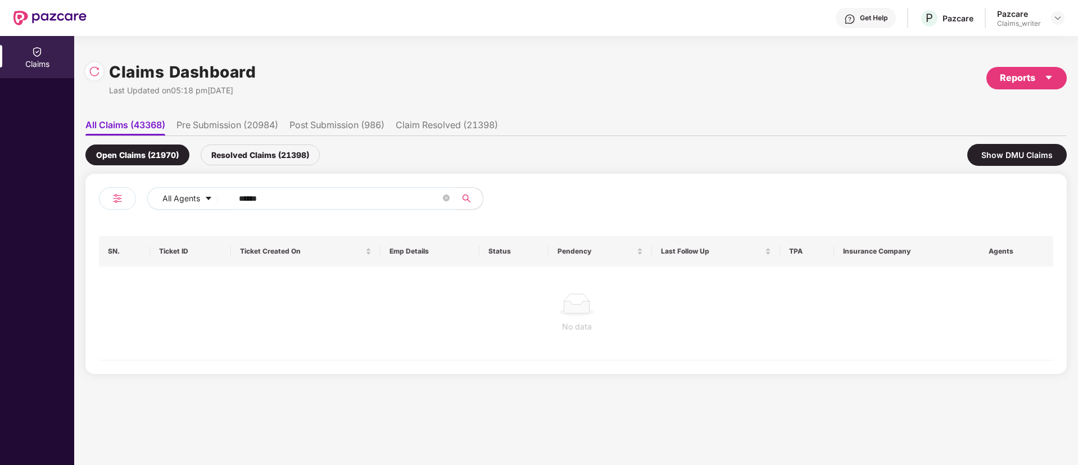
click at [261, 154] on div "Resolved Claims (21398)" at bounding box center [260, 154] width 119 height 21
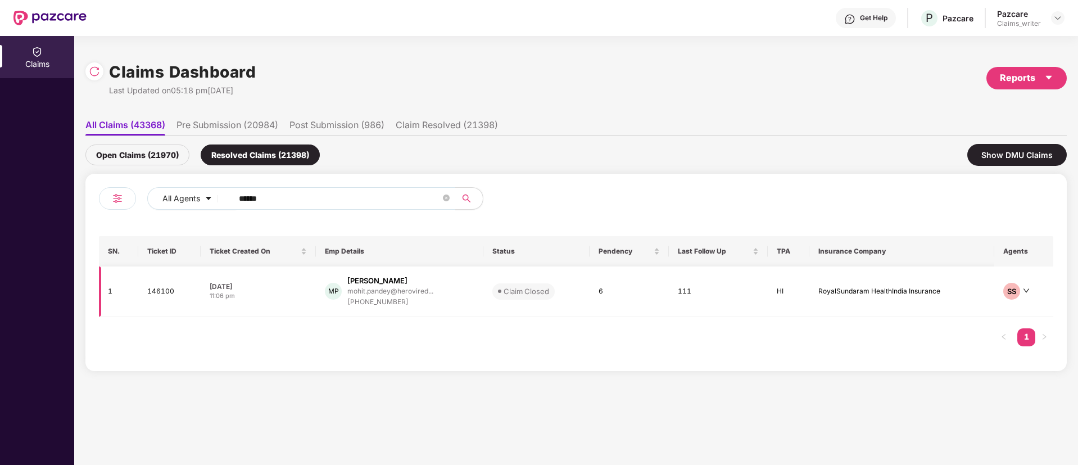
click at [168, 292] on td "146100" at bounding box center [169, 291] width 62 height 51
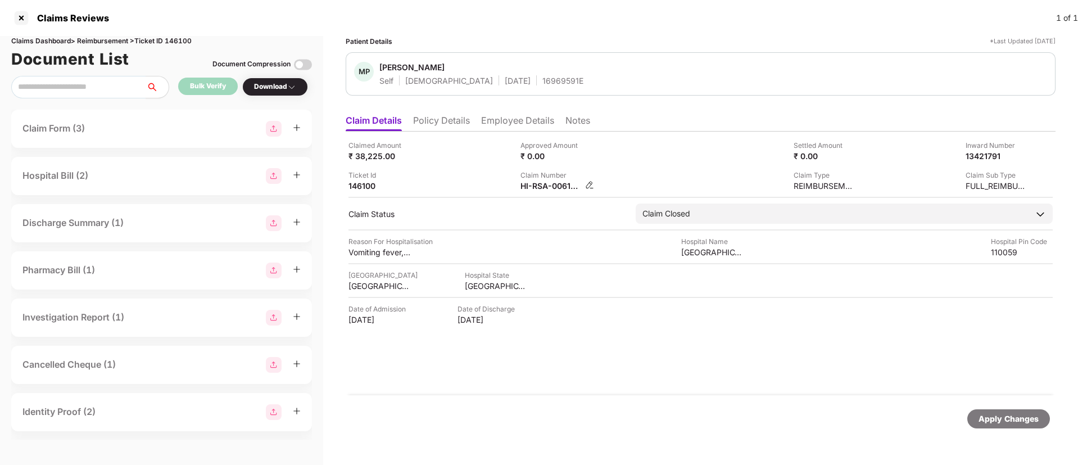
click at [590, 183] on img at bounding box center [589, 184] width 9 height 9
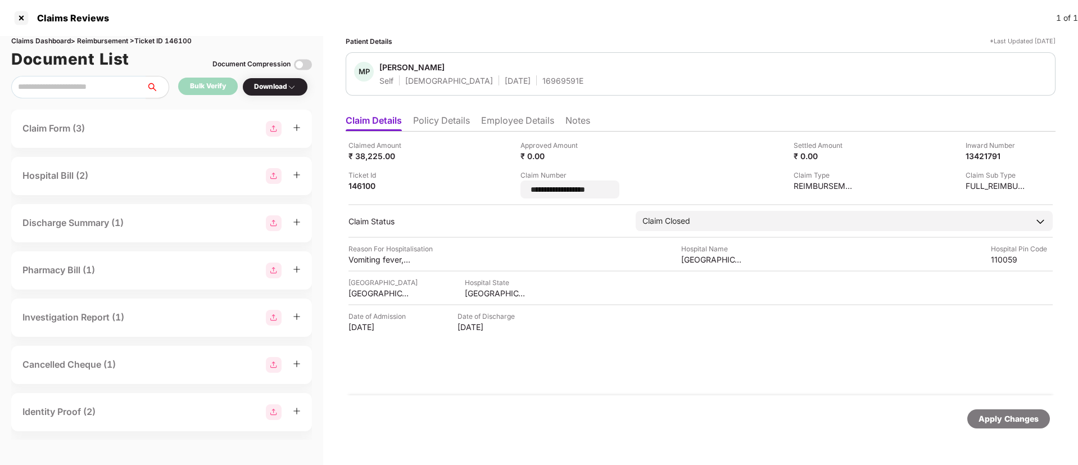
drag, startPoint x: 600, startPoint y: 188, endPoint x: 503, endPoint y: 187, distance: 97.8
click at [503, 187] on div "**********" at bounding box center [701, 169] width 704 height 58
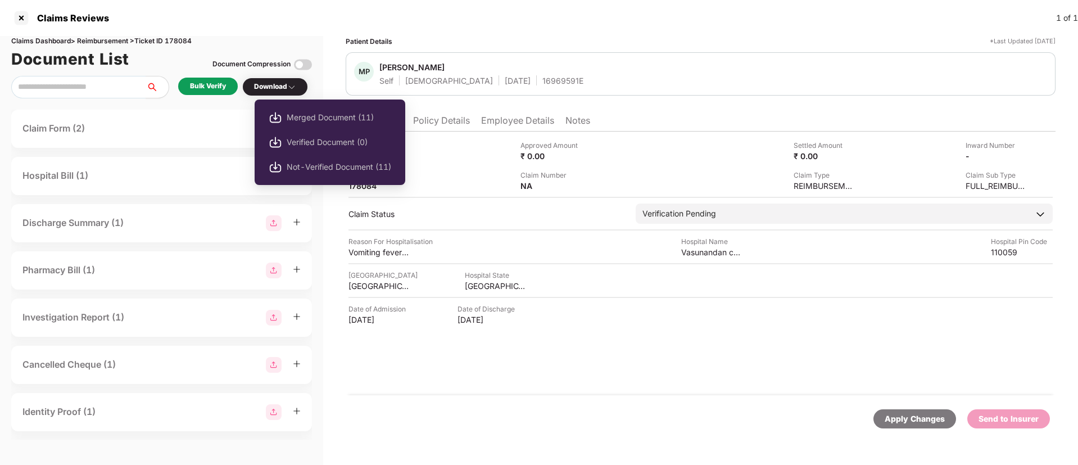
click at [284, 90] on div "Download" at bounding box center [275, 87] width 42 height 11
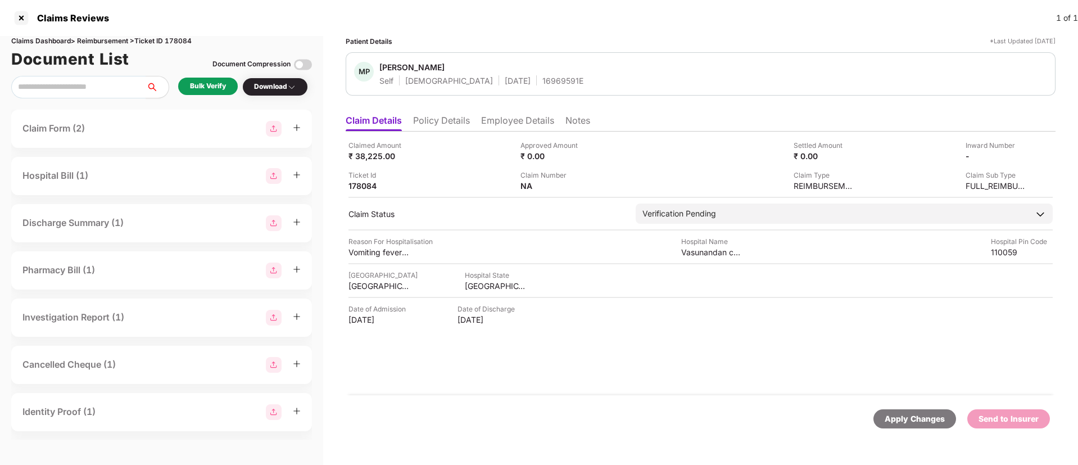
click at [202, 83] on div "Bulk Verify" at bounding box center [208, 86] width 36 height 11
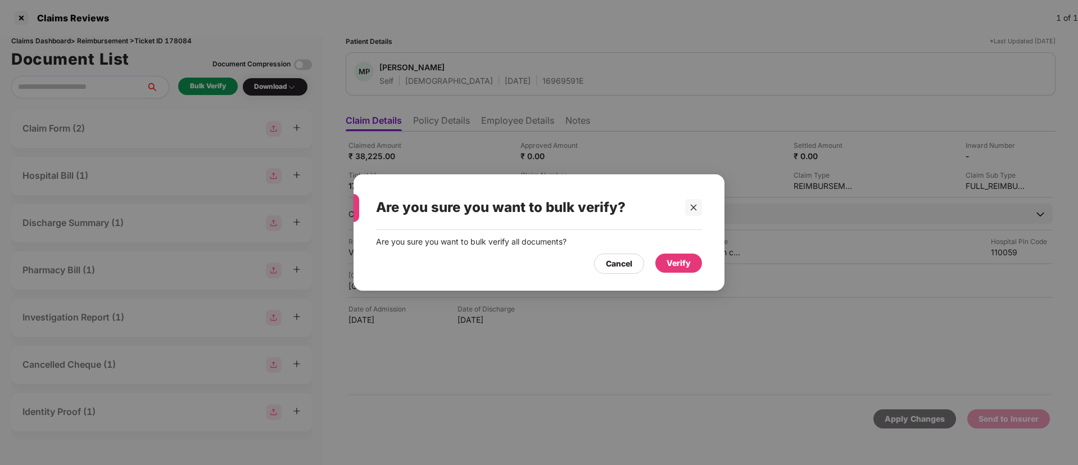
click at [683, 265] on div "Verify" at bounding box center [679, 263] width 24 height 12
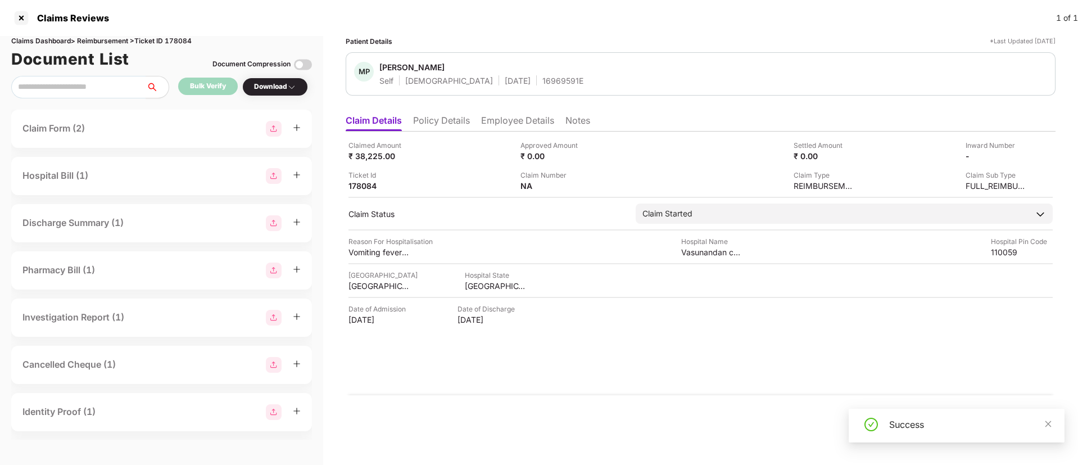
click at [265, 84] on div "Download" at bounding box center [275, 87] width 42 height 11
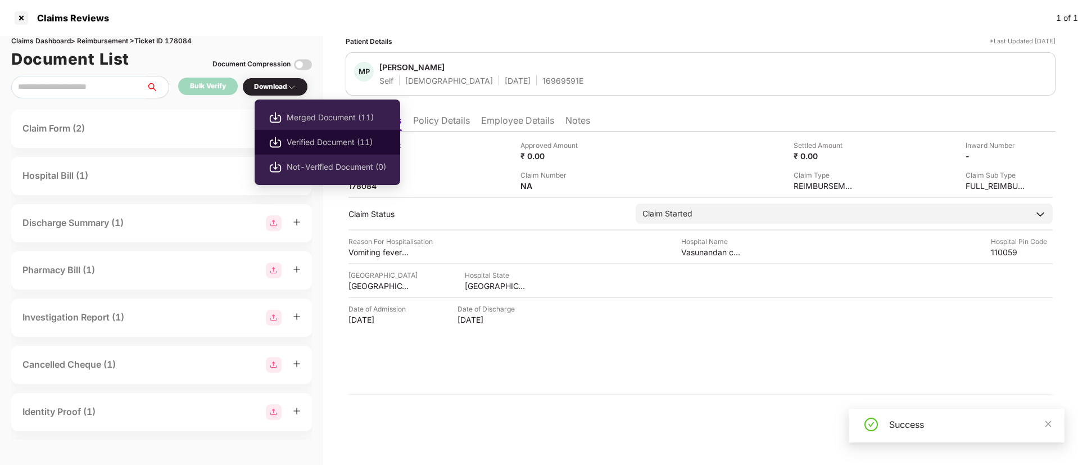
click at [311, 142] on span "Verified Document (11)" at bounding box center [337, 142] width 100 height 12
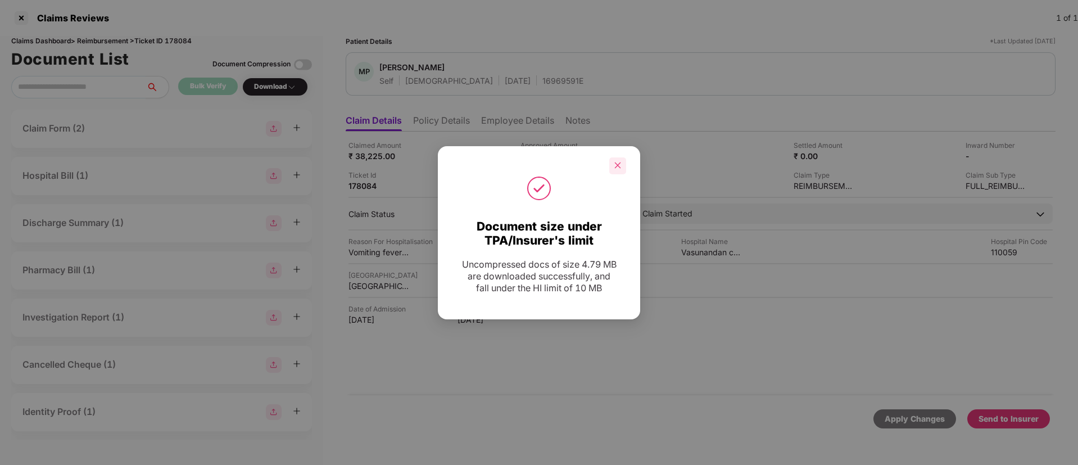
click at [616, 167] on icon "close" at bounding box center [618, 165] width 6 height 6
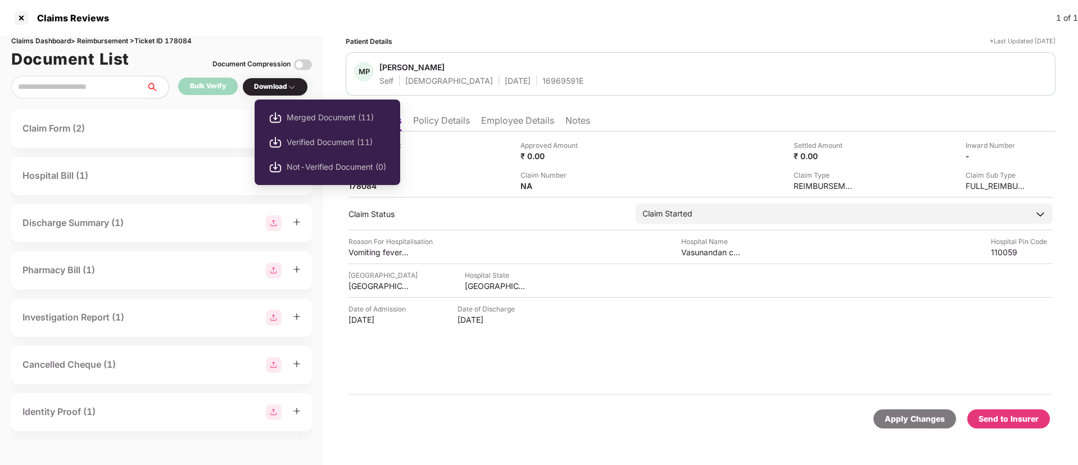
click at [284, 88] on div "Download" at bounding box center [275, 87] width 42 height 11
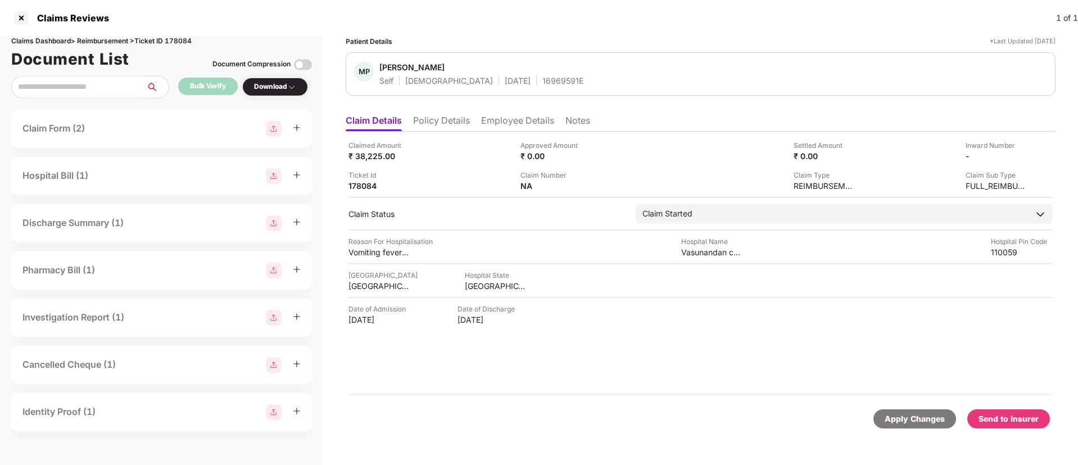
click at [1005, 421] on div "Send to Insurer" at bounding box center [1009, 419] width 60 height 12
click at [446, 127] on li "Policy Details" at bounding box center [441, 123] width 57 height 16
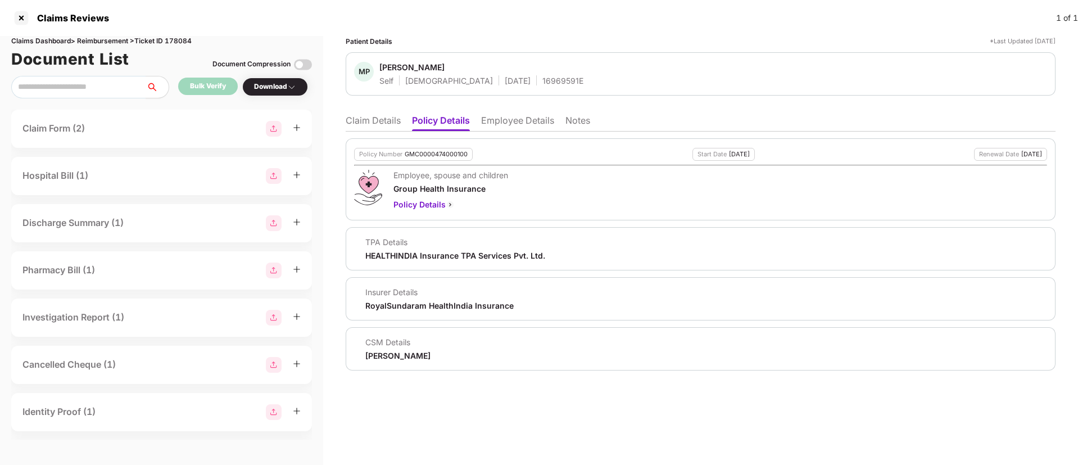
click at [493, 120] on li "Employee Details" at bounding box center [517, 123] width 73 height 16
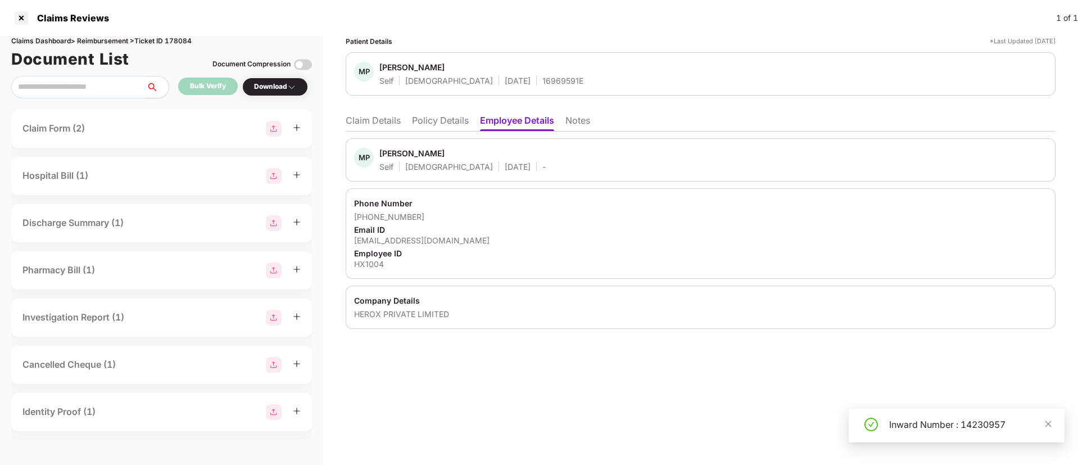
click at [455, 120] on li "Policy Details" at bounding box center [440, 123] width 57 height 16
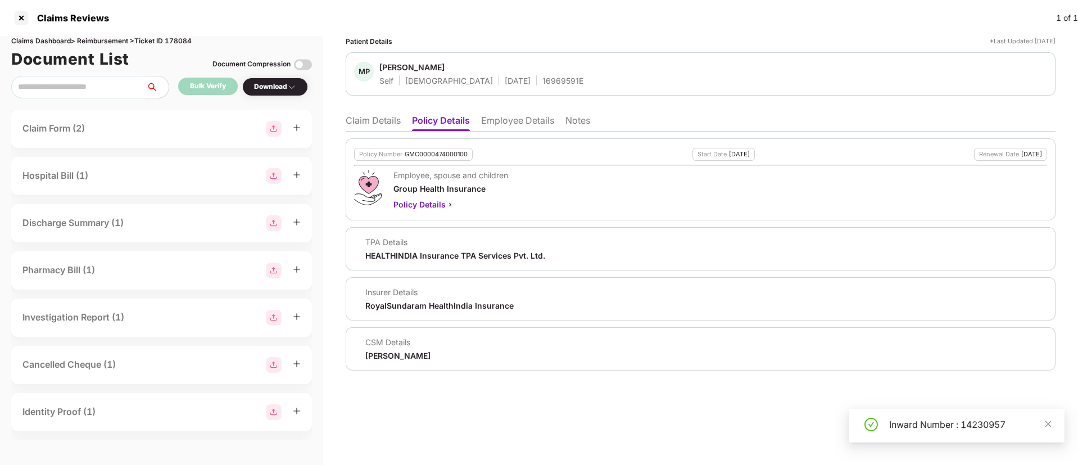
click at [377, 119] on li "Claim Details" at bounding box center [373, 123] width 55 height 16
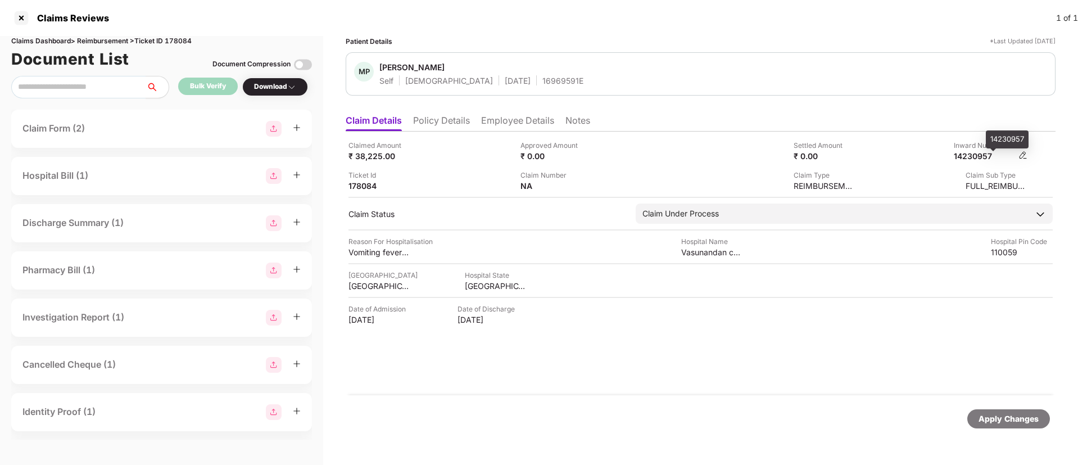
click at [967, 156] on div "14230957" at bounding box center [985, 156] width 62 height 11
copy div "14230957"
click at [26, 20] on div at bounding box center [21, 18] width 18 height 18
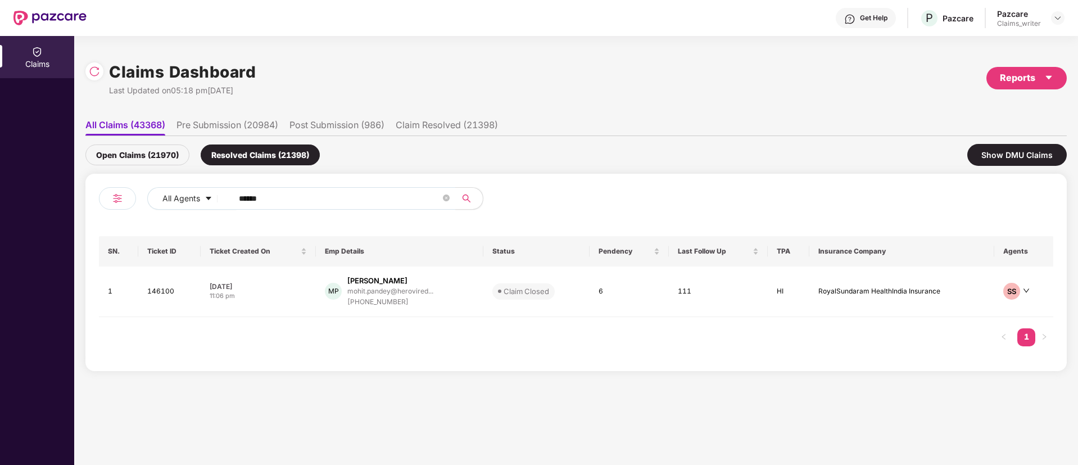
click at [152, 162] on div "Open Claims (21970)" at bounding box center [137, 154] width 104 height 21
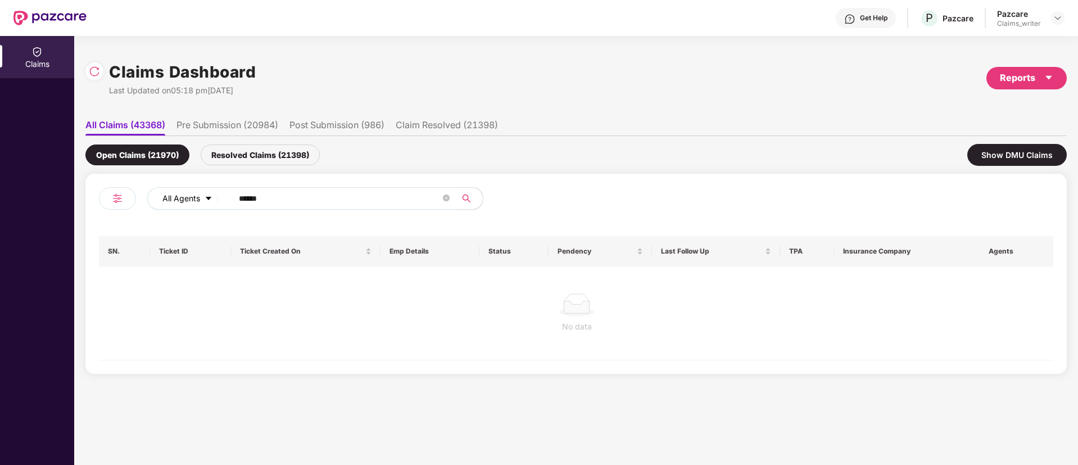
drag, startPoint x: 284, startPoint y: 204, endPoint x: 206, endPoint y: 193, distance: 78.2
click at [207, 193] on div "All Agents ******" at bounding box center [433, 198] width 573 height 22
paste input "text"
type input "******"
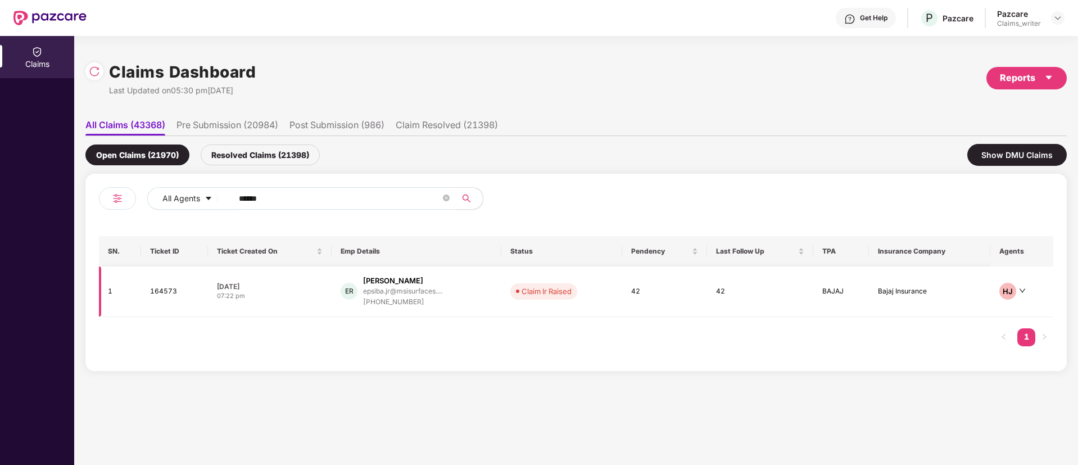
click at [161, 292] on td "164573" at bounding box center [174, 291] width 67 height 51
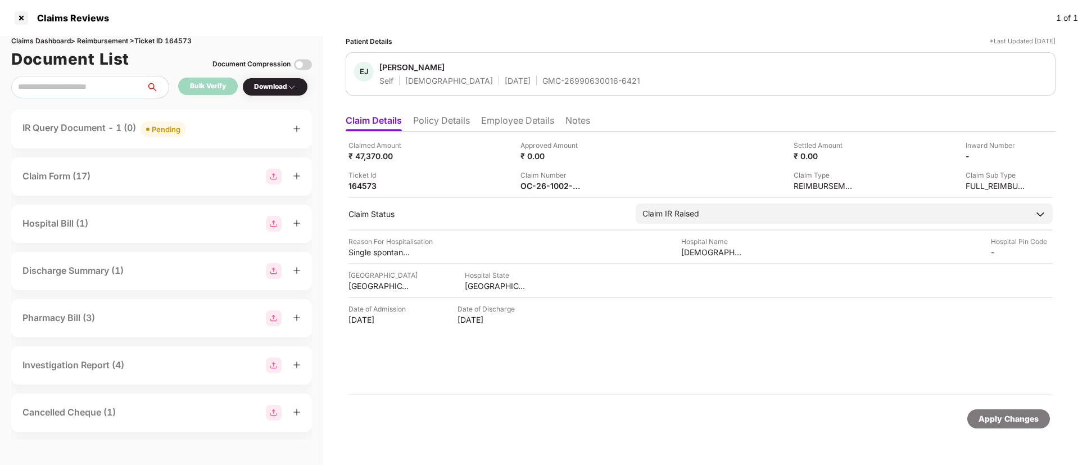
click at [583, 121] on li "Notes" at bounding box center [578, 123] width 25 height 16
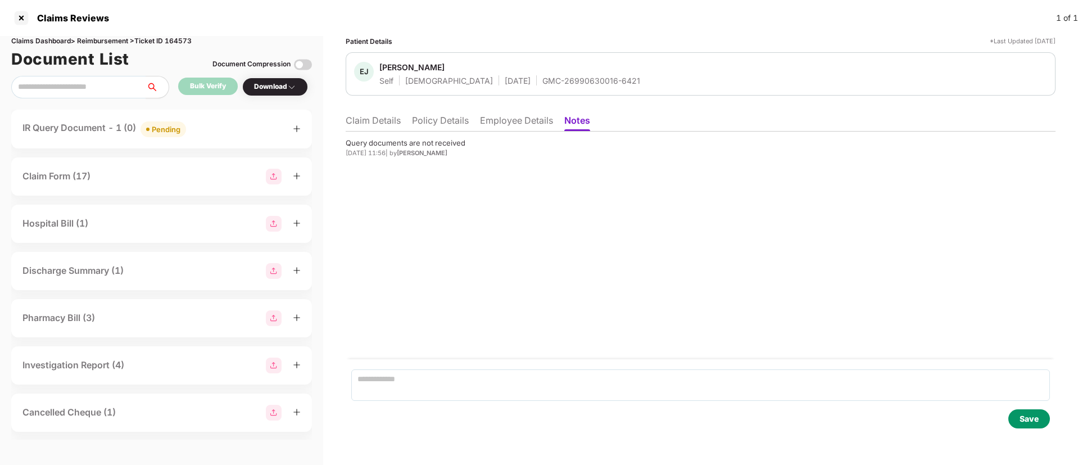
click at [381, 127] on li "Claim Details" at bounding box center [373, 123] width 55 height 16
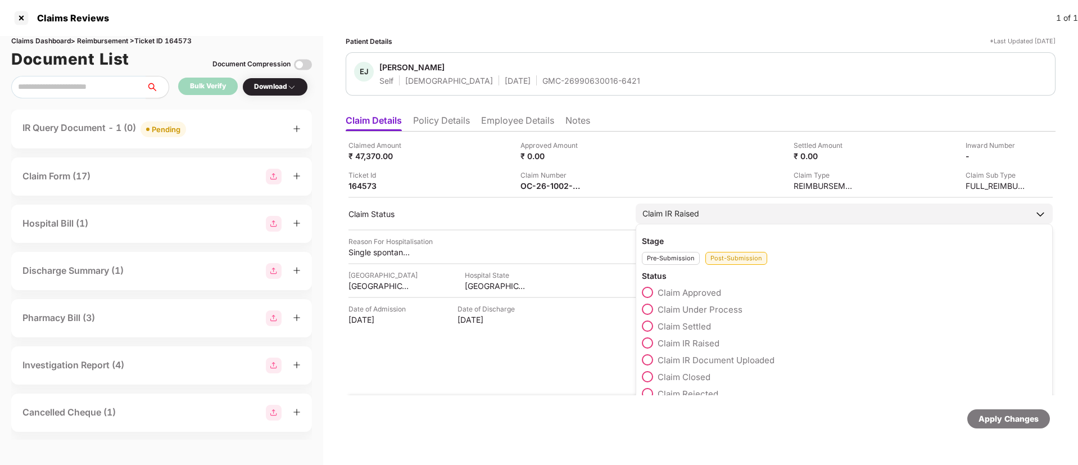
click at [646, 375] on span at bounding box center [647, 376] width 11 height 11
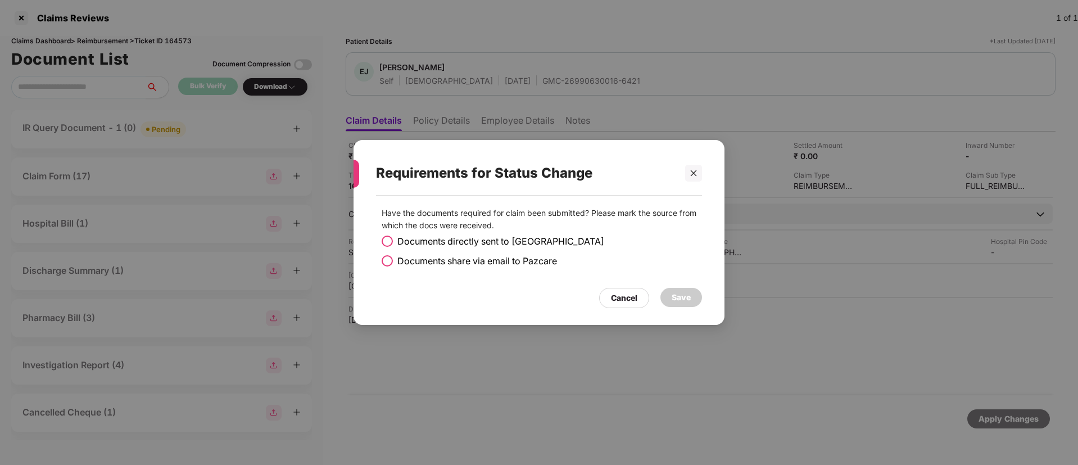
click at [385, 260] on span at bounding box center [387, 260] width 11 height 11
click at [679, 295] on div "Save" at bounding box center [681, 297] width 19 height 12
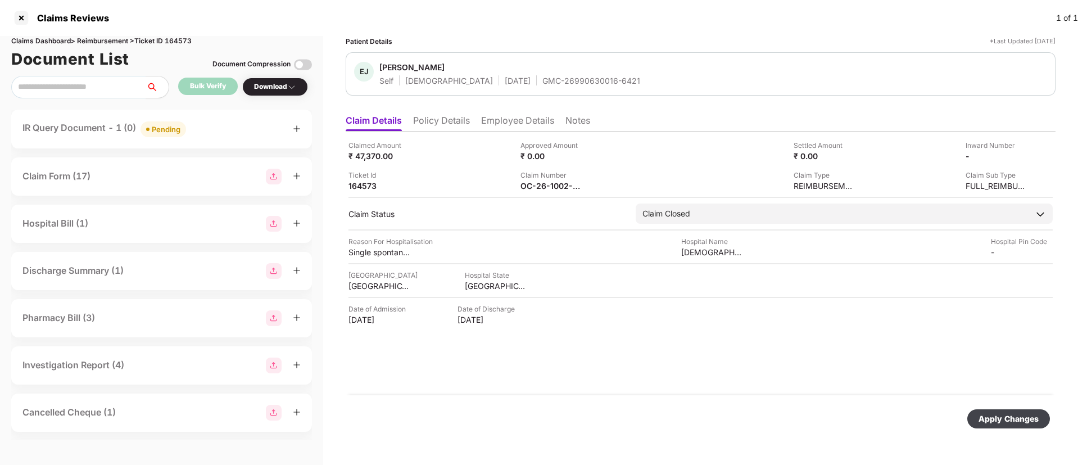
click at [1000, 413] on div "Apply Changes" at bounding box center [1009, 419] width 60 height 12
drag, startPoint x: 502, startPoint y: 77, endPoint x: 603, endPoint y: 84, distance: 101.4
click at [603, 84] on div "[PERSON_NAME] Jasmine R Self [DEMOGRAPHIC_DATA] [DATE] GMC-26990630016-6421" at bounding box center [700, 74] width 693 height 24
copy div "GMC-26990630016-6421"
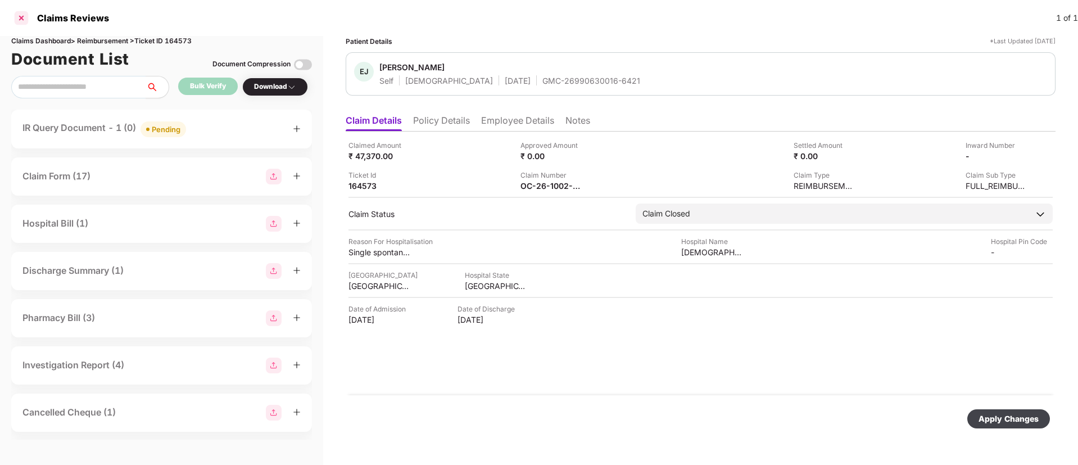
click at [21, 21] on div at bounding box center [21, 18] width 18 height 18
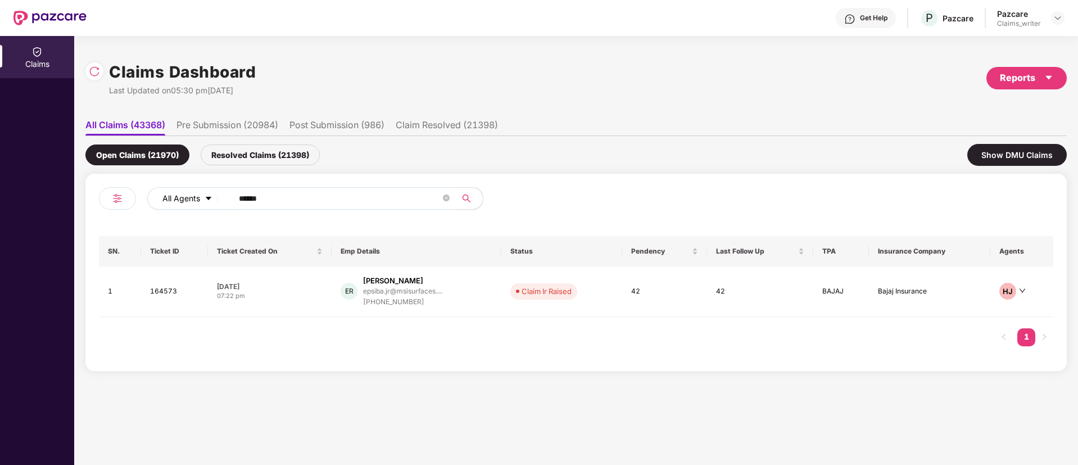
drag, startPoint x: 286, startPoint y: 196, endPoint x: 192, endPoint y: 192, distance: 94.0
click at [192, 192] on div "All Agents ******" at bounding box center [433, 198] width 573 height 22
paste input "text"
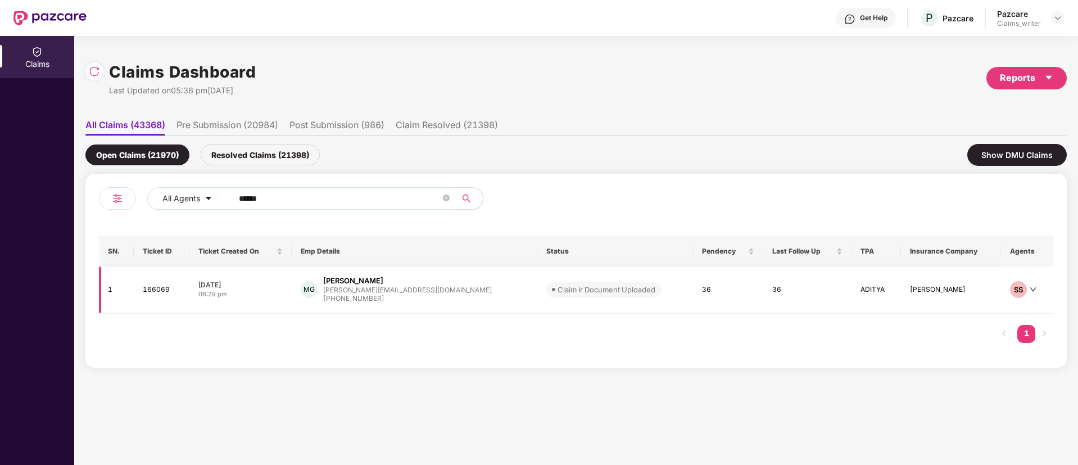
type input "******"
click at [162, 290] on td "166069" at bounding box center [162, 289] width 56 height 47
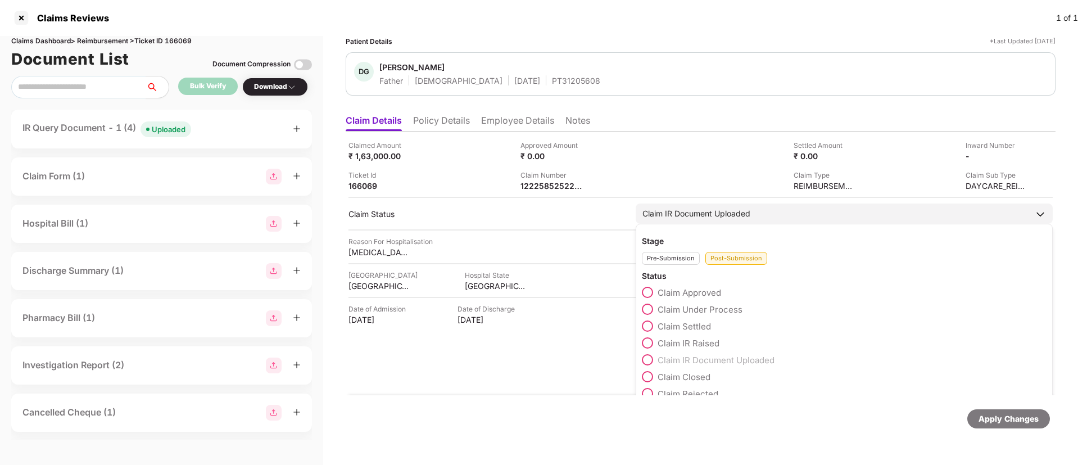
scroll to position [16, 0]
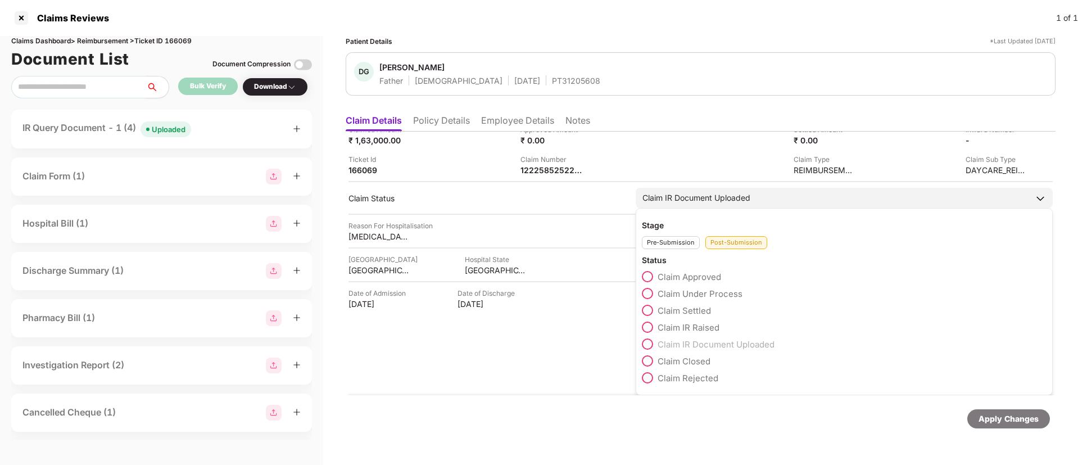
click at [648, 378] on span at bounding box center [647, 377] width 11 height 11
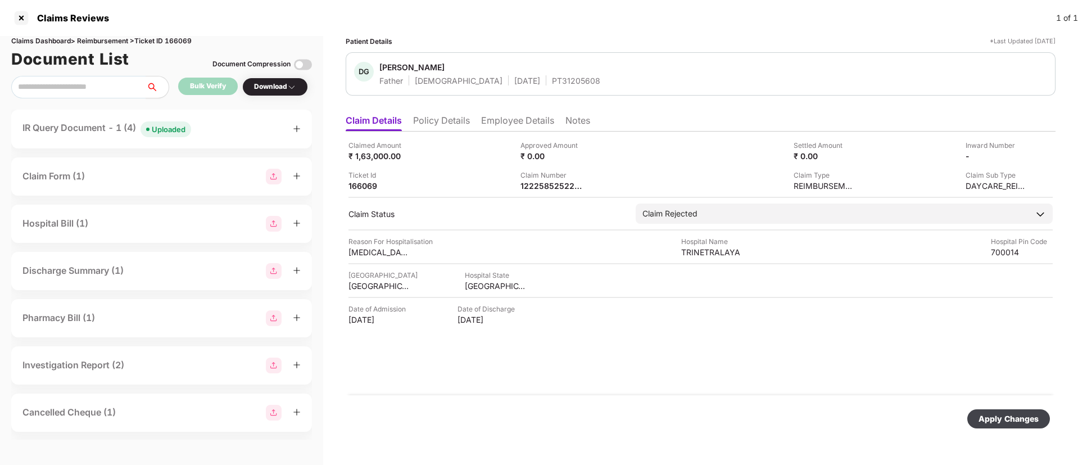
scroll to position [0, 0]
click at [1011, 416] on div "Apply Changes" at bounding box center [1009, 419] width 60 height 12
click at [502, 120] on li "Employee Details" at bounding box center [517, 123] width 73 height 16
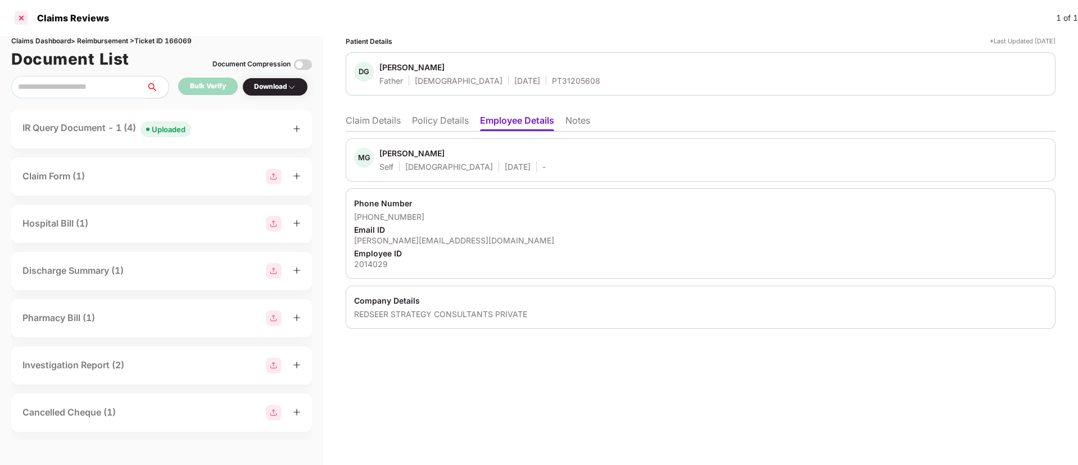
click at [24, 20] on div at bounding box center [21, 18] width 18 height 18
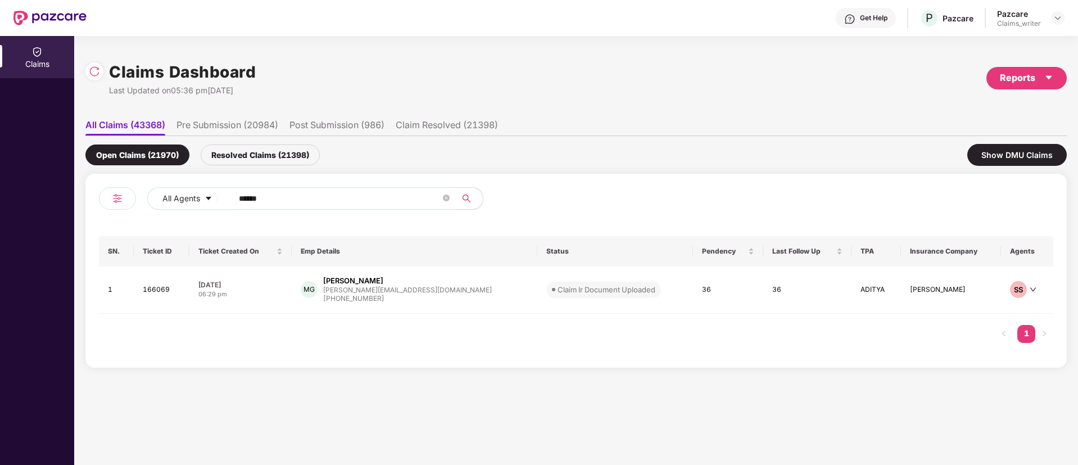
click at [100, 76] on img at bounding box center [94, 71] width 11 height 11
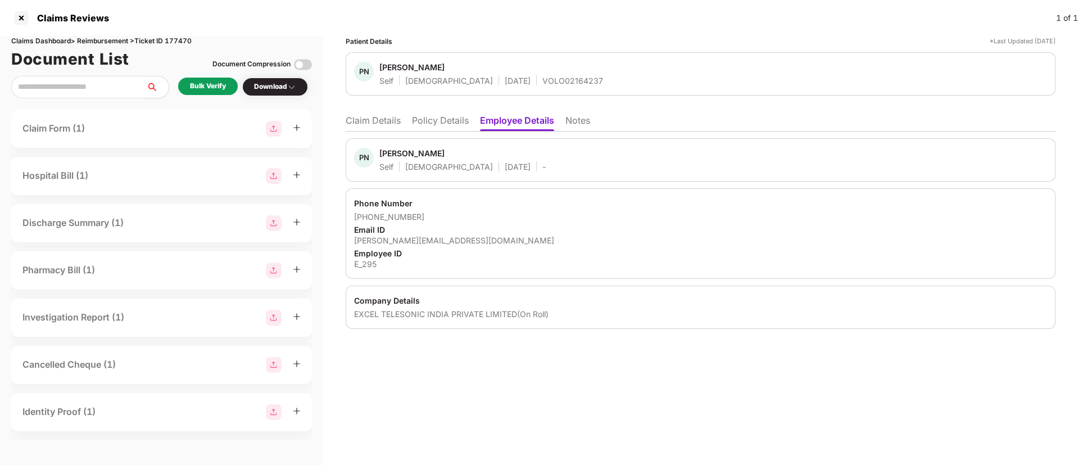
click at [433, 125] on li "Policy Details" at bounding box center [440, 123] width 57 height 16
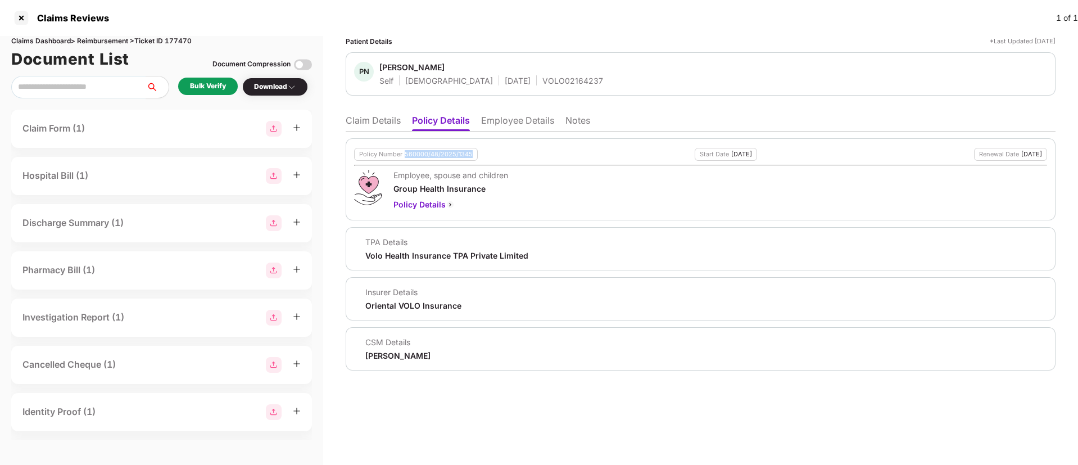
drag, startPoint x: 404, startPoint y: 155, endPoint x: 473, endPoint y: 151, distance: 69.2
click at [473, 151] on div "Policy Number 560000/48/2025/1345" at bounding box center [416, 154] width 124 height 13
copy div "560000/48/2025/1345"
click at [511, 115] on li "Employee Details" at bounding box center [517, 123] width 73 height 16
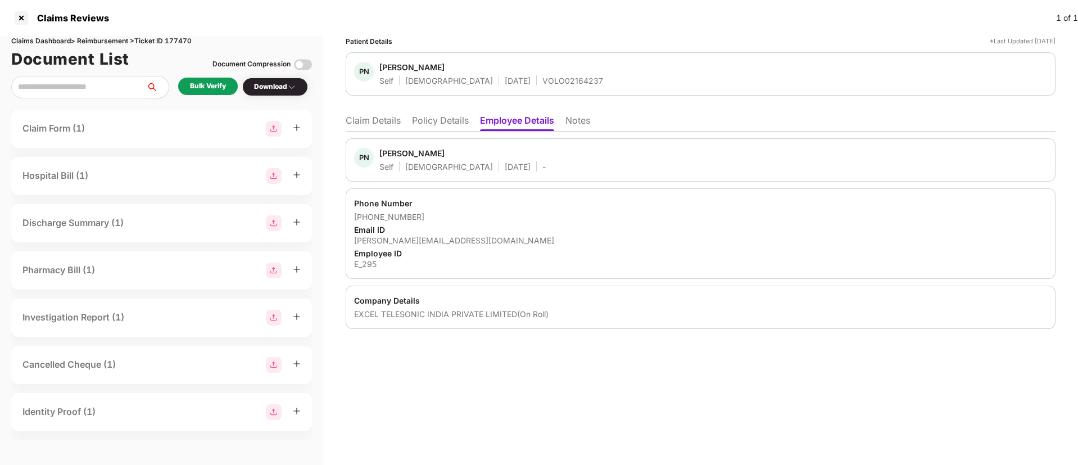
click at [415, 369] on div "Patient Details *Last Updated [DATE] PN [PERSON_NAME] Self [DEMOGRAPHIC_DATA] […" at bounding box center [700, 250] width 755 height 429
click at [216, 89] on div "Bulk Verify" at bounding box center [208, 86] width 36 height 11
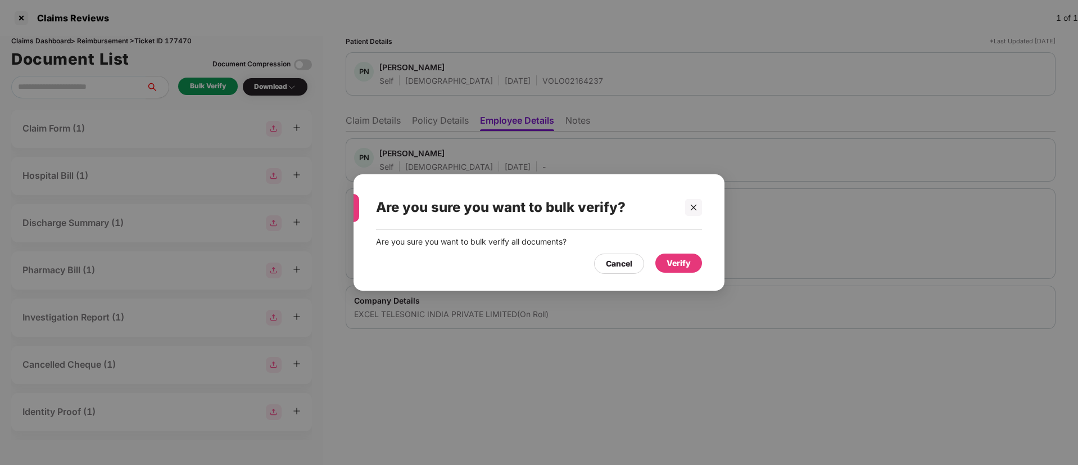
click at [674, 264] on div "Verify" at bounding box center [679, 263] width 24 height 12
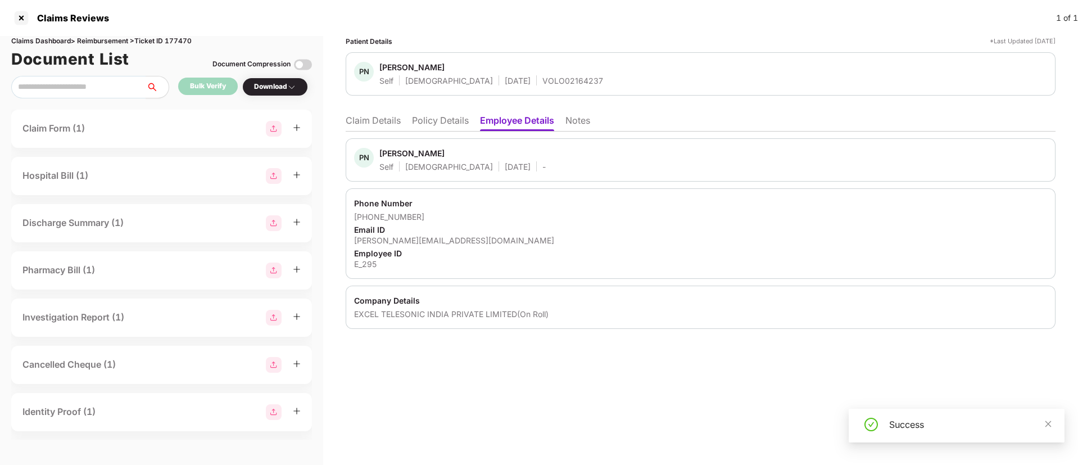
click at [273, 91] on div "Download" at bounding box center [275, 87] width 42 height 11
click at [273, 88] on div "Download" at bounding box center [275, 87] width 42 height 11
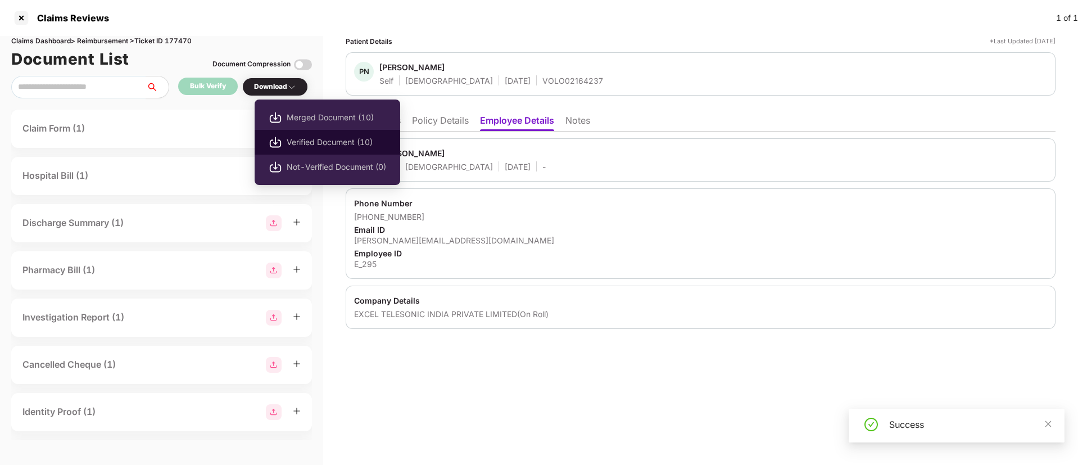
click at [319, 136] on span "Verified Document (10)" at bounding box center [337, 142] width 100 height 12
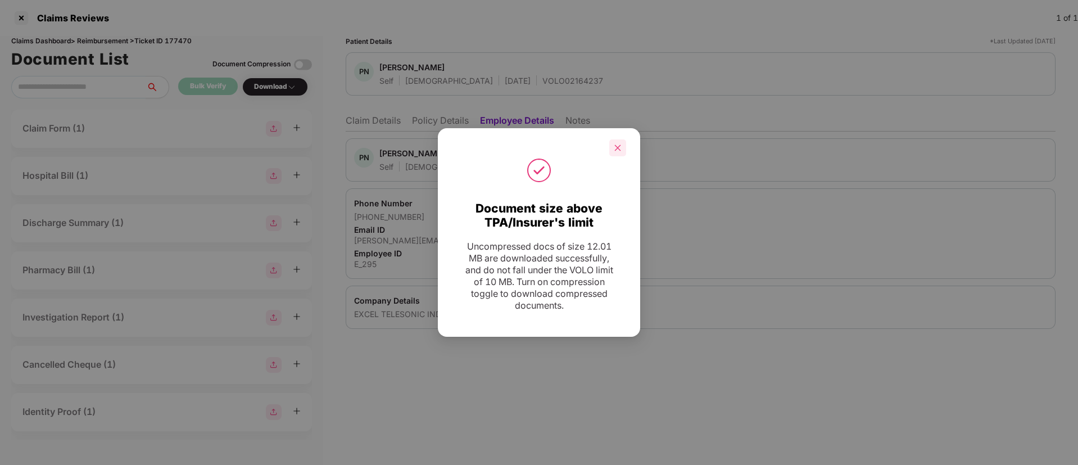
click at [620, 145] on icon "close" at bounding box center [618, 148] width 8 height 8
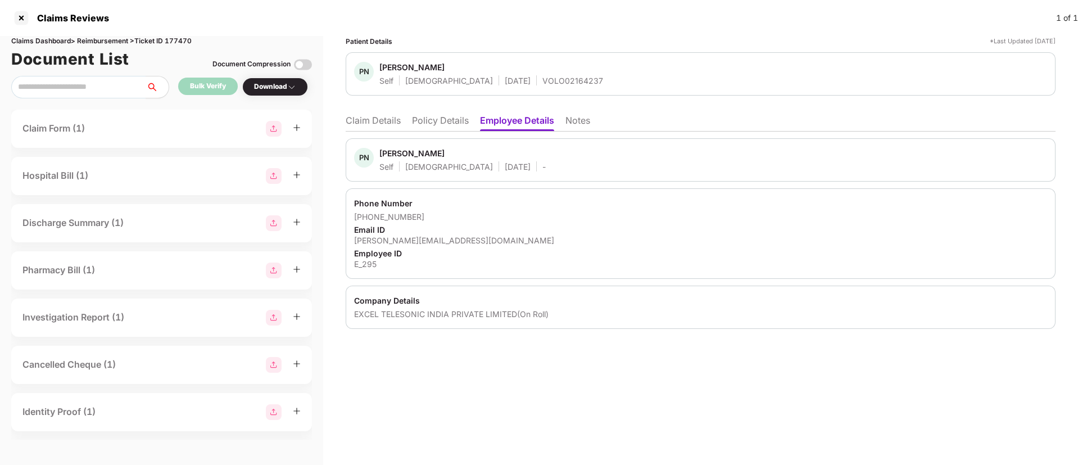
click at [359, 116] on li "Claim Details" at bounding box center [373, 123] width 55 height 16
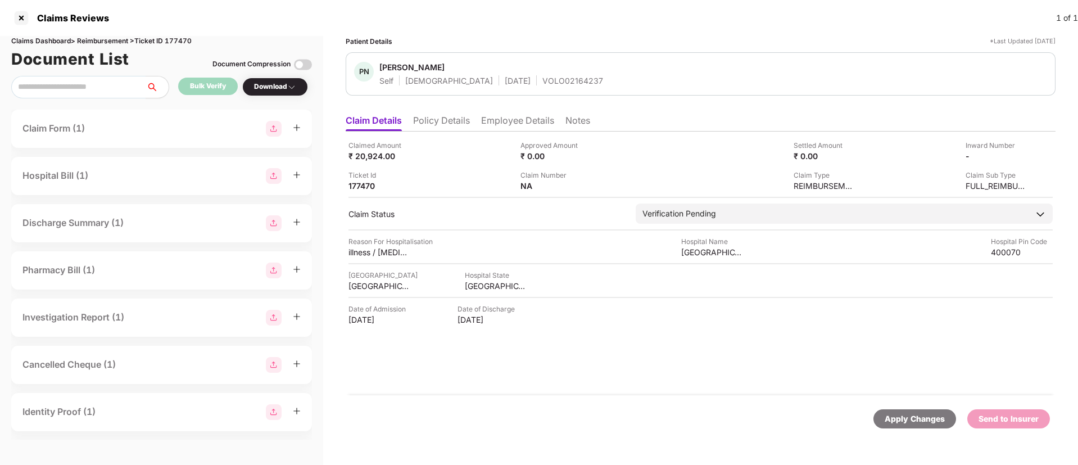
click at [592, 227] on div "Claimed Amount ₹ 20,924.00 Approved Amount ₹ 0.00 Settled Amount ₹ 0.00 Inward …" at bounding box center [701, 264] width 710 height 264
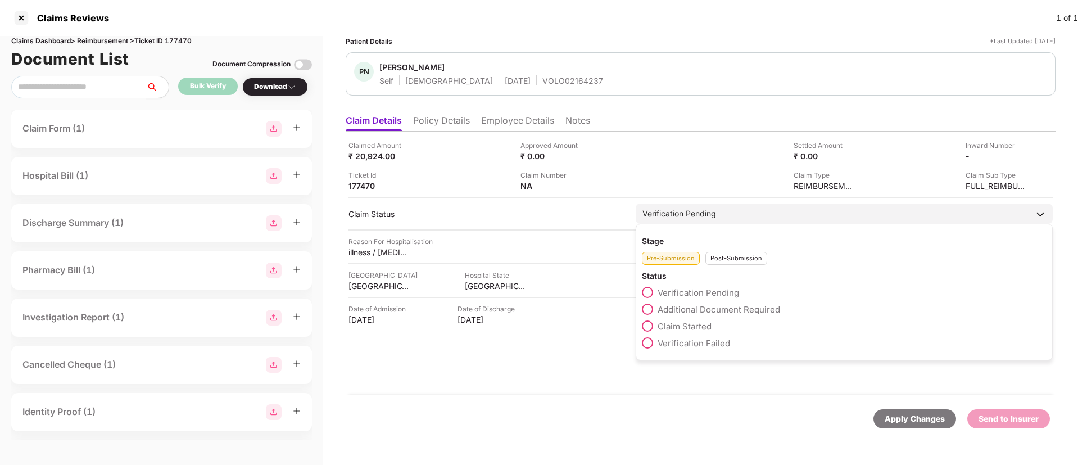
click at [648, 325] on span at bounding box center [647, 325] width 11 height 11
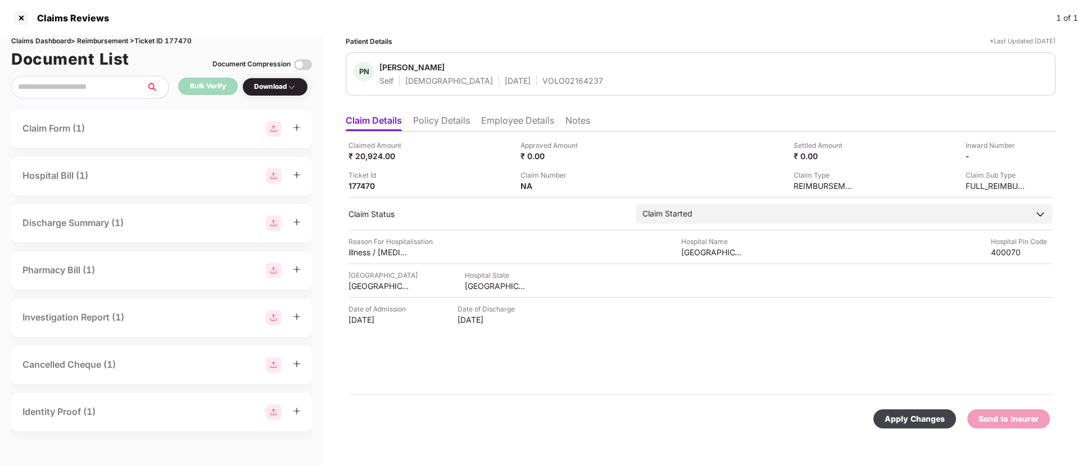
click at [902, 413] on div "Apply Changes" at bounding box center [915, 419] width 60 height 12
click at [17, 19] on div at bounding box center [21, 18] width 18 height 18
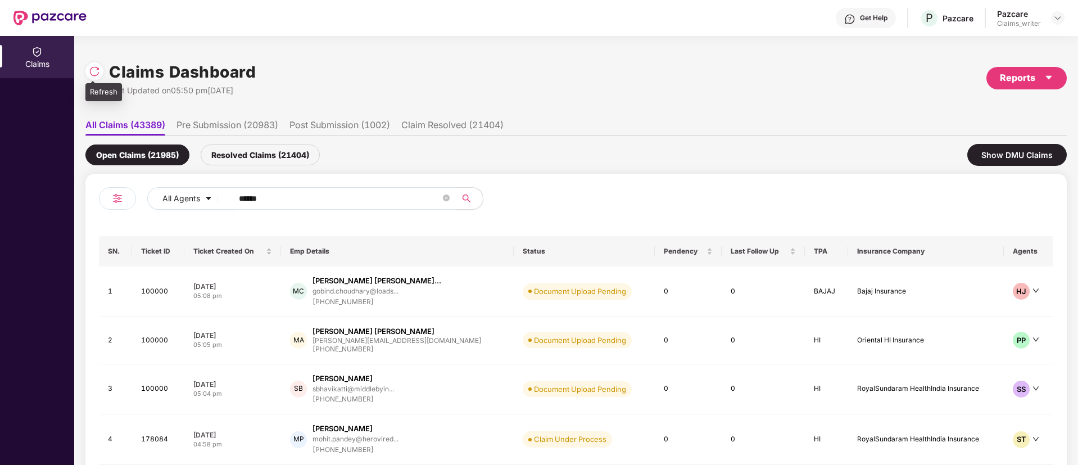
click at [101, 78] on div at bounding box center [97, 70] width 24 height 21
drag, startPoint x: 282, startPoint y: 198, endPoint x: 209, endPoint y: 191, distance: 72.9
click at [210, 191] on div "All Agents ******" at bounding box center [433, 198] width 573 height 22
paste input "text"
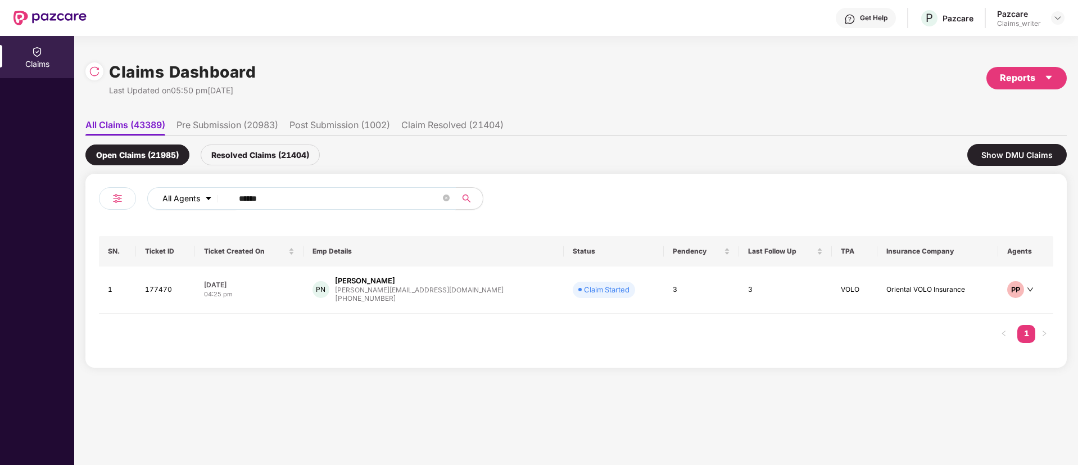
drag, startPoint x: 293, startPoint y: 203, endPoint x: 214, endPoint y: 202, distance: 78.7
click at [214, 202] on div "All Agents ******" at bounding box center [433, 198] width 573 height 22
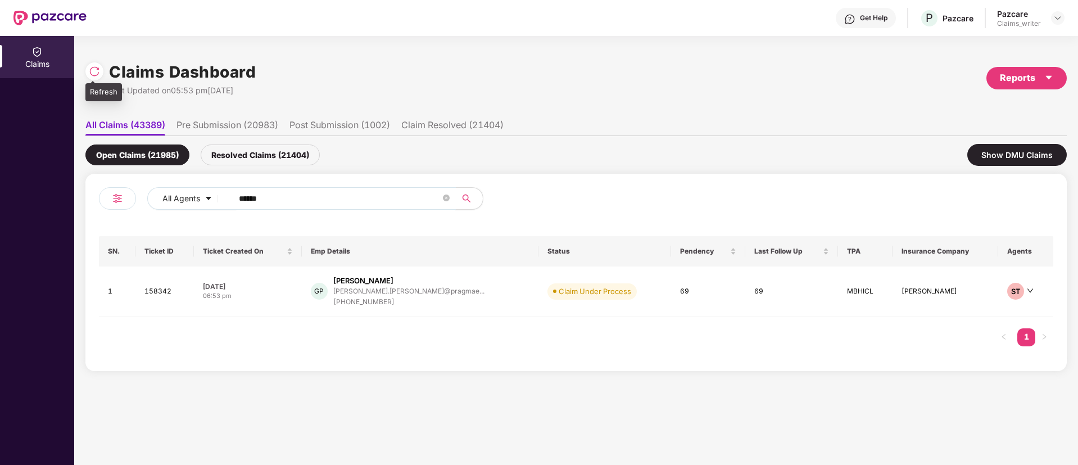
type input "******"
click at [94, 74] on img at bounding box center [94, 71] width 11 height 11
click at [162, 286] on td "158342" at bounding box center [164, 291] width 58 height 51
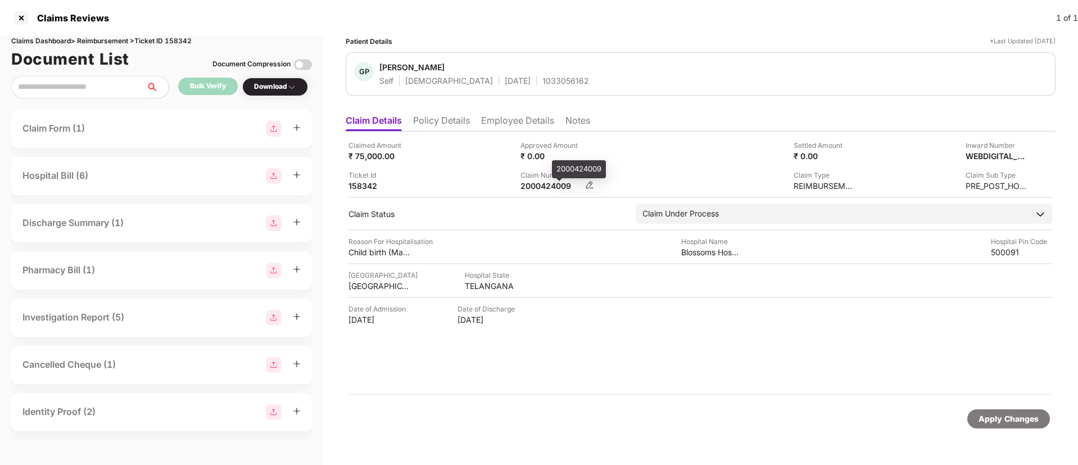
click at [543, 186] on div "2000424009" at bounding box center [552, 185] width 62 height 11
copy div "2000424009"
click at [20, 16] on div at bounding box center [21, 18] width 18 height 18
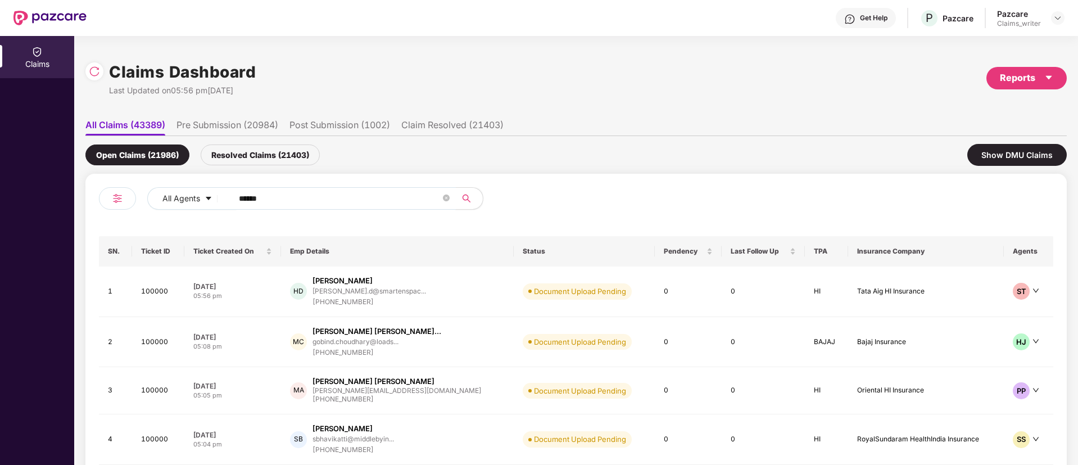
drag, startPoint x: 305, startPoint y: 198, endPoint x: 225, endPoint y: 199, distance: 79.8
click at [226, 199] on span "******" at bounding box center [340, 198] width 231 height 22
paste input "text"
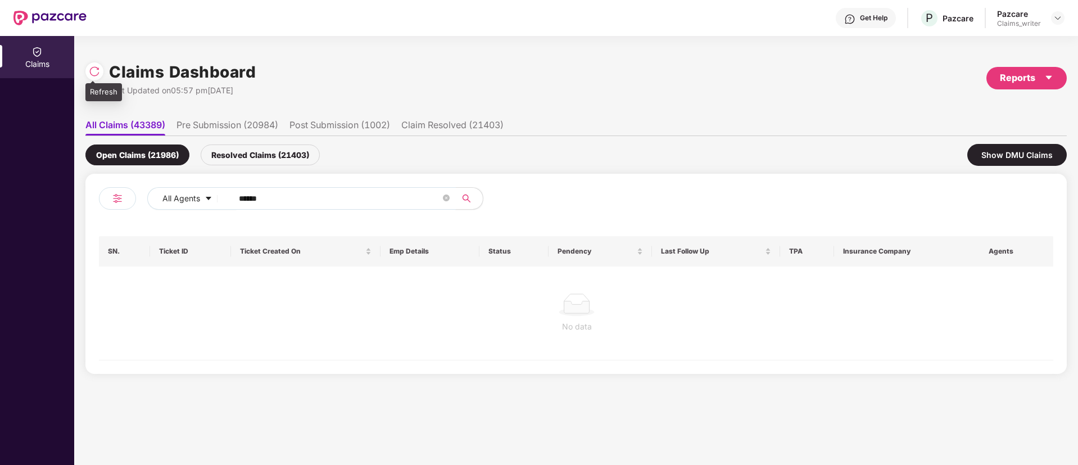
type input "******"
click at [104, 76] on div at bounding box center [97, 70] width 24 height 21
click at [234, 150] on div "Resolved Claims (21403)" at bounding box center [260, 154] width 119 height 21
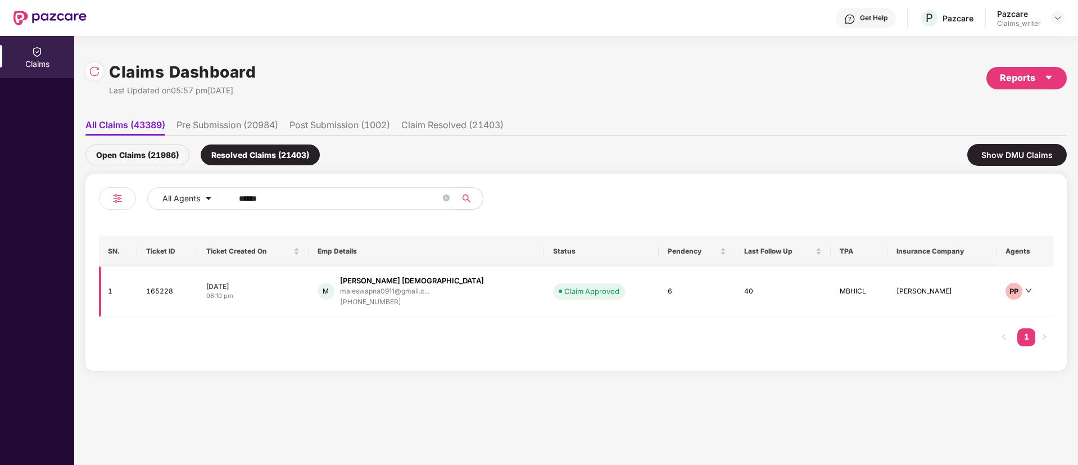
click at [166, 293] on td "165228" at bounding box center [167, 291] width 60 height 51
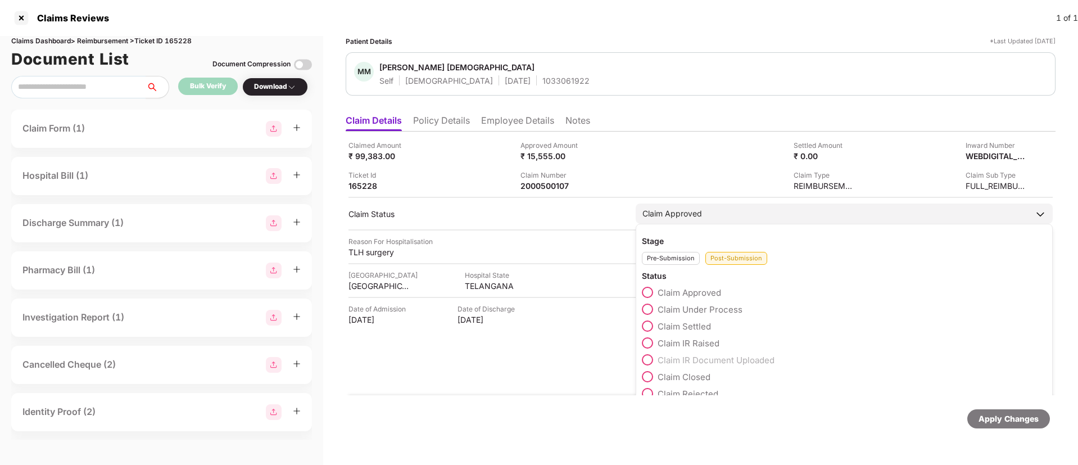
click at [649, 341] on span at bounding box center [647, 342] width 11 height 11
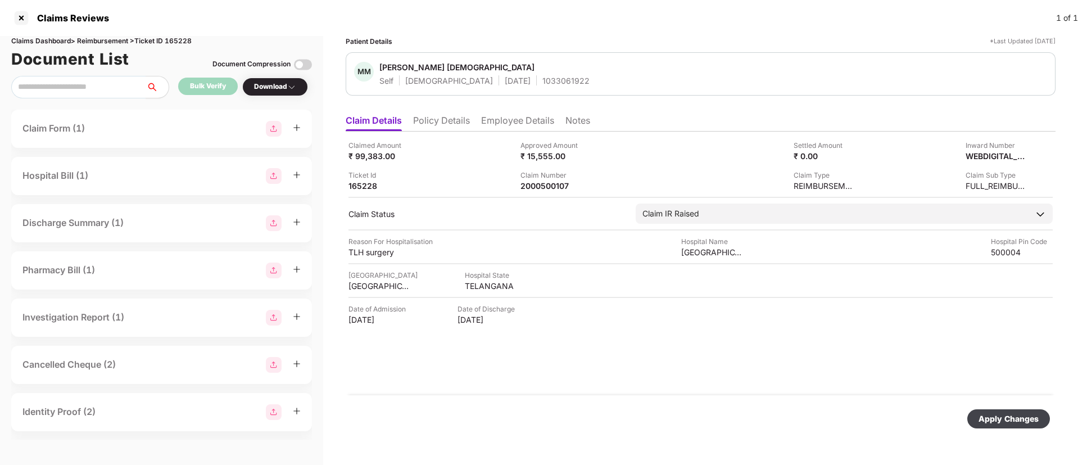
click at [995, 420] on div "Apply Changes" at bounding box center [1009, 419] width 60 height 12
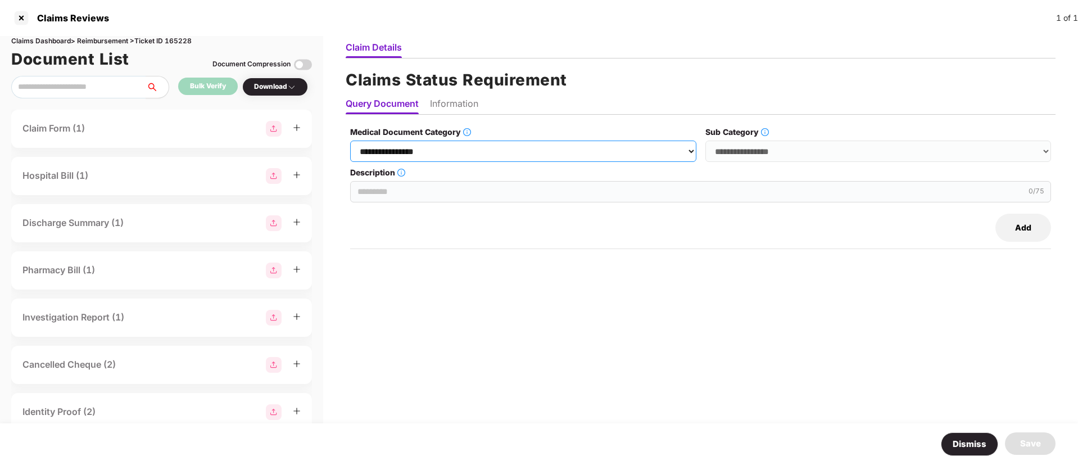
drag, startPoint x: 401, startPoint y: 151, endPoint x: 402, endPoint y: 160, distance: 8.5
click at [402, 151] on select "**********" at bounding box center [523, 151] width 346 height 21
select select "**********"
click at [351, 141] on select "**********" at bounding box center [523, 151] width 346 height 21
click at [720, 159] on select "**********" at bounding box center [879, 151] width 346 height 21
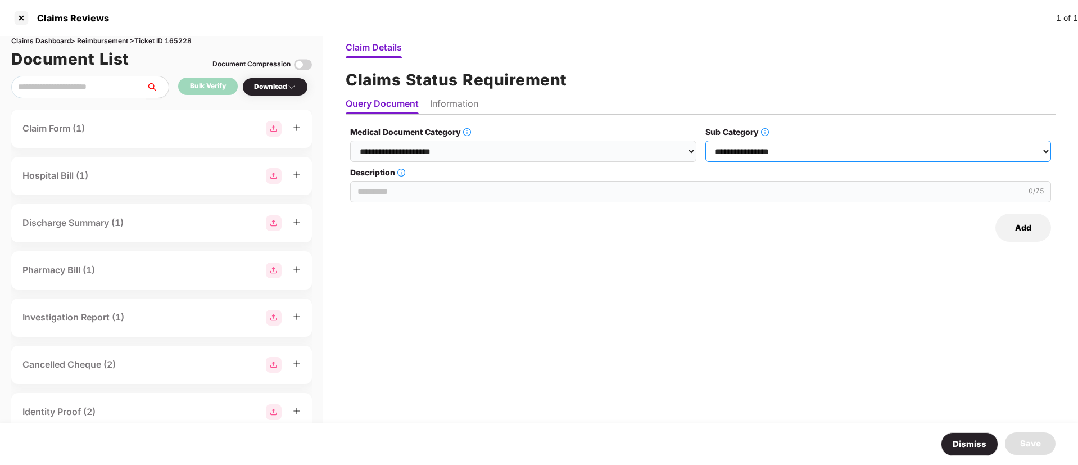
select select "******"
click at [706, 141] on select "**********" at bounding box center [879, 151] width 346 height 21
click at [346, 28] on div "Claims Reviews 1 of 1" at bounding box center [539, 18] width 1078 height 36
click at [966, 442] on button "Dismiss" at bounding box center [969, 444] width 57 height 24
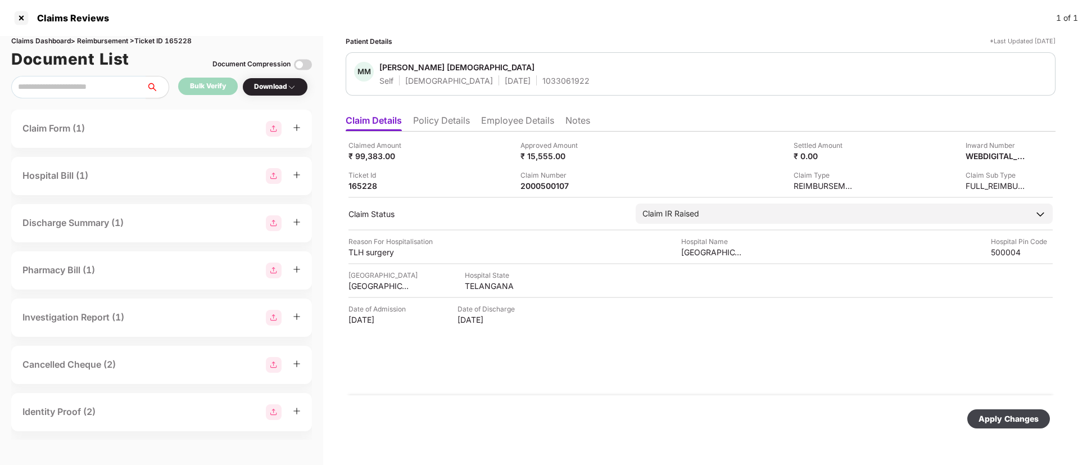
click at [492, 119] on li "Employee Details" at bounding box center [517, 123] width 73 height 16
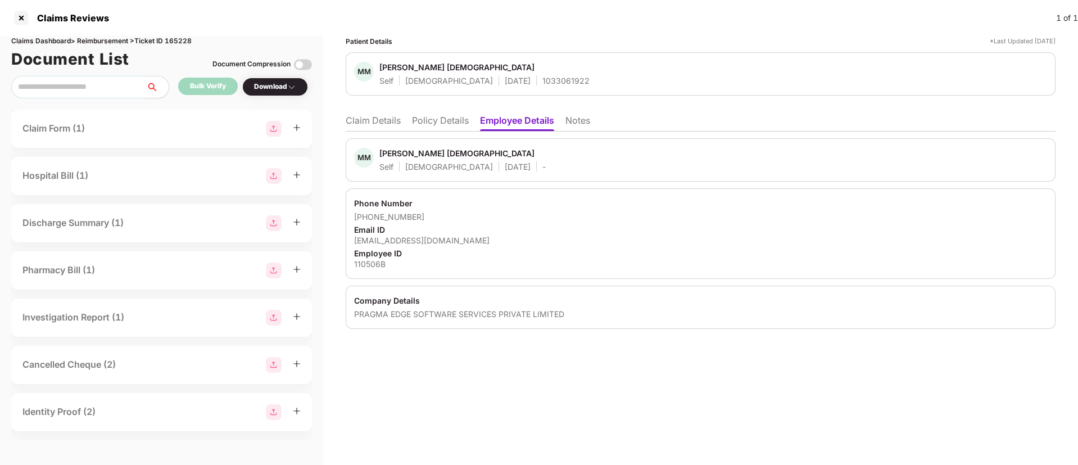
click at [351, 121] on li "Claim Details" at bounding box center [373, 123] width 55 height 16
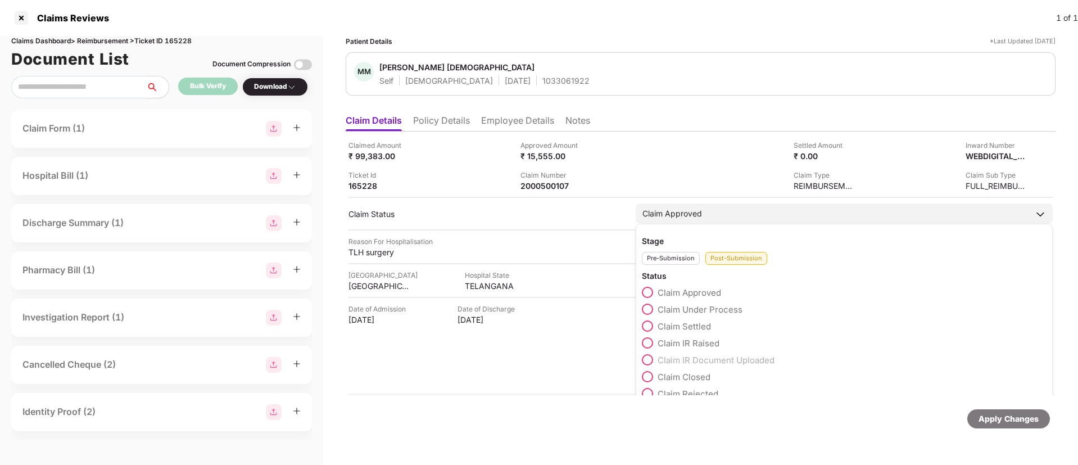
click at [650, 346] on span at bounding box center [647, 342] width 11 height 11
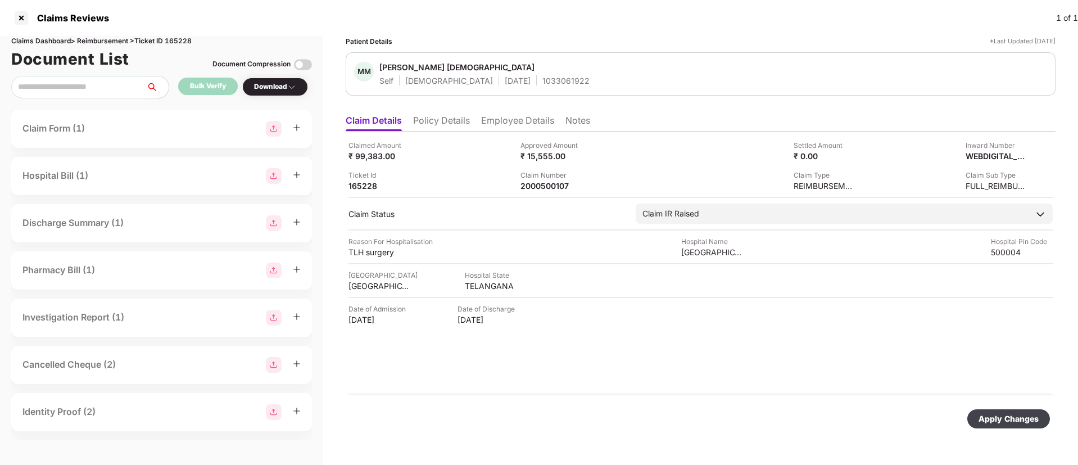
click at [1019, 422] on div "Apply Changes" at bounding box center [1009, 419] width 60 height 12
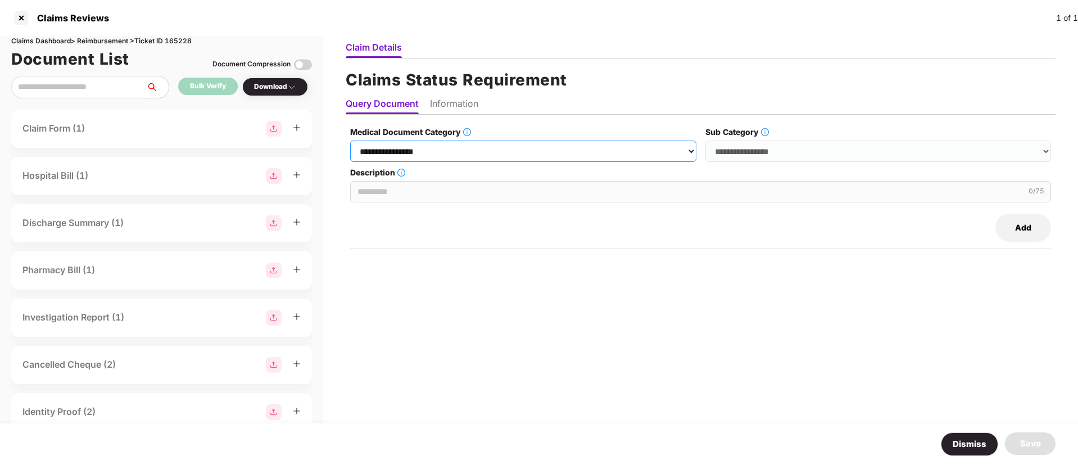
drag, startPoint x: 458, startPoint y: 152, endPoint x: 457, endPoint y: 161, distance: 9.1
click at [457, 152] on select "**********" at bounding box center [523, 151] width 346 height 21
select select "**********"
click at [351, 141] on select "**********" at bounding box center [523, 151] width 346 height 21
click at [757, 155] on select "**********" at bounding box center [879, 151] width 346 height 21
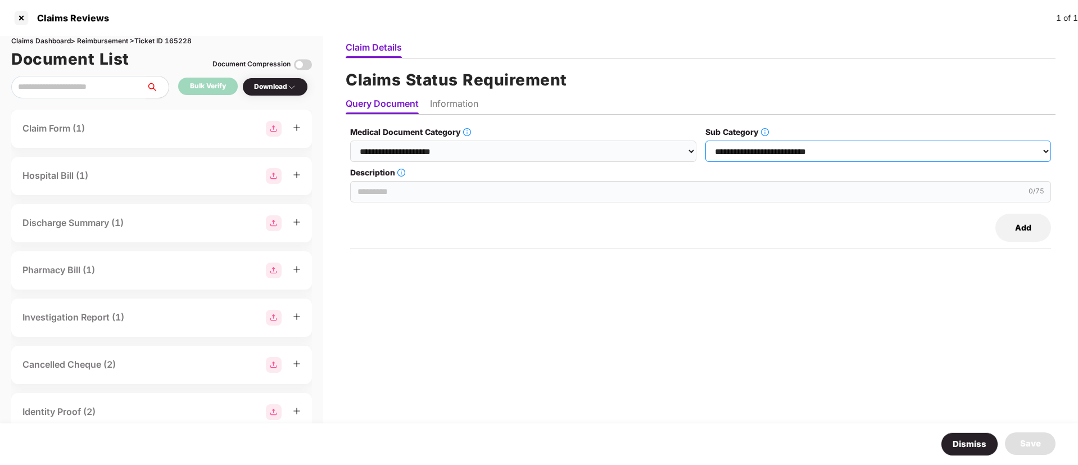
click at [706, 141] on select "**********" at bounding box center [879, 151] width 346 height 21
click at [753, 423] on div "Dismiss Save" at bounding box center [539, 444] width 1078 height 42
click at [749, 157] on select "**********" at bounding box center [879, 151] width 346 height 21
select select "******"
click at [706, 141] on select "**********" at bounding box center [879, 151] width 346 height 21
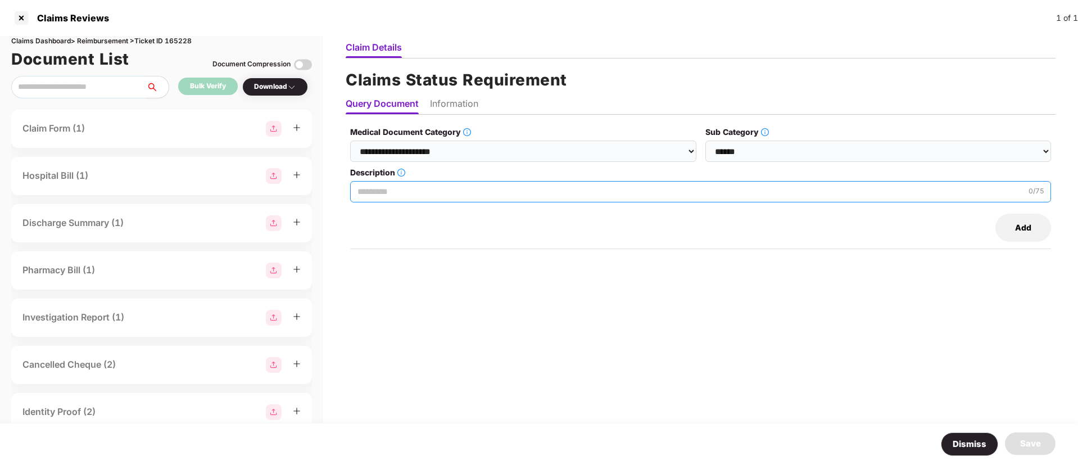
click at [397, 197] on input "Description" at bounding box center [700, 191] width 701 height 21
paste input "**********"
type input "**********"
click at [446, 105] on li "Information" at bounding box center [454, 106] width 48 height 16
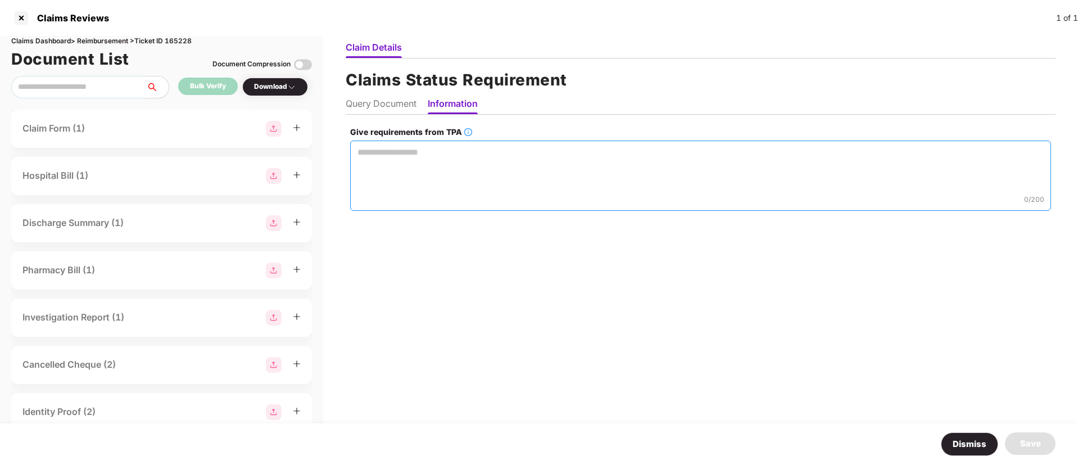
click at [409, 173] on textarea "Give requirements from TPA" at bounding box center [700, 176] width 701 height 70
paste textarea "**********"
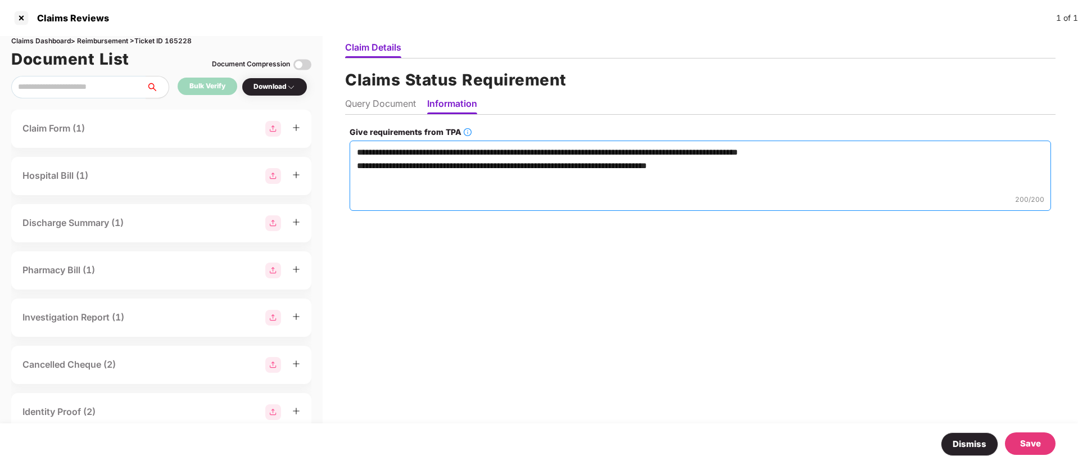
type textarea "**********"
click at [1026, 442] on div "Save" at bounding box center [1030, 443] width 21 height 13
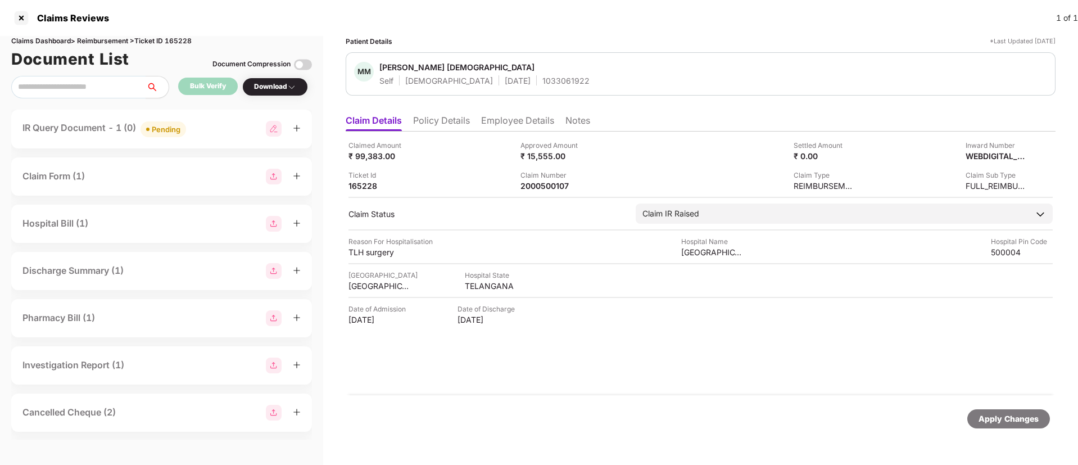
click at [495, 118] on li "Employee Details" at bounding box center [517, 123] width 73 height 16
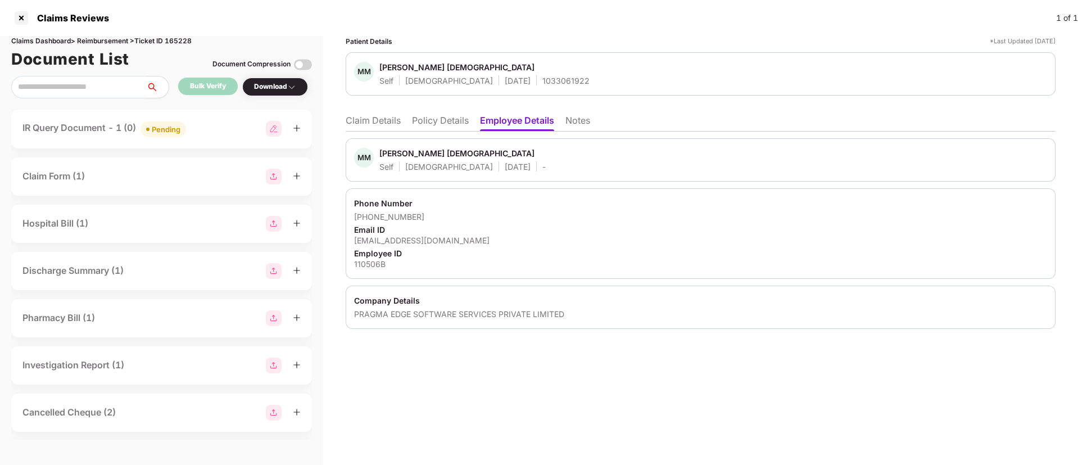
click at [381, 121] on li "Claim Details" at bounding box center [373, 123] width 55 height 16
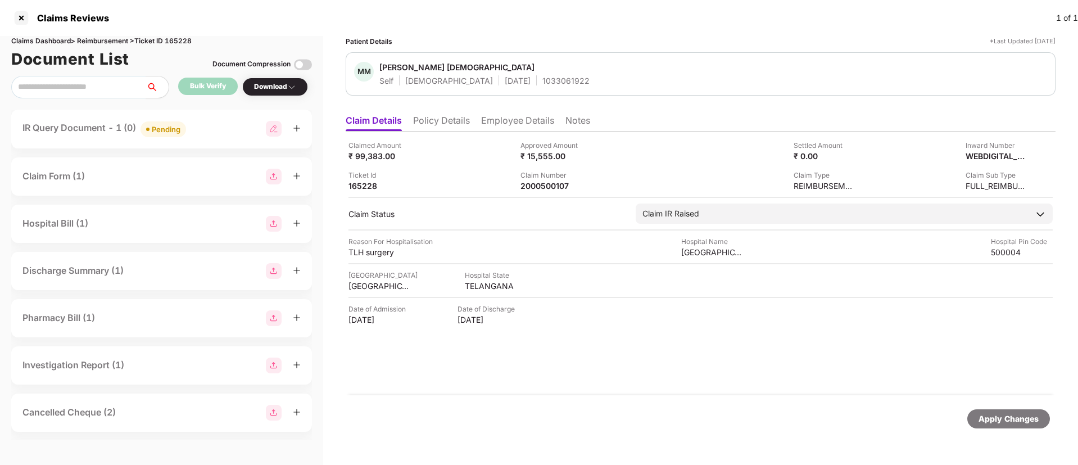
click at [439, 119] on li "Policy Details" at bounding box center [441, 123] width 57 height 16
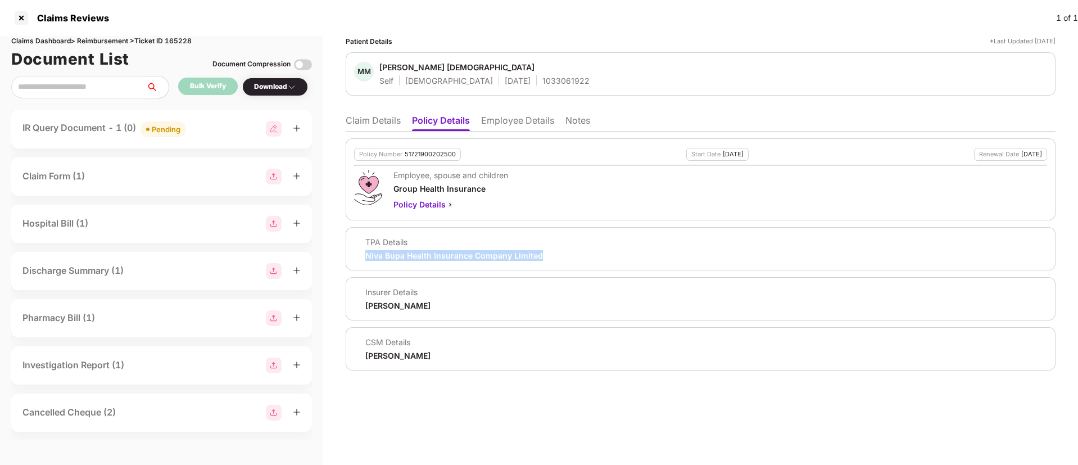
drag, startPoint x: 363, startPoint y: 256, endPoint x: 554, endPoint y: 251, distance: 191.2
click at [554, 251] on div "TPA Details Niva Bupa Health Insurance Company Limited" at bounding box center [700, 249] width 693 height 24
copy div "Niva Bupa Health Insurance Company Limited"
click at [22, 20] on div at bounding box center [21, 18] width 18 height 18
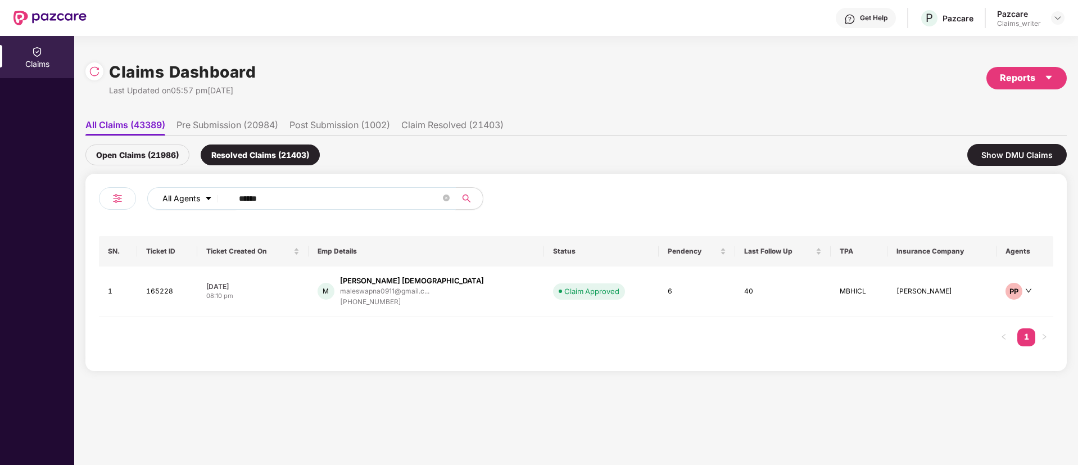
drag, startPoint x: 283, startPoint y: 195, endPoint x: 195, endPoint y: 201, distance: 88.5
click at [195, 200] on div "All Agents ******" at bounding box center [433, 198] width 573 height 22
paste input "text"
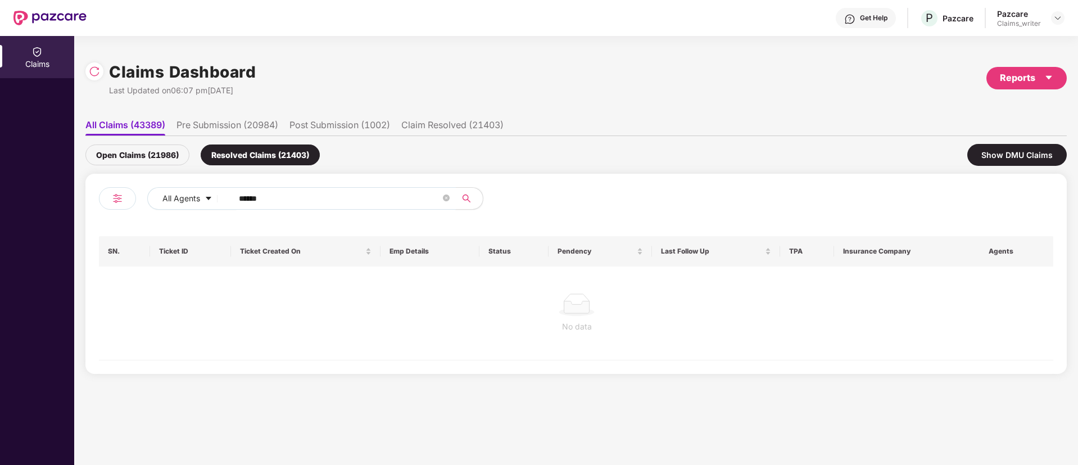
type input "******"
click at [142, 157] on div "Open Claims (21986)" at bounding box center [137, 154] width 104 height 21
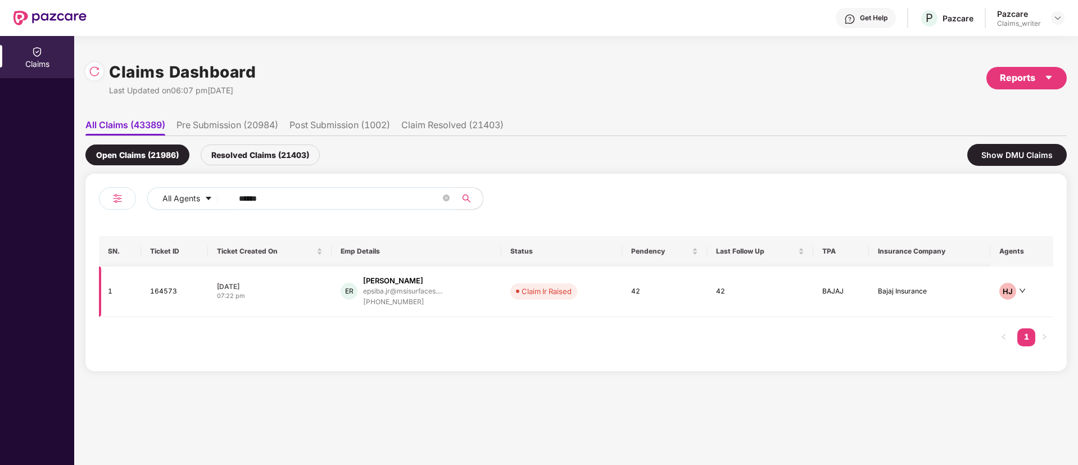
click at [172, 288] on td "164573" at bounding box center [174, 291] width 67 height 51
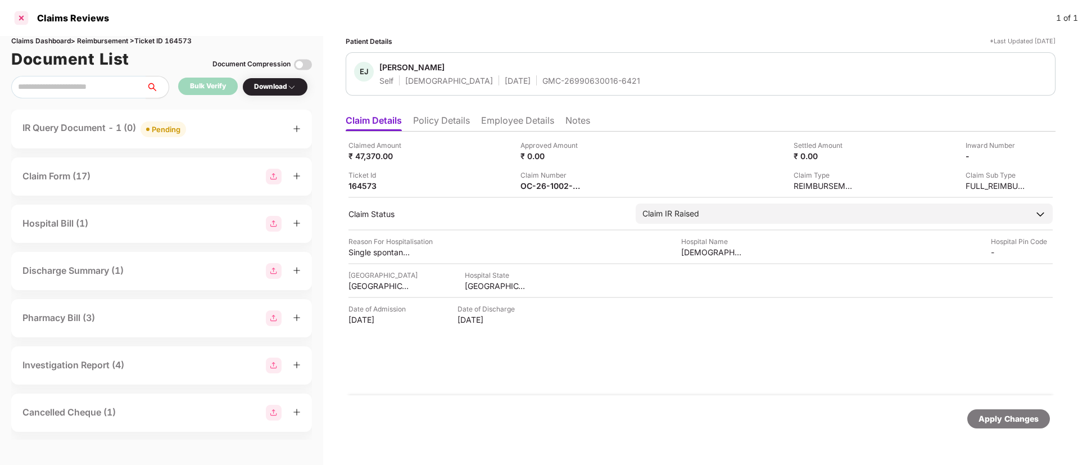
click at [15, 14] on div at bounding box center [21, 18] width 18 height 18
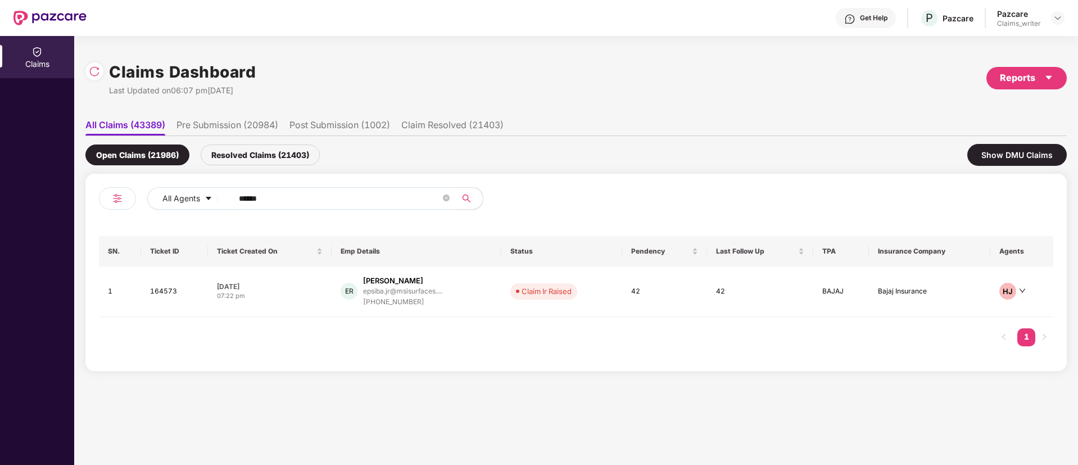
drag, startPoint x: 290, startPoint y: 191, endPoint x: 239, endPoint y: 193, distance: 50.7
click at [239, 193] on input "******" at bounding box center [340, 198] width 202 height 17
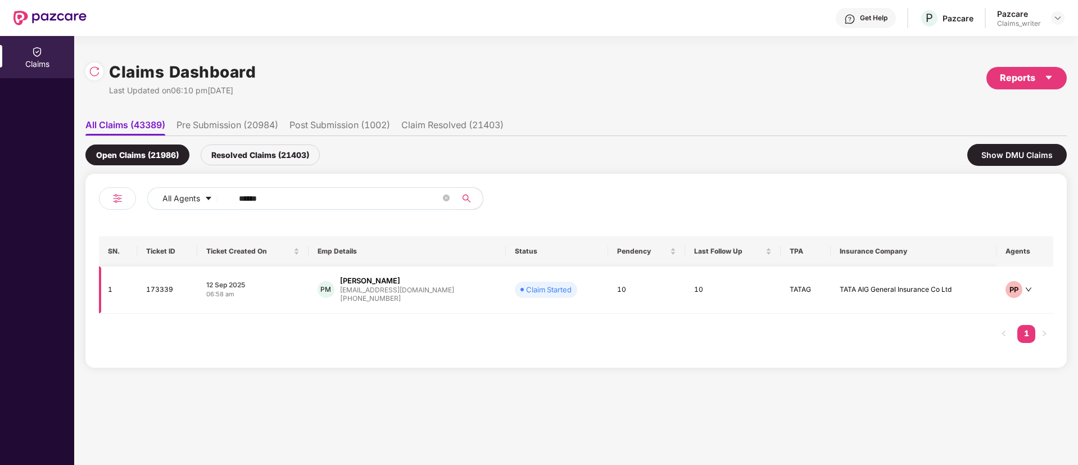
type input "******"
click at [159, 291] on td "173339" at bounding box center [167, 289] width 60 height 47
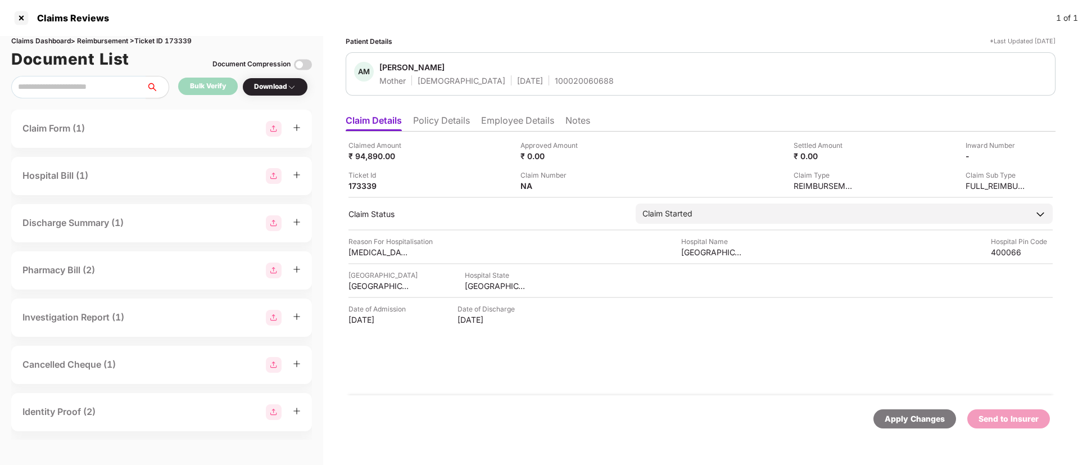
click at [433, 124] on li "Policy Details" at bounding box center [441, 123] width 57 height 16
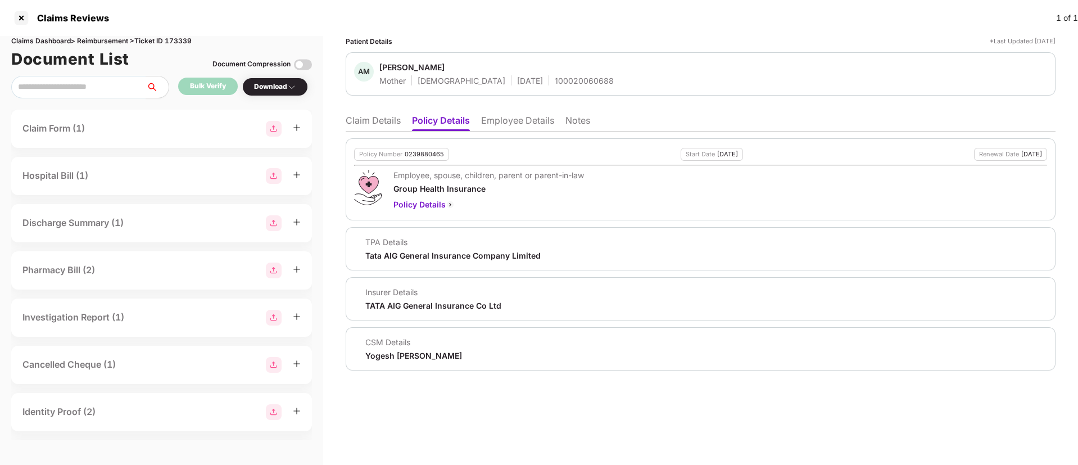
click at [504, 122] on li "Employee Details" at bounding box center [517, 123] width 73 height 16
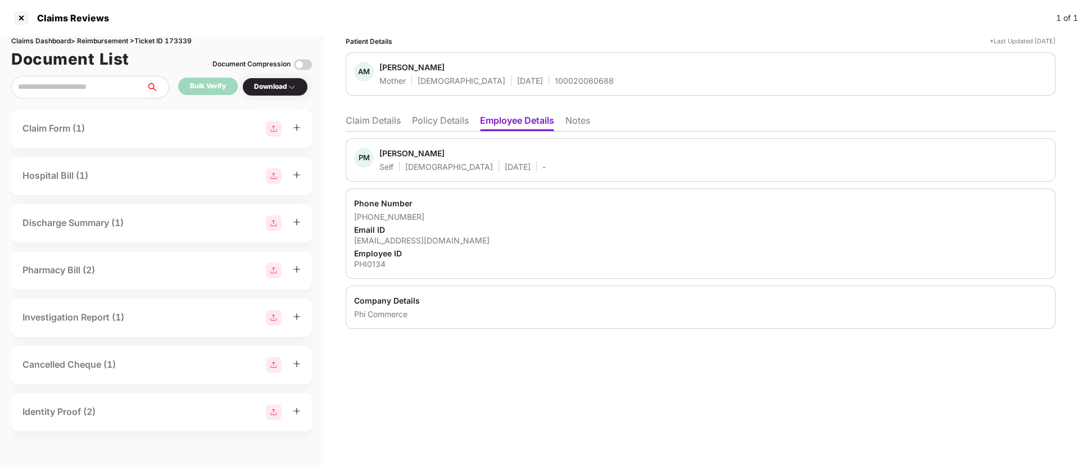
click at [368, 263] on div "PHI0134" at bounding box center [700, 264] width 693 height 11
copy div "PHI0134"
click at [555, 80] on div "100020060688" at bounding box center [584, 80] width 59 height 11
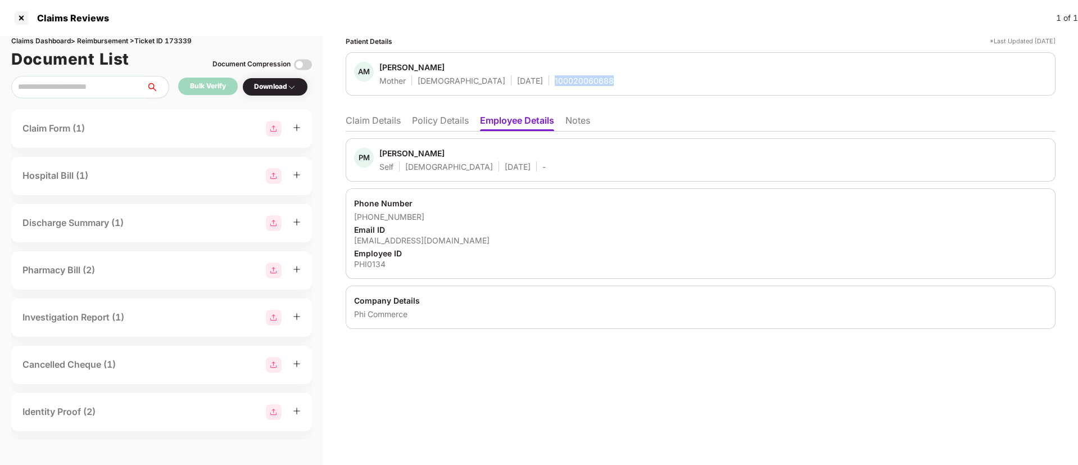
copy div "100020060688"
click at [381, 114] on ul "Claim Details Policy Details Employee Details Notes" at bounding box center [701, 120] width 710 height 22
click at [379, 119] on li "Claim Details" at bounding box center [373, 123] width 55 height 16
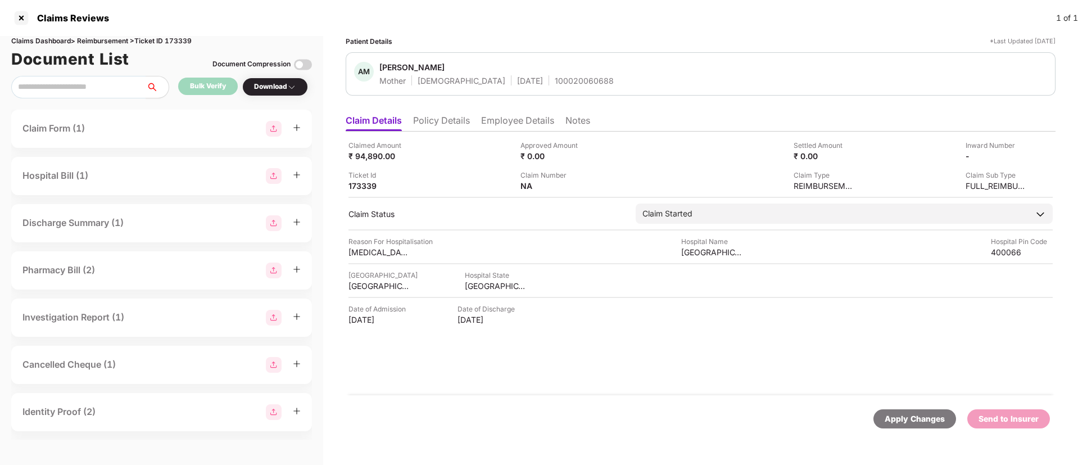
click at [496, 123] on li "Employee Details" at bounding box center [517, 123] width 73 height 16
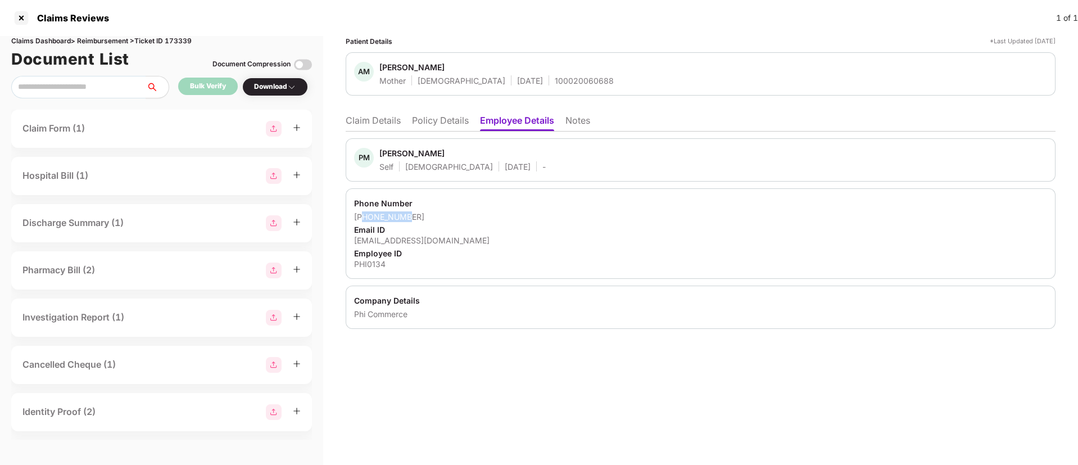
drag, startPoint x: 367, startPoint y: 216, endPoint x: 408, endPoint y: 213, distance: 41.7
click at [408, 213] on div "[PHONE_NUMBER]" at bounding box center [700, 216] width 693 height 11
click at [417, 207] on div "Phone Number" at bounding box center [700, 203] width 693 height 11
drag, startPoint x: 369, startPoint y: 216, endPoint x: 435, endPoint y: 213, distance: 66.4
click at [435, 213] on div "[PHONE_NUMBER]" at bounding box center [700, 216] width 693 height 11
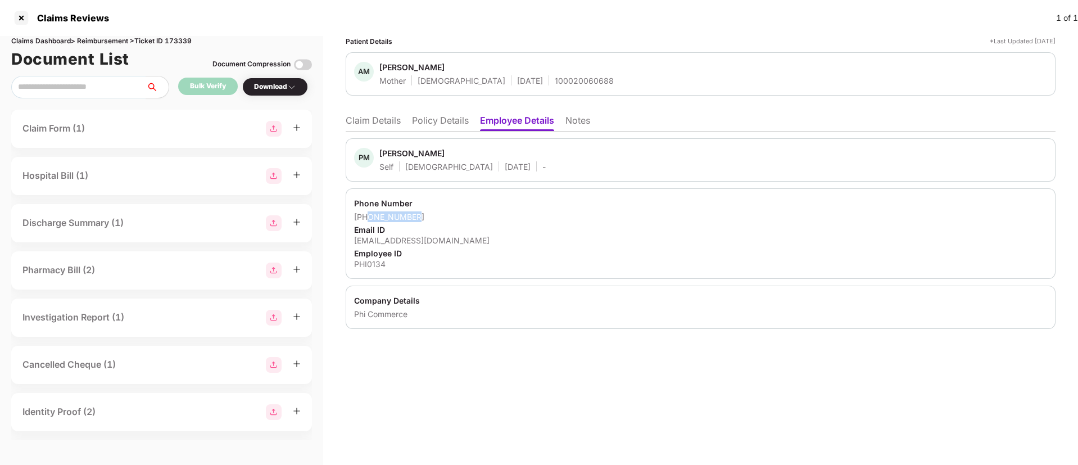
copy div "9820990548"
click at [378, 122] on li "Claim Details" at bounding box center [373, 123] width 55 height 16
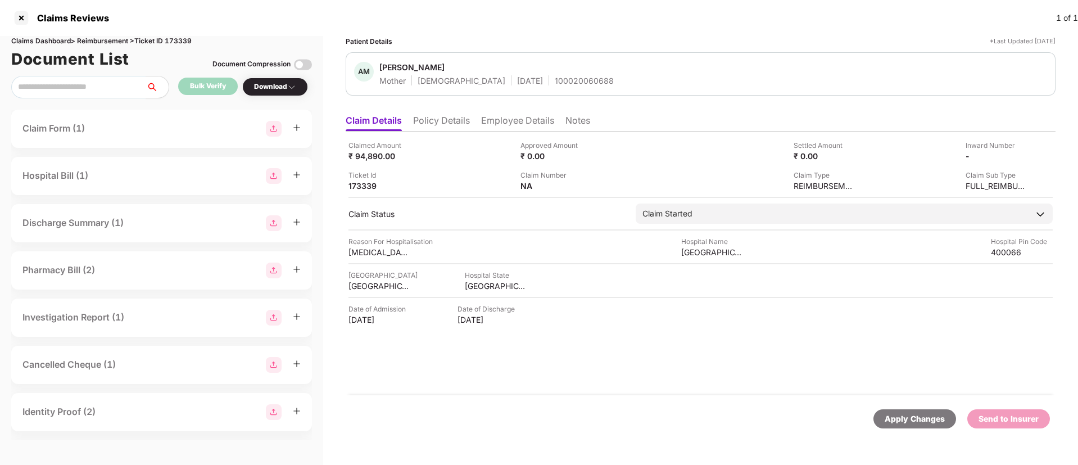
drag, startPoint x: 349, startPoint y: 249, endPoint x: 420, endPoint y: 251, distance: 71.4
click at [420, 251] on div "Claimed Amount ₹ 94,890.00 Approved Amount ₹ 0.00 Settled Amount ₹ 0.00 Inward …" at bounding box center [701, 264] width 710 height 264
copy div "Acute Pyelonephrit"
click at [1008, 251] on div "400066" at bounding box center [1022, 252] width 62 height 11
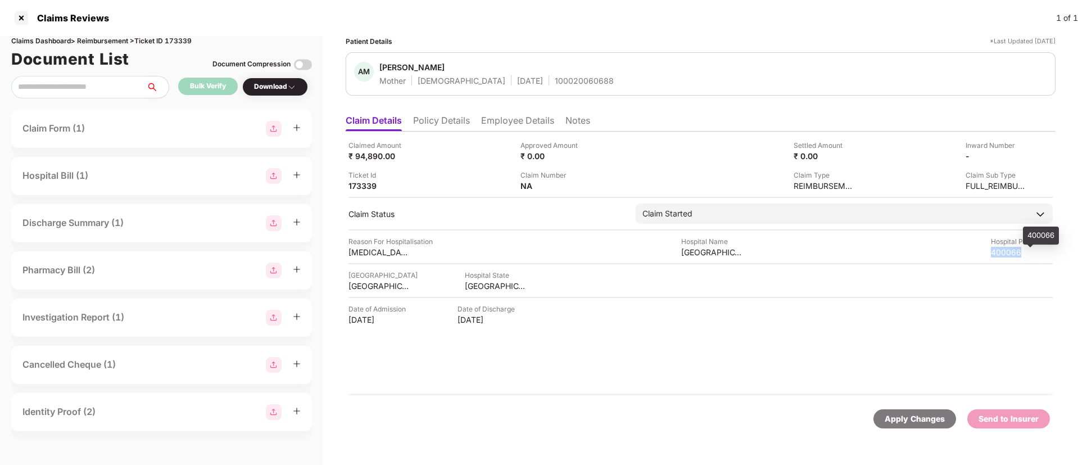
copy div "400066"
click at [446, 118] on li "Policy Details" at bounding box center [441, 123] width 57 height 16
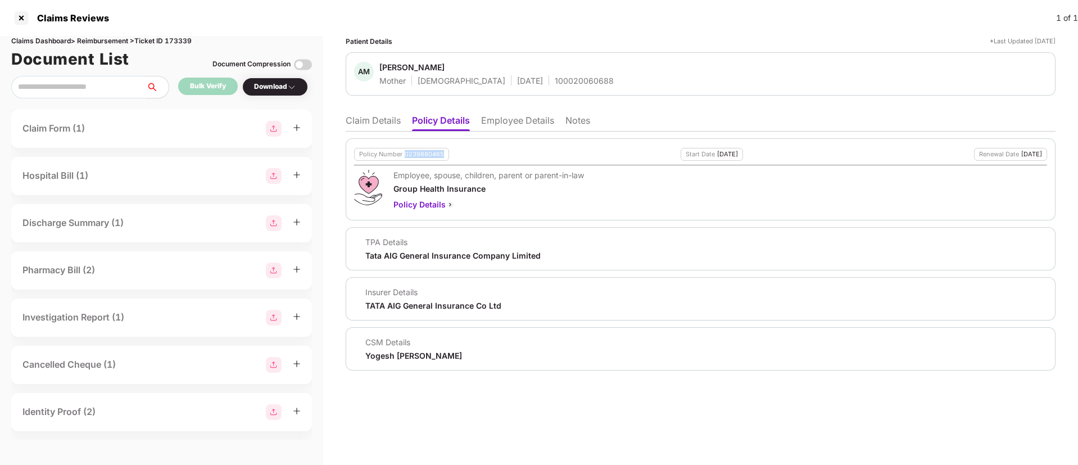
drag, startPoint x: 404, startPoint y: 153, endPoint x: 441, endPoint y: 151, distance: 37.7
click at [441, 151] on div "Policy Number 0239880465" at bounding box center [401, 154] width 95 height 13
copy div "0239880465"
click at [502, 119] on li "Employee Details" at bounding box center [517, 123] width 73 height 16
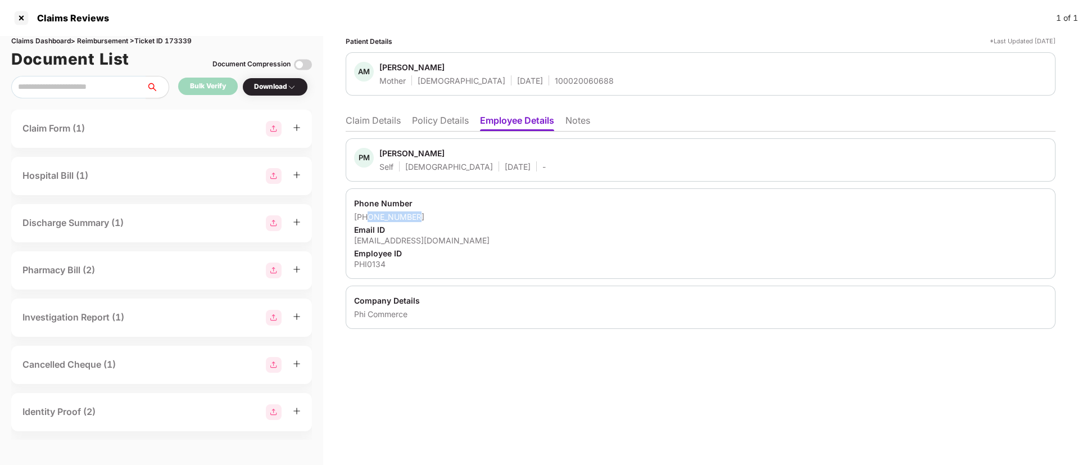
drag, startPoint x: 367, startPoint y: 216, endPoint x: 426, endPoint y: 215, distance: 59.0
click at [426, 215] on div "[PHONE_NUMBER]" at bounding box center [700, 216] width 693 height 11
copy div "9820990548"
click at [555, 76] on div "100020060688" at bounding box center [584, 80] width 59 height 11
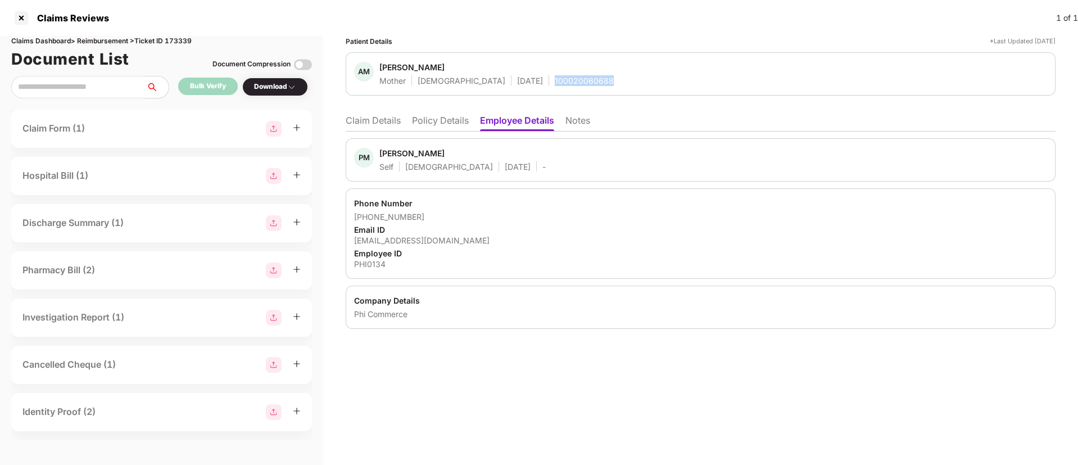
copy div "100020060688"
click at [509, 156] on div "PM [PERSON_NAME] Self [DEMOGRAPHIC_DATA] [DATE] -" at bounding box center [700, 160] width 693 height 24
click at [493, 394] on div "Patient Details *Last Updated [DATE] AM [PERSON_NAME] Mother [DEMOGRAPHIC_DATA]…" at bounding box center [700, 250] width 755 height 429
click at [24, 21] on div at bounding box center [21, 18] width 18 height 18
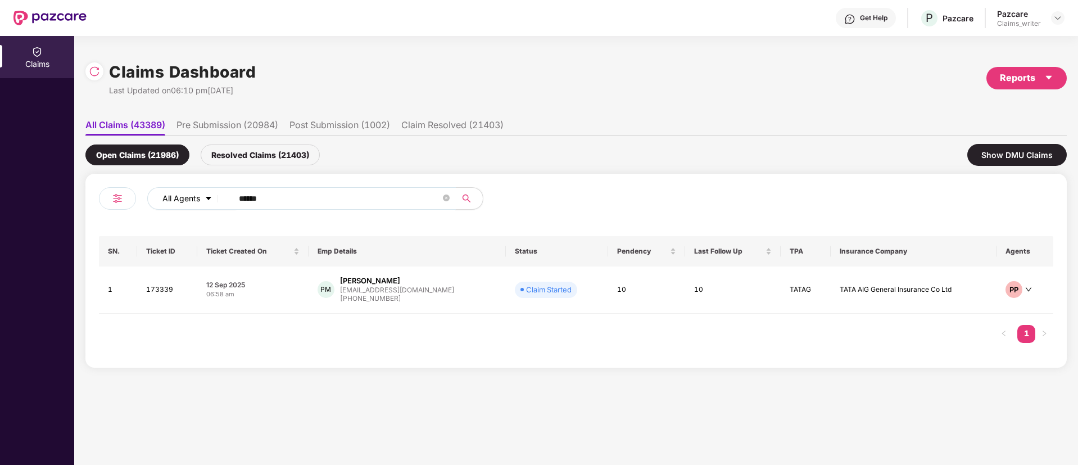
drag, startPoint x: 294, startPoint y: 202, endPoint x: 184, endPoint y: 187, distance: 111.3
click at [184, 187] on div "All Agents ******" at bounding box center [433, 198] width 573 height 22
paste input "text"
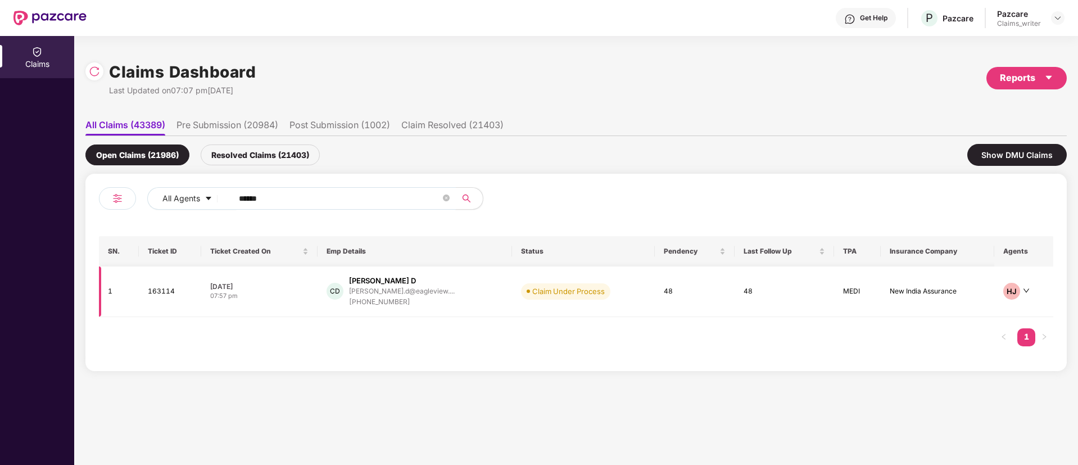
type input "******"
click at [156, 291] on td "163114" at bounding box center [170, 291] width 63 height 51
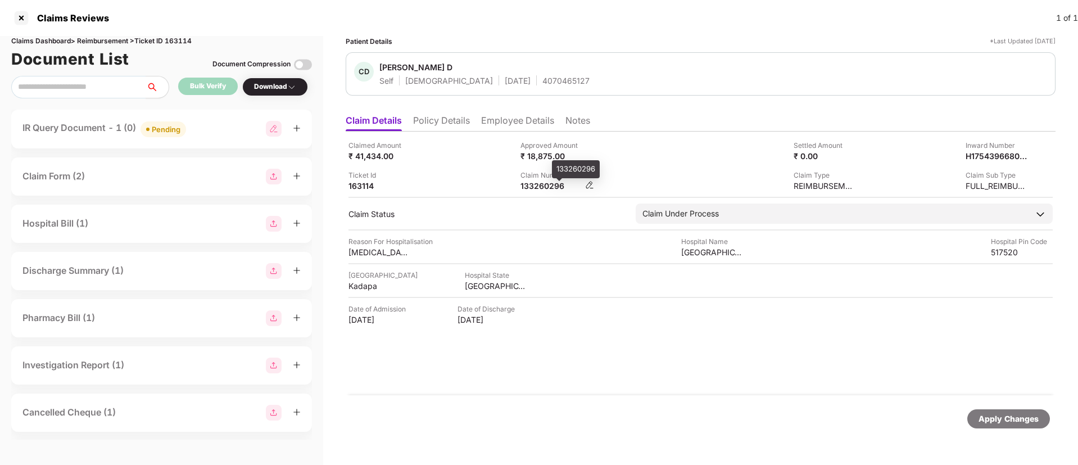
click at [546, 186] on div "133260296" at bounding box center [552, 185] width 62 height 11
copy div "133260296"
click at [495, 123] on li "Employee Details" at bounding box center [517, 123] width 73 height 16
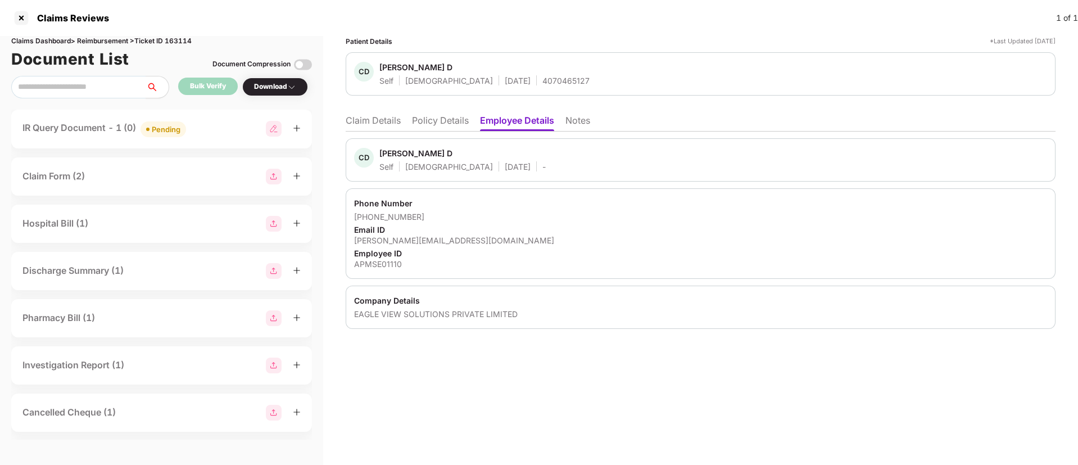
click at [397, 121] on li "Claim Details" at bounding box center [373, 123] width 55 height 16
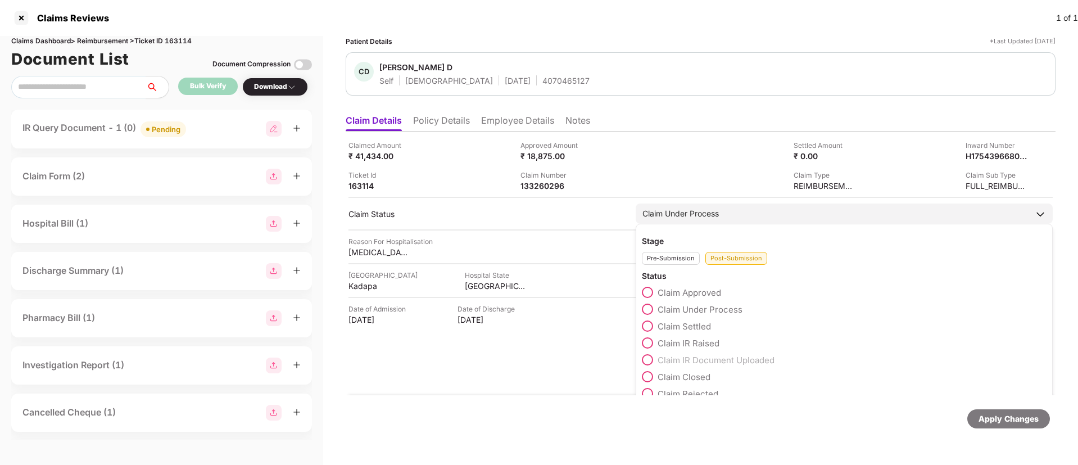
click at [650, 377] on span at bounding box center [647, 376] width 11 height 11
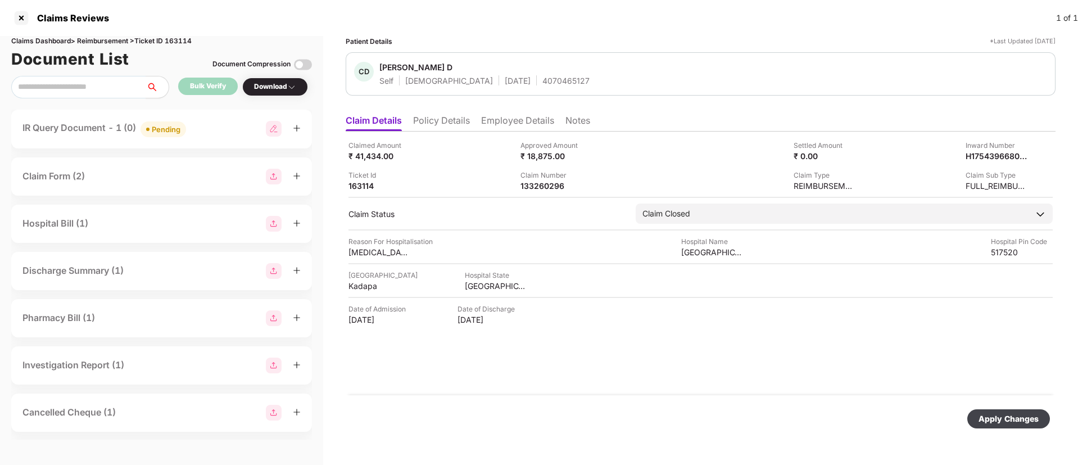
click at [999, 415] on div "Apply Changes" at bounding box center [1009, 419] width 60 height 12
click at [582, 126] on li "Notes" at bounding box center [578, 123] width 25 height 16
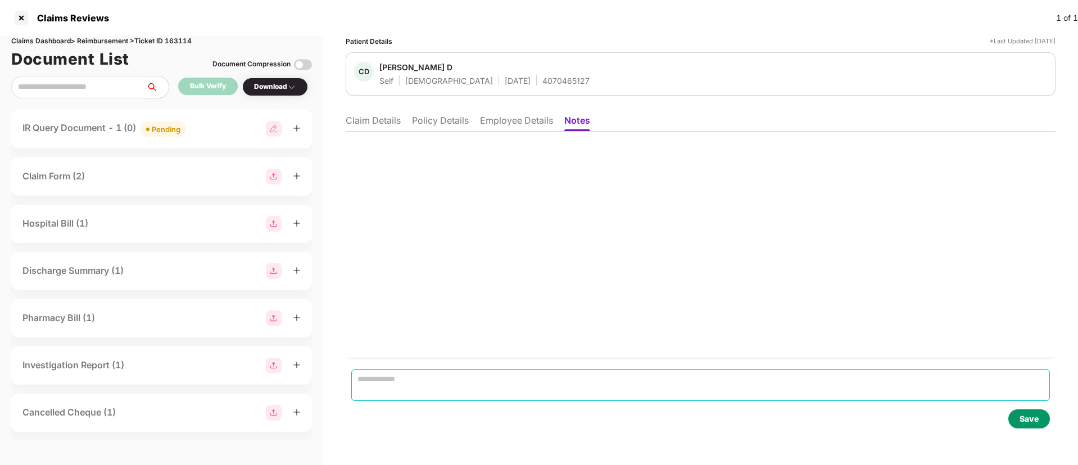
click at [441, 376] on textarea at bounding box center [700, 384] width 699 height 31
paste textarea "**********"
type textarea "**********"
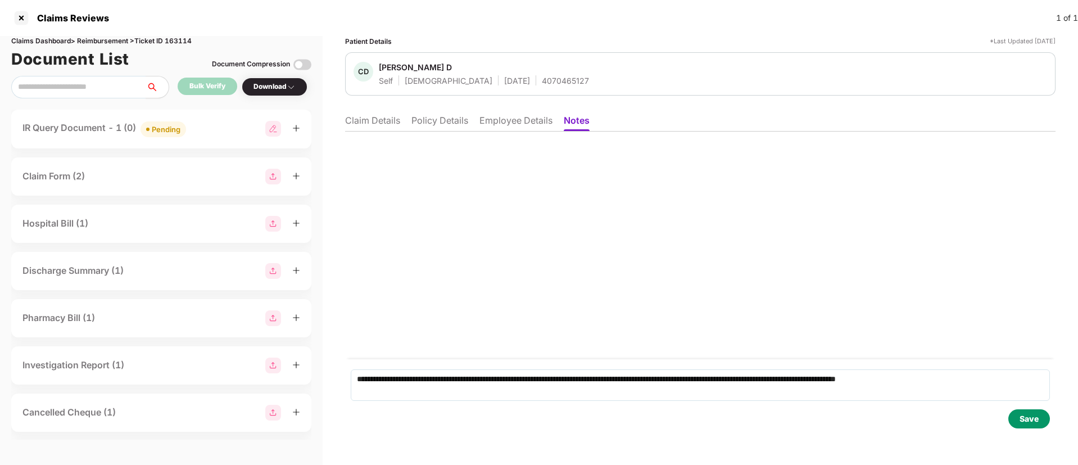
drag, startPoint x: 1027, startPoint y: 420, endPoint x: 977, endPoint y: 410, distance: 50.9
click at [1027, 419] on div "Save" at bounding box center [1029, 419] width 19 height 12
click at [360, 128] on li "Claim Details" at bounding box center [372, 123] width 55 height 16
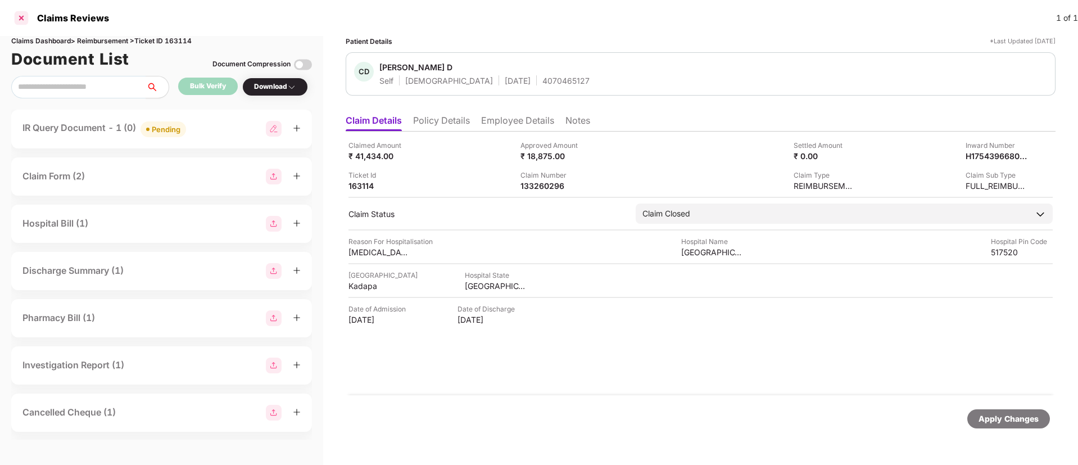
click at [26, 21] on div at bounding box center [21, 18] width 18 height 18
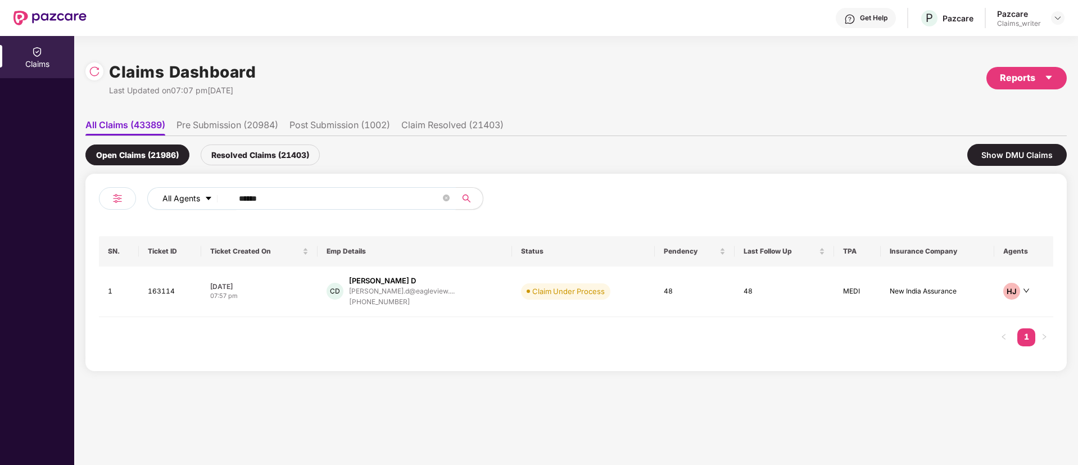
drag, startPoint x: 278, startPoint y: 198, endPoint x: 212, endPoint y: 198, distance: 65.8
click at [213, 198] on div "All Agents ******" at bounding box center [433, 198] width 573 height 22
paste input "text"
type input "******"
click at [164, 295] on td "171827" at bounding box center [172, 291] width 65 height 51
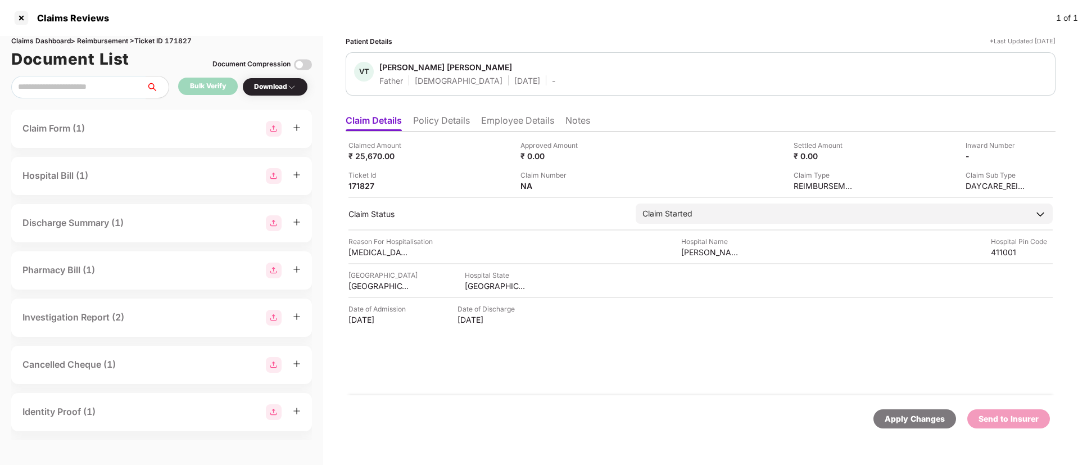
click at [432, 125] on li "Policy Details" at bounding box center [441, 123] width 57 height 16
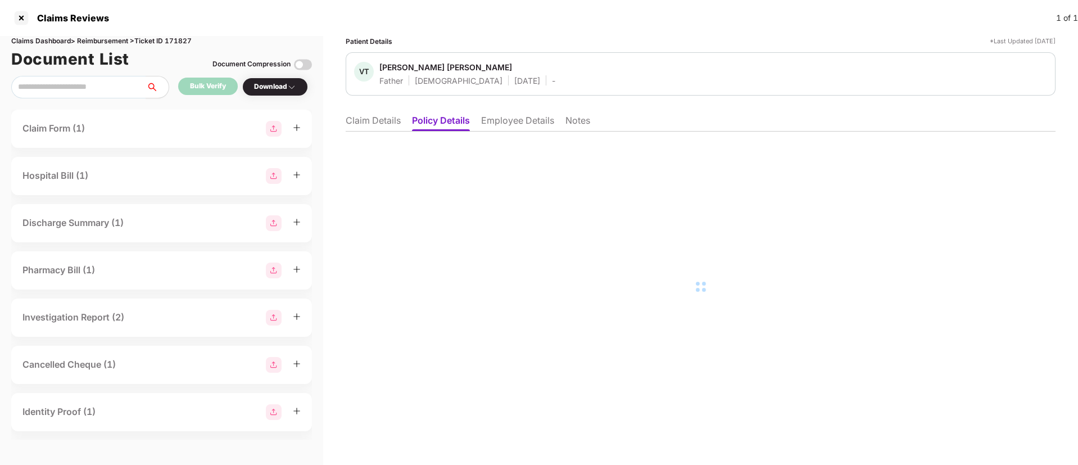
click at [381, 121] on li "Claim Details" at bounding box center [373, 123] width 55 height 16
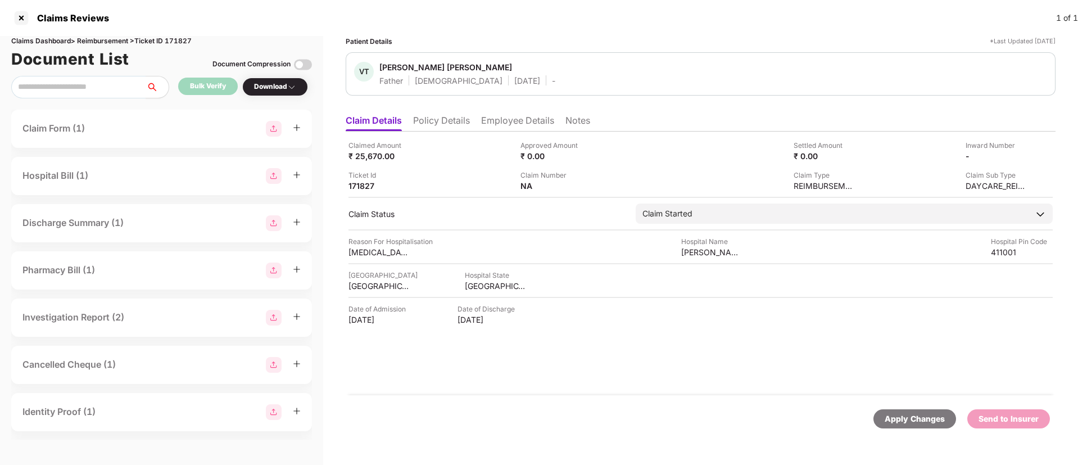
click at [571, 124] on li "Notes" at bounding box center [578, 123] width 25 height 16
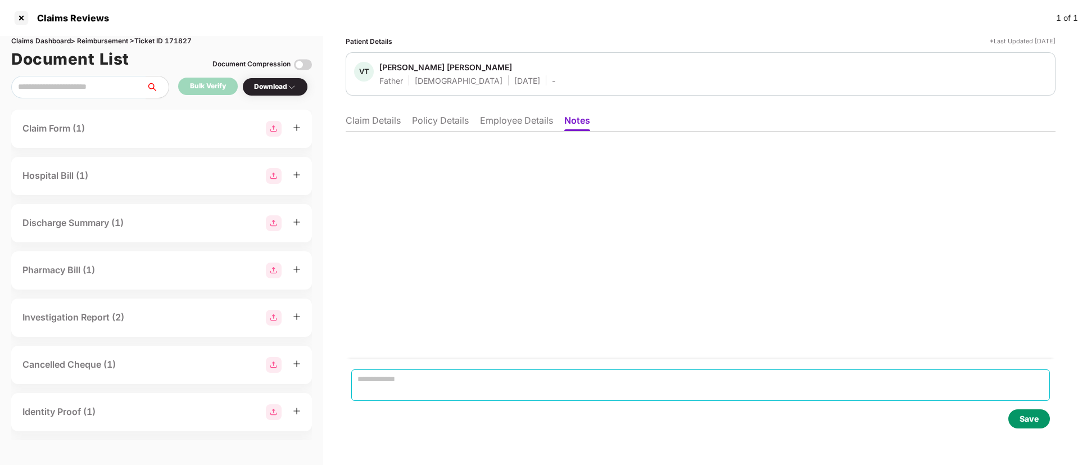
click at [415, 378] on textarea at bounding box center [700, 384] width 699 height 31
paste textarea "**********"
type textarea "**********"
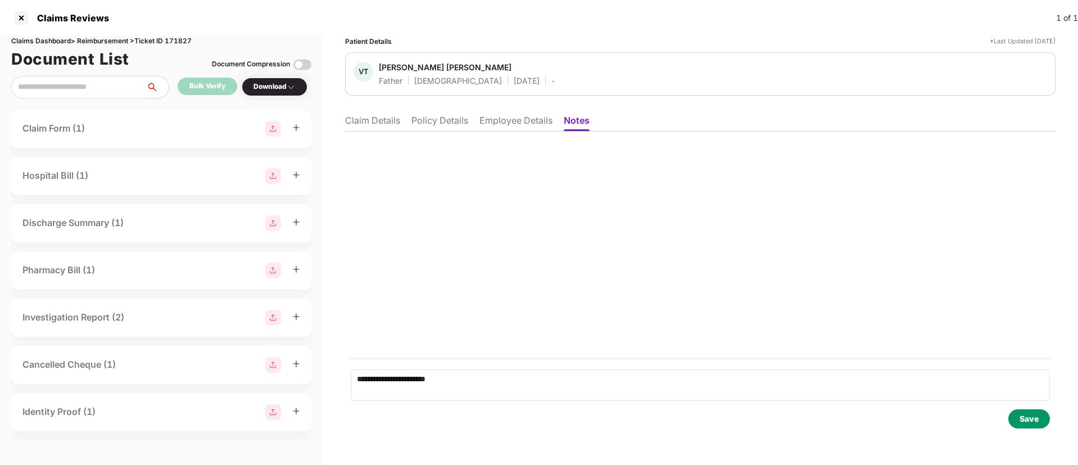
click at [1033, 417] on div "Save" at bounding box center [1029, 419] width 19 height 12
click at [370, 124] on li "Claim Details" at bounding box center [372, 123] width 55 height 16
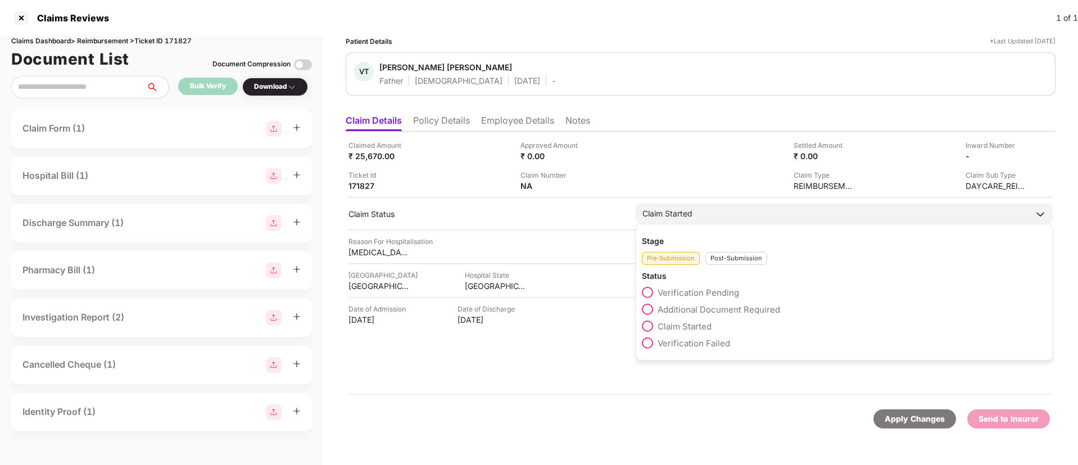
click at [726, 252] on div "Post-Submission" at bounding box center [737, 258] width 62 height 13
click at [654, 373] on label "Claim Closed" at bounding box center [676, 376] width 69 height 11
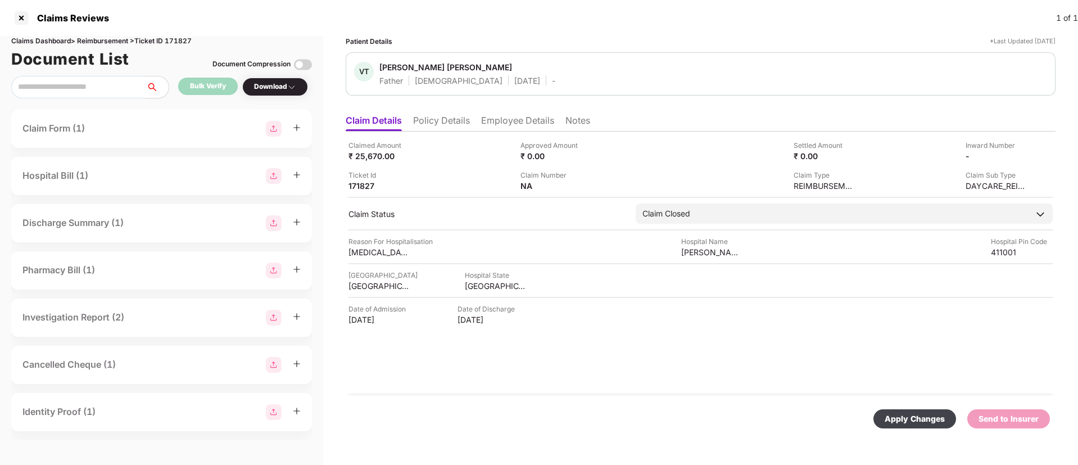
click at [904, 420] on div "Apply Changes" at bounding box center [915, 419] width 60 height 12
click at [1046, 412] on icon "close" at bounding box center [1049, 410] width 6 height 6
click at [17, 18] on div at bounding box center [21, 18] width 18 height 18
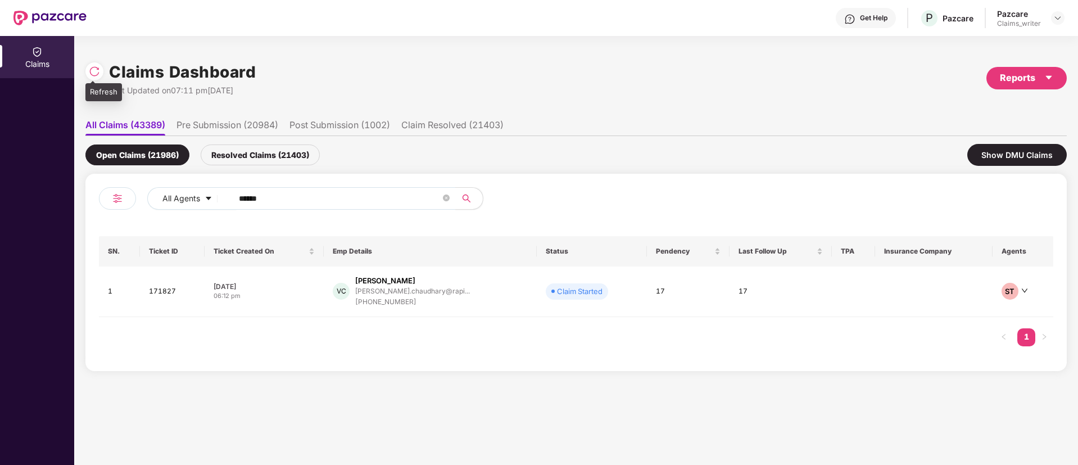
click at [94, 76] on img at bounding box center [94, 71] width 11 height 11
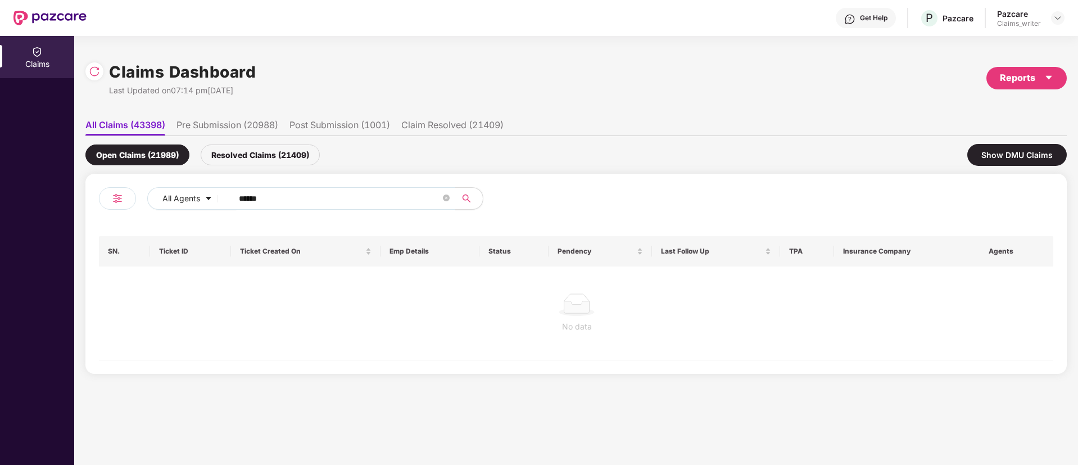
click at [250, 156] on div "Resolved Claims (21409)" at bounding box center [260, 154] width 119 height 21
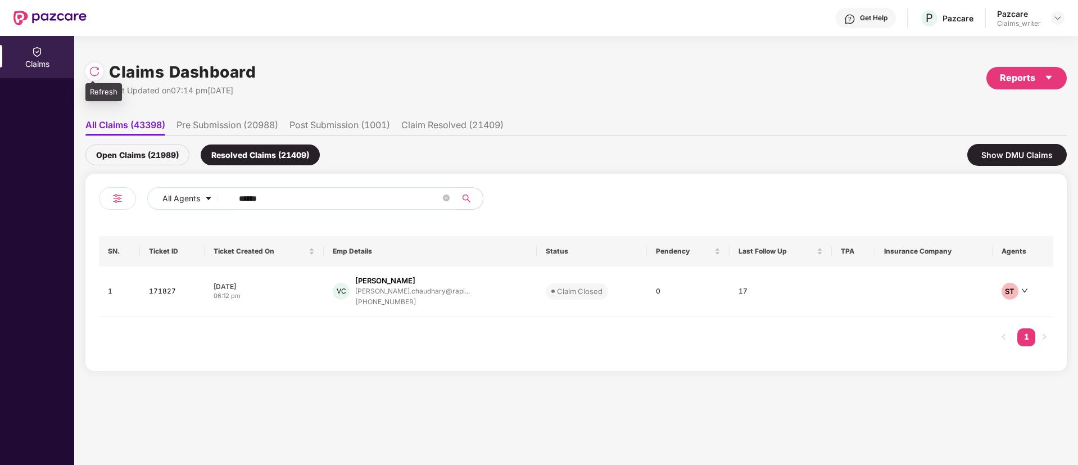
click at [92, 74] on img at bounding box center [94, 71] width 11 height 11
